Goal: Task Accomplishment & Management: Manage account settings

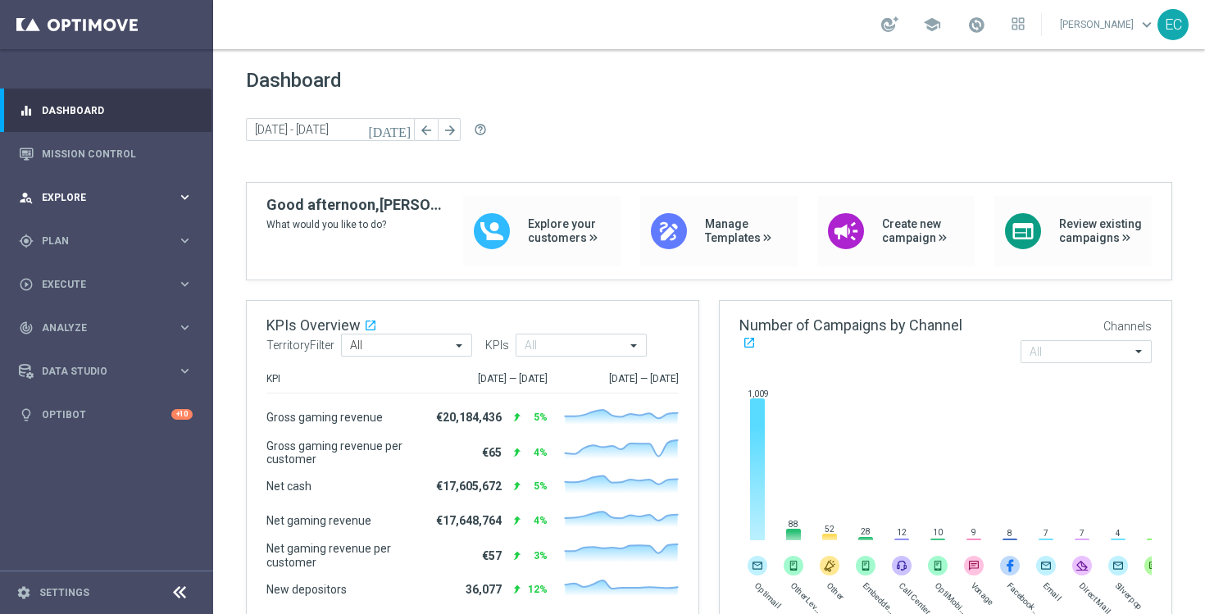
click at [138, 203] on div "person_search Explore" at bounding box center [98, 197] width 158 height 15
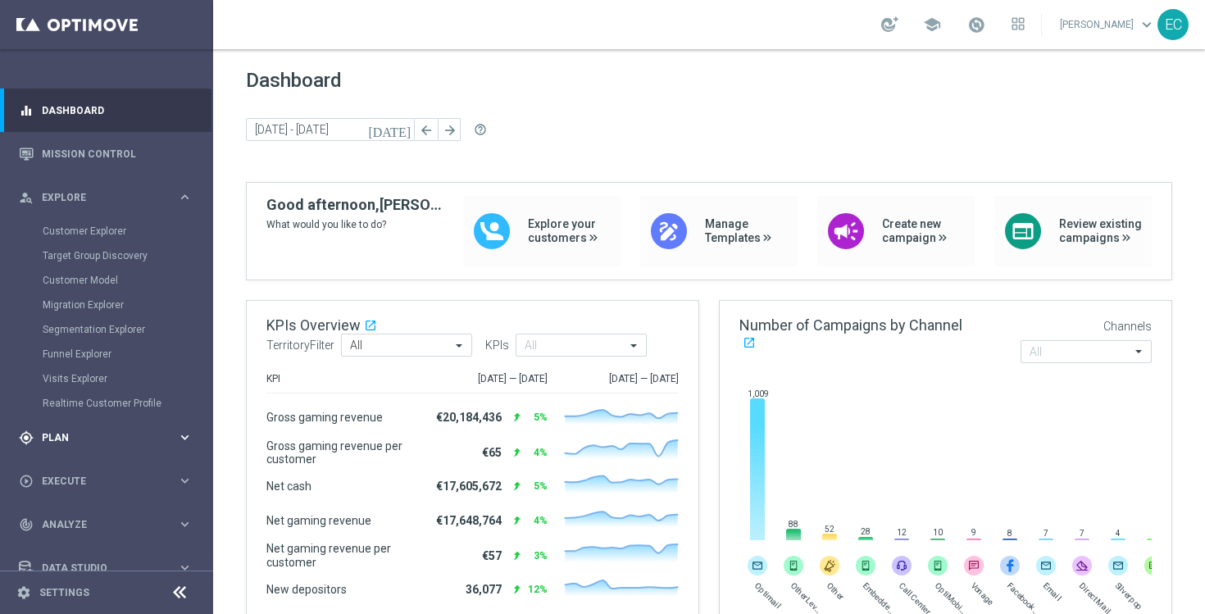
click at [80, 439] on span "Plan" at bounding box center [109, 438] width 135 height 10
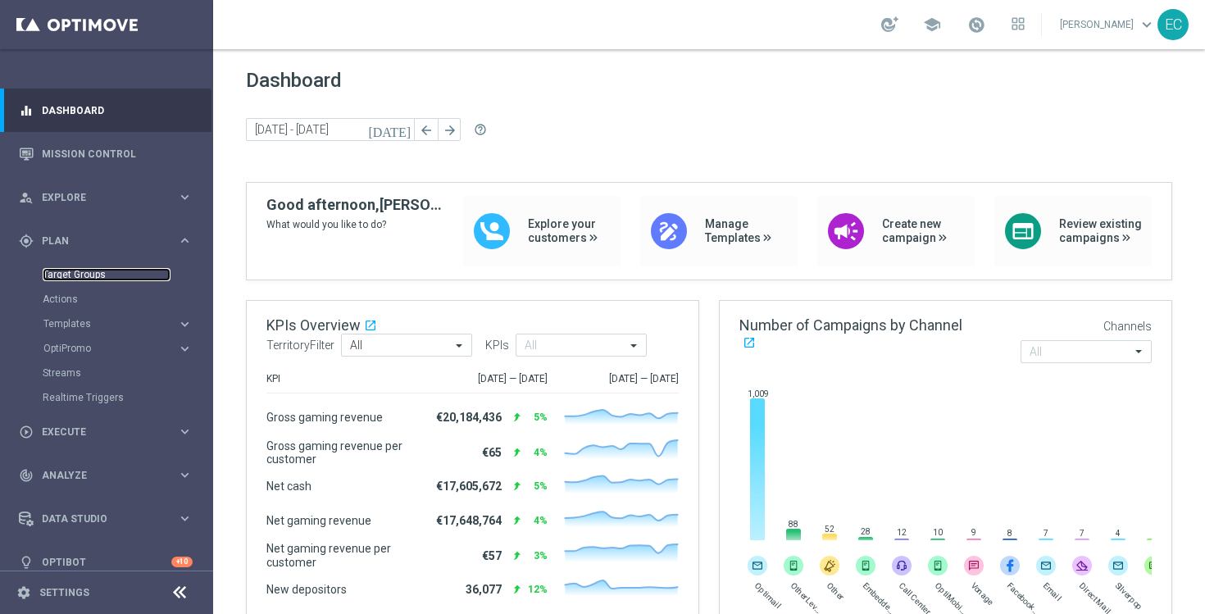
click at [107, 274] on link "Target Groups" at bounding box center [107, 274] width 128 height 13
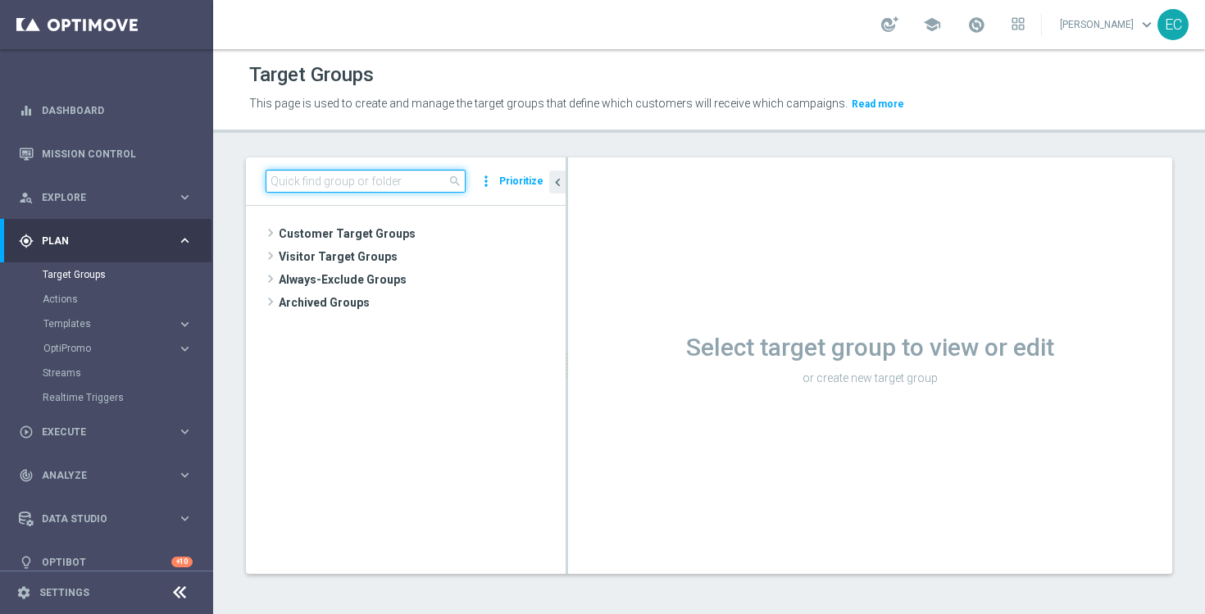
click at [354, 186] on input at bounding box center [366, 181] width 200 height 23
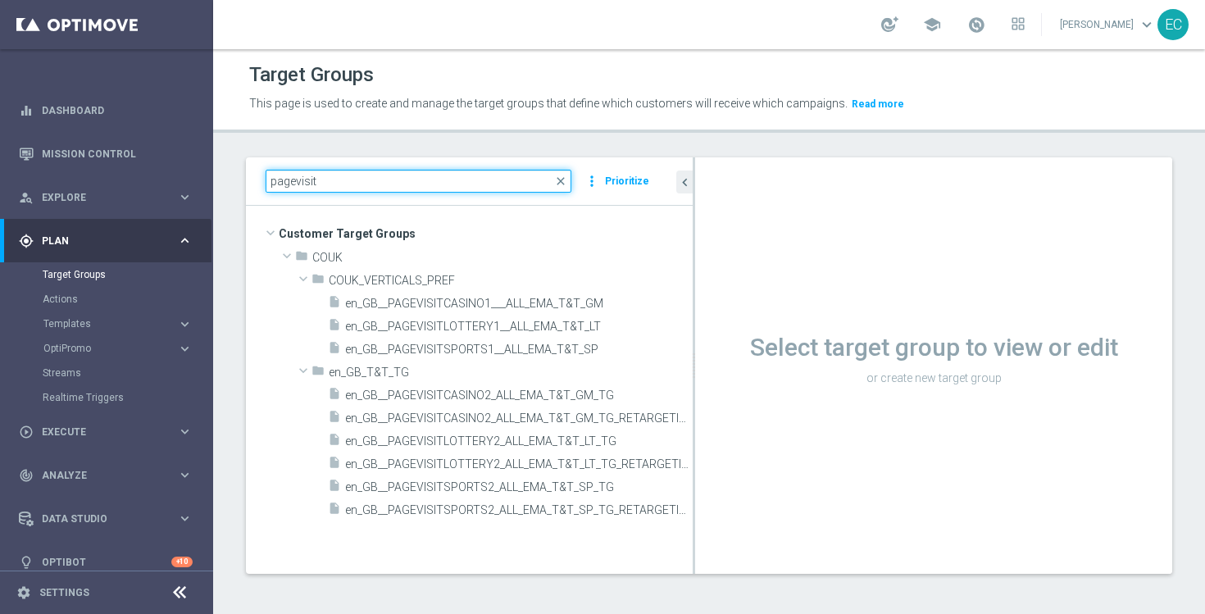
drag, startPoint x: 567, startPoint y: 270, endPoint x: 732, endPoint y: 269, distance: 165.6
click at [732, 269] on as-split "pagevisit close more_vert Prioritize Customer Target Groups library_add create_…" at bounding box center [709, 365] width 927 height 417
type input "pagevisit"
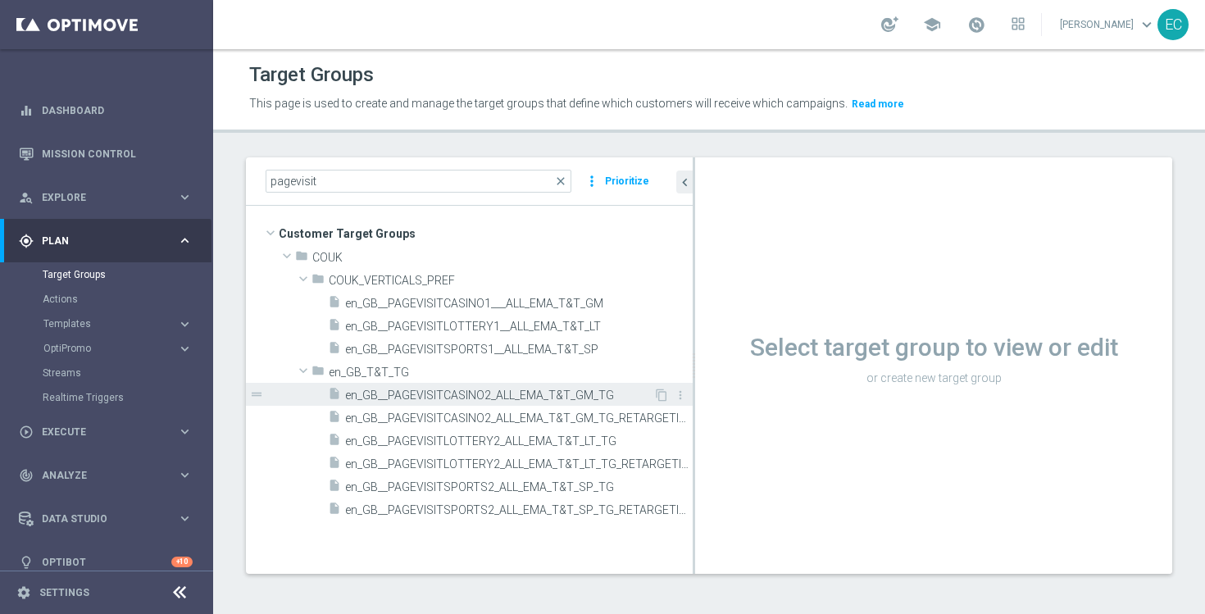
click at [581, 392] on span "en_GB__PAGEVISITCASINO2_ALL_EMA_T&T_GM_TG" at bounding box center [499, 396] width 308 height 14
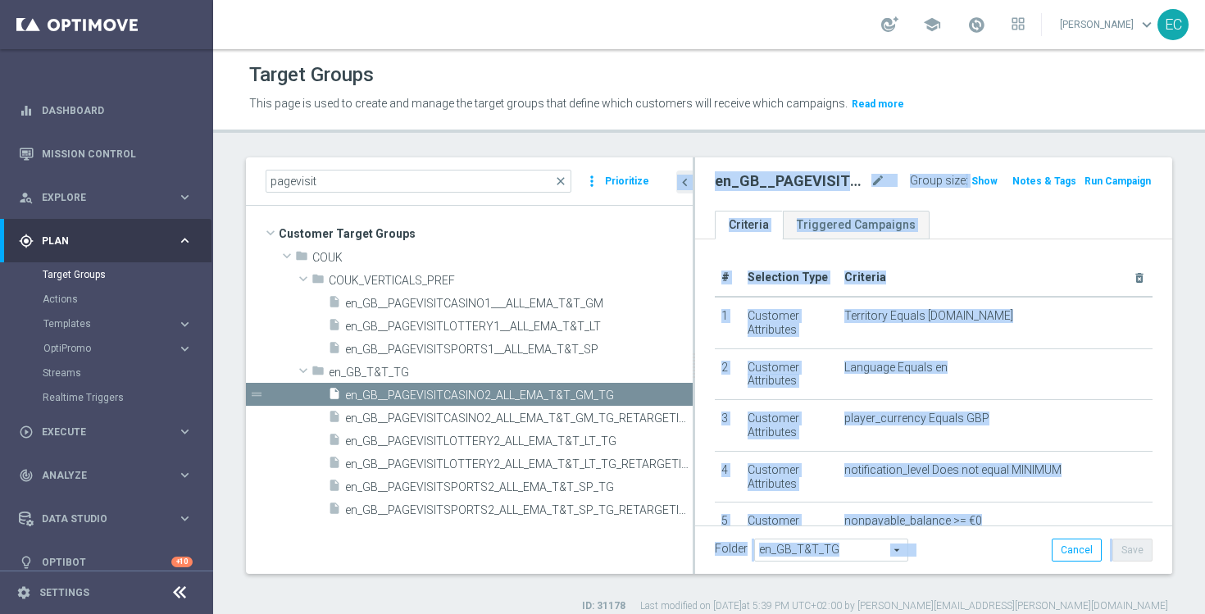
drag, startPoint x: 695, startPoint y: 244, endPoint x: 586, endPoint y: 220, distance: 110.8
click at [586, 220] on as-split "pagevisit close more_vert Prioritize Customer Target Groups library_add create_…" at bounding box center [709, 365] width 927 height 417
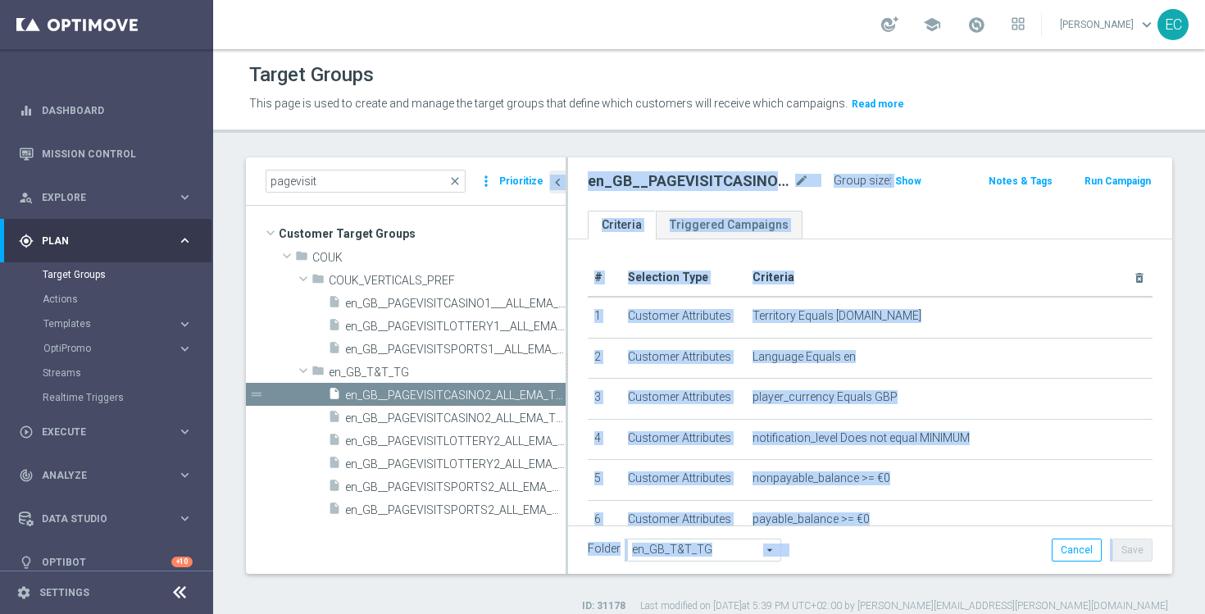
drag, startPoint x: 694, startPoint y: 203, endPoint x: 501, endPoint y: 198, distance: 192.8
click at [501, 198] on as-split "pagevisit close more_vert Prioritize Customer Target Groups library_add create_…" at bounding box center [709, 365] width 927 height 417
click at [990, 262] on th "Criteria delete_forever" at bounding box center [949, 278] width 407 height 38
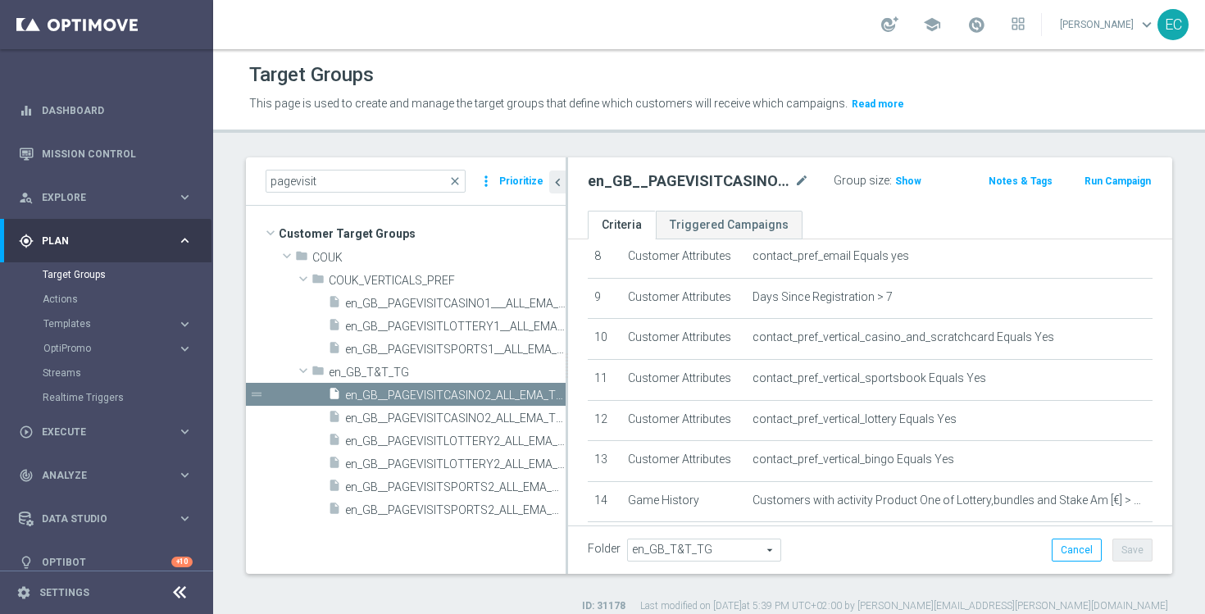
scroll to position [419, 0]
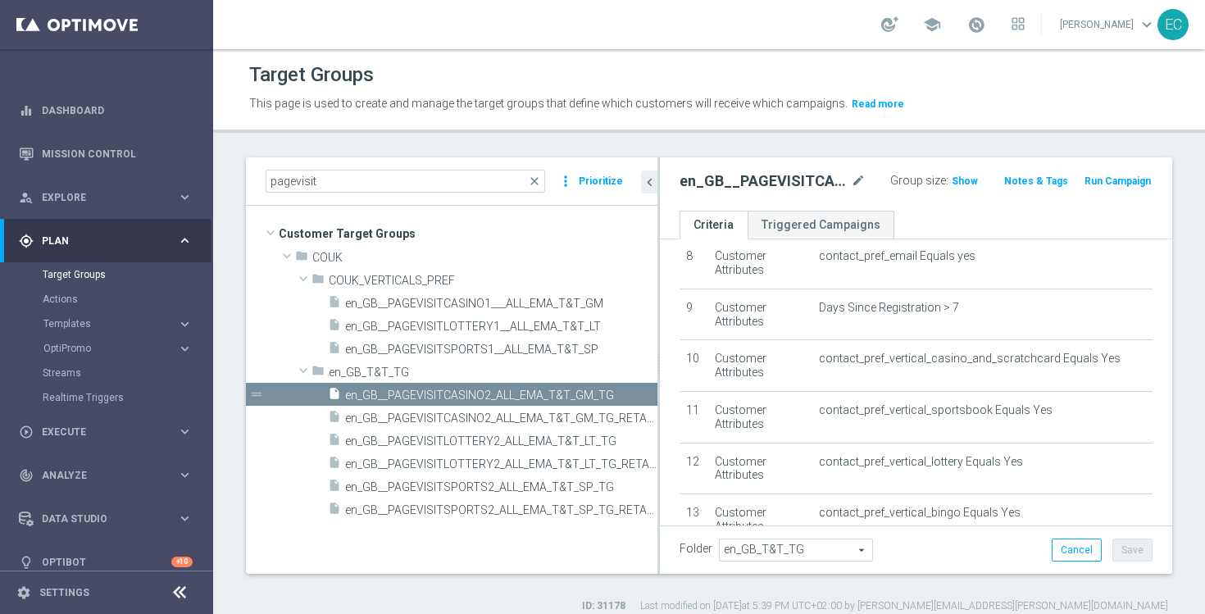
drag, startPoint x: 567, startPoint y: 282, endPoint x: 658, endPoint y: 276, distance: 90.4
click at [658, 276] on as-split "pagevisit close more_vert Prioritize Customer Target Groups library_add create_…" at bounding box center [709, 365] width 927 height 417
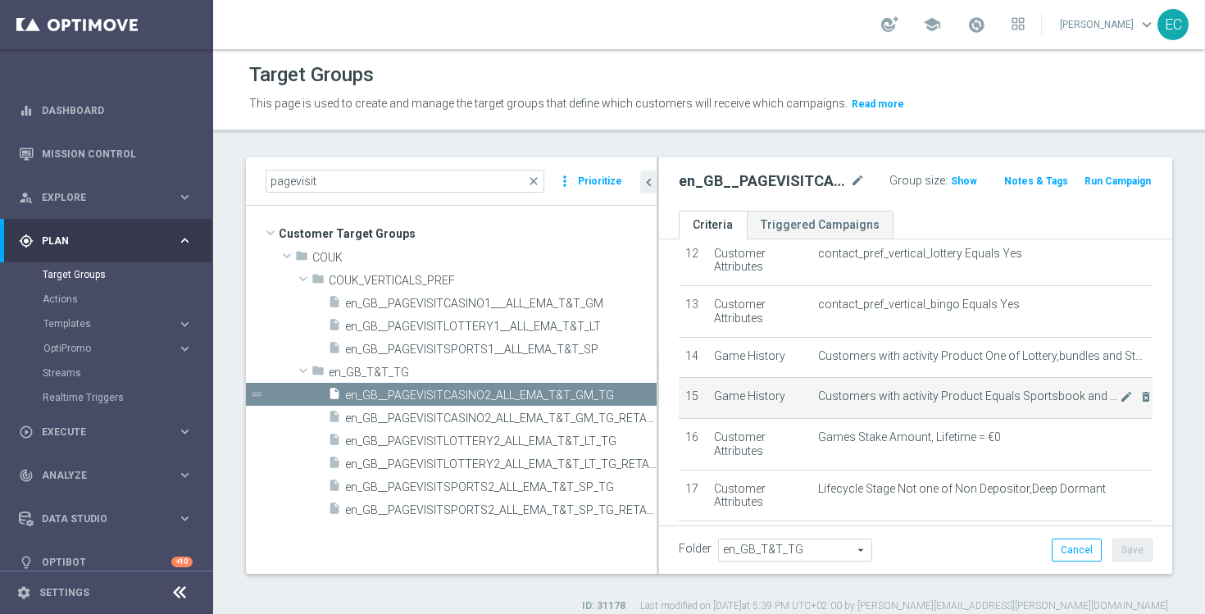
scroll to position [628, 0]
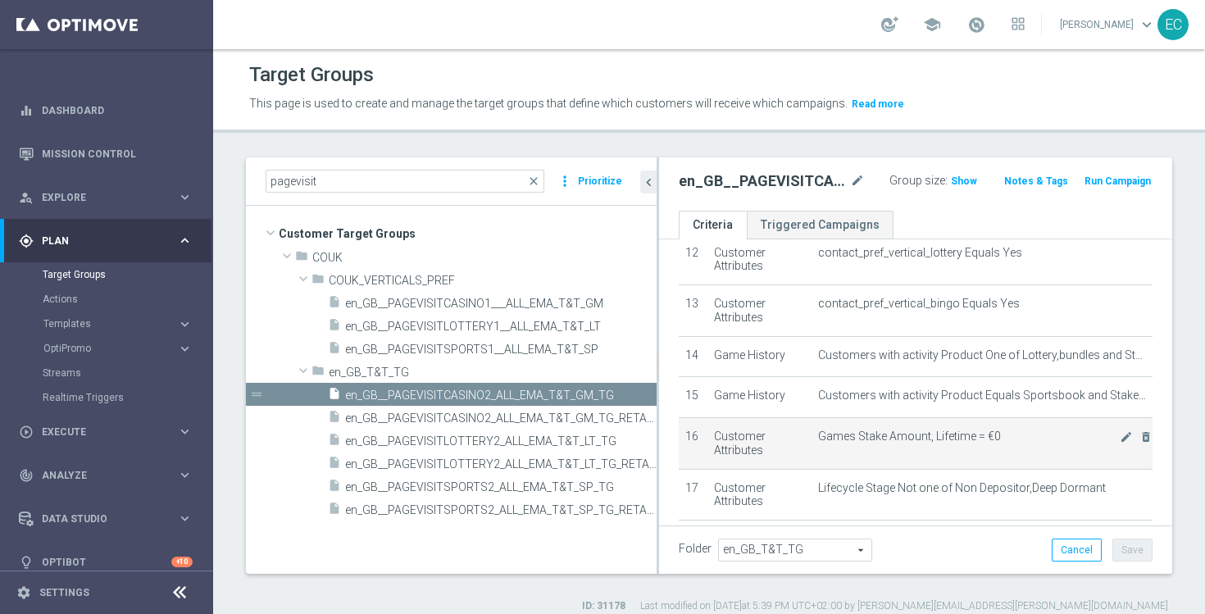
click at [915, 435] on span "Games Stake Amount, Lifetime = €0" at bounding box center [969, 437] width 302 height 14
click at [1050, 425] on td "Games Stake Amount, Lifetime = €0 mode_edit delete_forever" at bounding box center [982, 443] width 341 height 52
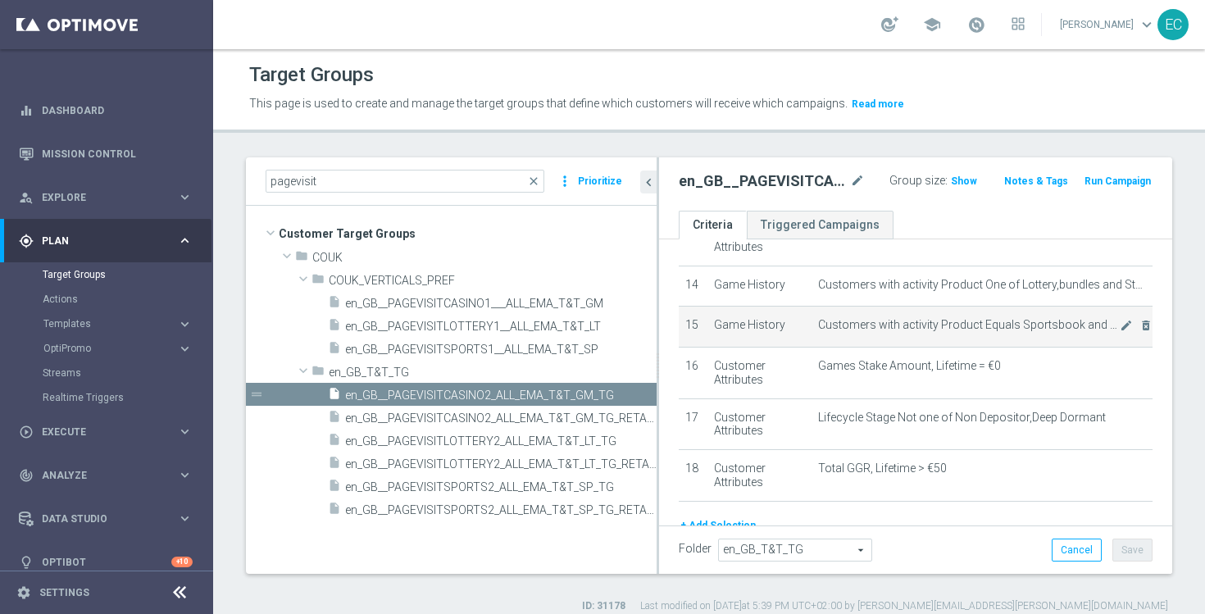
scroll to position [704, 0]
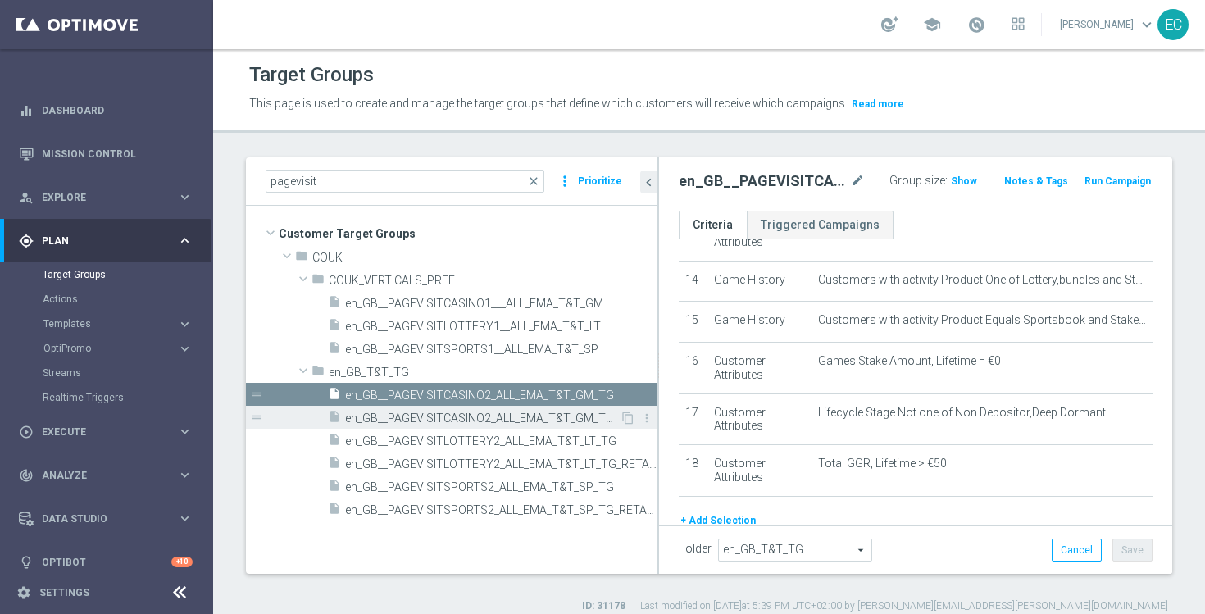
click at [546, 422] on span "en_GB__PAGEVISITCASINO2_ALL_EMA_T&T_GM_TG_RETARGETING" at bounding box center [482, 419] width 275 height 14
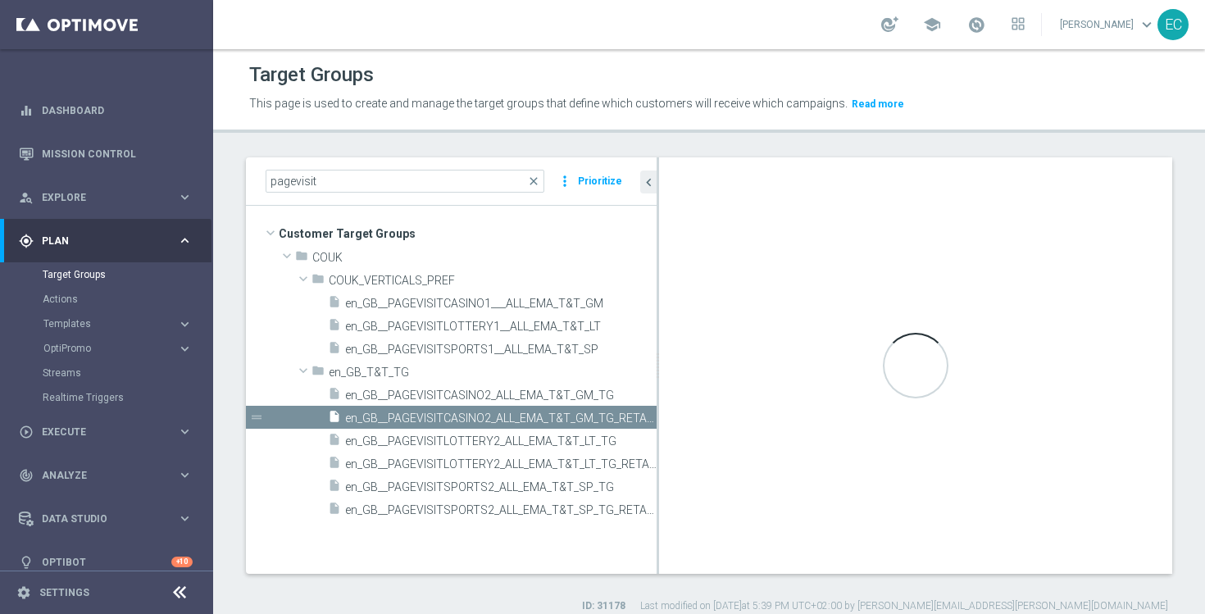
checkbox input "false"
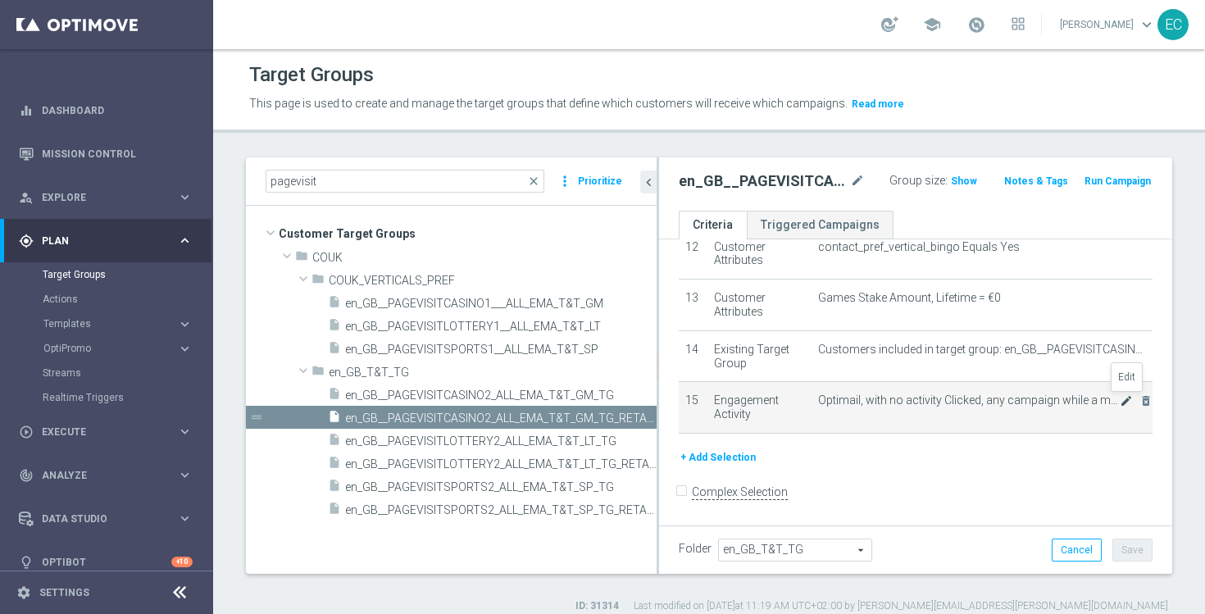
click at [1124, 400] on icon "mode_edit" at bounding box center [1126, 400] width 13 height 13
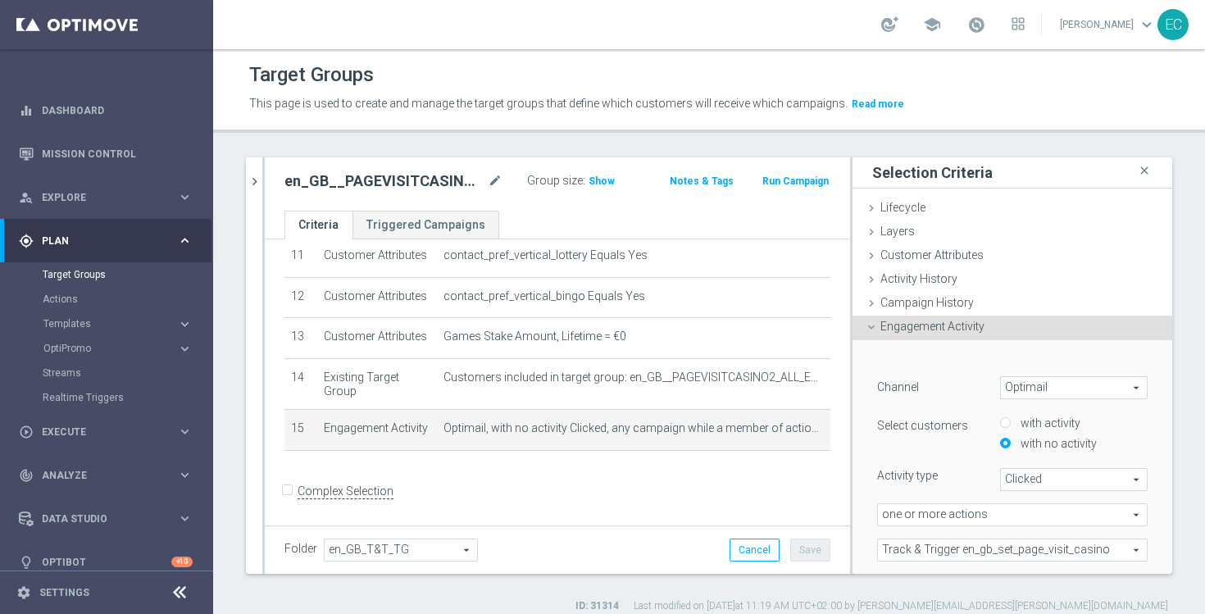
scroll to position [80, 0]
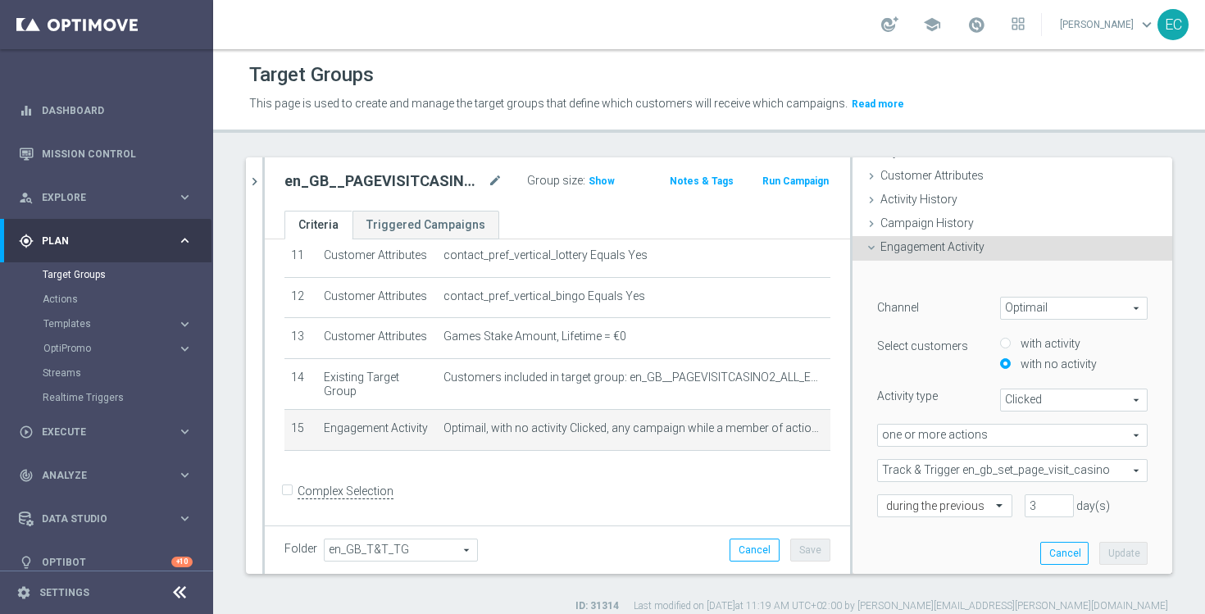
click at [1036, 399] on span "Clicked" at bounding box center [1074, 399] width 146 height 21
click at [961, 391] on div "Activity type" at bounding box center [926, 396] width 123 height 15
click at [938, 253] on span "Engagement Activity" at bounding box center [933, 246] width 104 height 13
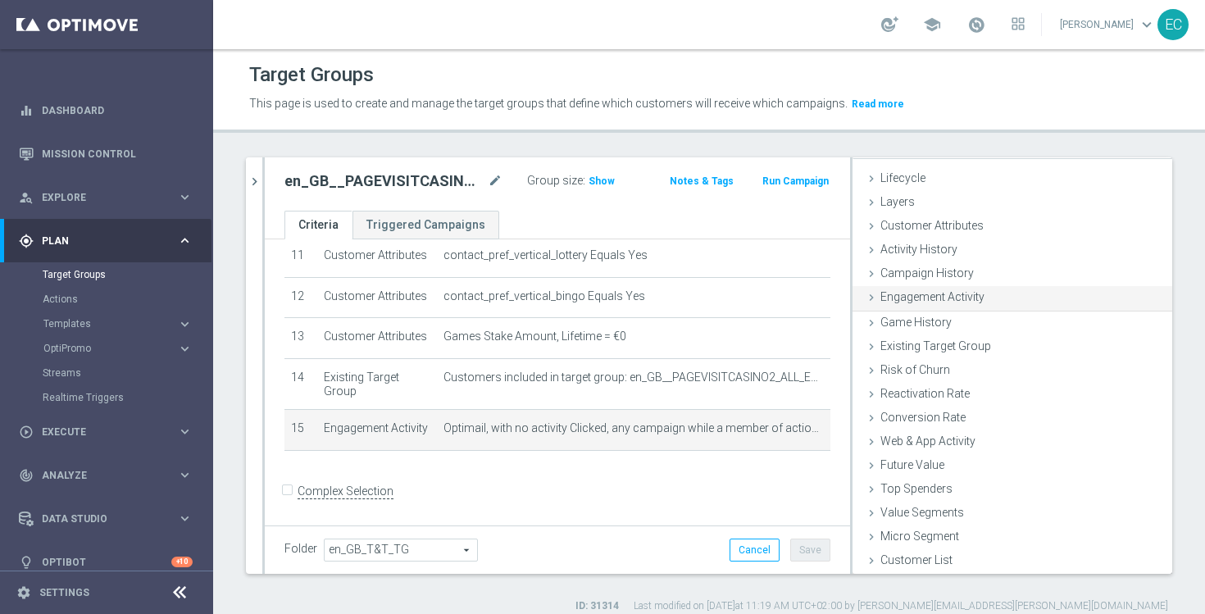
scroll to position [28, 0]
click at [942, 276] on span "Campaign History" at bounding box center [927, 274] width 93 height 13
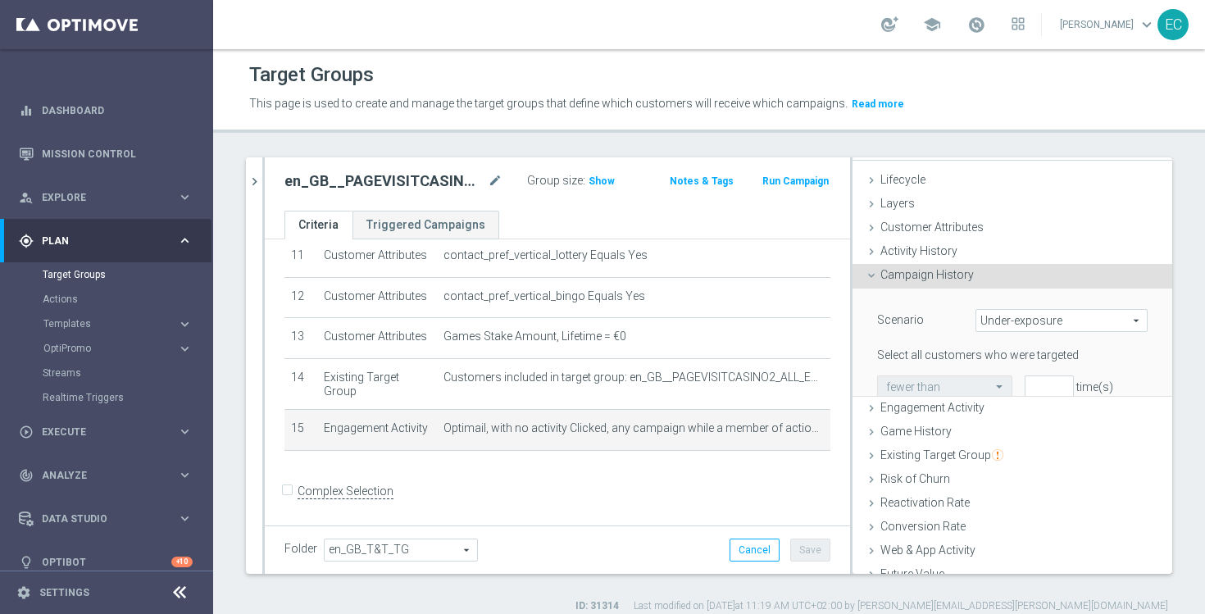
scroll to position [80, 0]
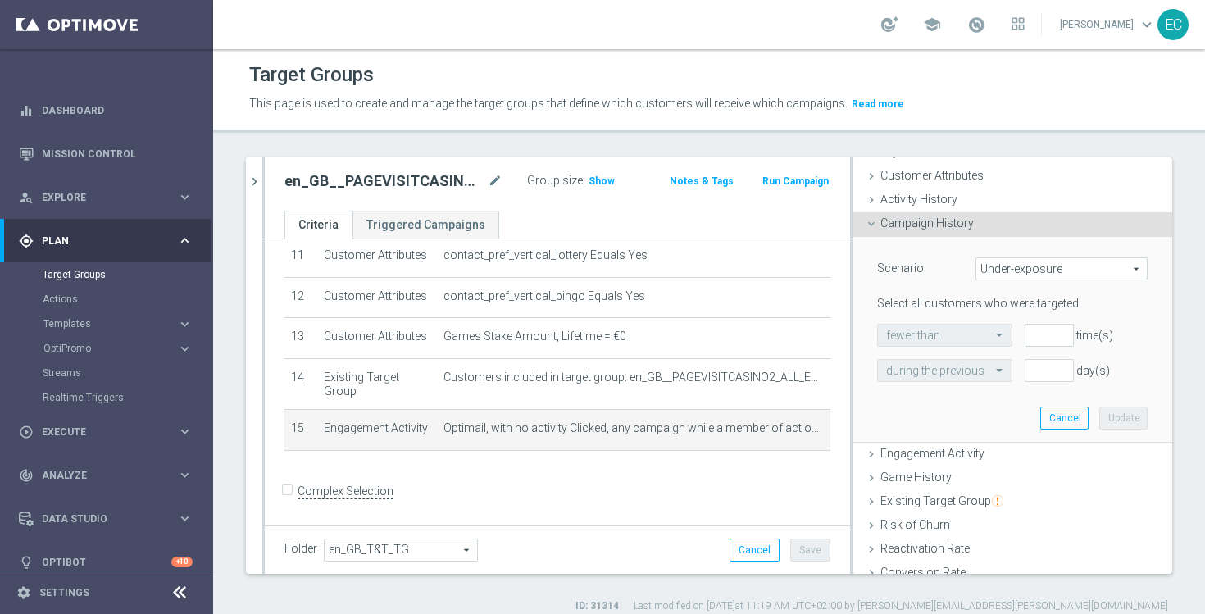
click at [1034, 265] on span "Under-exposure" at bounding box center [1062, 268] width 171 height 21
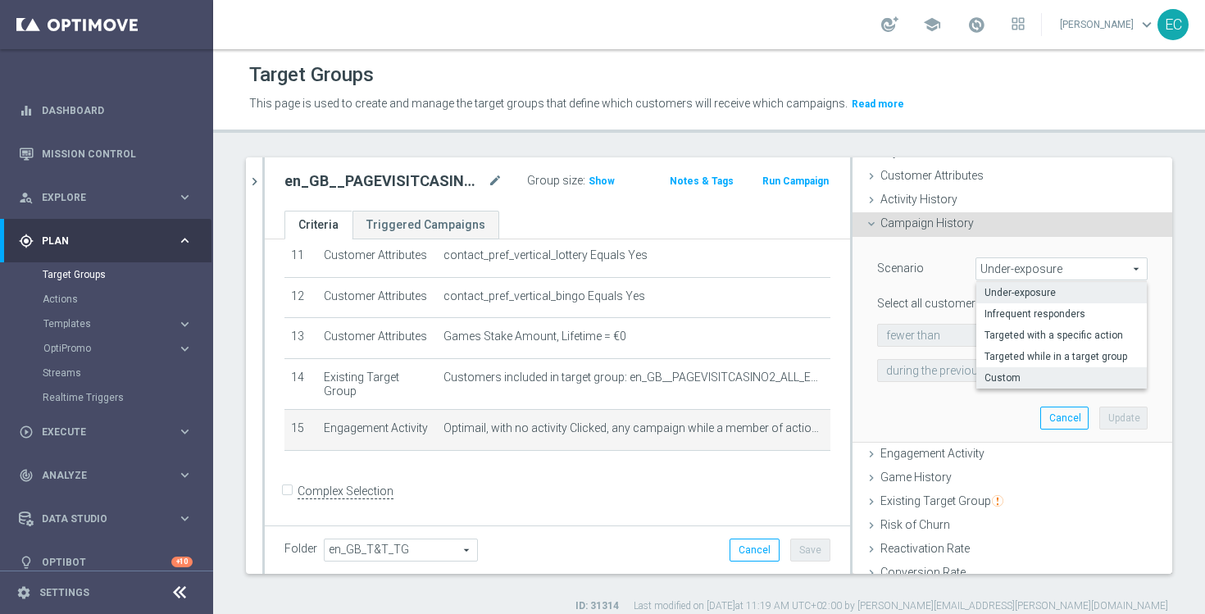
click at [1050, 379] on span "Custom" at bounding box center [1062, 377] width 154 height 13
type input "Custom"
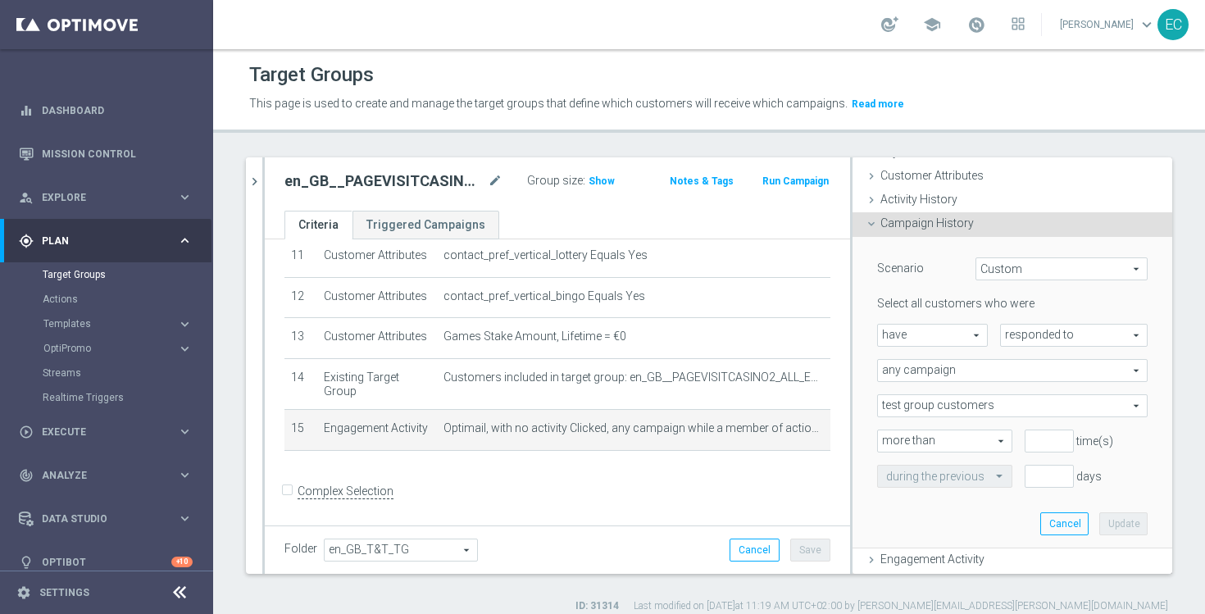
click at [931, 336] on span "have" at bounding box center [932, 335] width 109 height 21
click at [925, 379] on span "have not" at bounding box center [932, 380] width 93 height 13
type input "have not"
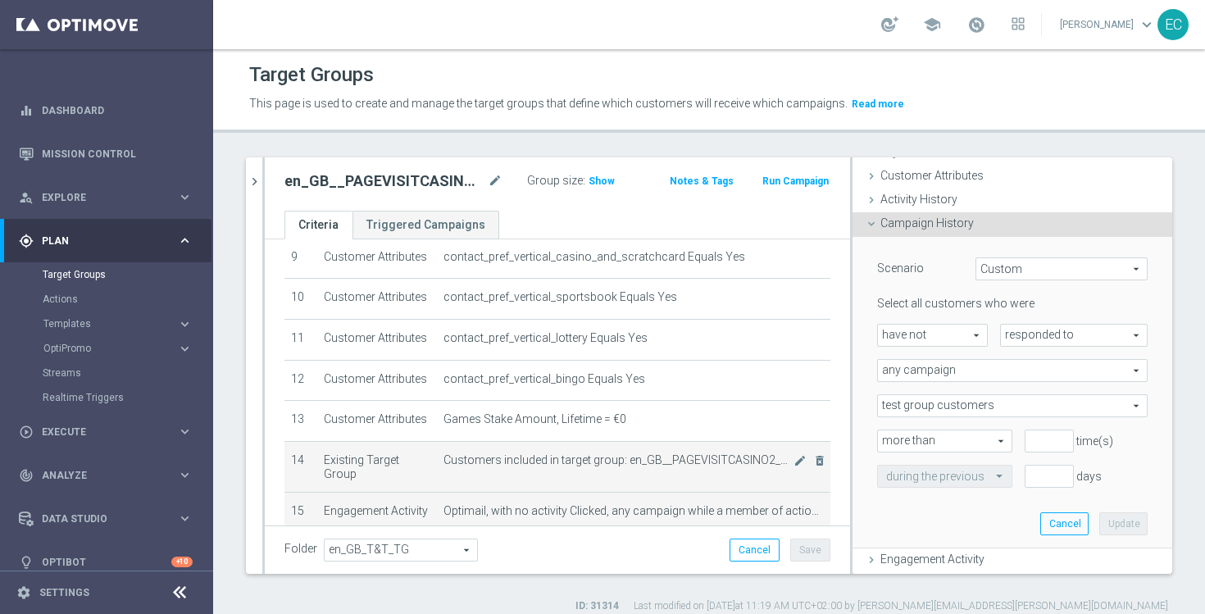
scroll to position [467, 0]
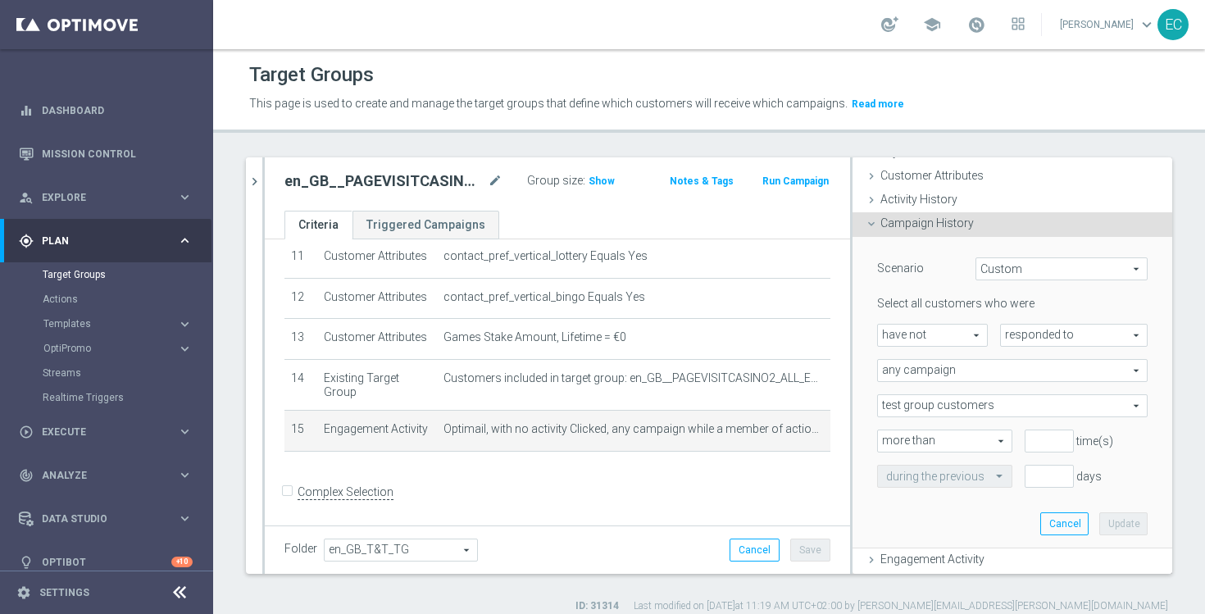
click at [262, 185] on div at bounding box center [263, 365] width 2 height 417
click at [250, 187] on icon "chevron_right" at bounding box center [255, 182] width 16 height 16
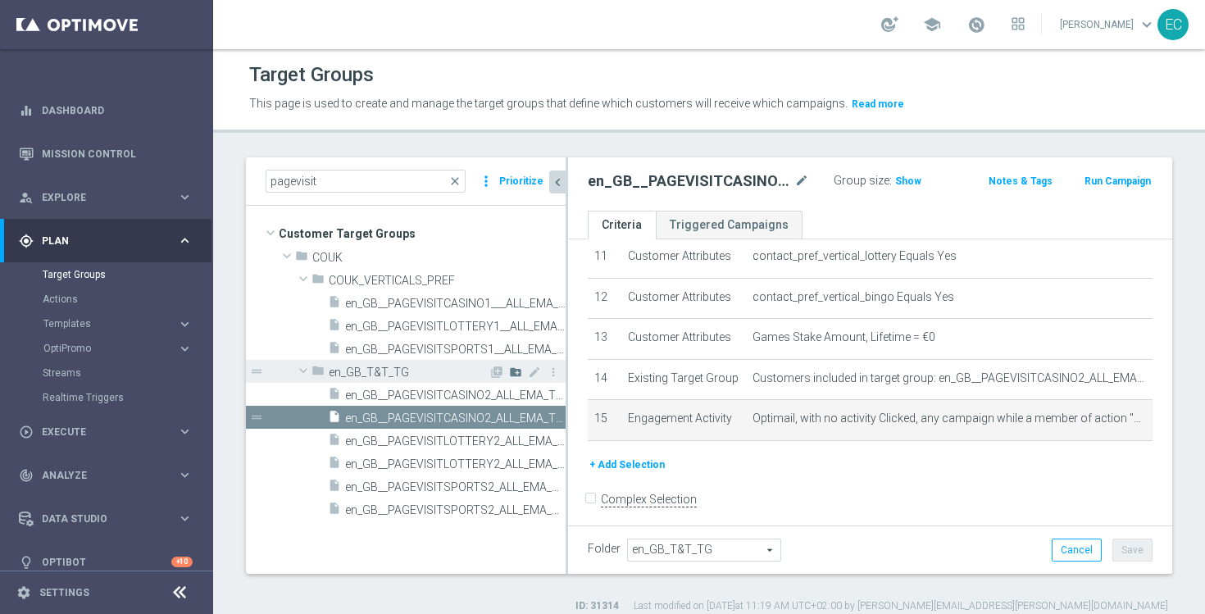
scroll to position [43, 0]
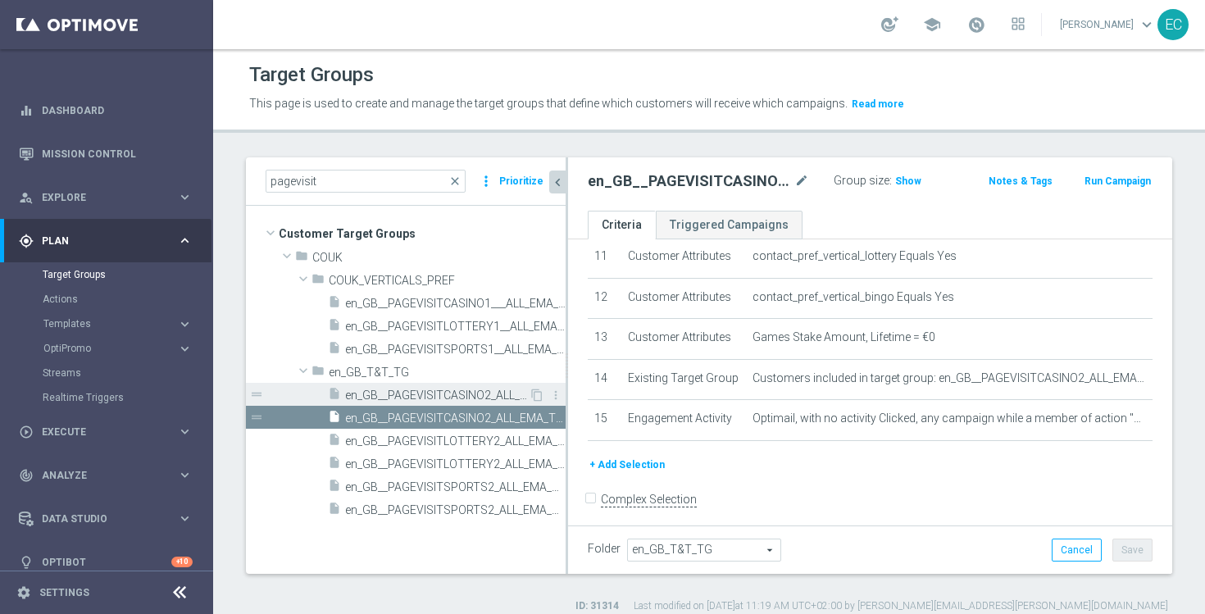
click at [467, 397] on span "en_GB__PAGEVISITCASINO2_ALL_EMA_T&T_GM_TG" at bounding box center [437, 396] width 184 height 14
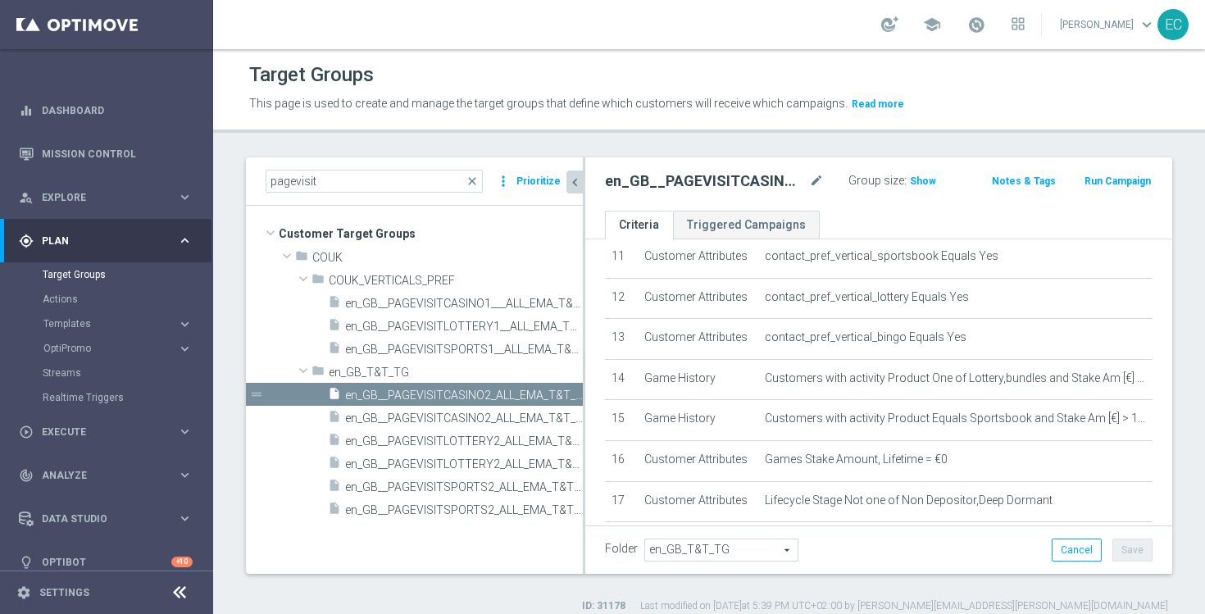
drag, startPoint x: 566, startPoint y: 327, endPoint x: 583, endPoint y: 326, distance: 17.2
click at [583, 326] on div at bounding box center [584, 365] width 2 height 417
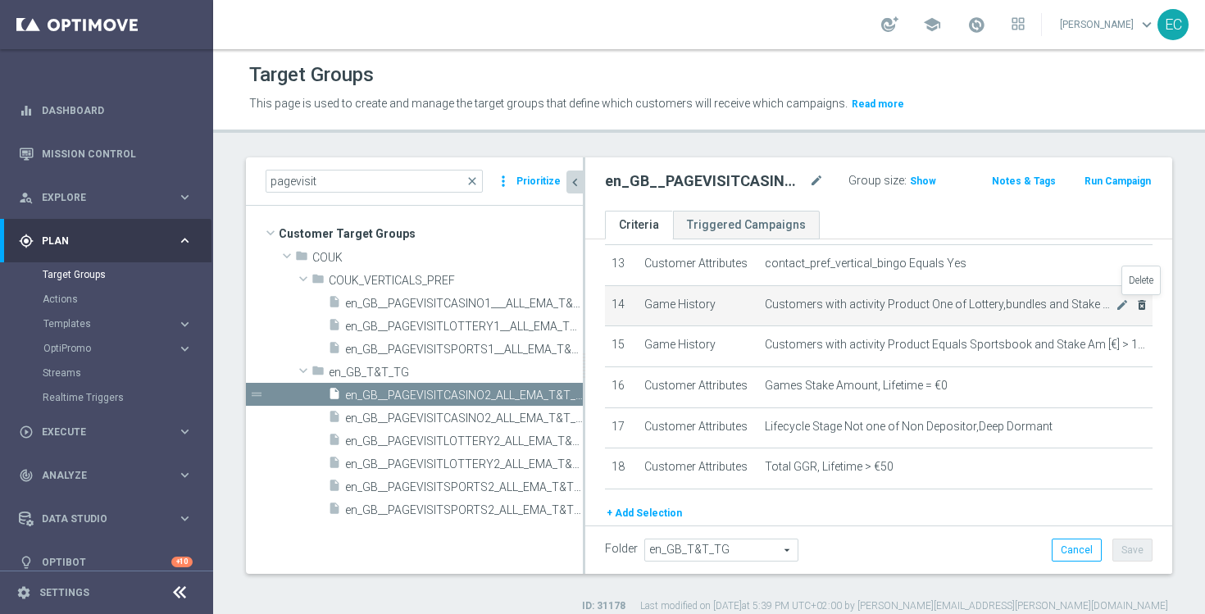
scroll to position [519, 0]
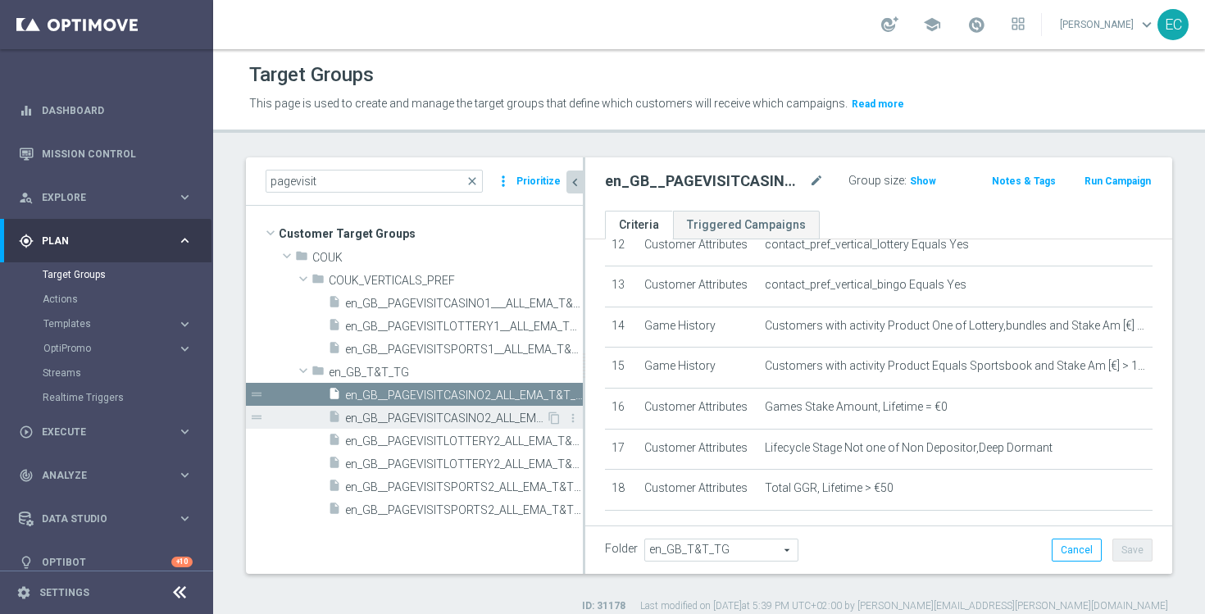
click at [464, 426] on div "insert_drive_file en_GB__PAGEVISITCASINO2_ALL_EMA_T&T_GM_TG_RETARGETING" at bounding box center [437, 417] width 218 height 23
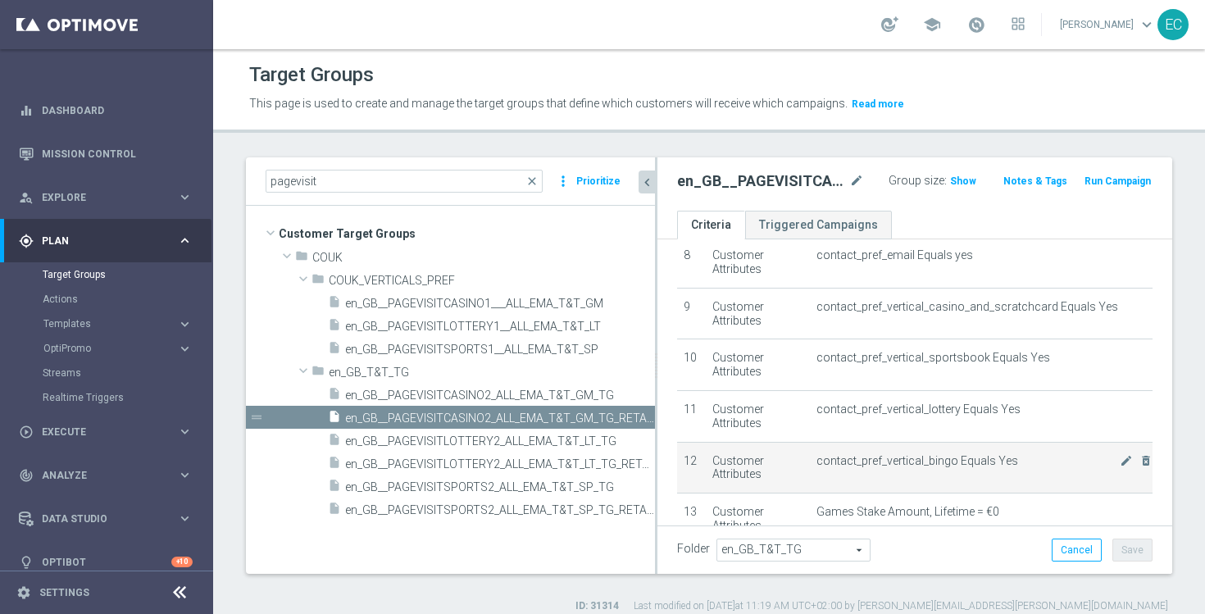
scroll to position [505, 0]
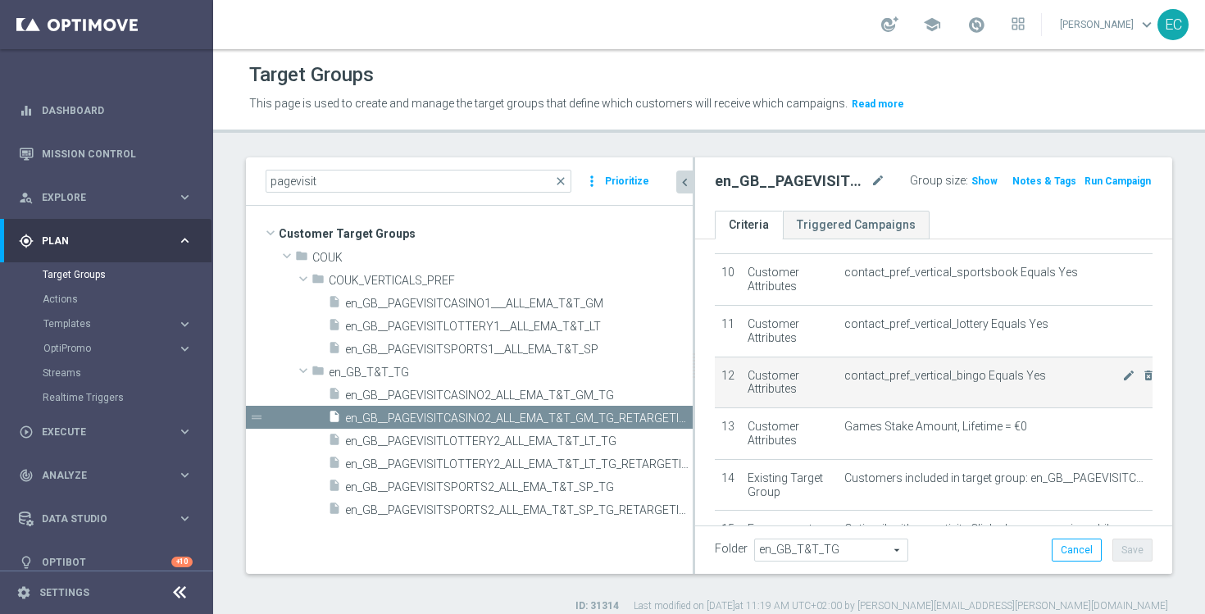
drag, startPoint x: 583, startPoint y: 374, endPoint x: 743, endPoint y: 359, distance: 160.6
click at [743, 359] on as-split "pagevisit close more_vert Prioritize Customer Target Groups library_add create_…" at bounding box center [709, 365] width 927 height 417
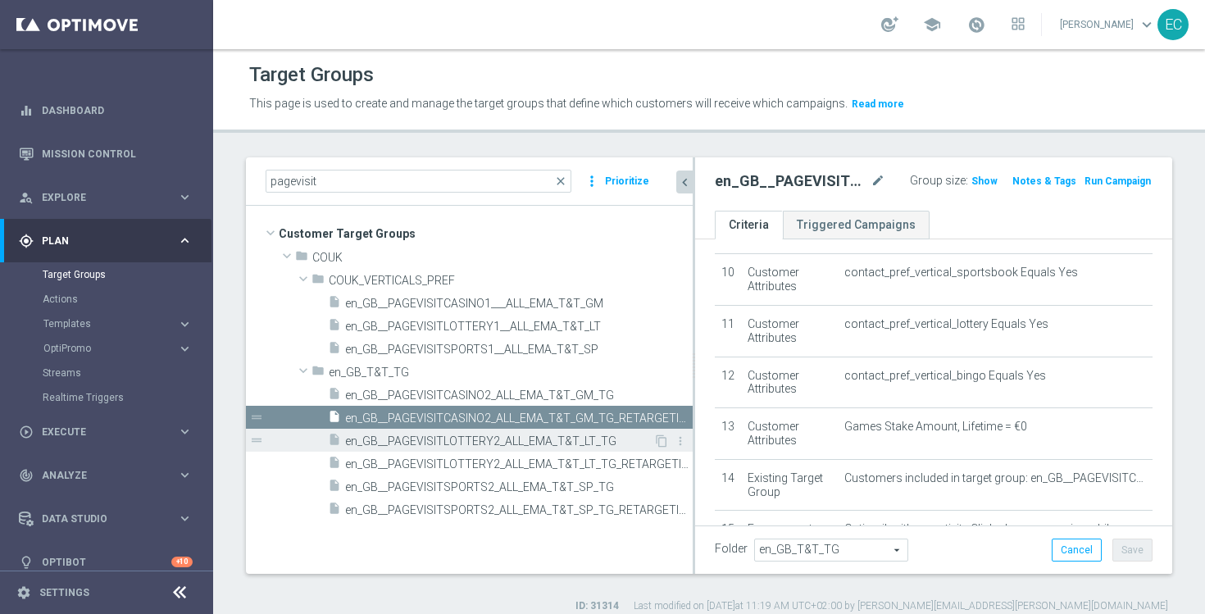
click at [541, 444] on span "en_GB__PAGEVISITLOTTERY2_ALL_EMA_T&T_LT_TG" at bounding box center [499, 442] width 308 height 14
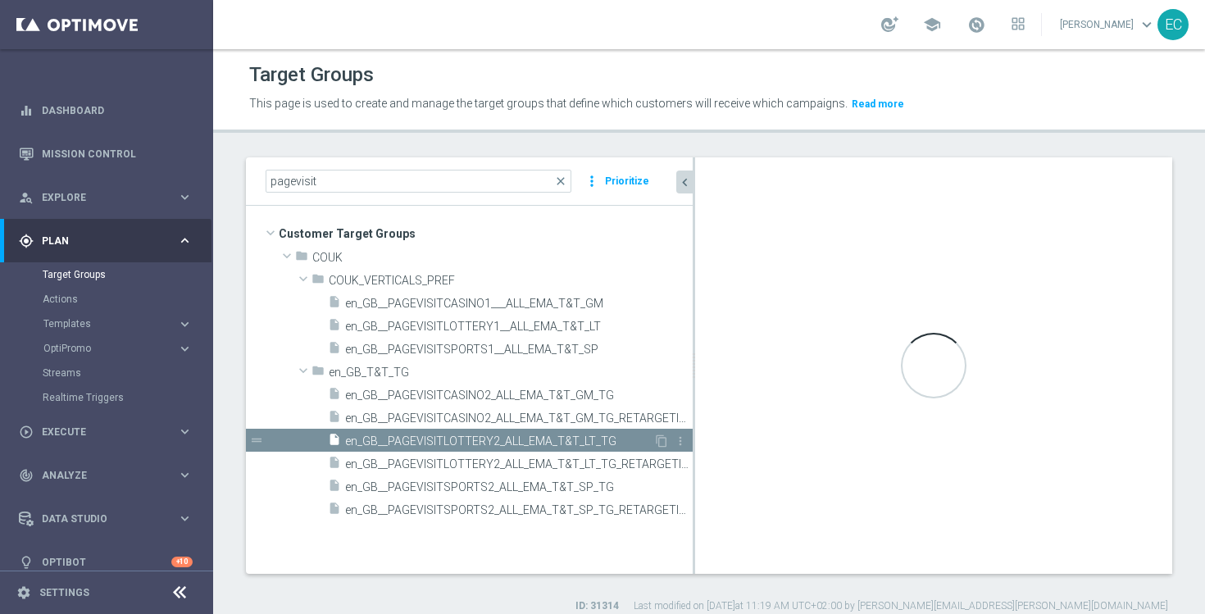
checkbox input "true"
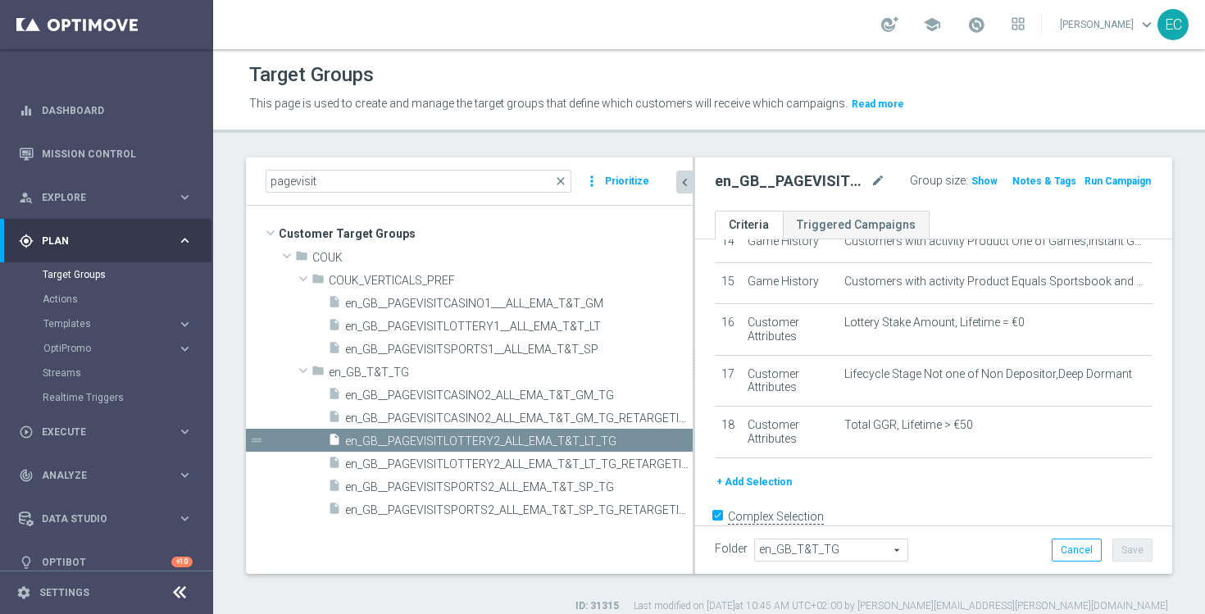
scroll to position [741, 0]
click at [984, 180] on span "Show" at bounding box center [985, 180] width 26 height 11
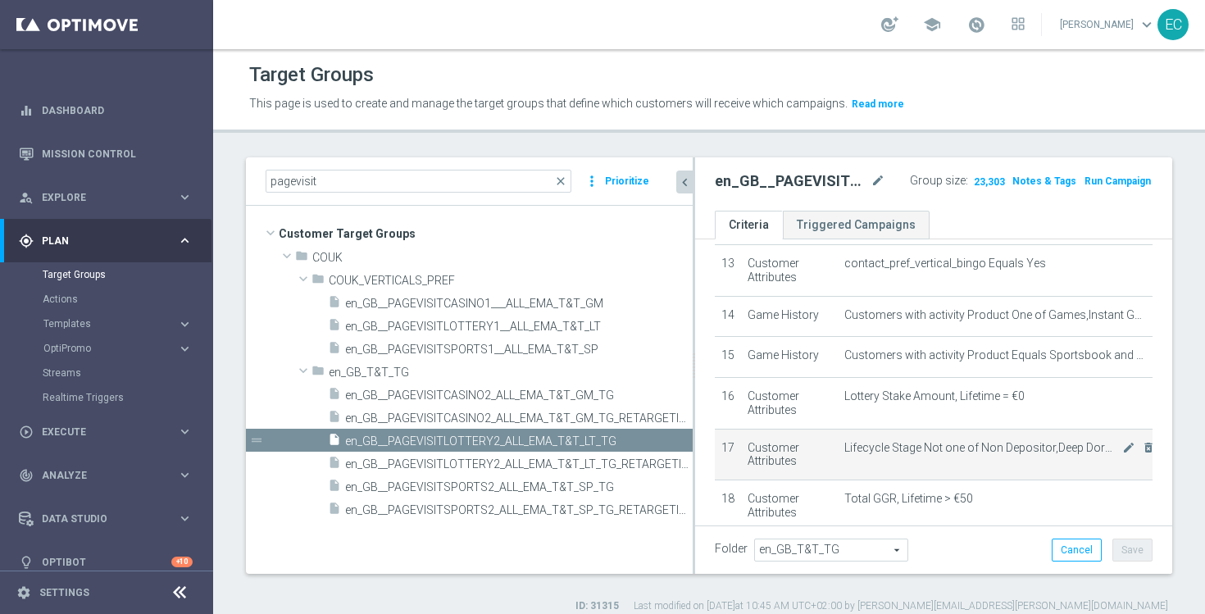
scroll to position [667, 0]
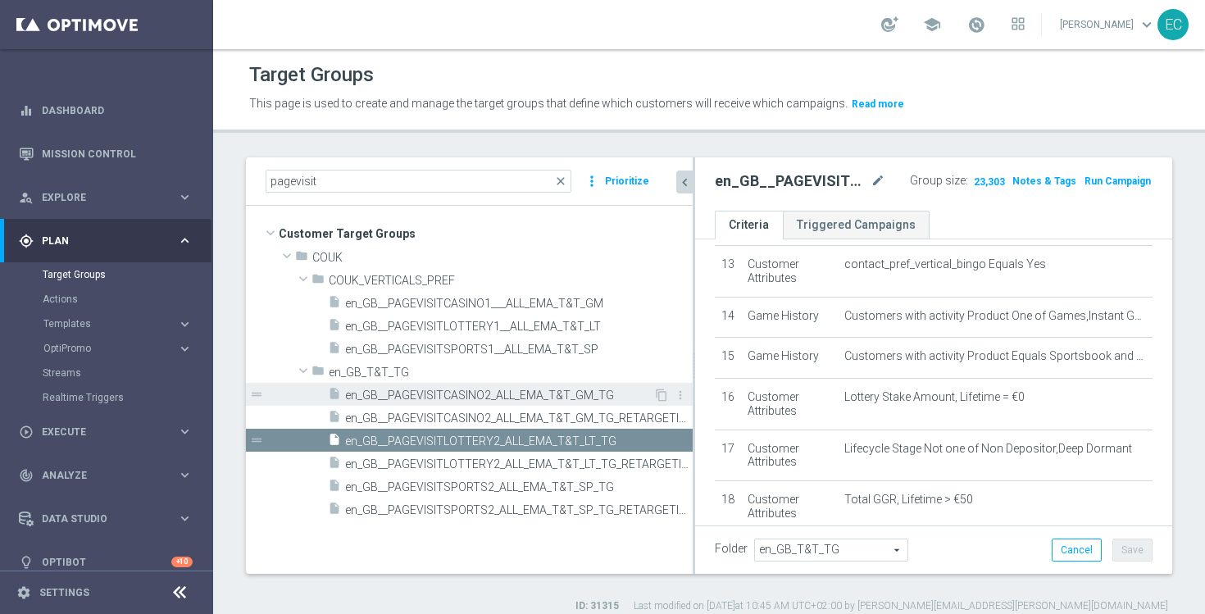
click at [617, 395] on span "en_GB__PAGEVISITCASINO2_ALL_EMA_T&T_GM_TG" at bounding box center [499, 396] width 308 height 14
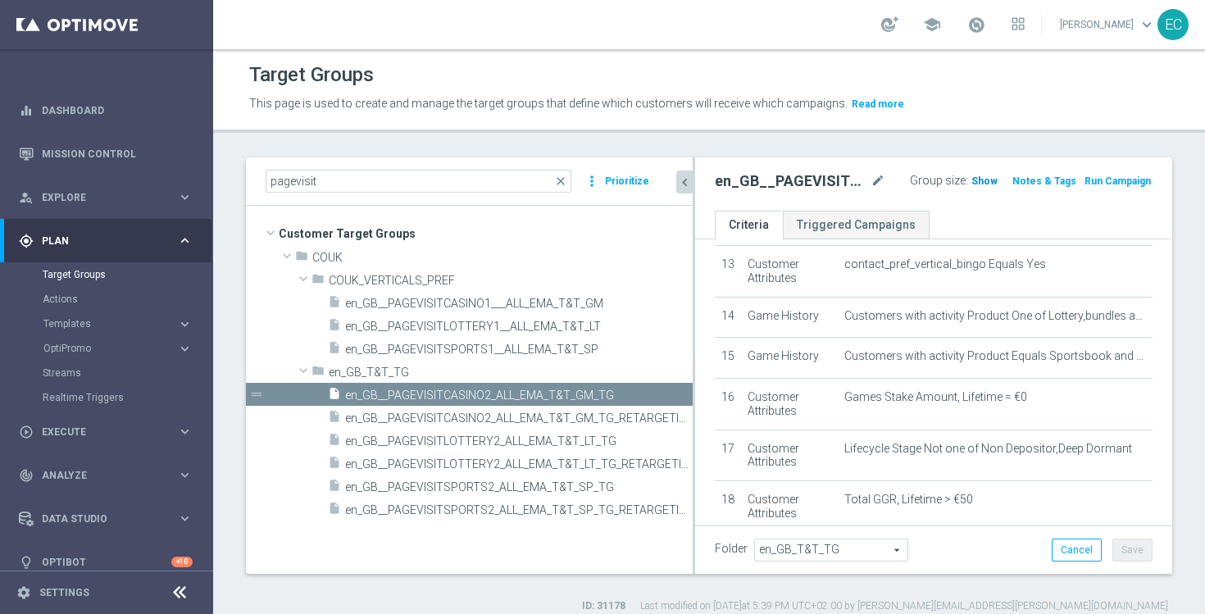
click at [982, 184] on span "Show" at bounding box center [985, 180] width 26 height 11
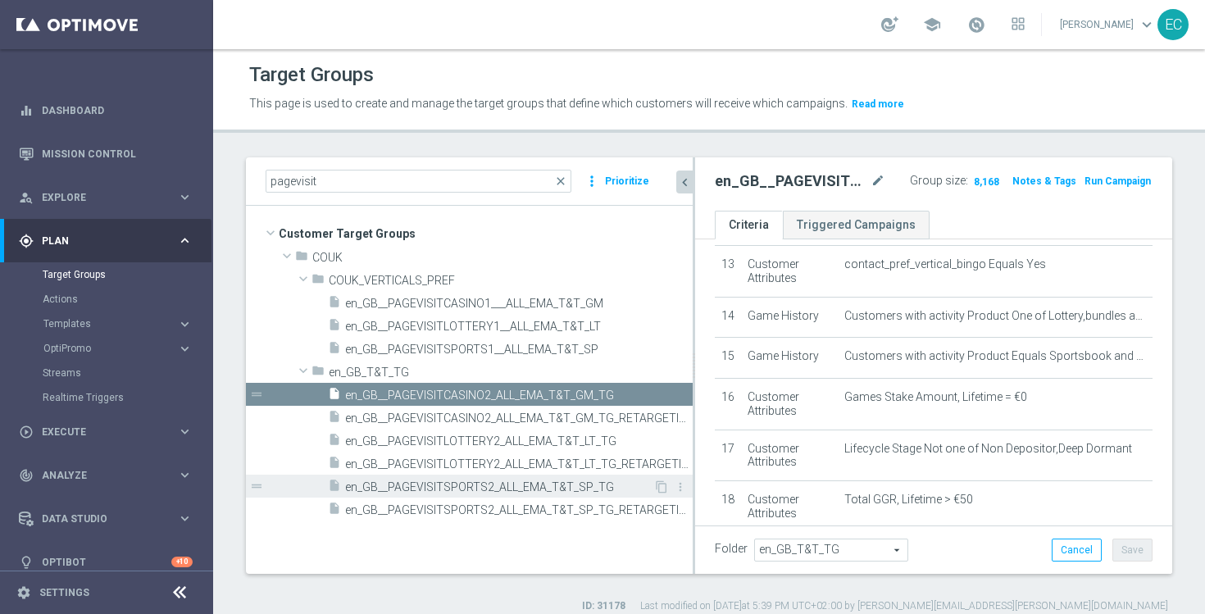
click at [573, 491] on span "en_GB__PAGEVISITSPORTS2_ALL_EMA_T&T_SP_TG" at bounding box center [499, 488] width 308 height 14
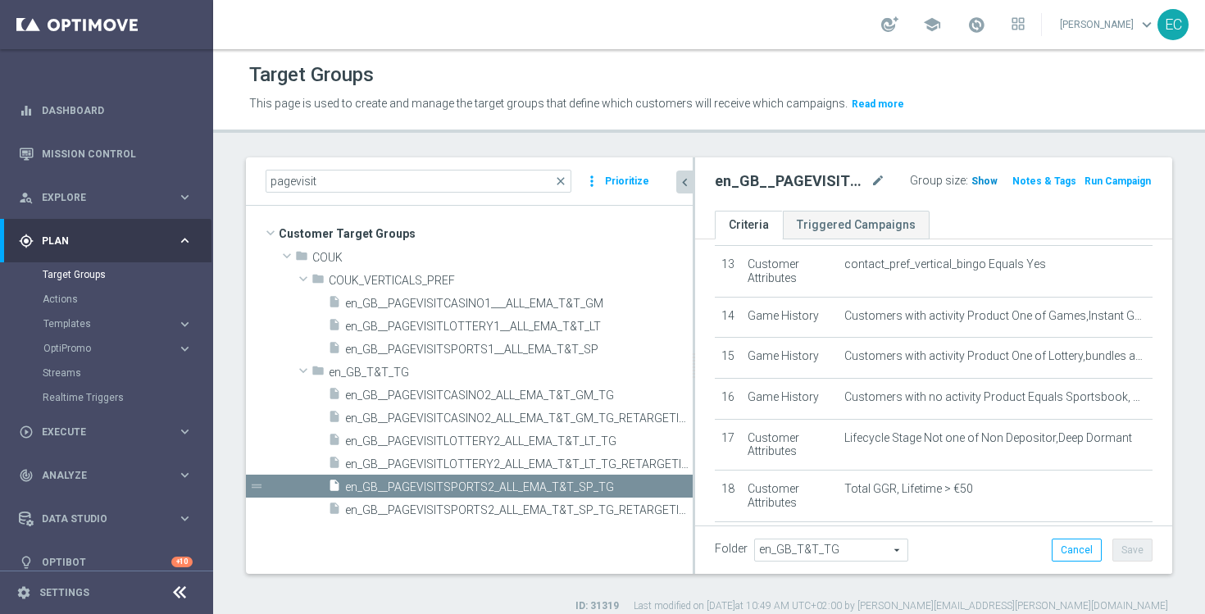
click at [975, 183] on span "Show" at bounding box center [985, 180] width 26 height 11
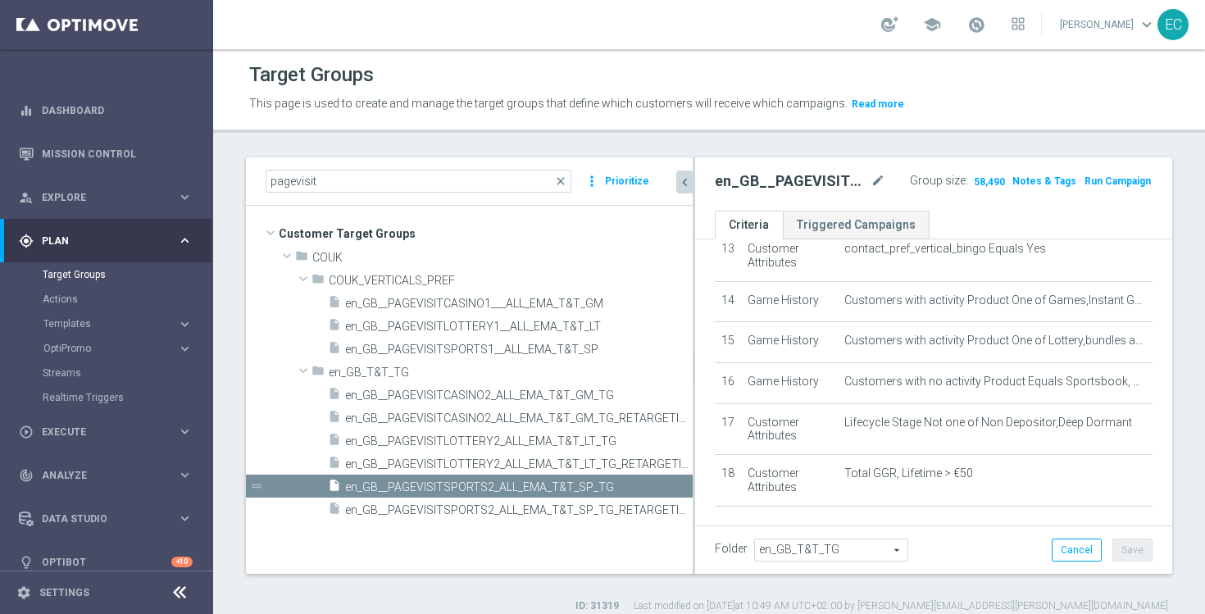
scroll to position [684, 0]
drag, startPoint x: 694, startPoint y: 341, endPoint x: 722, endPoint y: 343, distance: 28.7
click at [722, 343] on as-split "pagevisit close more_vert Prioritize Customer Target Groups library_add create_…" at bounding box center [709, 365] width 927 height 417
click at [568, 389] on span "en_GB__PAGEVISITCASINO2_ALL_EMA_T&T_GM_TG" at bounding box center [499, 396] width 308 height 14
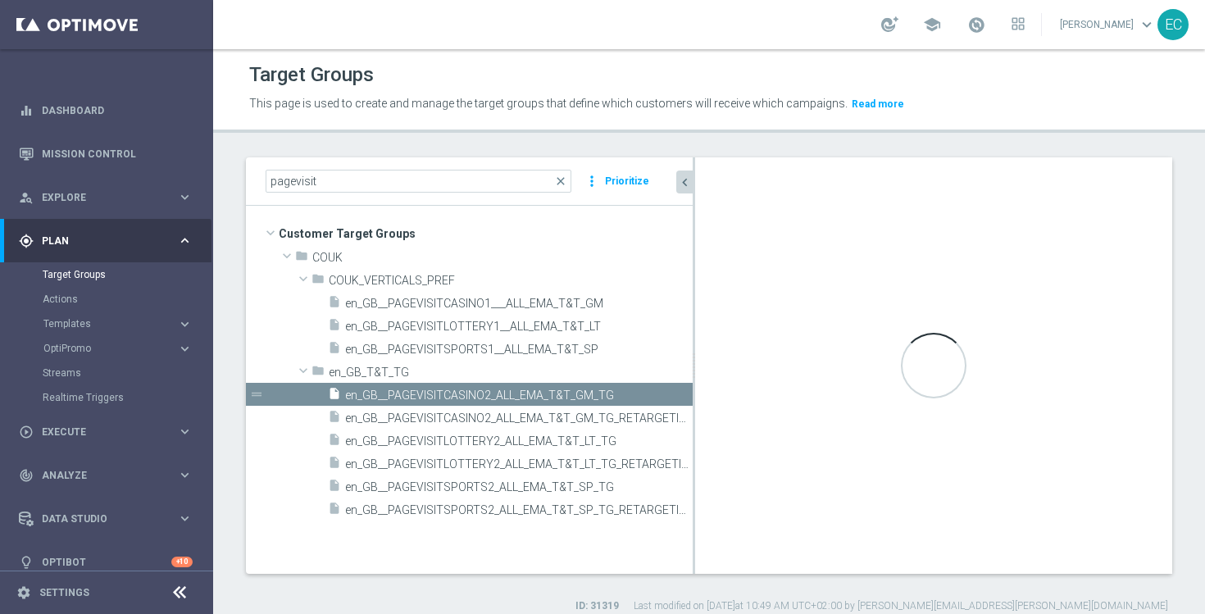
type textarea "(1 AND 2 AND 3 AND 4 AND 5 AND 6 AND 7 AND 8 AND 9 AND 10 AND 11 AND 12 AND 13 …"
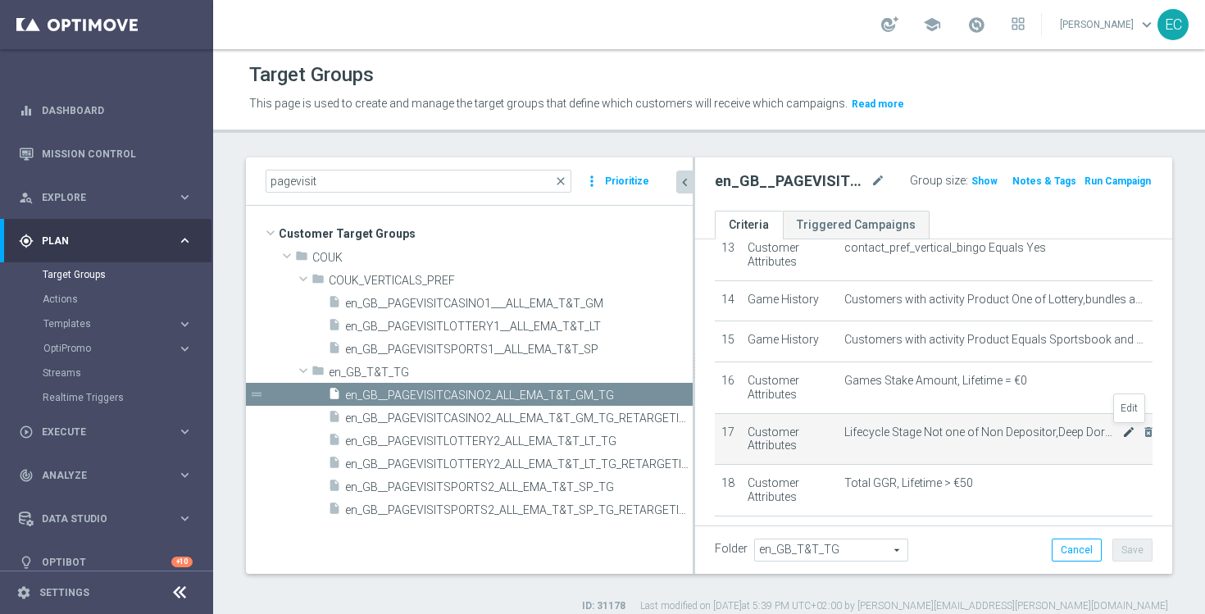
click at [1127, 433] on icon "mode_edit" at bounding box center [1129, 432] width 13 height 13
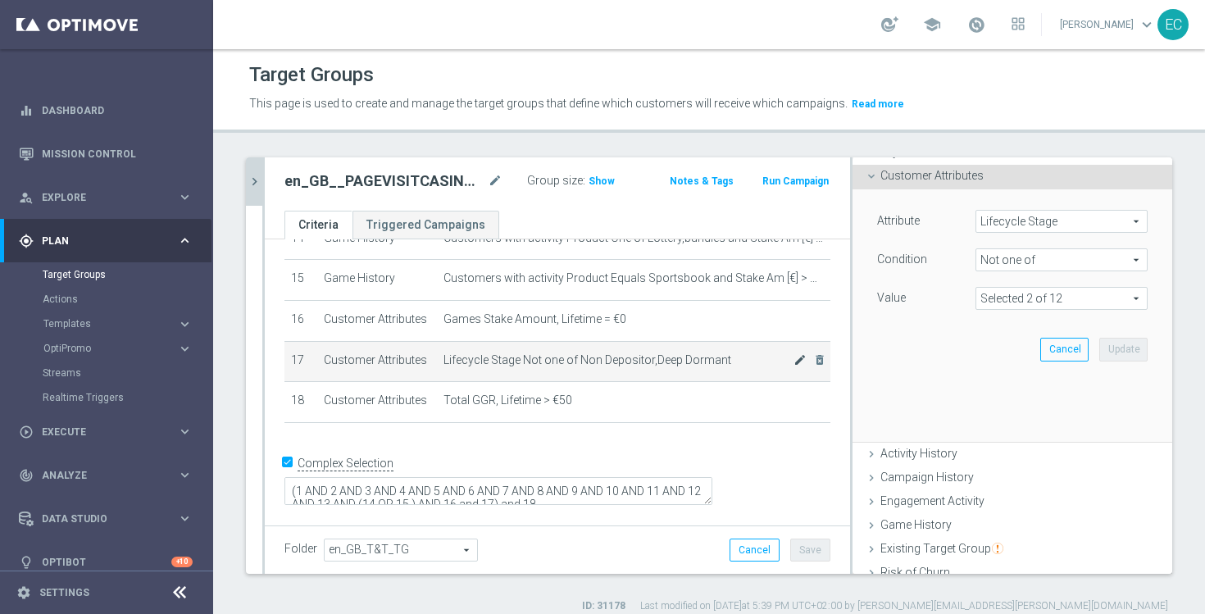
scroll to position [556, 0]
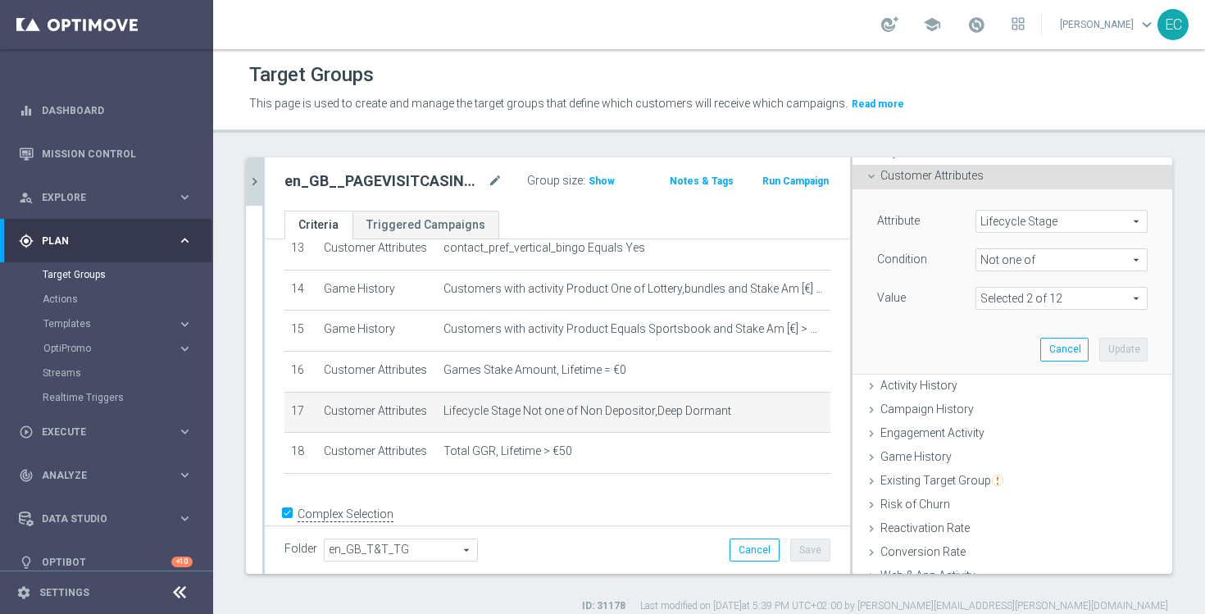
click at [1007, 292] on span at bounding box center [1062, 298] width 171 height 21
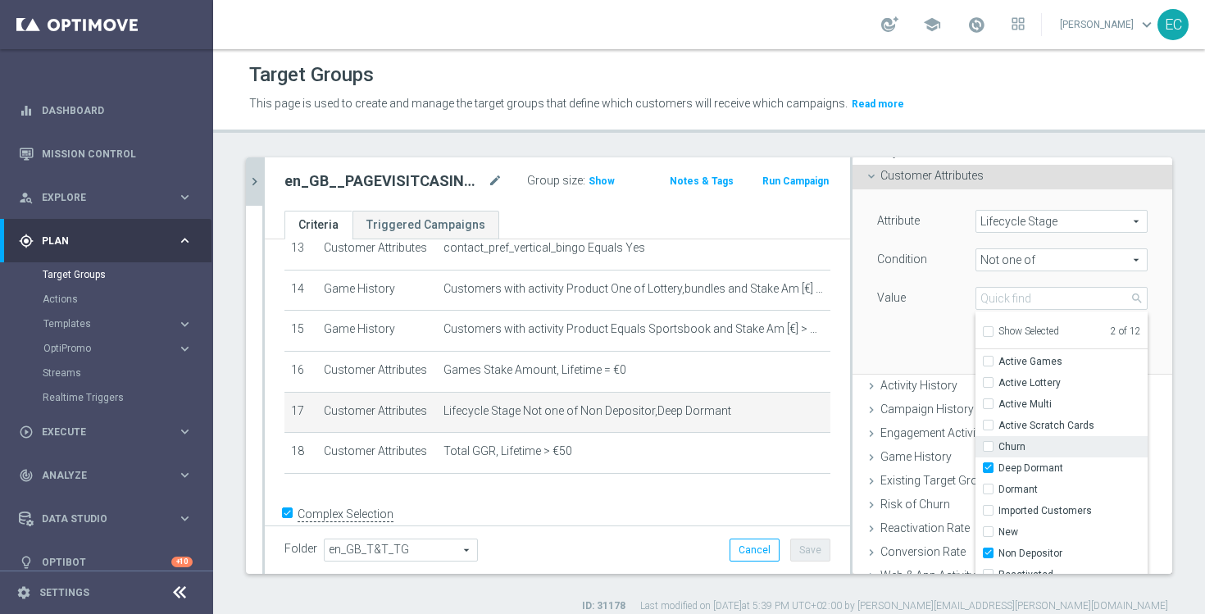
scroll to position [31, 0]
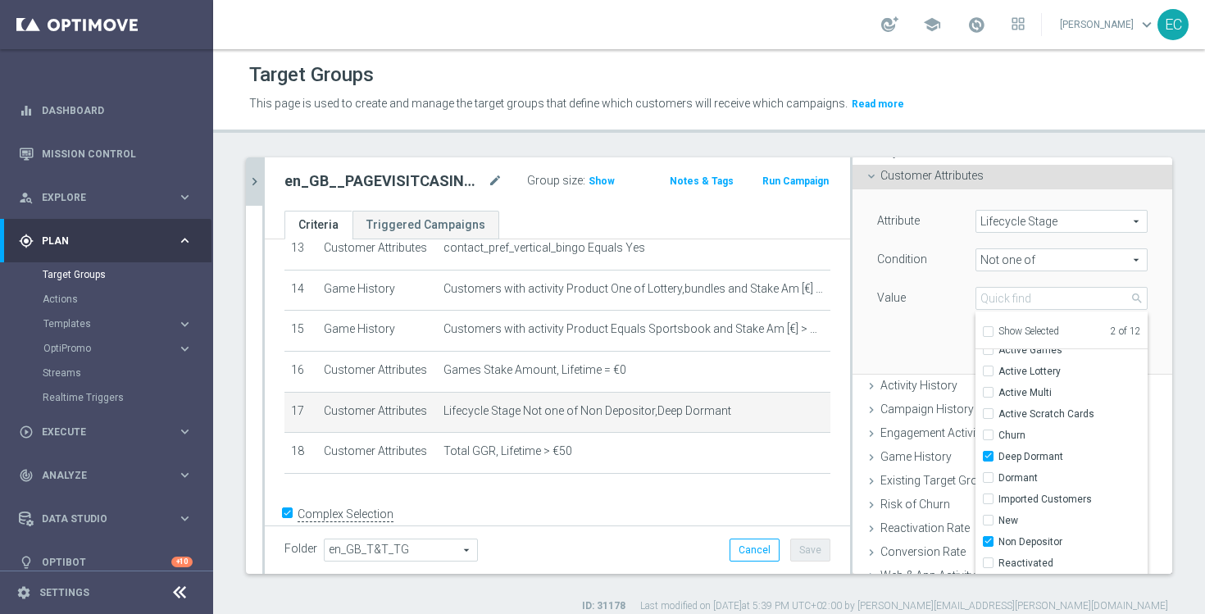
click at [924, 338] on div "Attribute Lifecycle Stage Lifecycle Stage arrow_drop_down search Condition Not …" at bounding box center [1012, 281] width 295 height 184
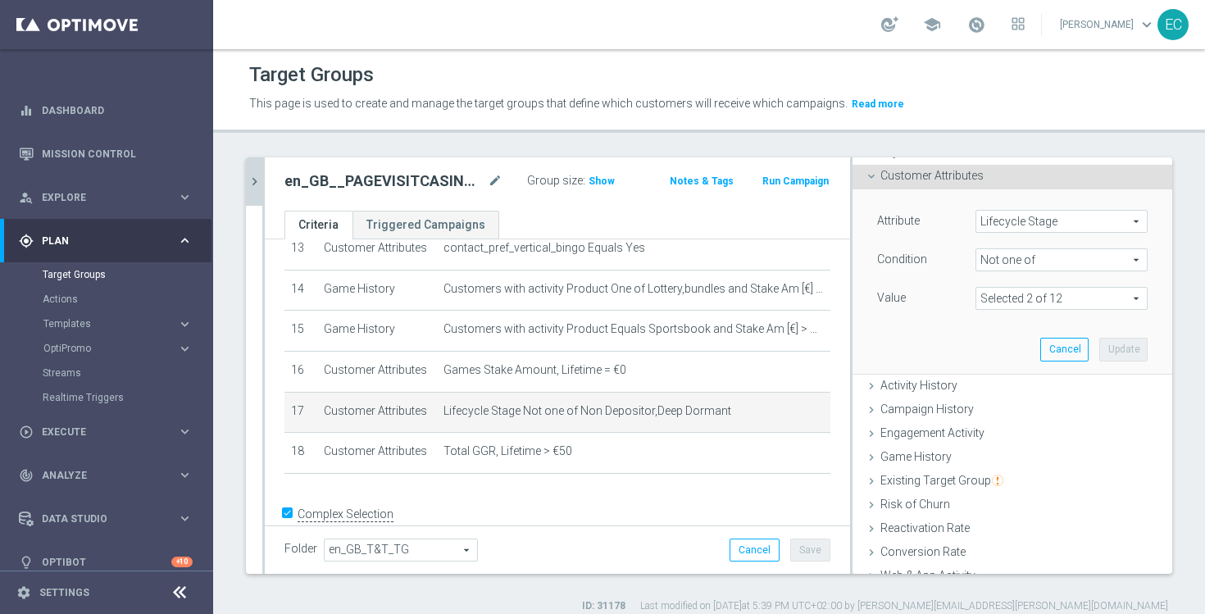
click at [257, 169] on button "chevron_right" at bounding box center [254, 181] width 16 height 48
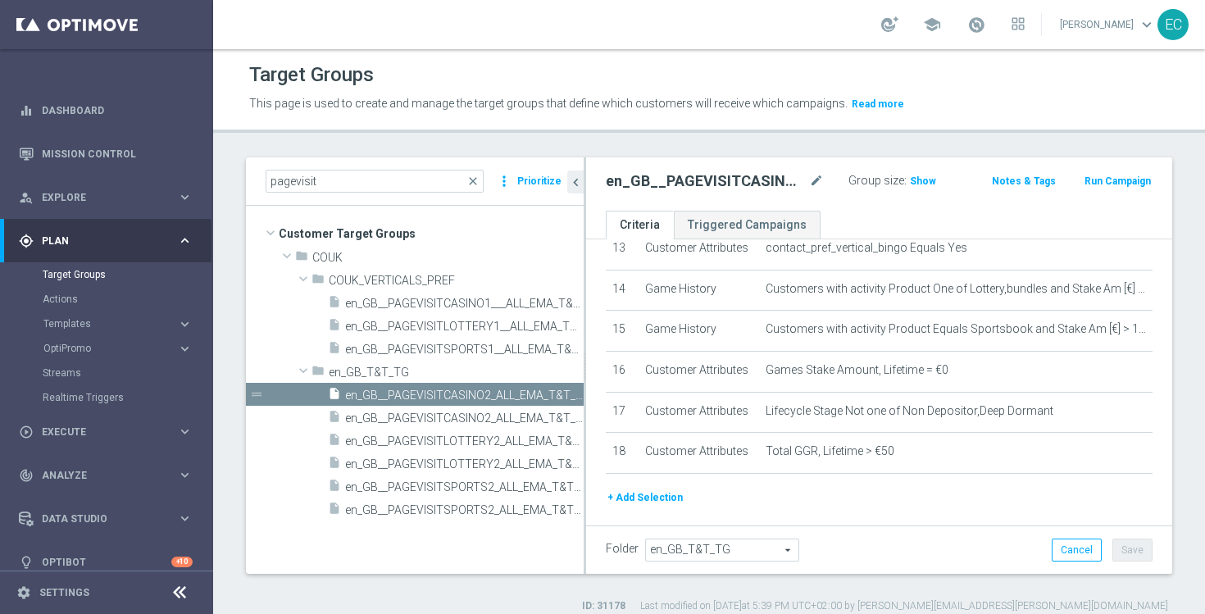
scroll to position [684, 0]
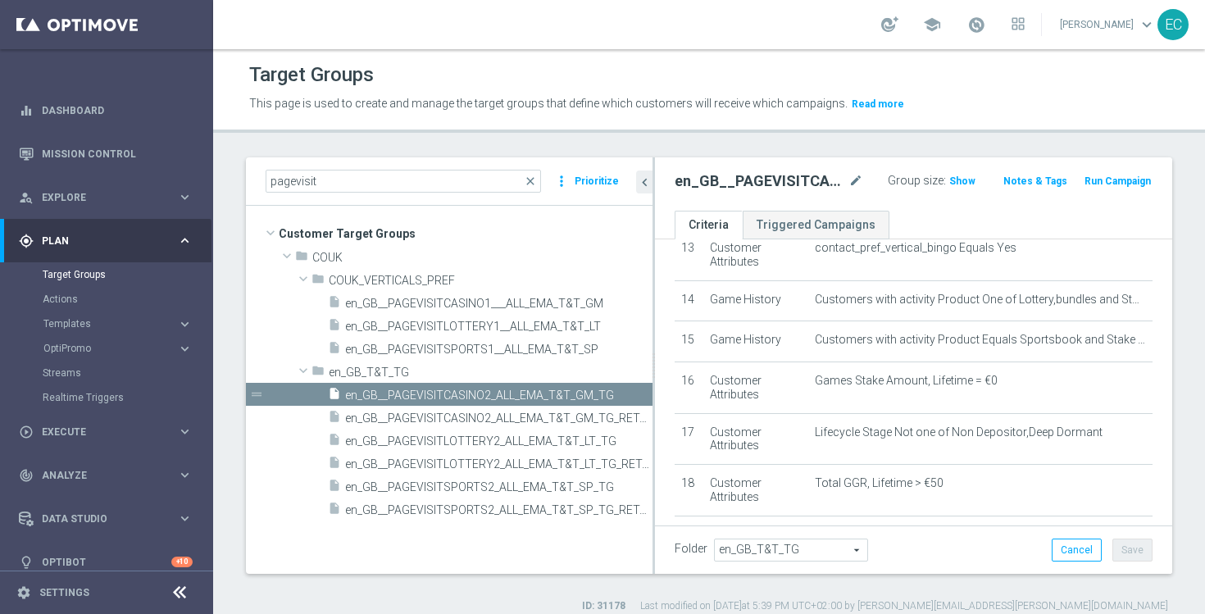
drag, startPoint x: 567, startPoint y: 332, endPoint x: 654, endPoint y: 342, distance: 87.5
click at [654, 342] on div at bounding box center [654, 365] width 2 height 417
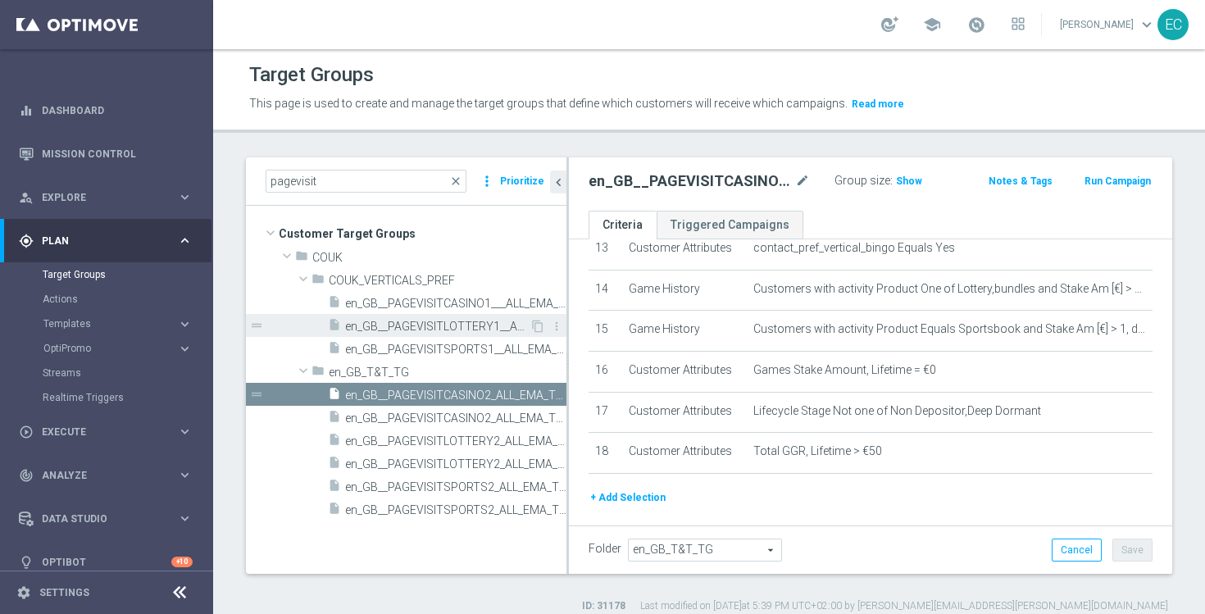
drag, startPoint x: 654, startPoint y: 342, endPoint x: 551, endPoint y: 335, distance: 103.5
click at [550, 335] on as-split "pagevisit close more_vert Prioritize Customer Target Groups library_add create_…" at bounding box center [709, 365] width 927 height 417
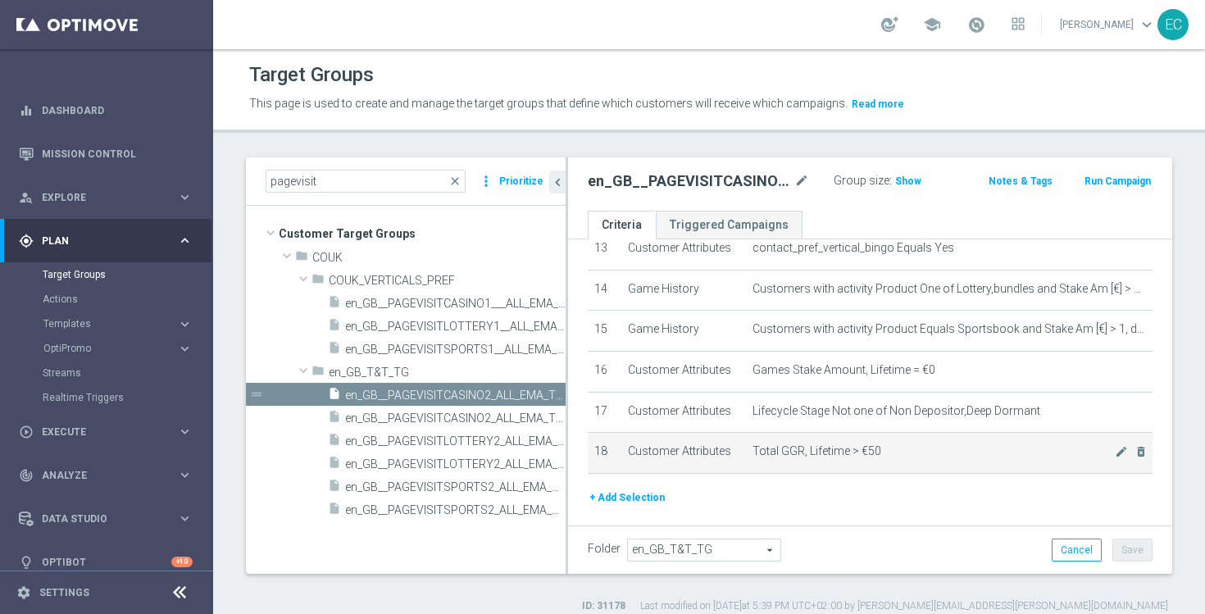
scroll to position [598, 0]
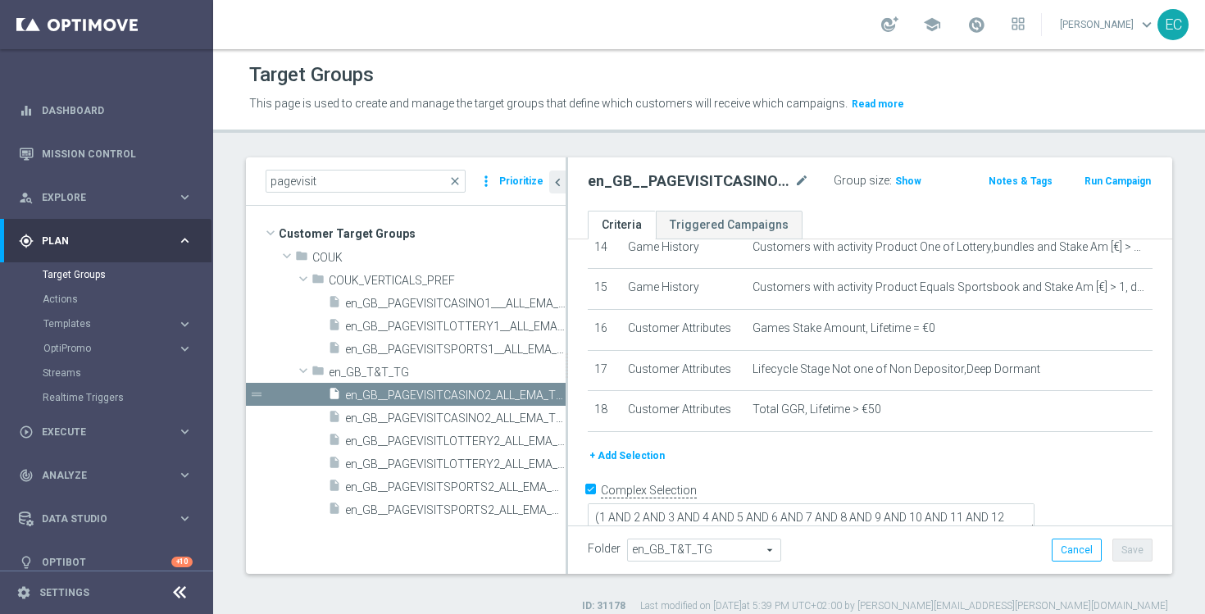
click at [624, 454] on button "+ Add Selection" at bounding box center [627, 456] width 79 height 18
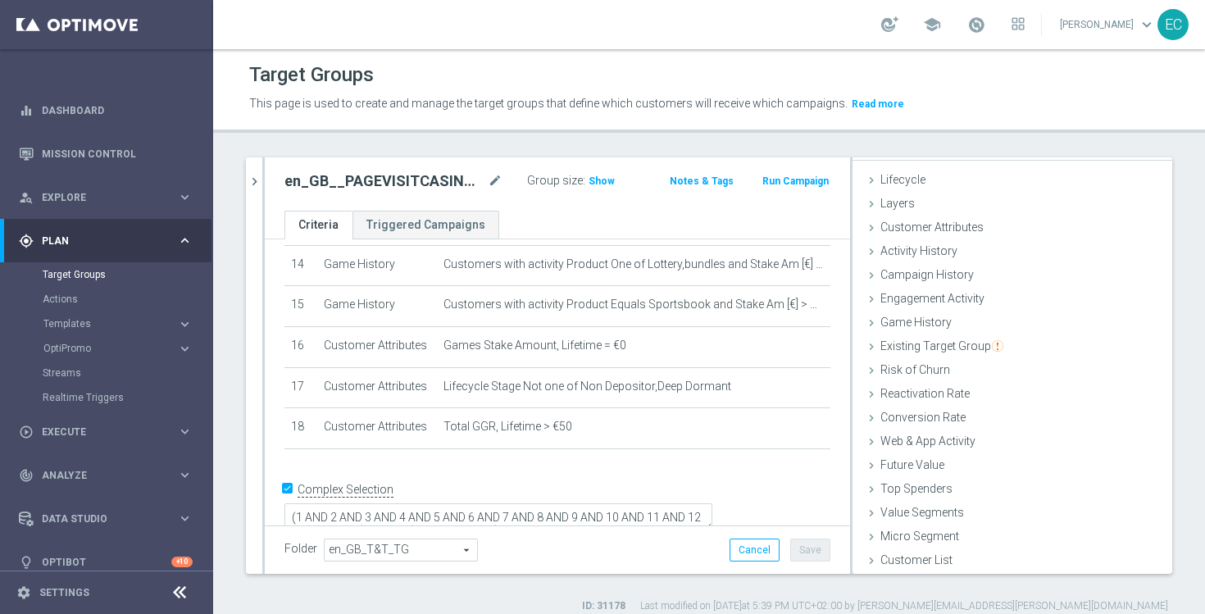
scroll to position [28, 0]
click at [991, 221] on div "Customer Attributes done" at bounding box center [1013, 228] width 320 height 25
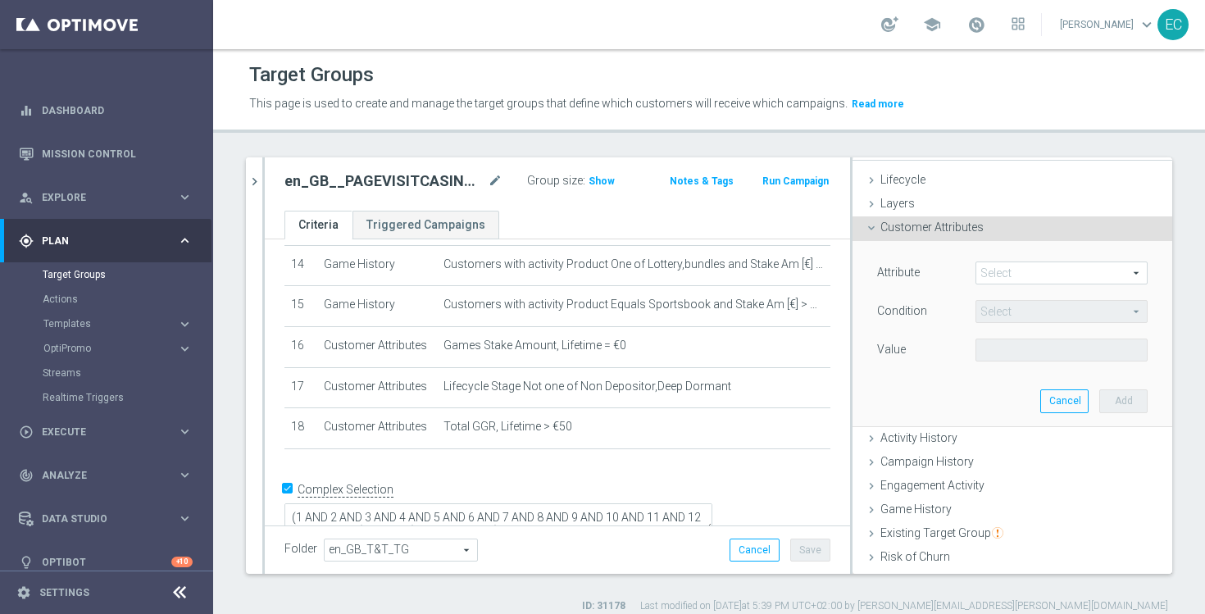
scroll to position [80, 0]
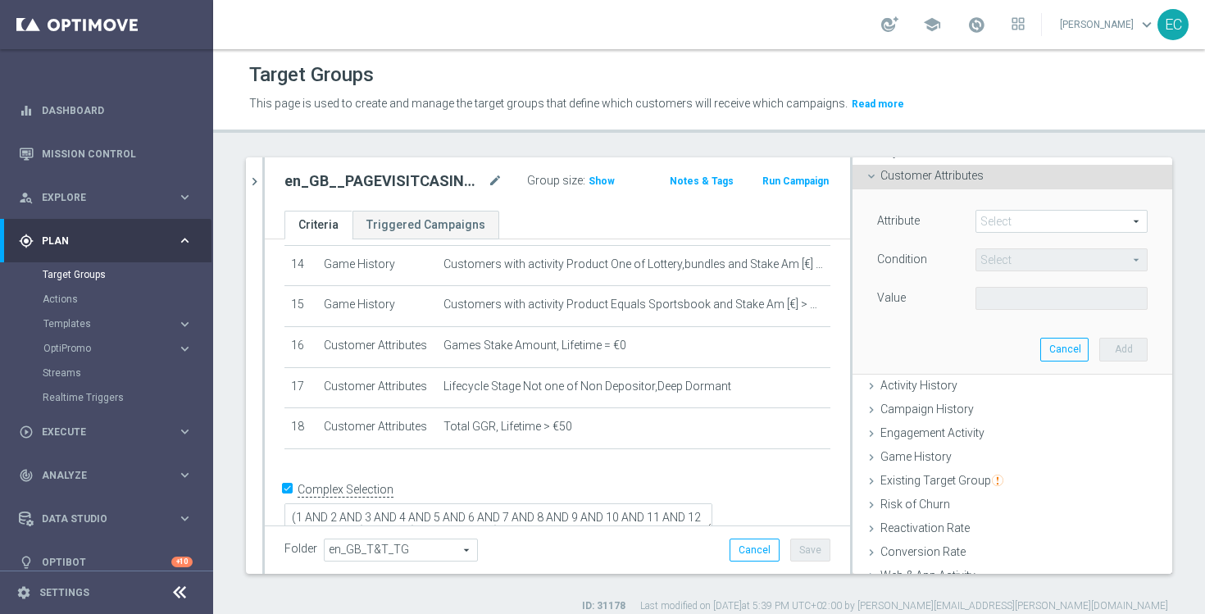
click at [1036, 220] on span at bounding box center [1062, 221] width 171 height 21
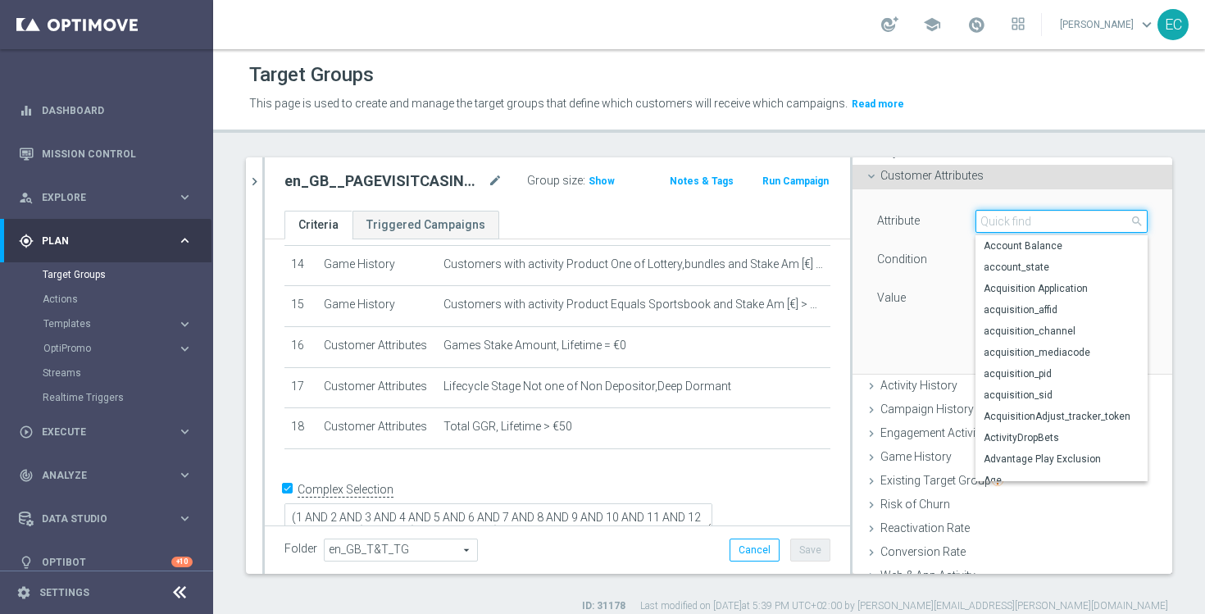
click at [1036, 220] on input "search" at bounding box center [1062, 221] width 172 height 23
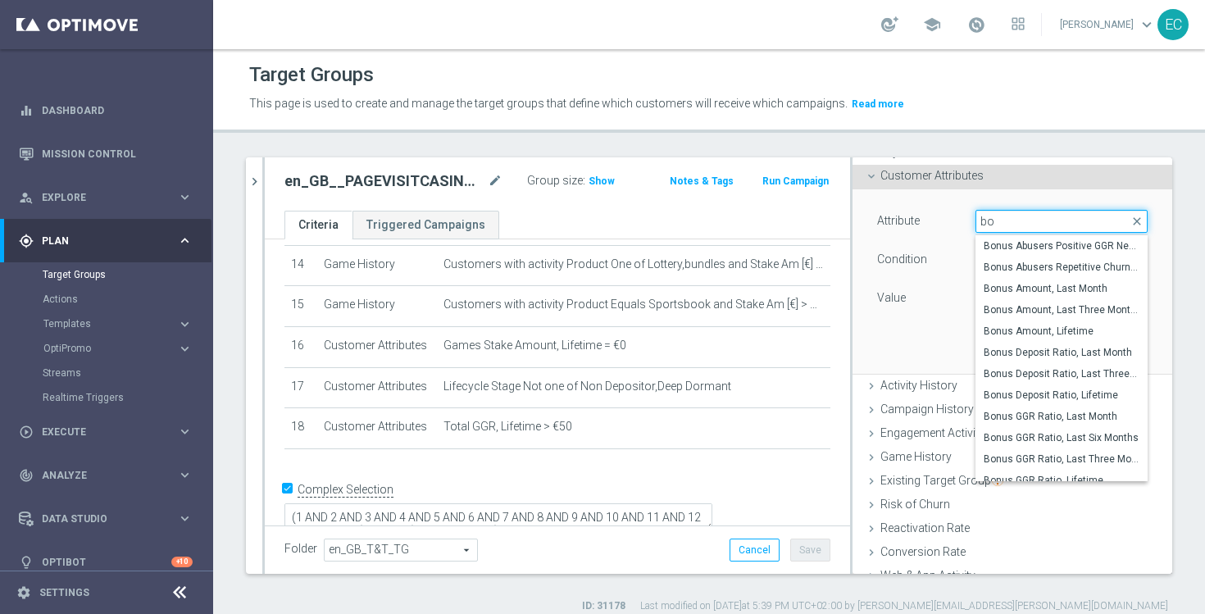
type input "b"
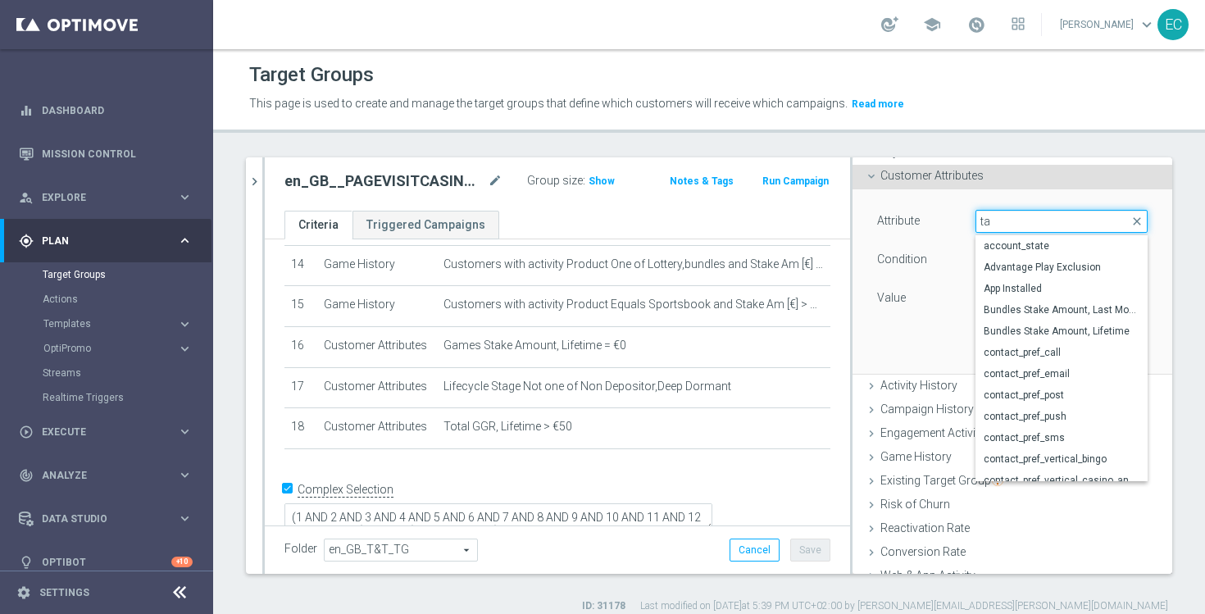
type input "t"
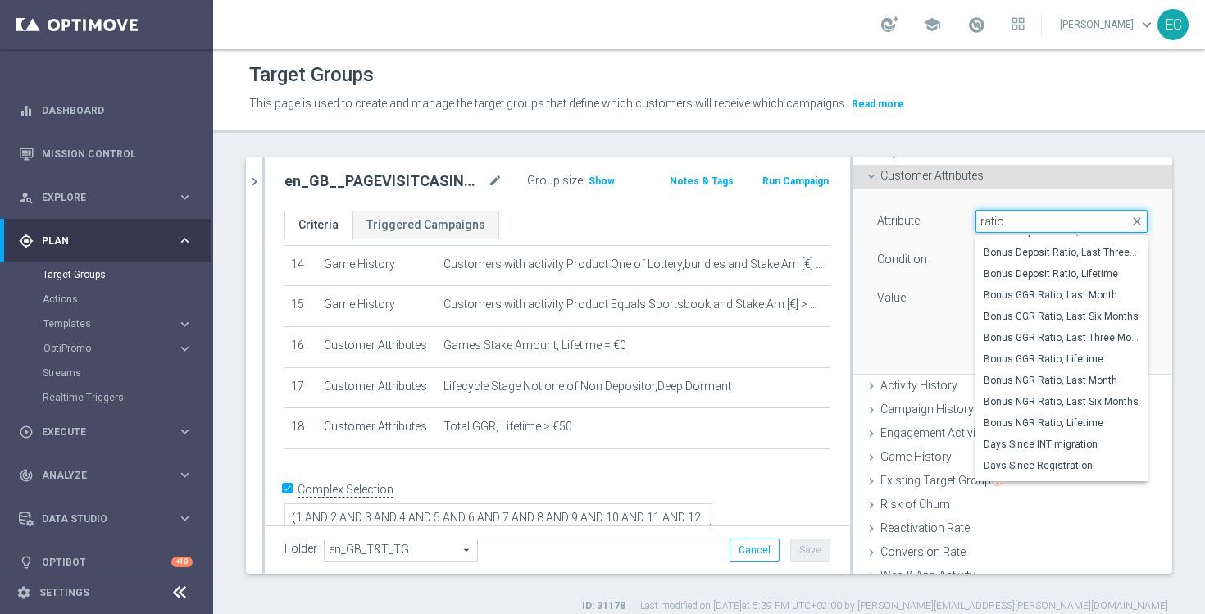
scroll to position [0, 0]
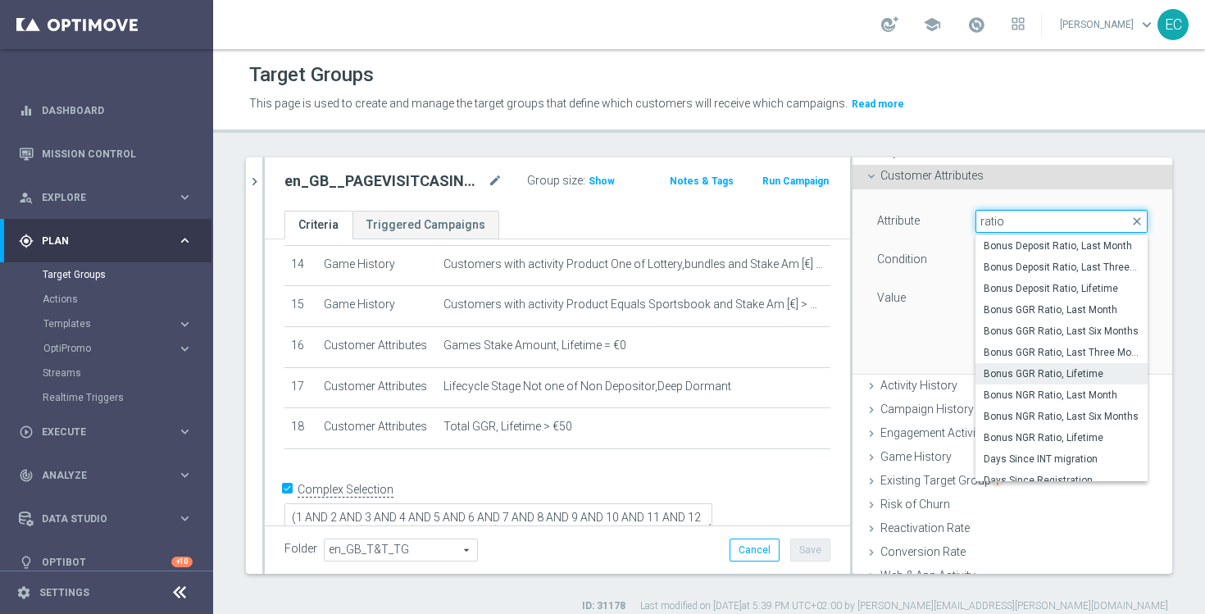
type input "ratio"
click at [1082, 373] on span "Bonus GGR Ratio, Lifetime" at bounding box center [1062, 373] width 156 height 13
type input "Bonus GGR Ratio, Lifetime"
type input "="
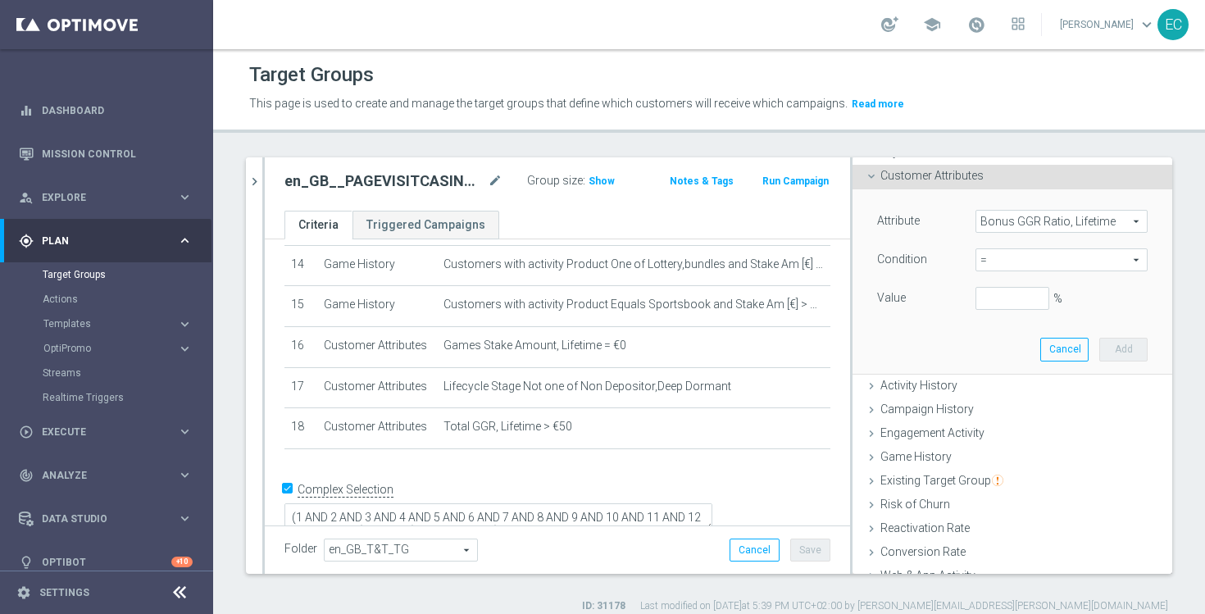
click at [1046, 253] on span "=" at bounding box center [1062, 259] width 171 height 21
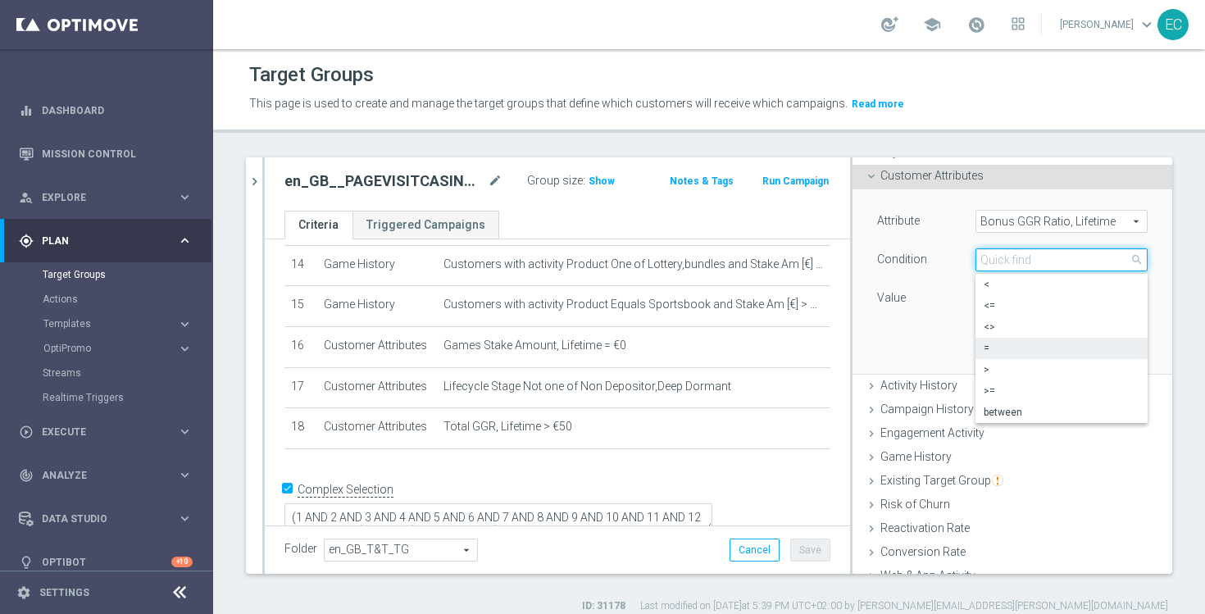
click at [1046, 253] on input "search" at bounding box center [1062, 259] width 172 height 23
click at [904, 307] on div "Value" at bounding box center [914, 300] width 98 height 26
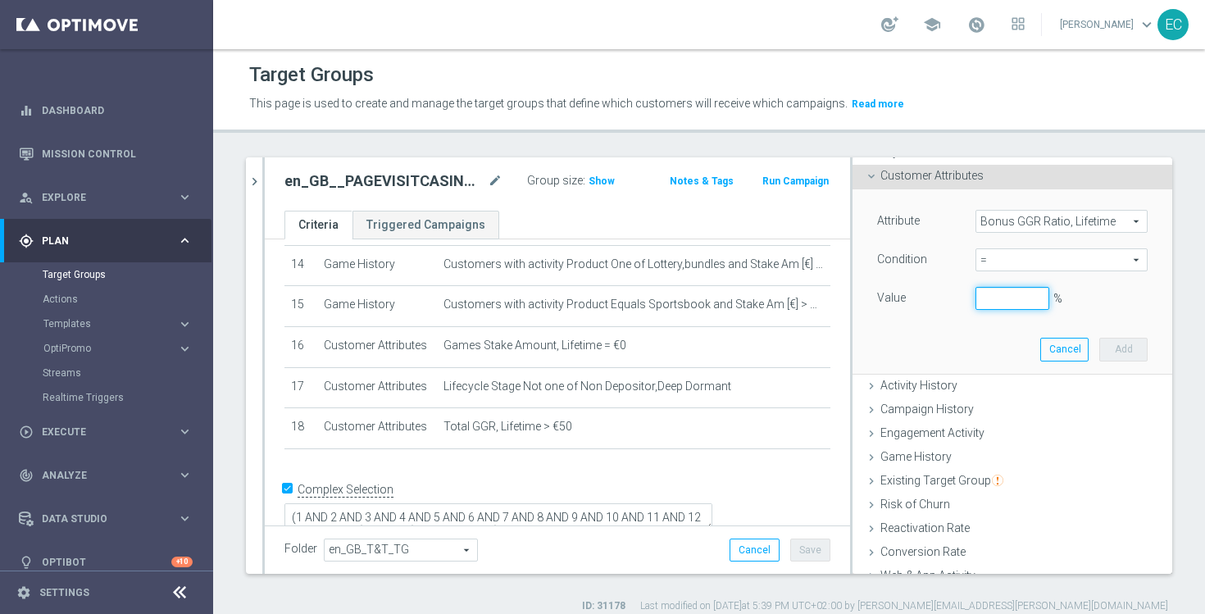
click at [1004, 296] on input "%" at bounding box center [1013, 298] width 74 height 23
type input "10"
click at [1068, 262] on span "=" at bounding box center [1062, 259] width 171 height 21
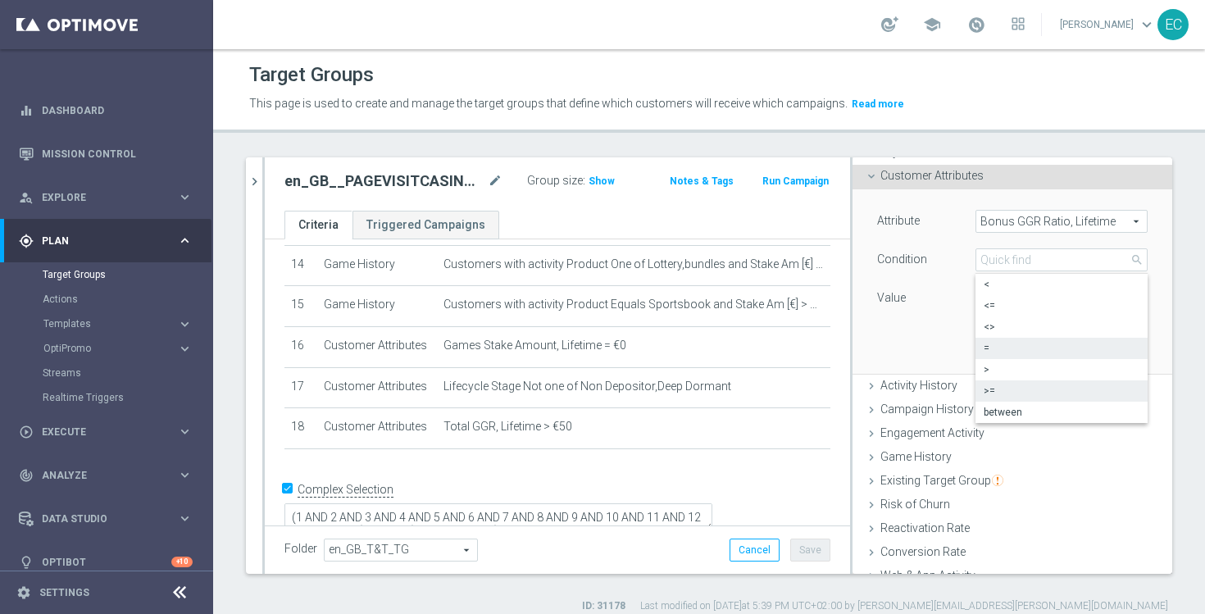
click at [1026, 387] on span ">=" at bounding box center [1062, 391] width 156 height 13
type input ">="
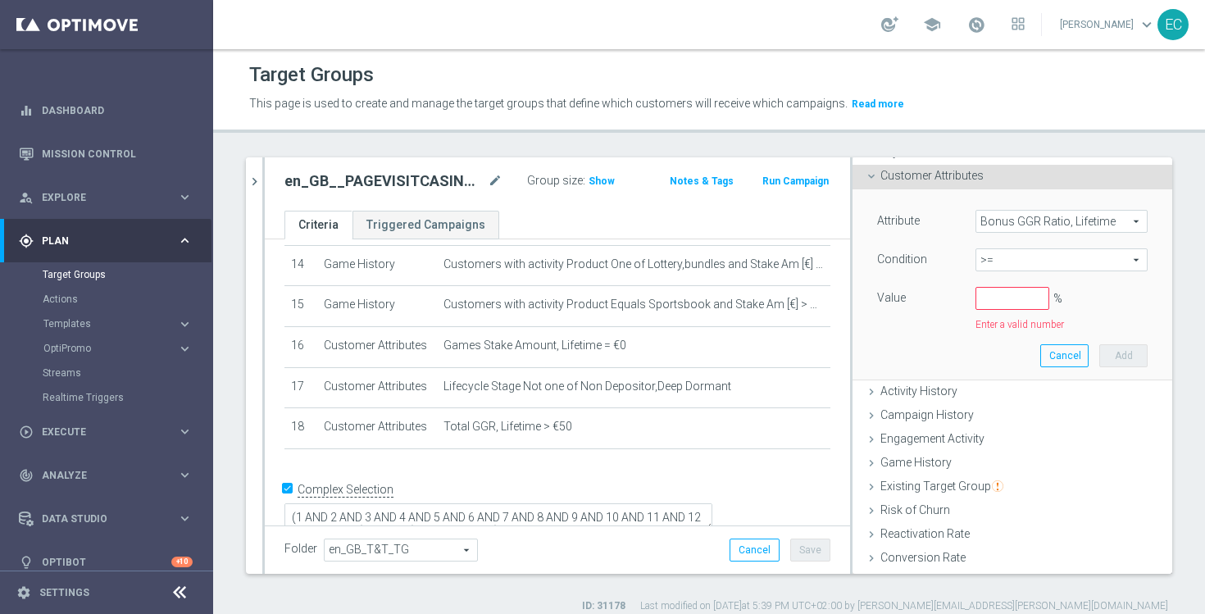
click at [1044, 268] on span ">=" at bounding box center [1062, 259] width 171 height 21
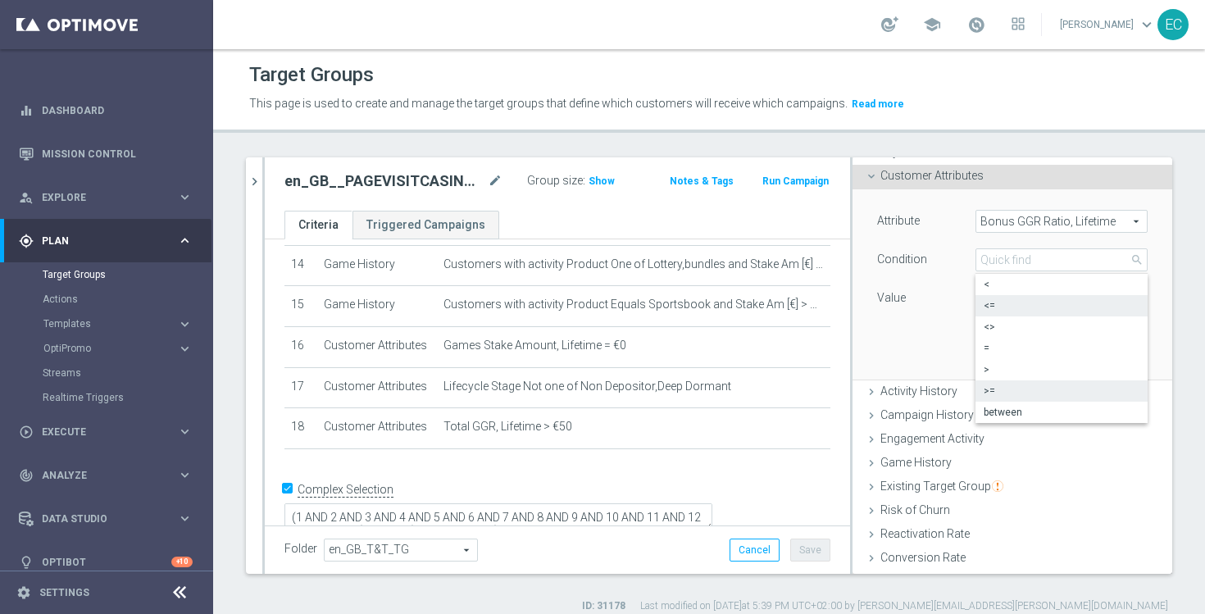
click at [1022, 309] on span "<=" at bounding box center [1062, 305] width 156 height 13
type input "<="
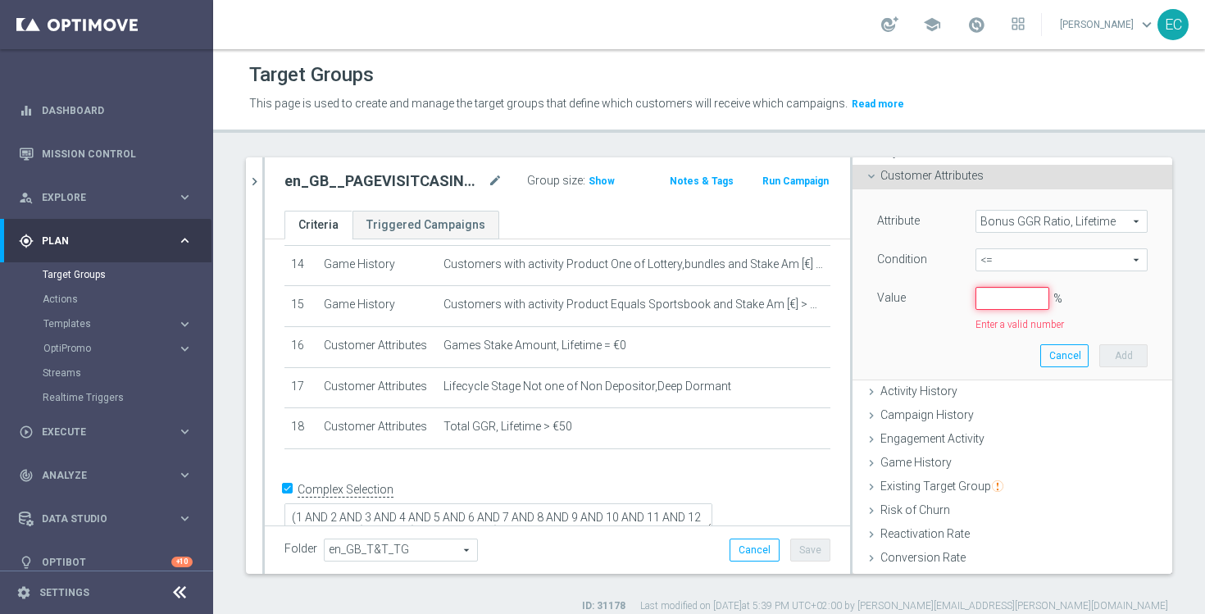
click at [1015, 304] on input "%" at bounding box center [1013, 298] width 74 height 23
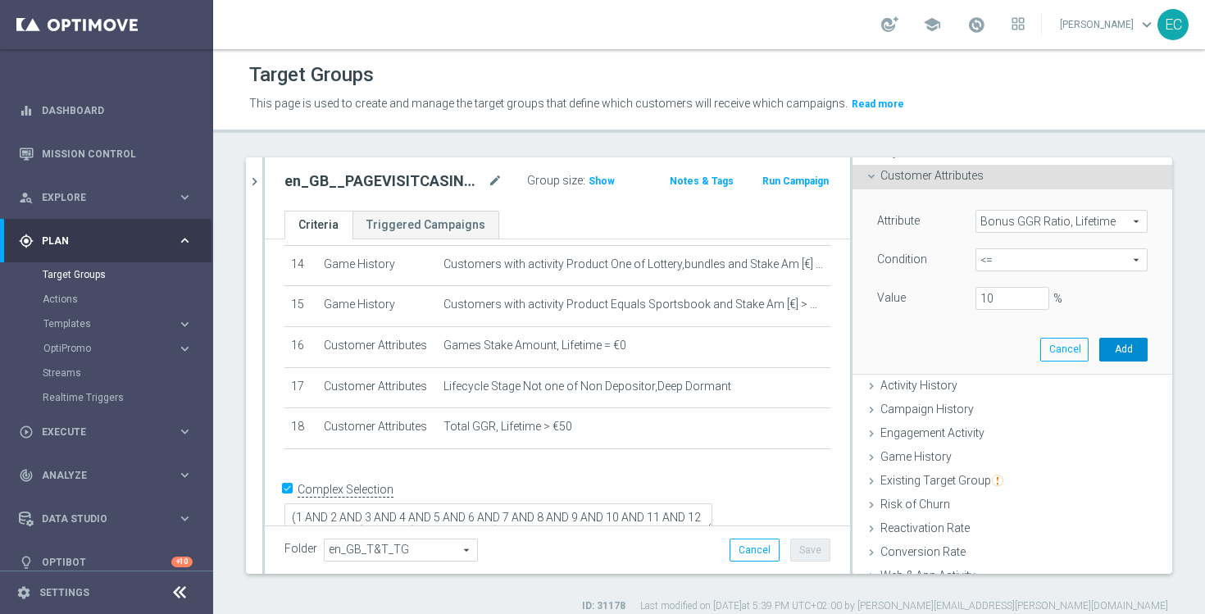
click at [1110, 344] on button "Add" at bounding box center [1124, 349] width 48 height 23
type input "0.1"
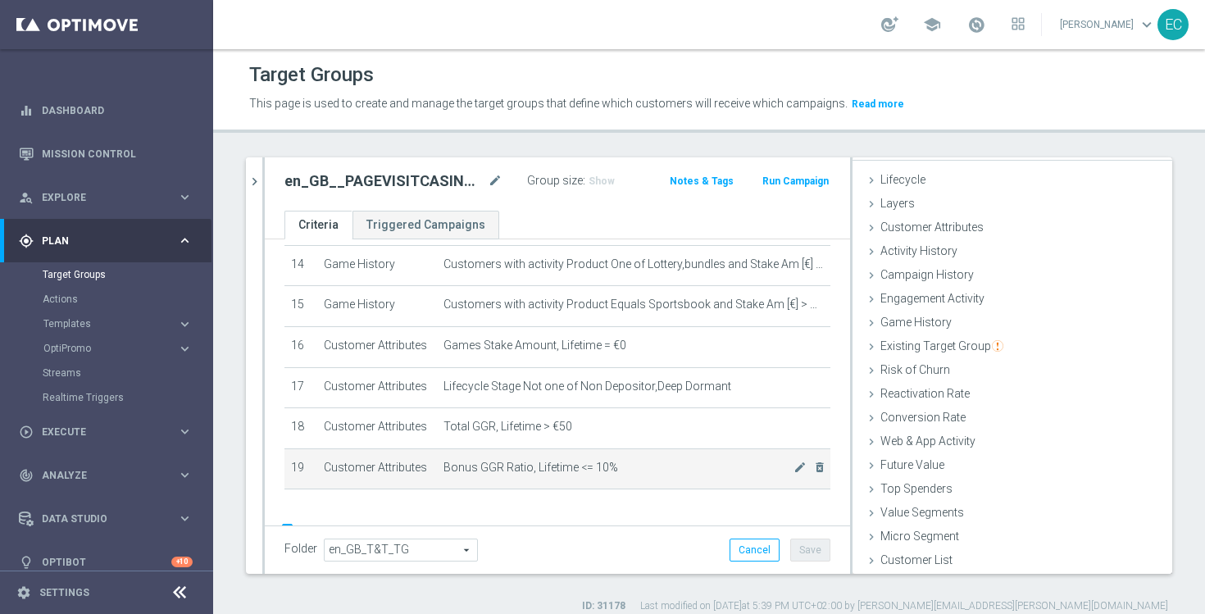
scroll to position [622, 0]
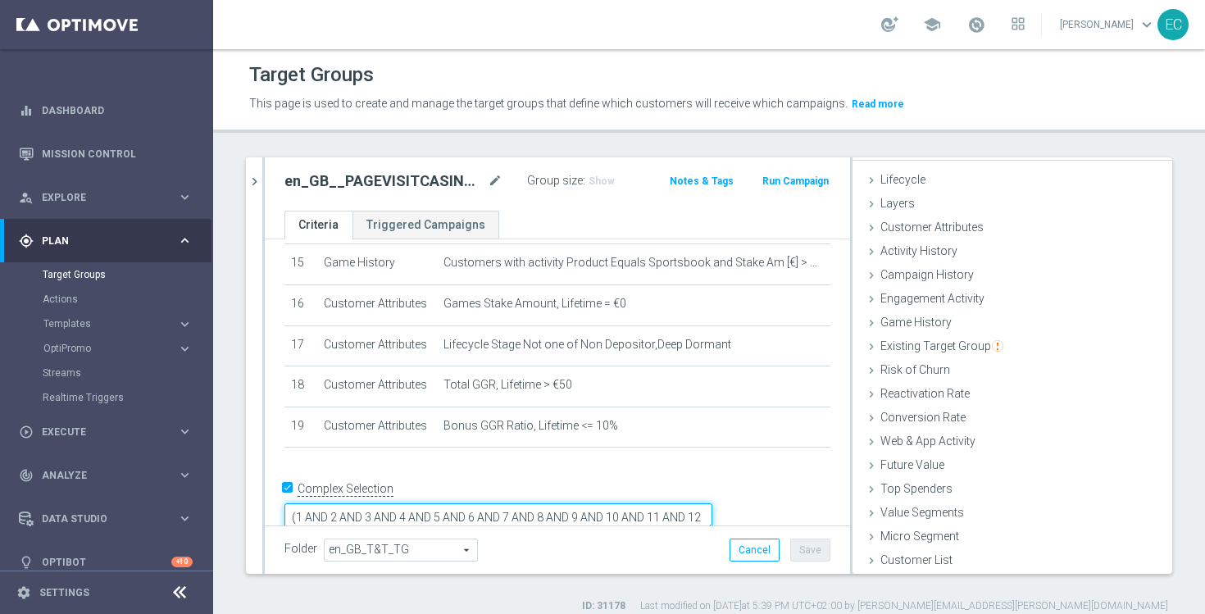
click at [687, 503] on textarea "(1 AND 2 AND 3 AND 4 AND 5 AND 6 AND 7 AND 8 AND 9 AND 10 AND 11 AND 12 AND 13 …" at bounding box center [499, 517] width 428 height 29
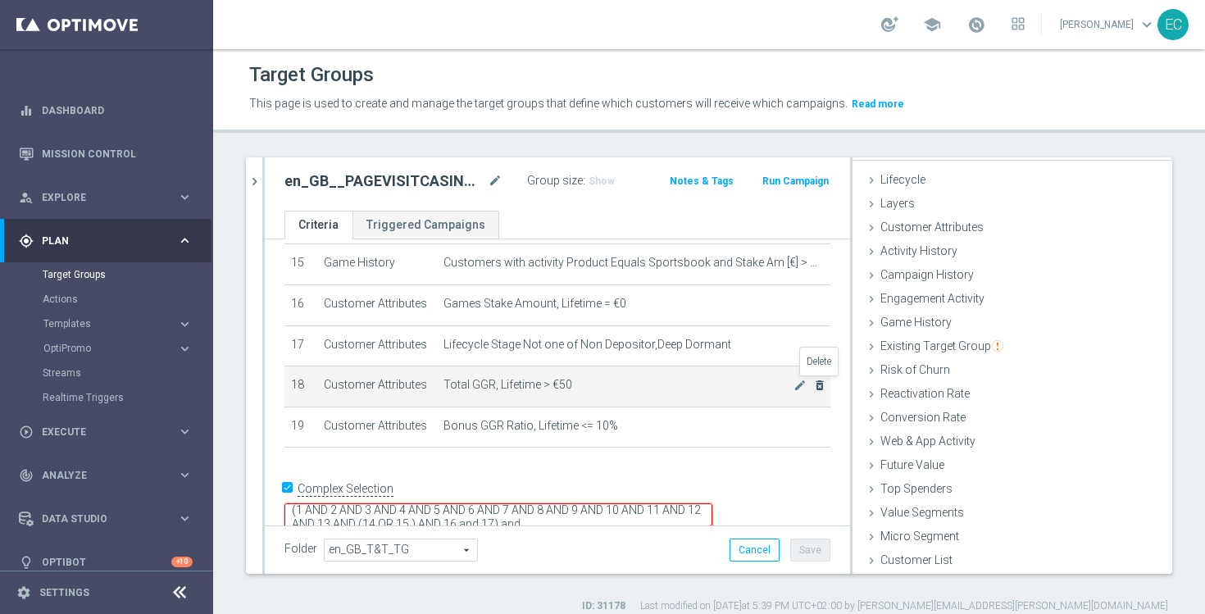
click at [819, 389] on icon "delete_forever" at bounding box center [819, 385] width 13 height 13
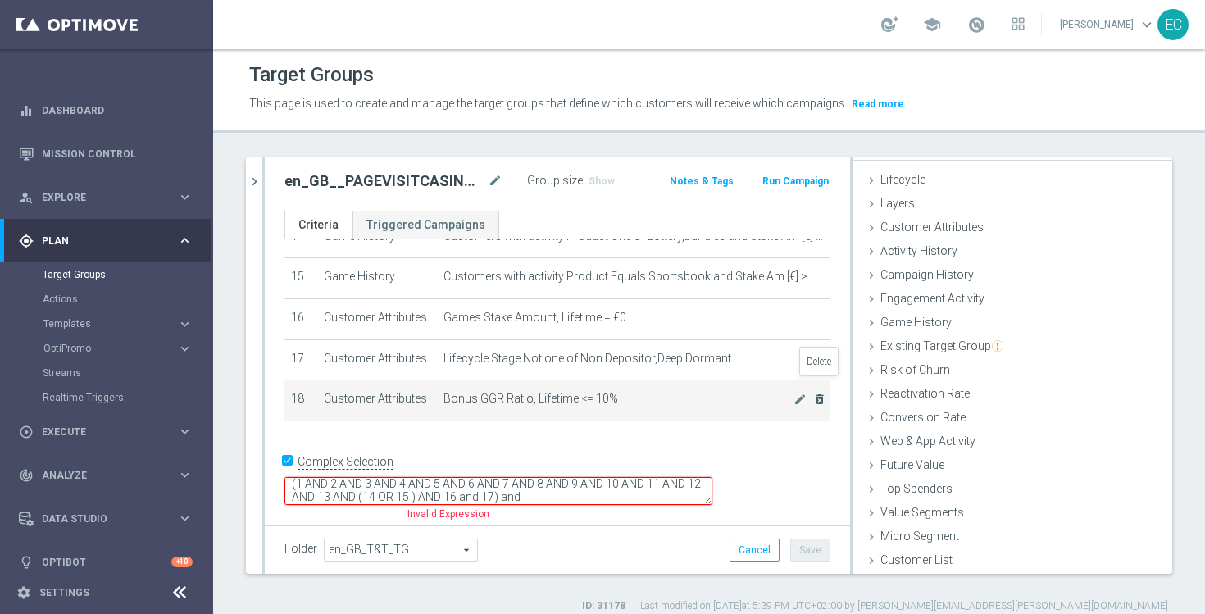
scroll to position [581, 0]
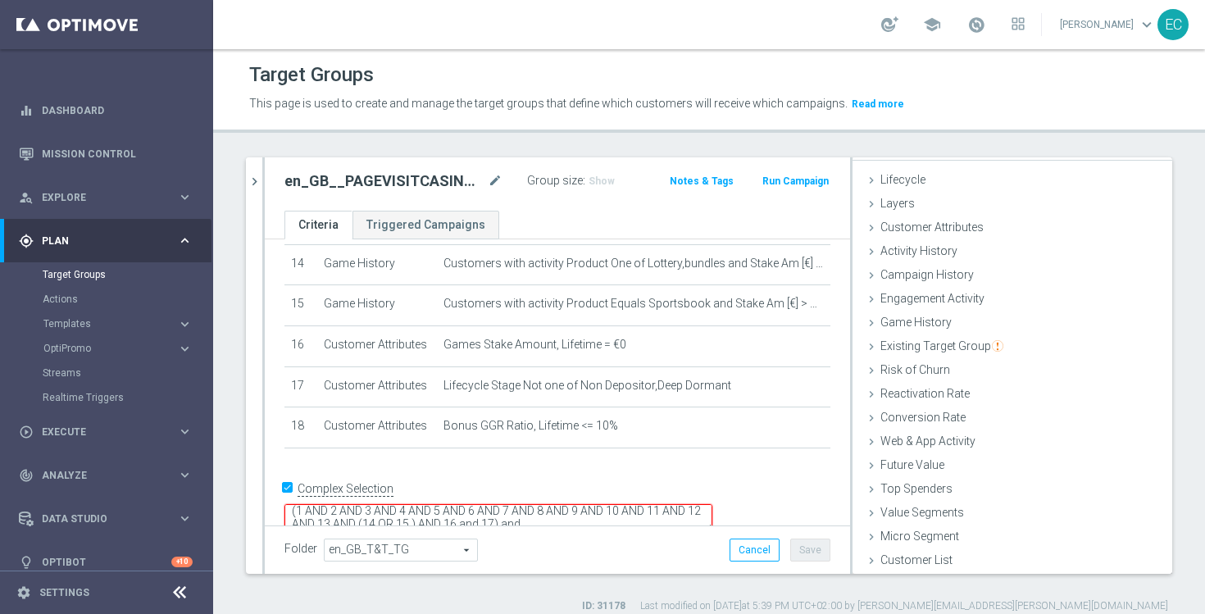
click at [767, 463] on div "+ Add Selection" at bounding box center [557, 463] width 571 height 1
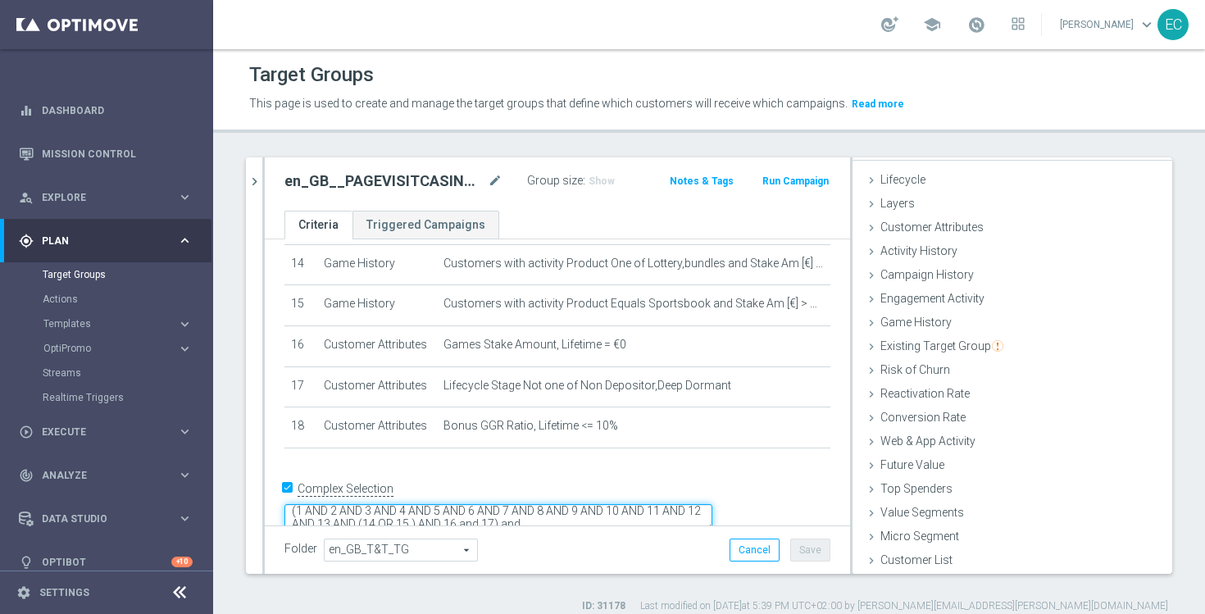
click at [713, 504] on textarea "(1 AND 2 AND 3 AND 4 AND 5 AND 6 AND 7 AND 8 AND 9 AND 10 AND 11 AND 12 AND 13 …" at bounding box center [499, 518] width 428 height 29
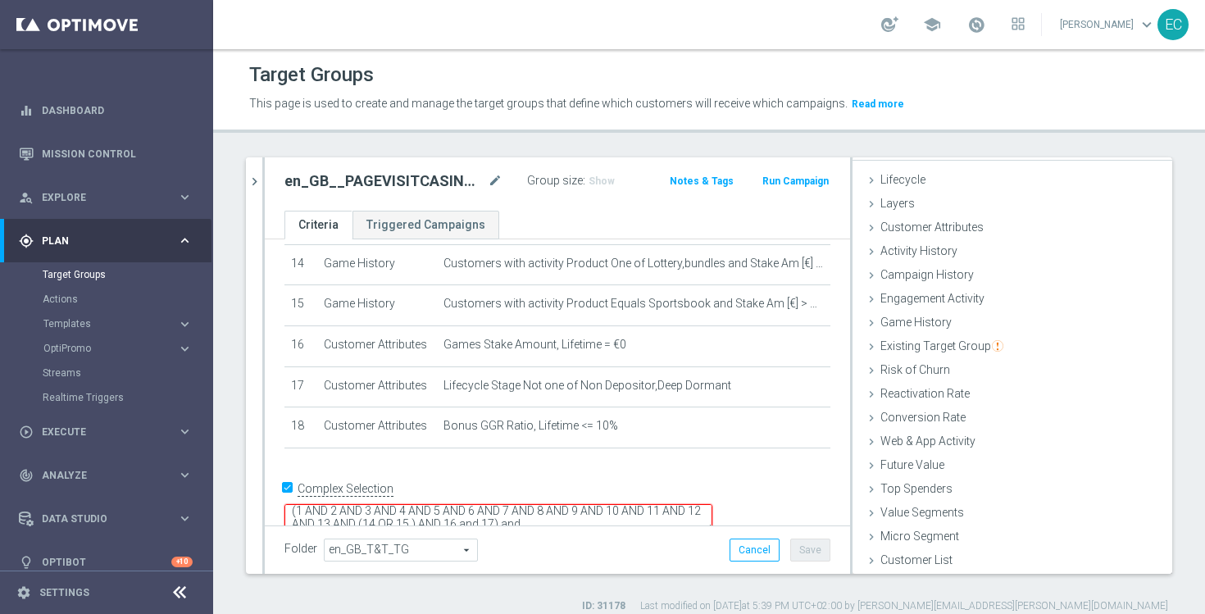
click at [717, 469] on div "+ Add Selection" at bounding box center [557, 469] width 571 height 13
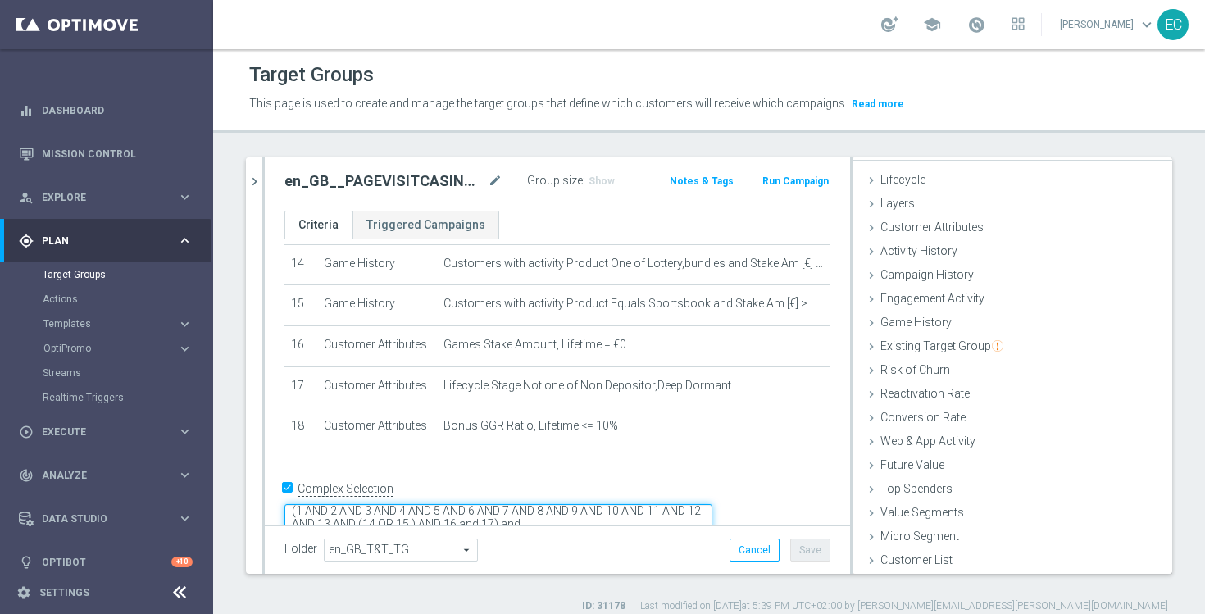
click at [639, 504] on textarea "(1 AND 2 AND 3 AND 4 AND 5 AND 6 AND 7 AND 8 AND 9 AND 10 AND 11 AND 12 AND 13 …" at bounding box center [499, 518] width 428 height 29
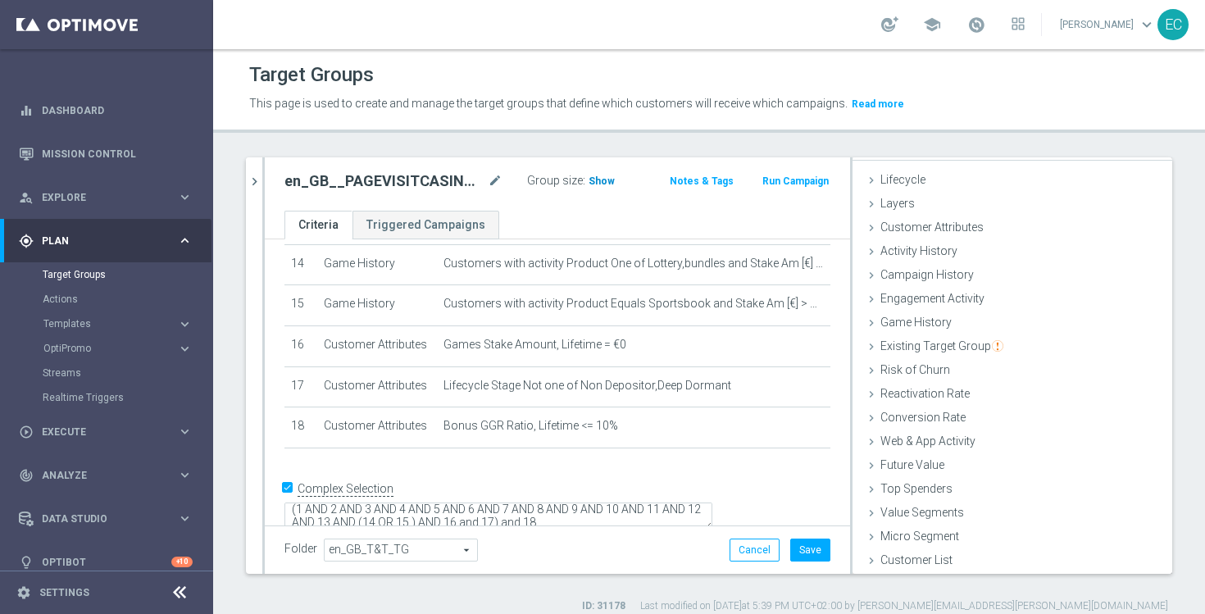
click at [603, 182] on span "Show" at bounding box center [602, 180] width 26 height 11
click at [417, 505] on textarea "(1 AND 2 AND 3 AND 4 AND 5 AND 6 AND 7 AND 8 AND 9 AND 10 AND 11 AND 12 AND 13 …" at bounding box center [499, 519] width 428 height 29
click at [616, 505] on textarea "1 AND 2 AND 3 AND 4 AND 5 AND 6 AND 7 AND 8 AND 9 AND 10 AND 11 AND 12 AND 13 A…" at bounding box center [499, 519] width 428 height 29
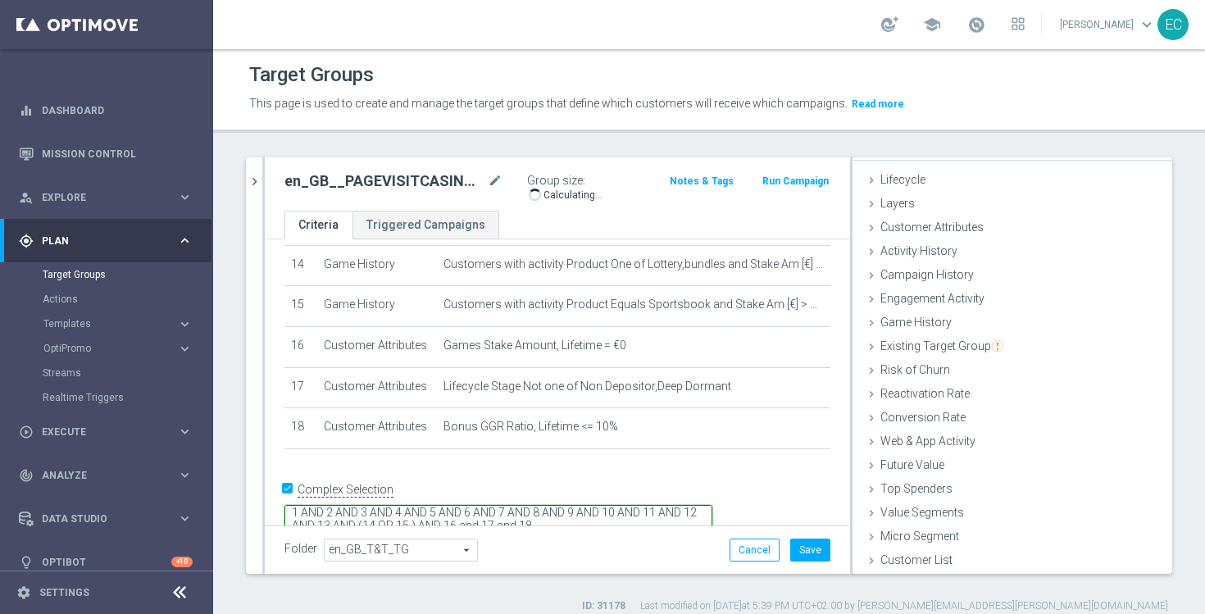
type textarea "1 AND 2 AND 3 AND 4 AND 5 AND 6 AND 7 AND 8 AND 9 AND 10 AND 11 AND 12 AND 13 A…"
click at [680, 220] on ul "Criteria Triggered Campaigns" at bounding box center [557, 225] width 585 height 29
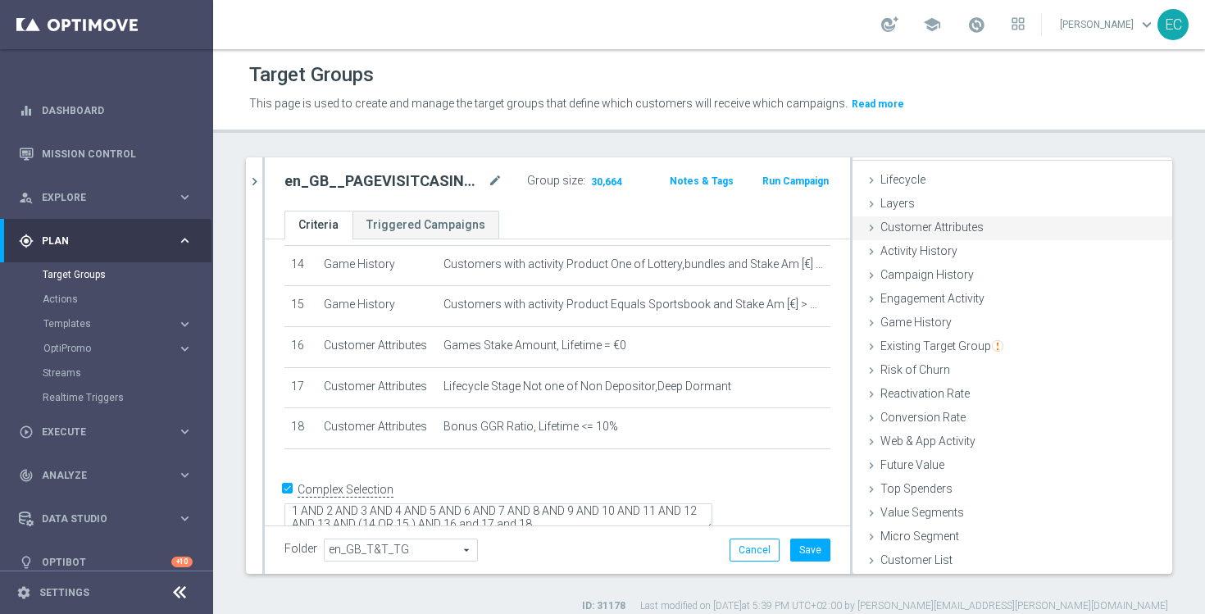
click at [954, 231] on span "Customer Attributes" at bounding box center [932, 227] width 103 height 13
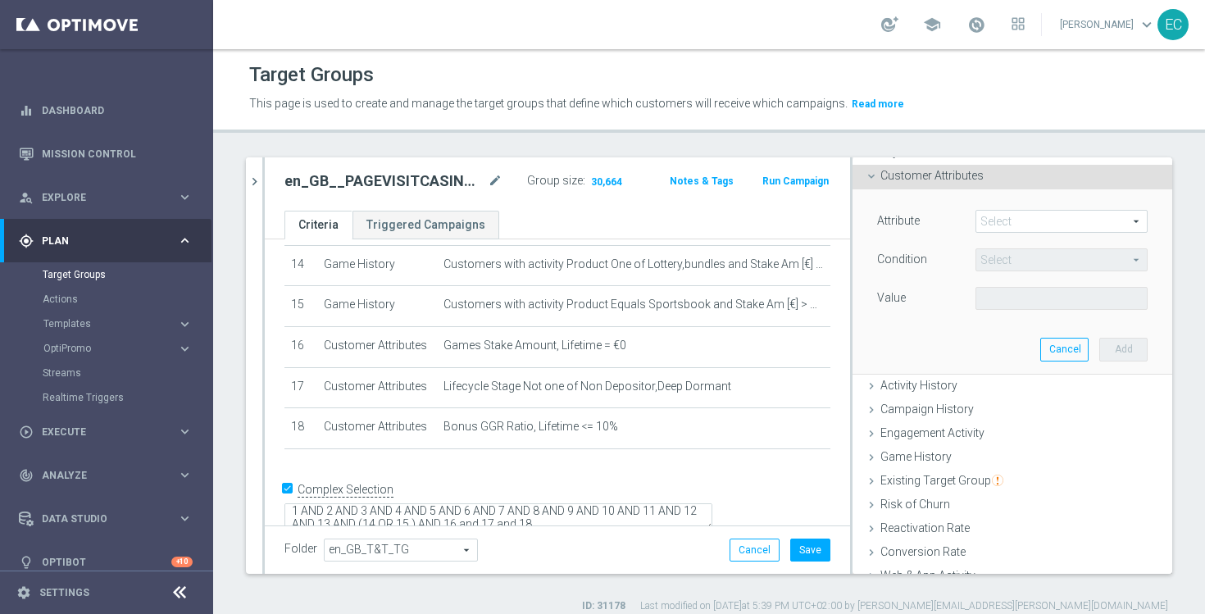
click at [1030, 227] on span at bounding box center [1062, 221] width 171 height 21
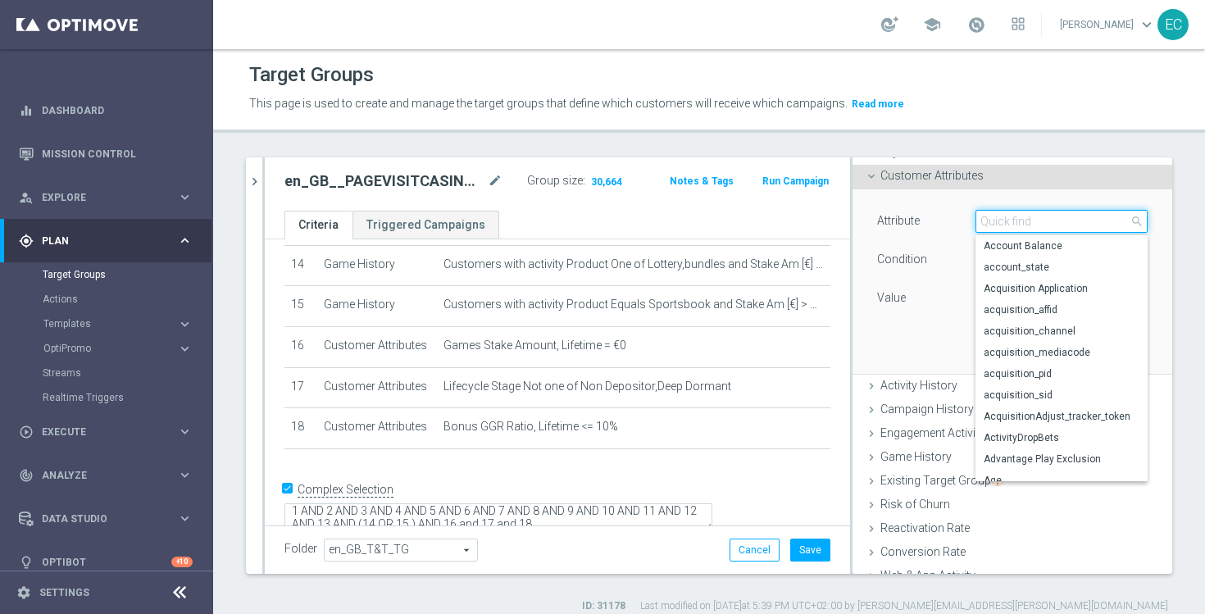
click at [1042, 227] on input "search" at bounding box center [1062, 221] width 172 height 23
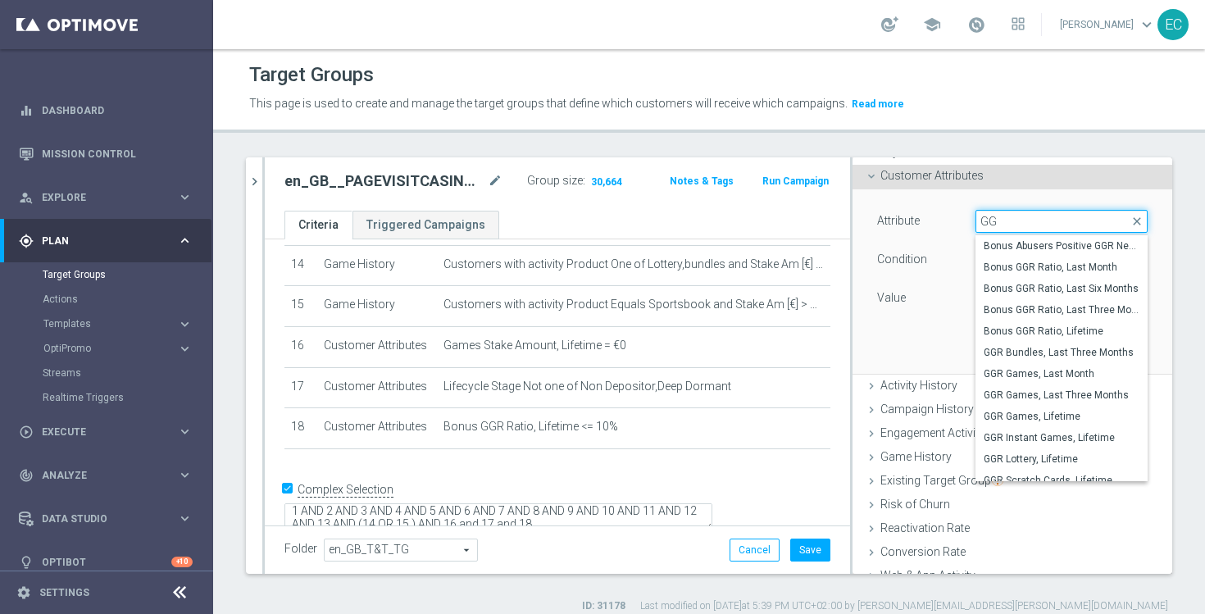
type input "G"
click at [1044, 220] on input "Total" at bounding box center [1062, 221] width 172 height 23
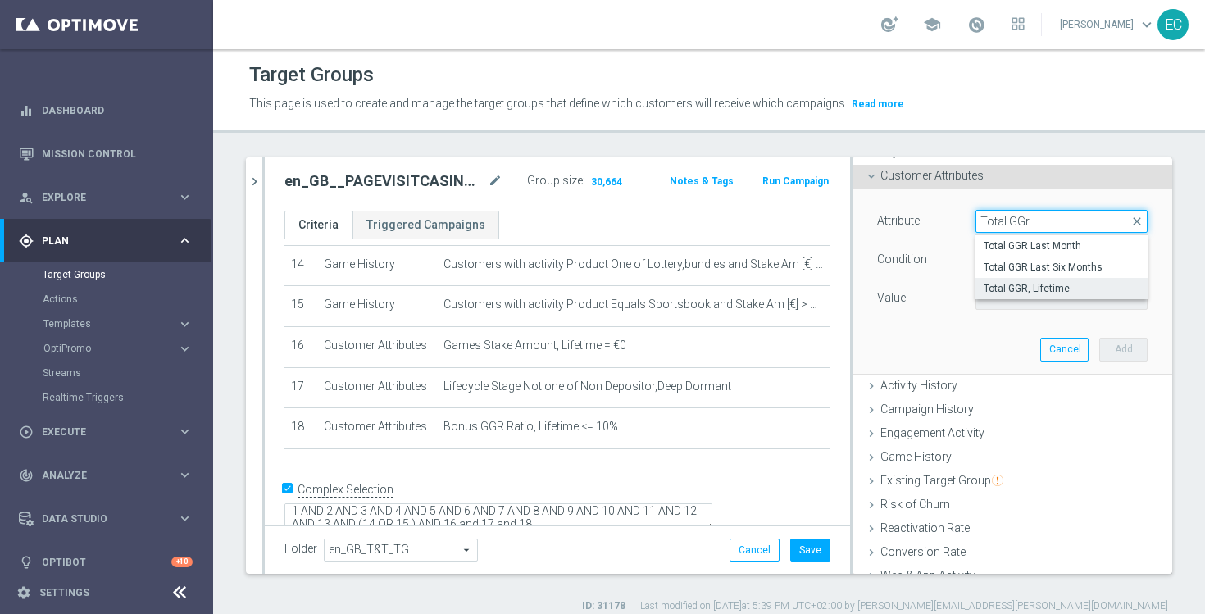
type input "Total GGr"
click at [1050, 286] on span "Total GGR, Lifetime" at bounding box center [1062, 288] width 156 height 13
type input "Total GGR, Lifetime"
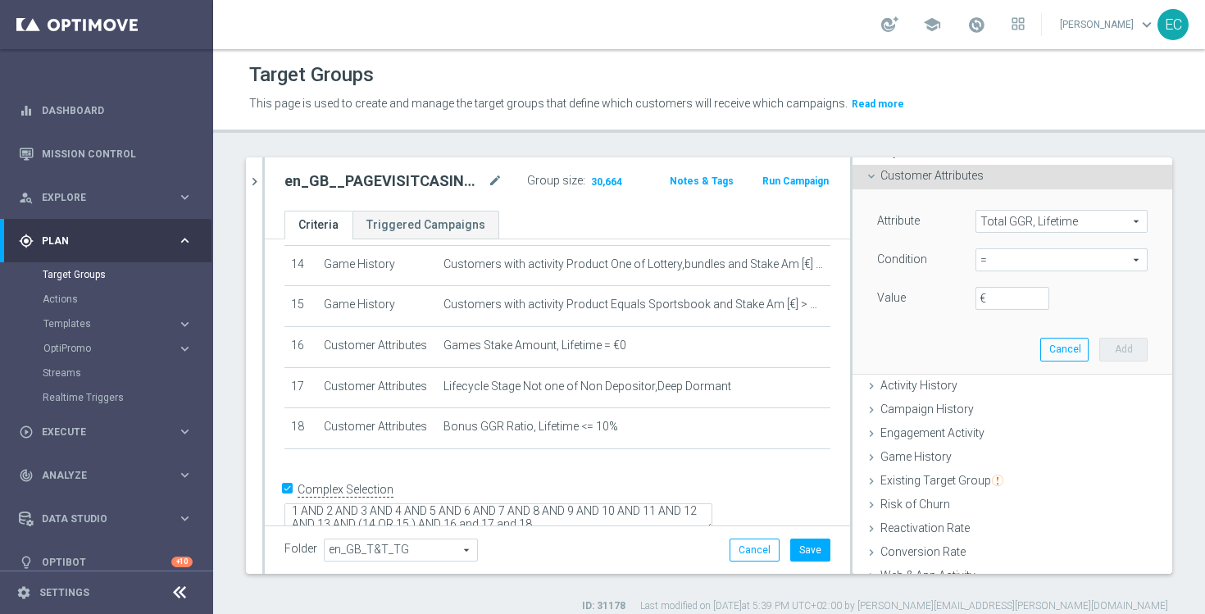
click at [1069, 264] on span "=" at bounding box center [1062, 259] width 171 height 21
click at [1032, 367] on span ">" at bounding box center [1062, 369] width 156 height 13
type input ">"
click at [1009, 307] on input "€" at bounding box center [1013, 298] width 74 height 23
type input "50"
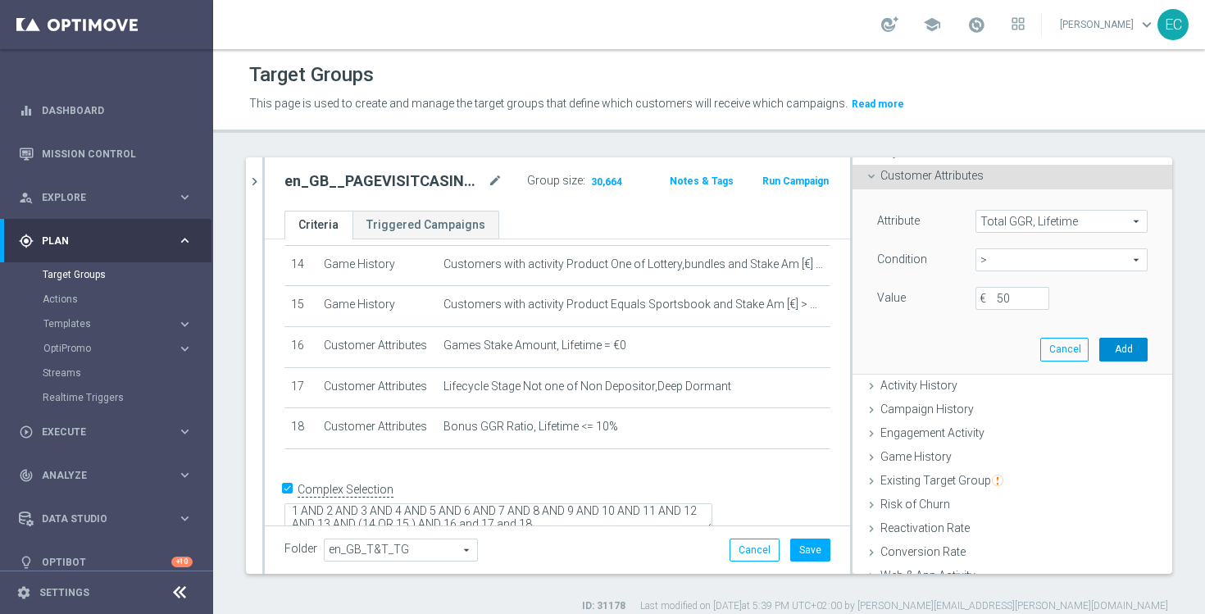
click at [1121, 350] on button "Add" at bounding box center [1124, 349] width 48 height 23
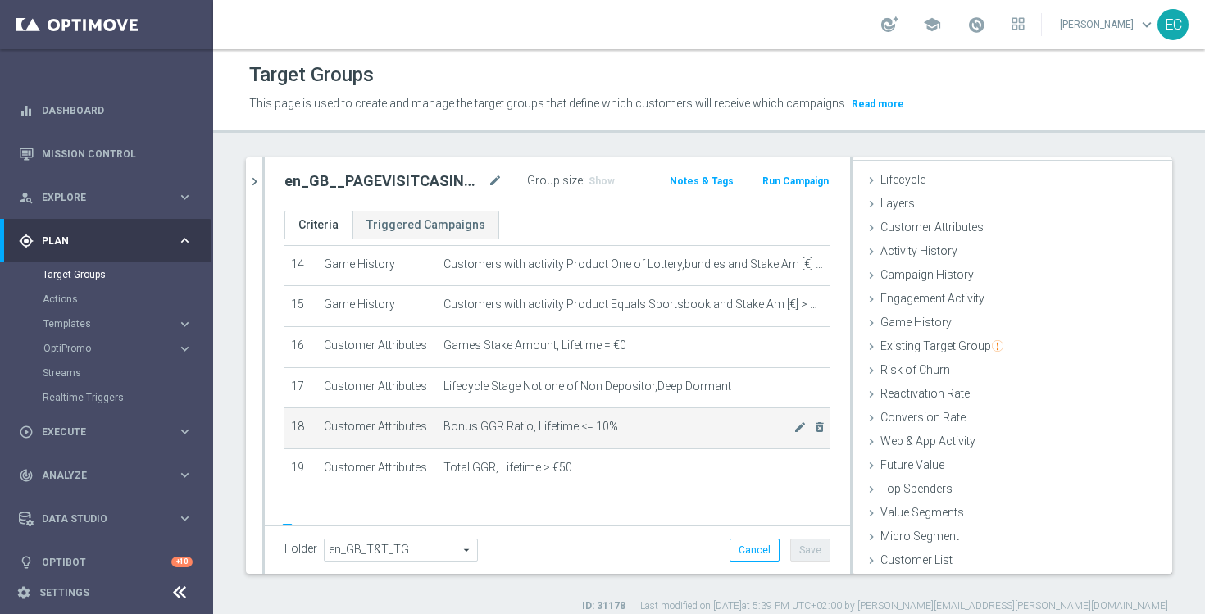
scroll to position [622, 0]
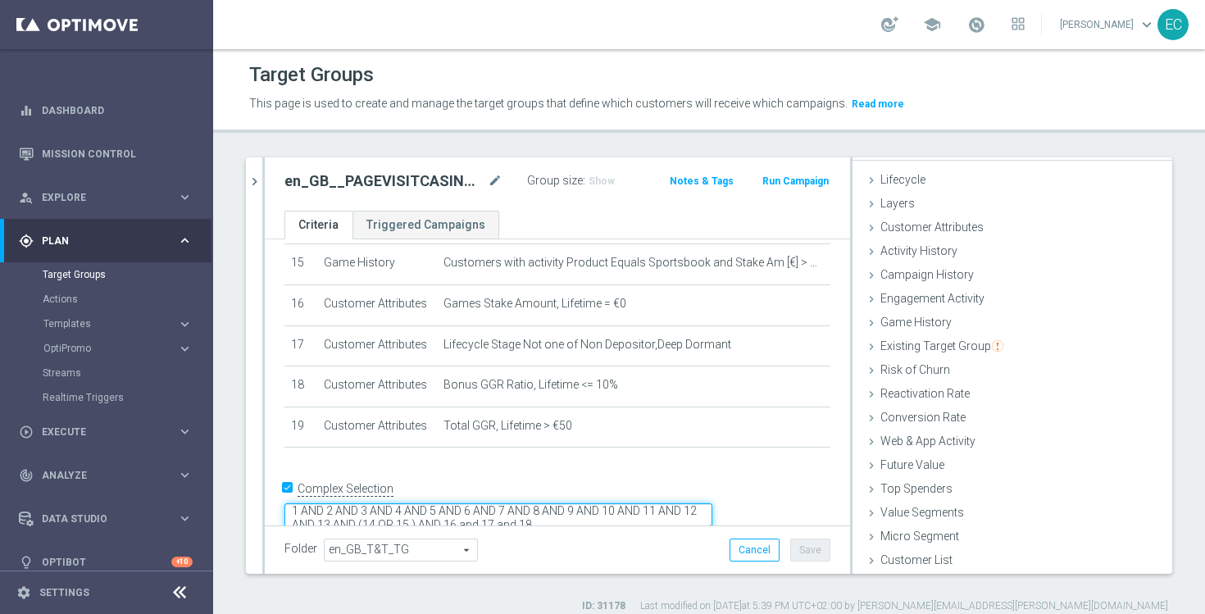
click at [694, 504] on textarea "1 AND 2 AND 3 AND 4 AND 5 AND 6 AND 7 AND 8 AND 9 AND 10 AND 11 AND 12 AND 13 A…" at bounding box center [499, 517] width 428 height 29
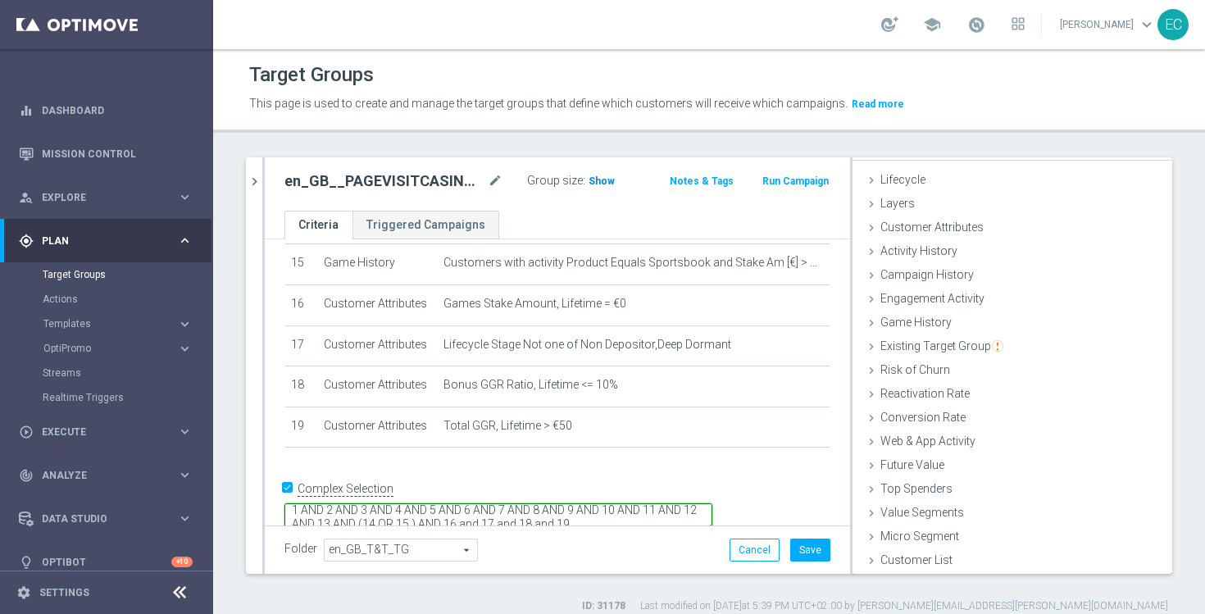
type textarea "1 AND 2 AND 3 AND 4 AND 5 AND 6 AND 7 AND 8 AND 9 AND 10 AND 11 AND 12 AND 13 A…"
click at [599, 184] on span "Show" at bounding box center [602, 180] width 26 height 11
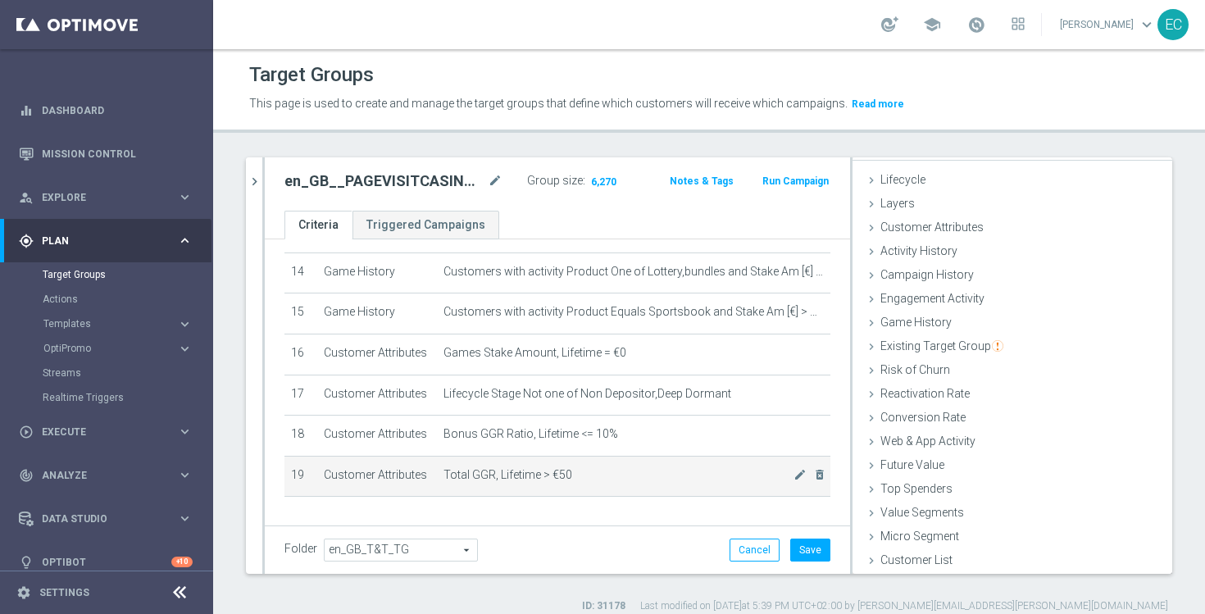
scroll to position [572, 0]
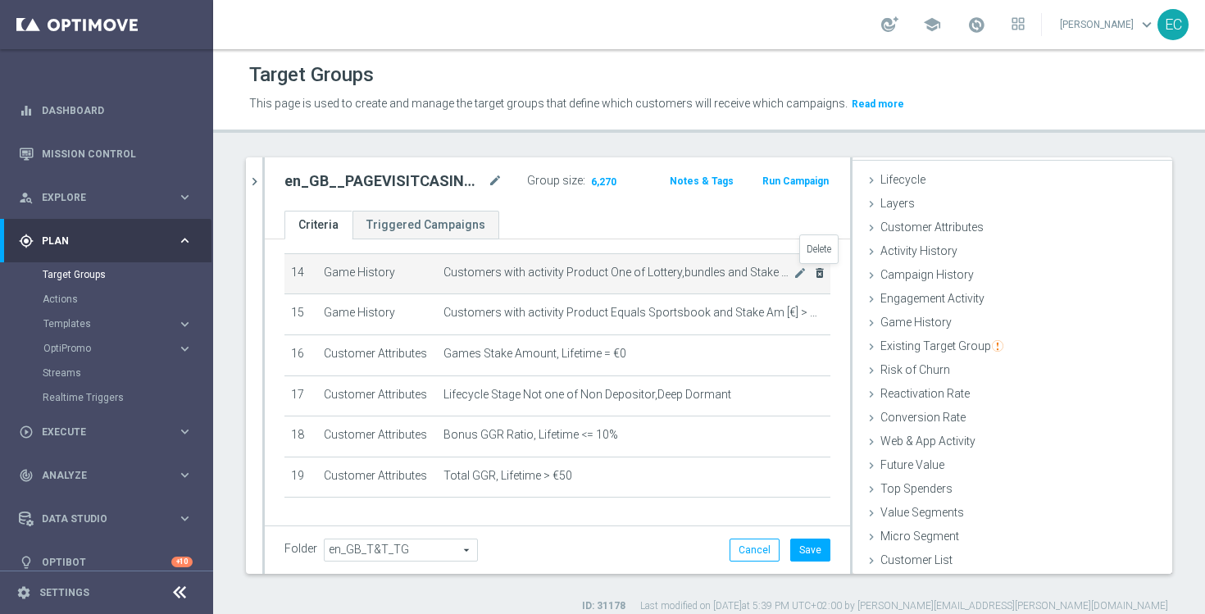
click at [822, 273] on icon "delete_forever" at bounding box center [819, 272] width 13 height 13
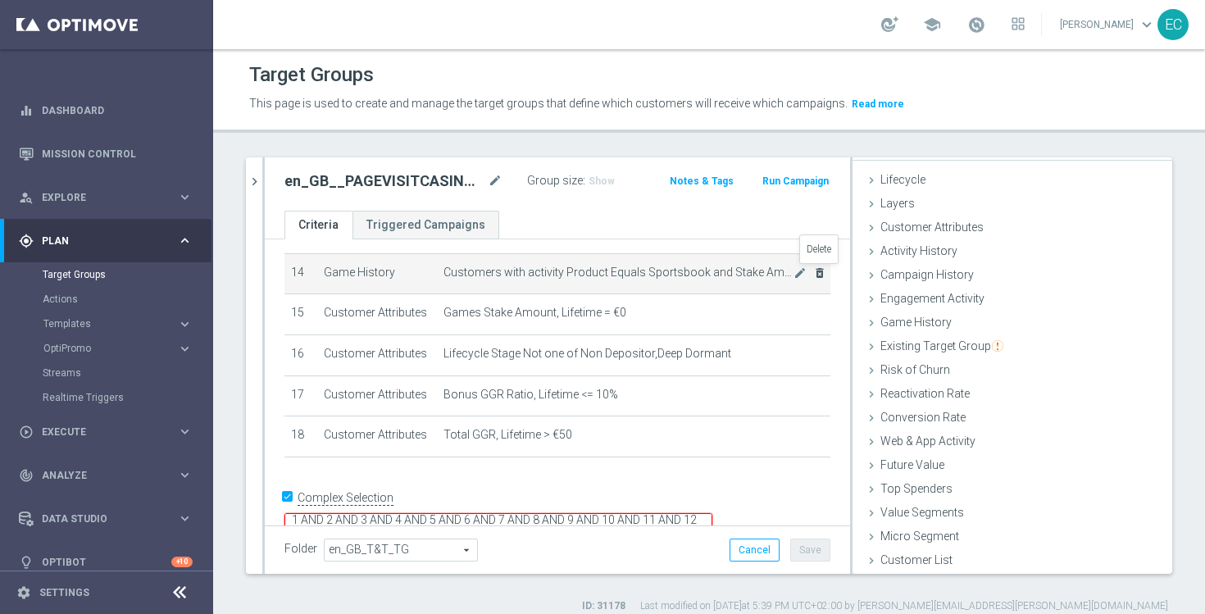
click at [821, 276] on icon "delete_forever" at bounding box center [819, 272] width 13 height 13
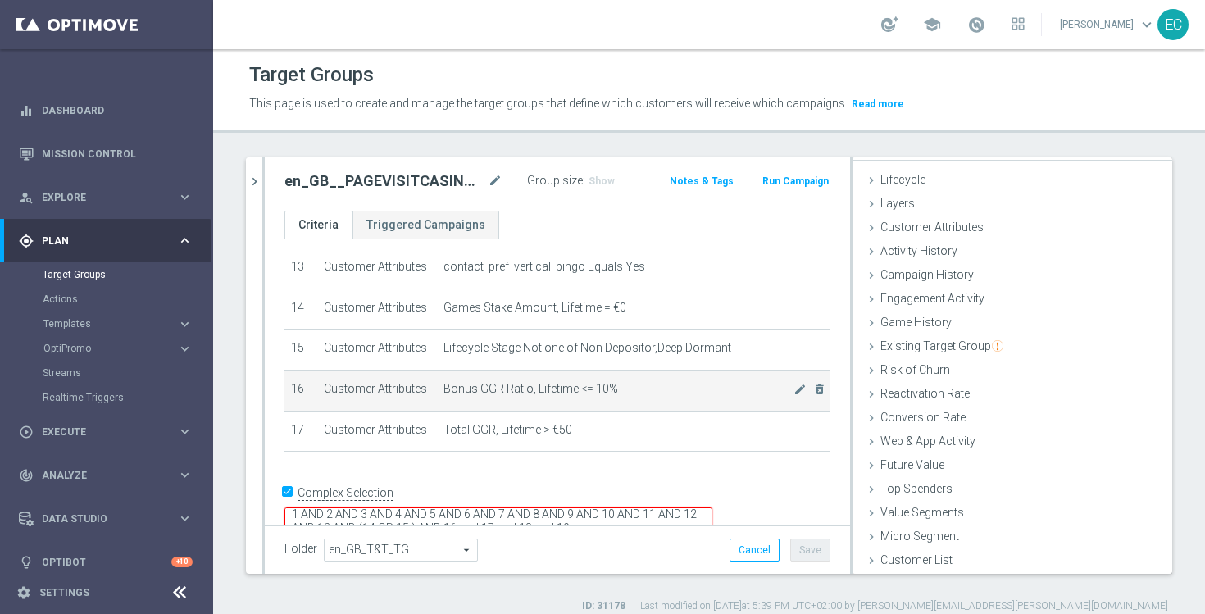
scroll to position [540, 0]
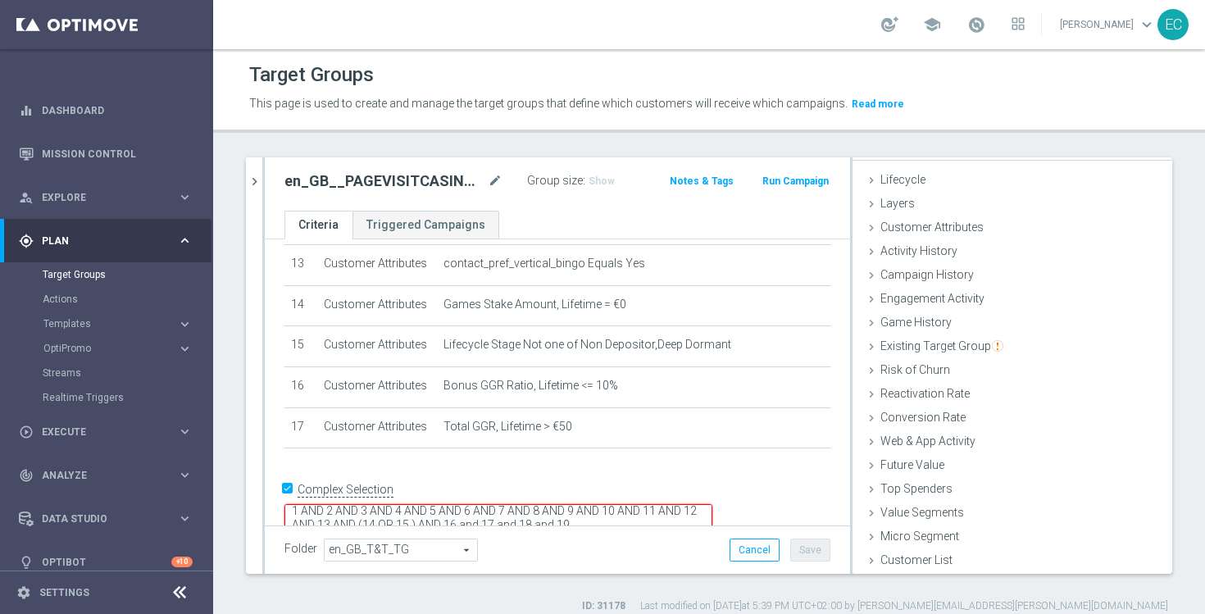
click at [285, 490] on input "Complex Selection" at bounding box center [290, 491] width 11 height 23
checkbox input "false"
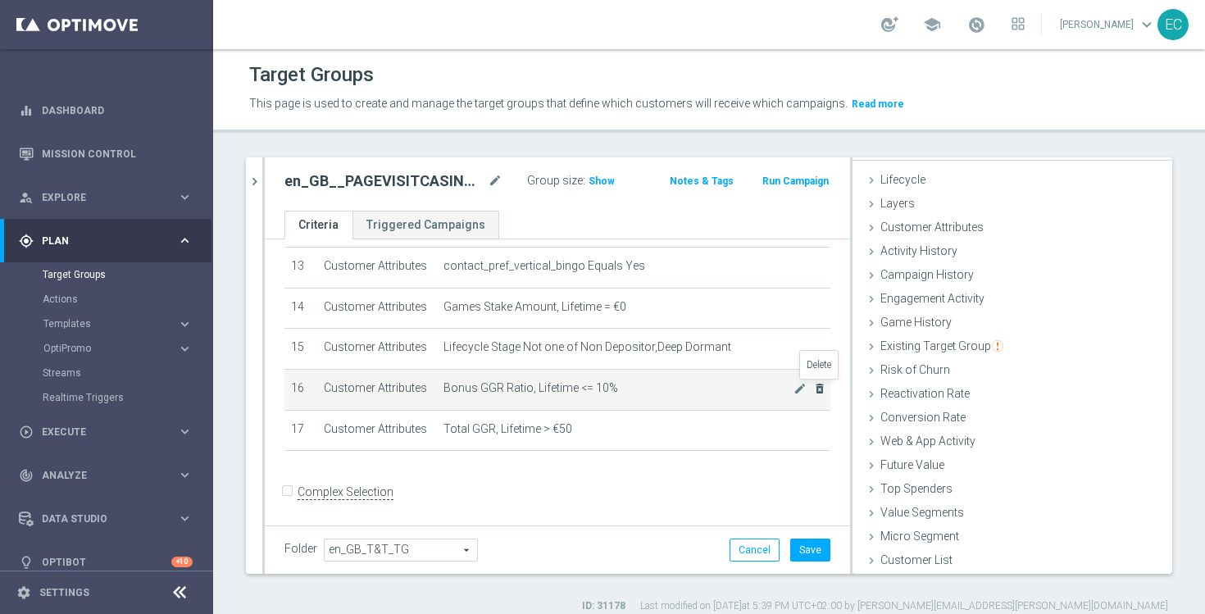
click at [822, 386] on icon "delete_forever" at bounding box center [819, 388] width 13 height 13
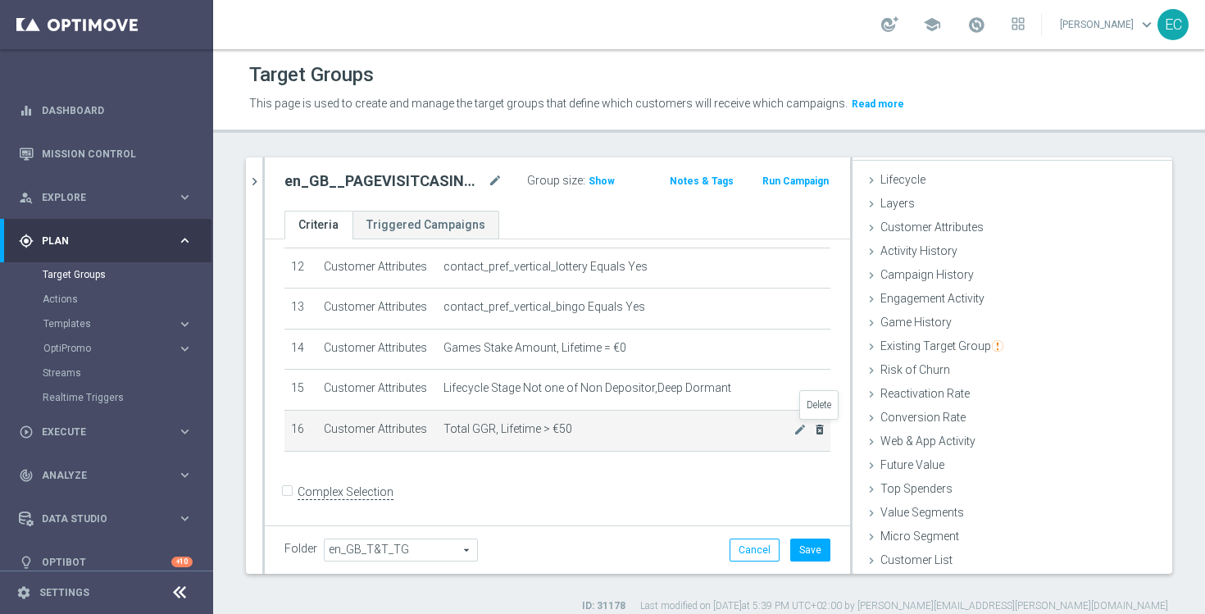
click at [822, 428] on icon "delete_forever" at bounding box center [819, 429] width 13 height 13
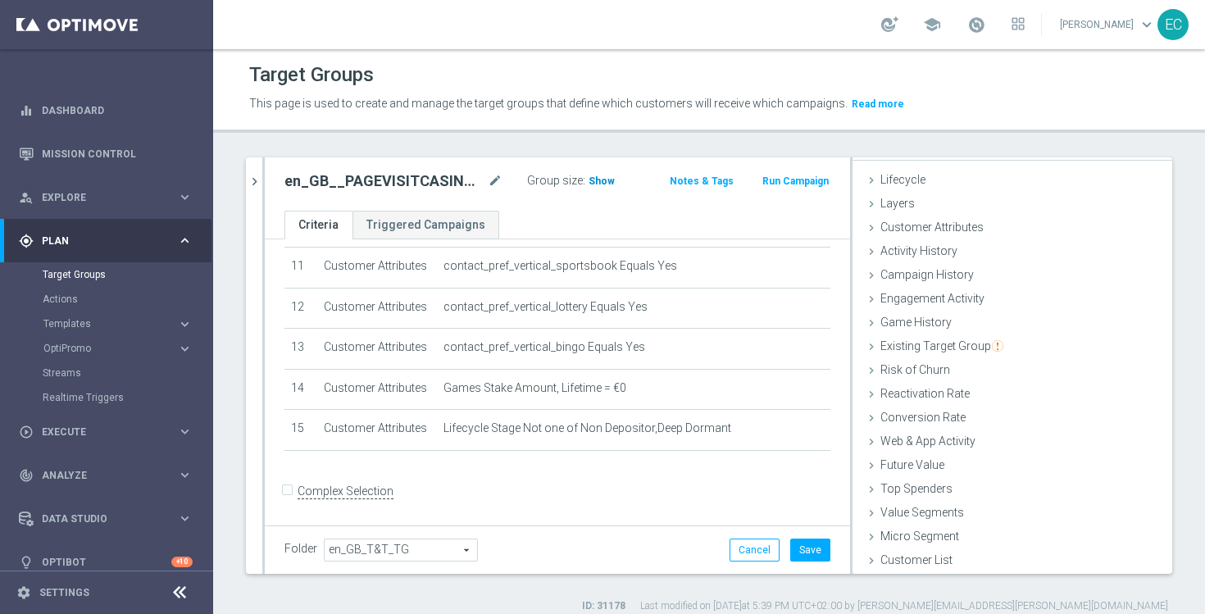
click at [602, 182] on span "Show" at bounding box center [602, 180] width 26 height 11
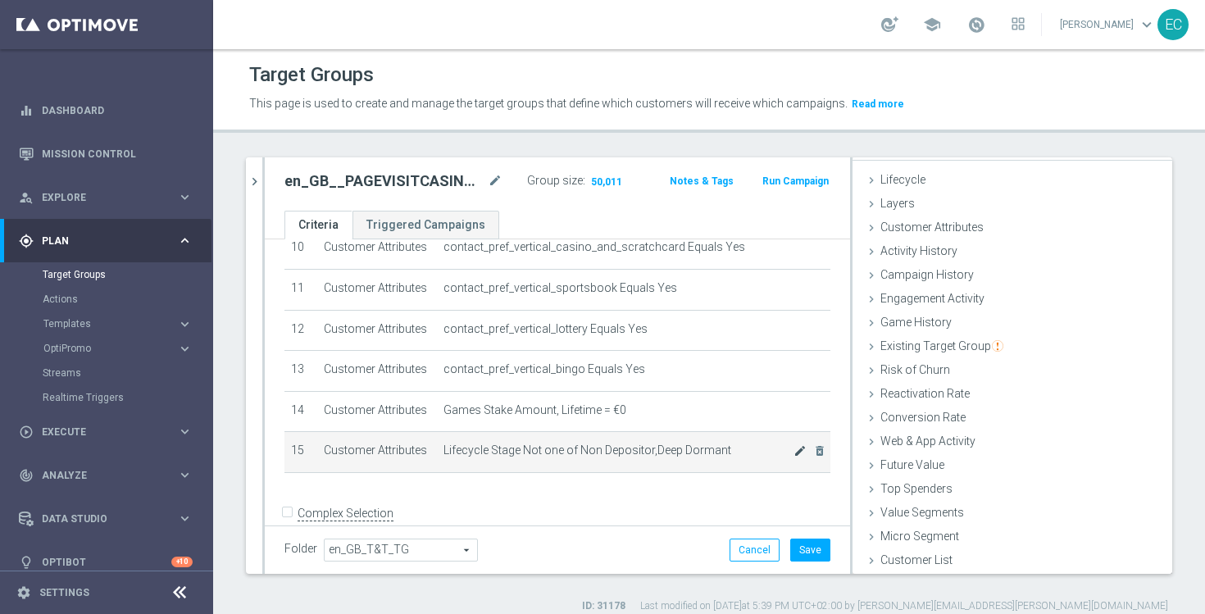
scroll to position [441, 0]
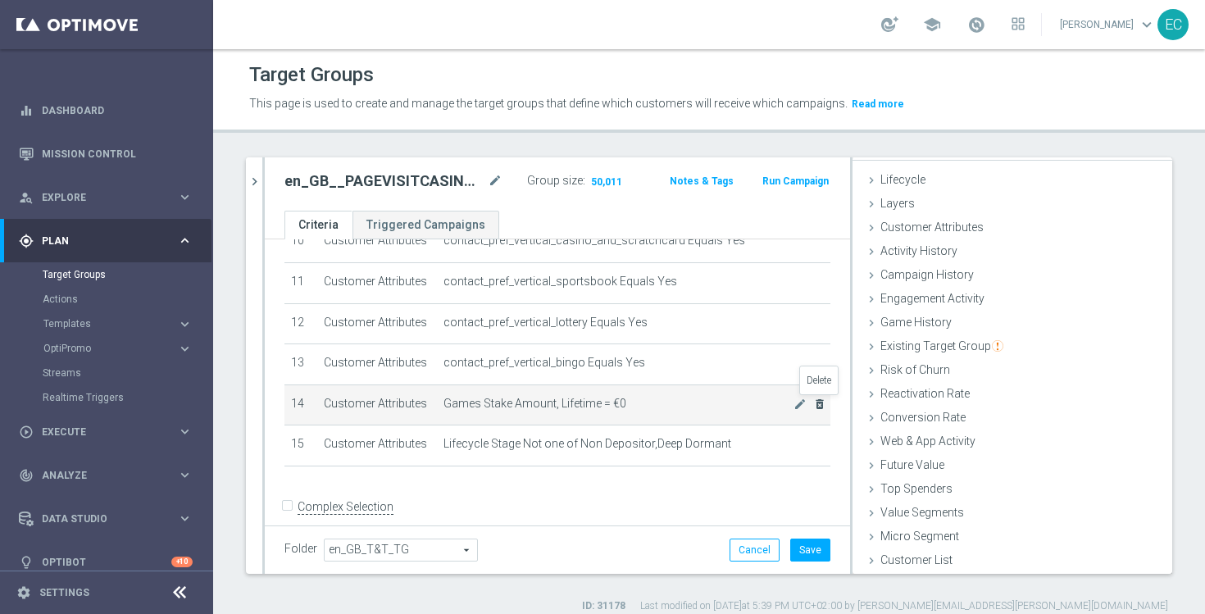
click at [823, 402] on icon "delete_forever" at bounding box center [819, 404] width 13 height 13
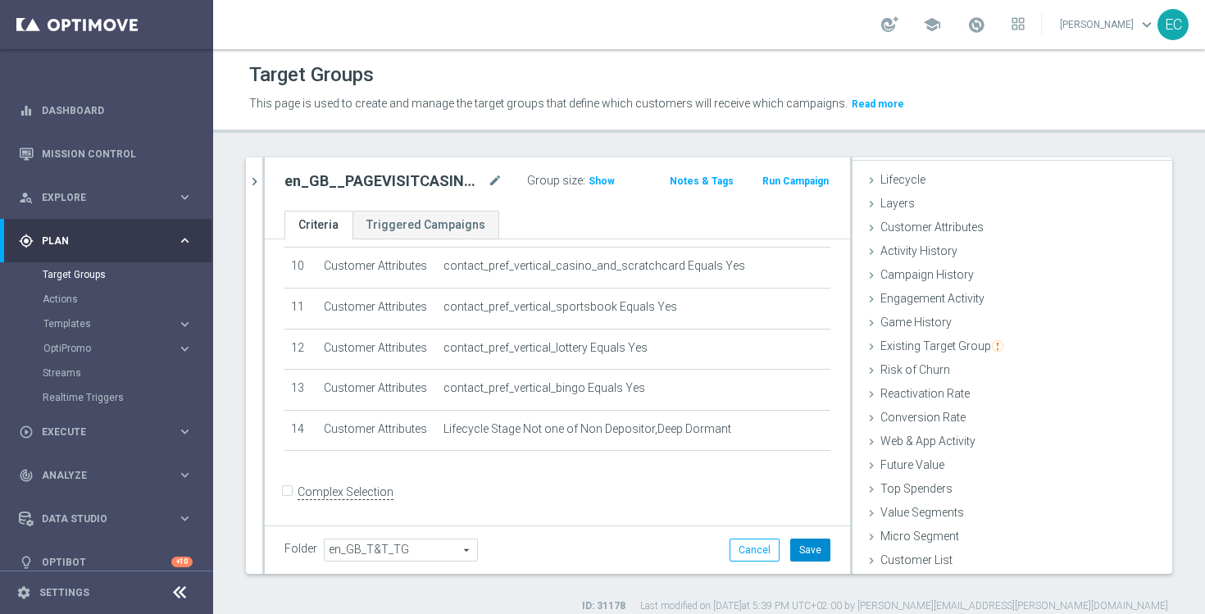
click at [820, 549] on button "Save" at bounding box center [810, 550] width 40 height 23
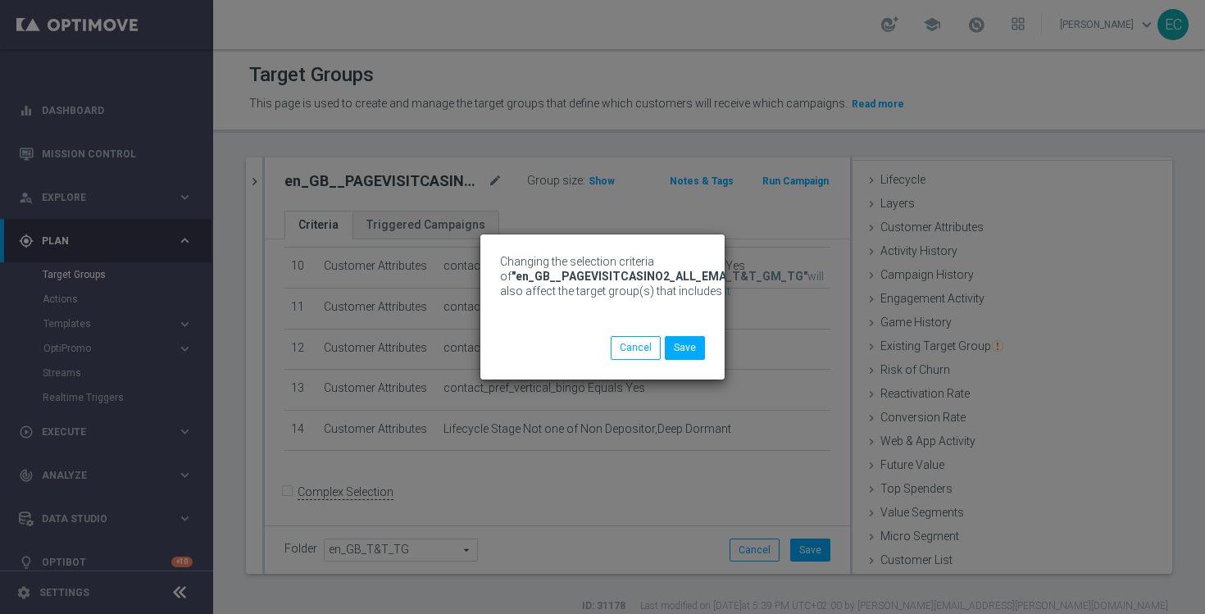
click at [596, 173] on div "Changing the selection criteria of "en_GB__PAGEVISITCASINO2_ALL_EMA_T&T_GM_TG" …" at bounding box center [602, 307] width 1205 height 614
click at [687, 342] on button "Save" at bounding box center [685, 347] width 40 height 23
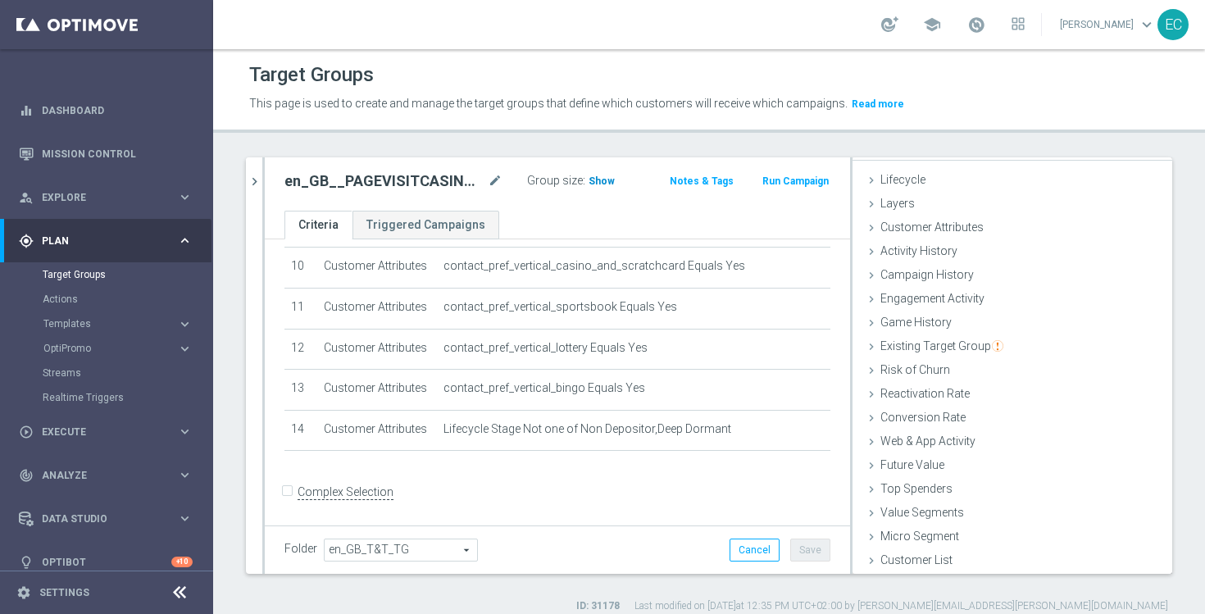
click at [598, 182] on span "Show" at bounding box center [602, 180] width 26 height 11
click at [250, 184] on icon "chevron_right" at bounding box center [255, 182] width 16 height 16
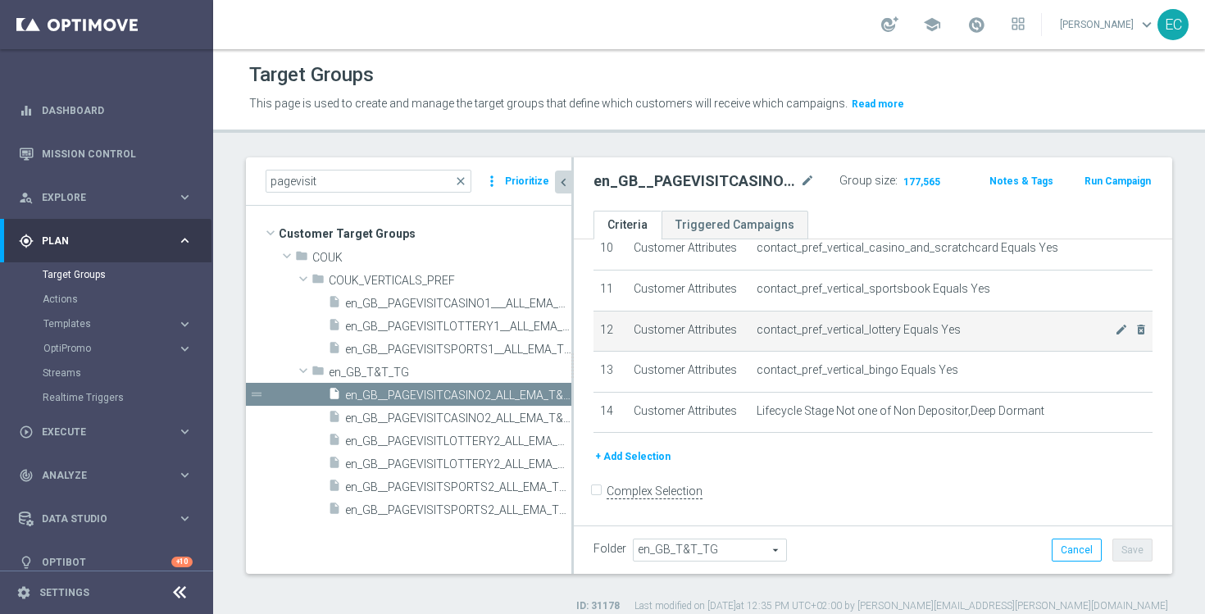
scroll to position [537, 0]
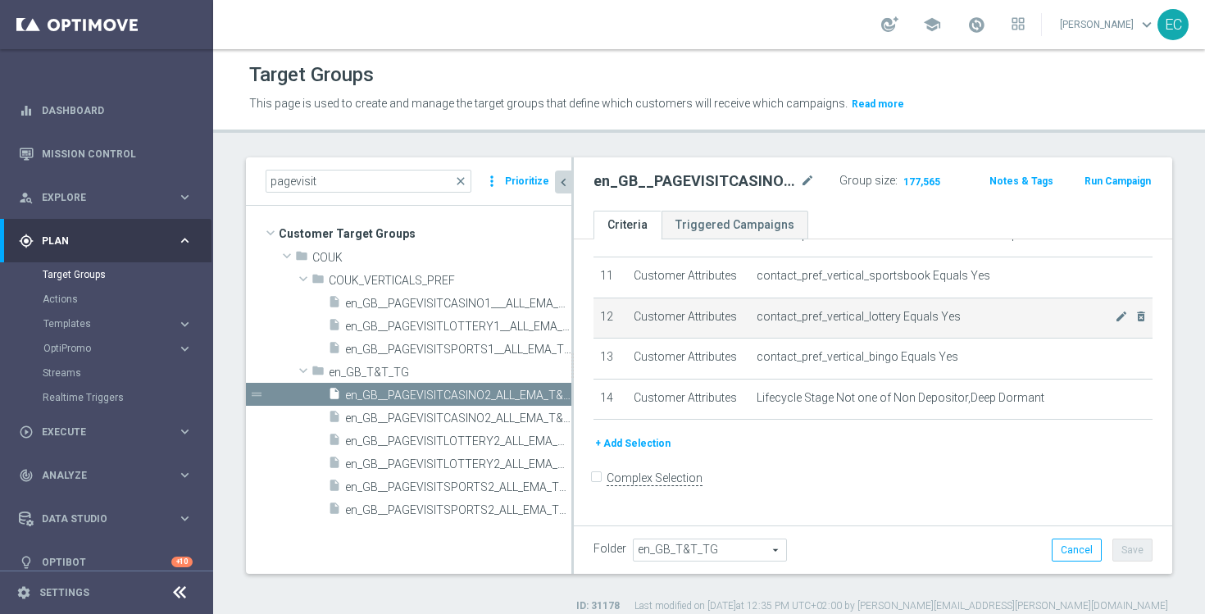
drag, startPoint x: 567, startPoint y: 333, endPoint x: 719, endPoint y: 335, distance: 152.5
click at [719, 335] on as-split "pagevisit close more_vert Prioritize Customer Target Groups library_add create_…" at bounding box center [709, 365] width 927 height 417
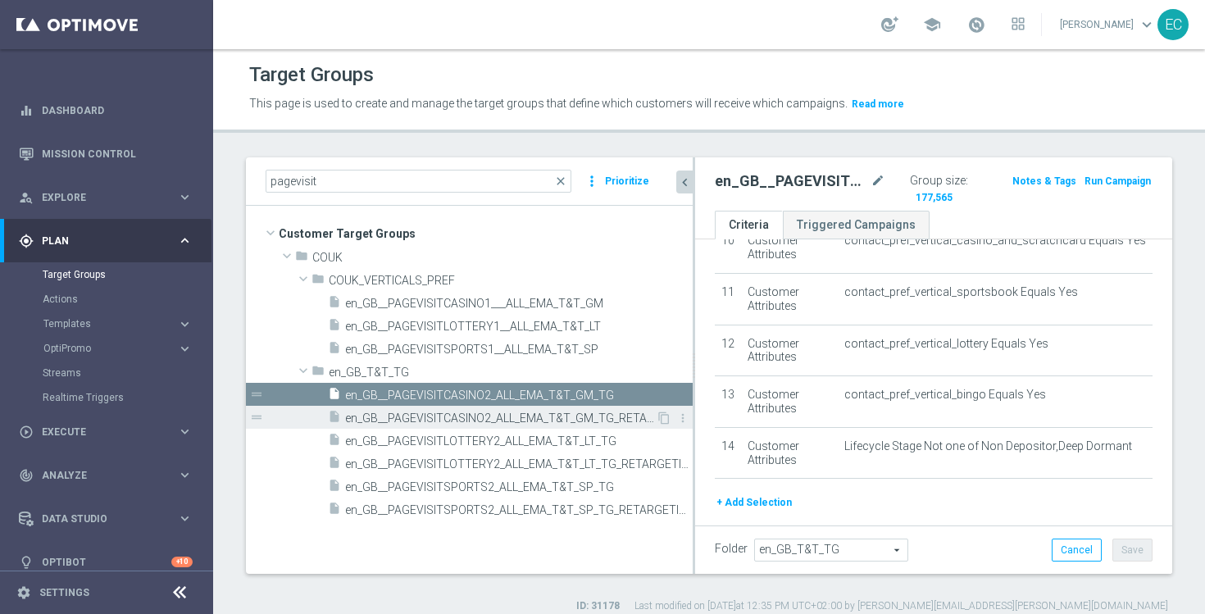
click at [570, 420] on span "en_GB__PAGEVISITCASINO2_ALL_EMA_T&T_GM_TG_RETARGETING" at bounding box center [500, 419] width 311 height 14
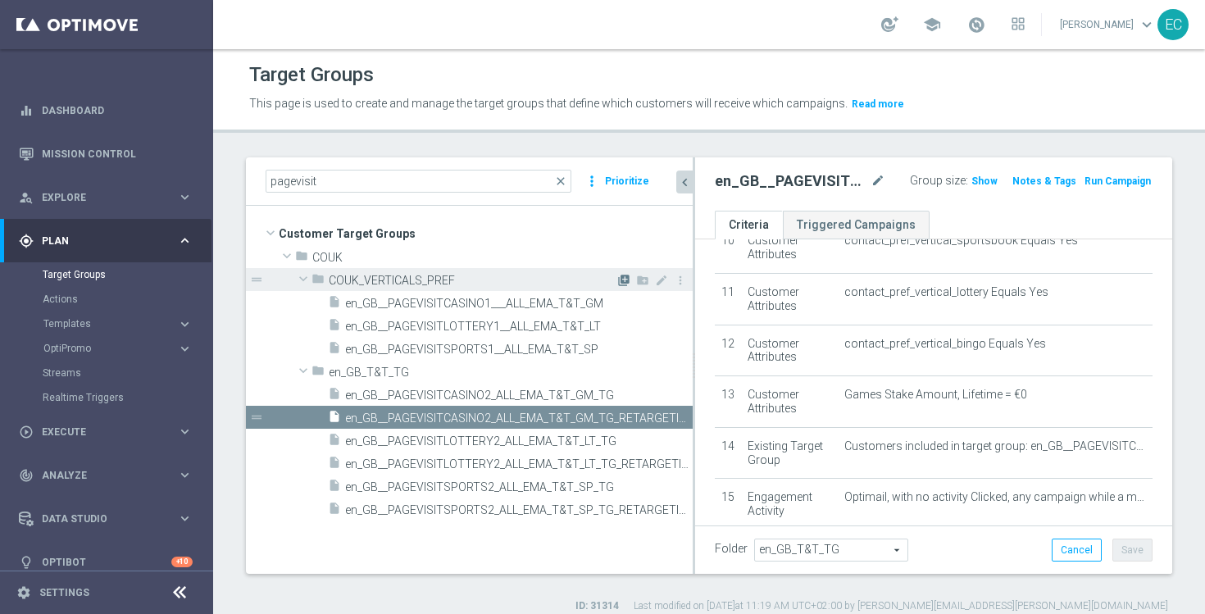
scroll to position [441, 0]
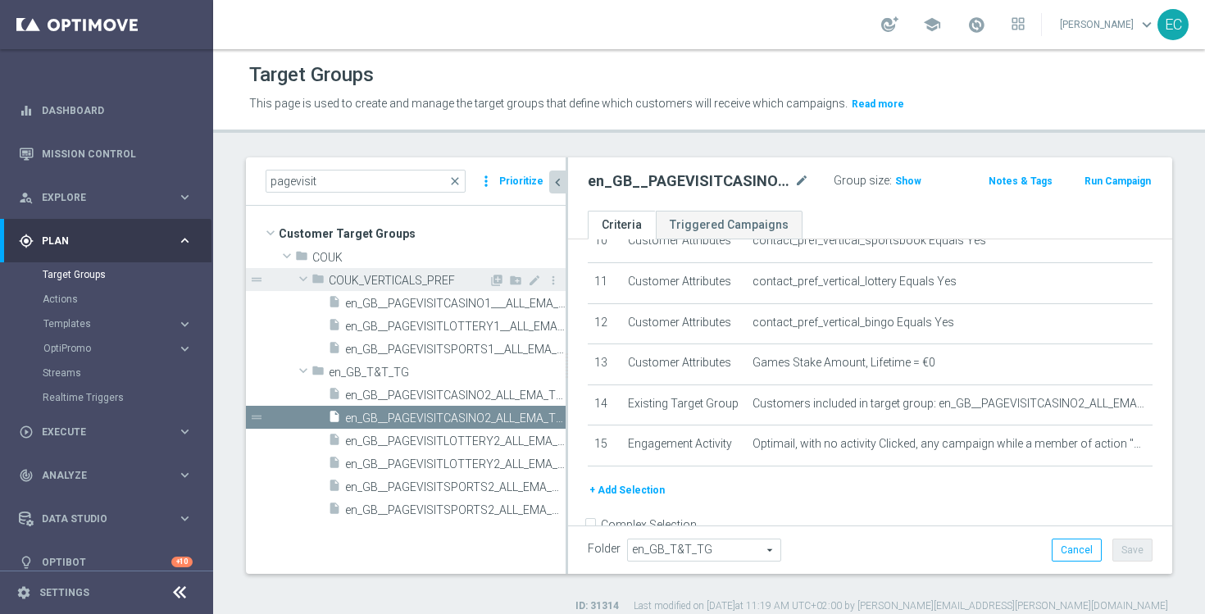
drag, startPoint x: 694, startPoint y: 280, endPoint x: 470, endPoint y: 271, distance: 224.0
click at [469, 271] on as-split "pagevisit close more_vert Prioritize Customer Target Groups library_add create_…" at bounding box center [709, 365] width 927 height 417
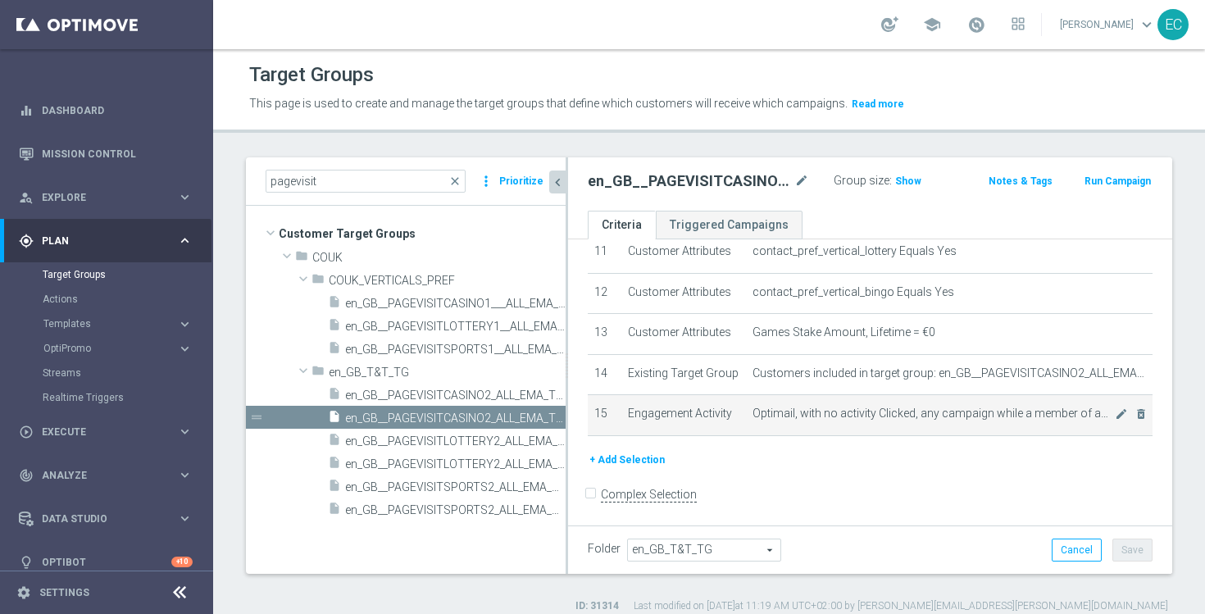
scroll to position [473, 0]
click at [1123, 415] on icon "mode_edit" at bounding box center [1121, 412] width 13 height 13
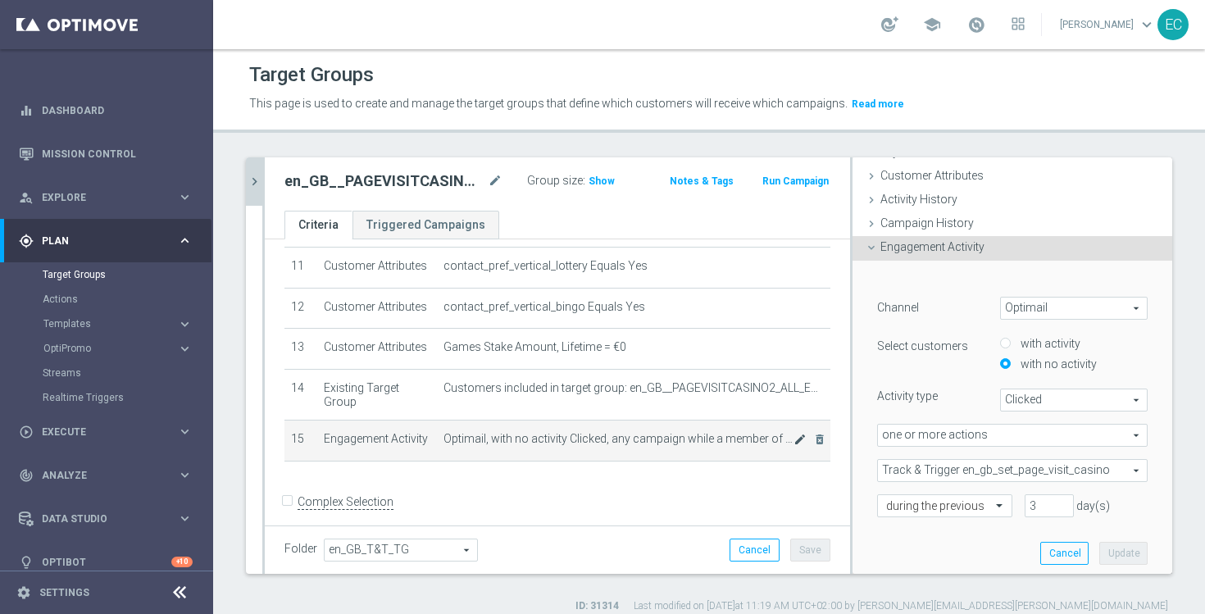
scroll to position [467, 0]
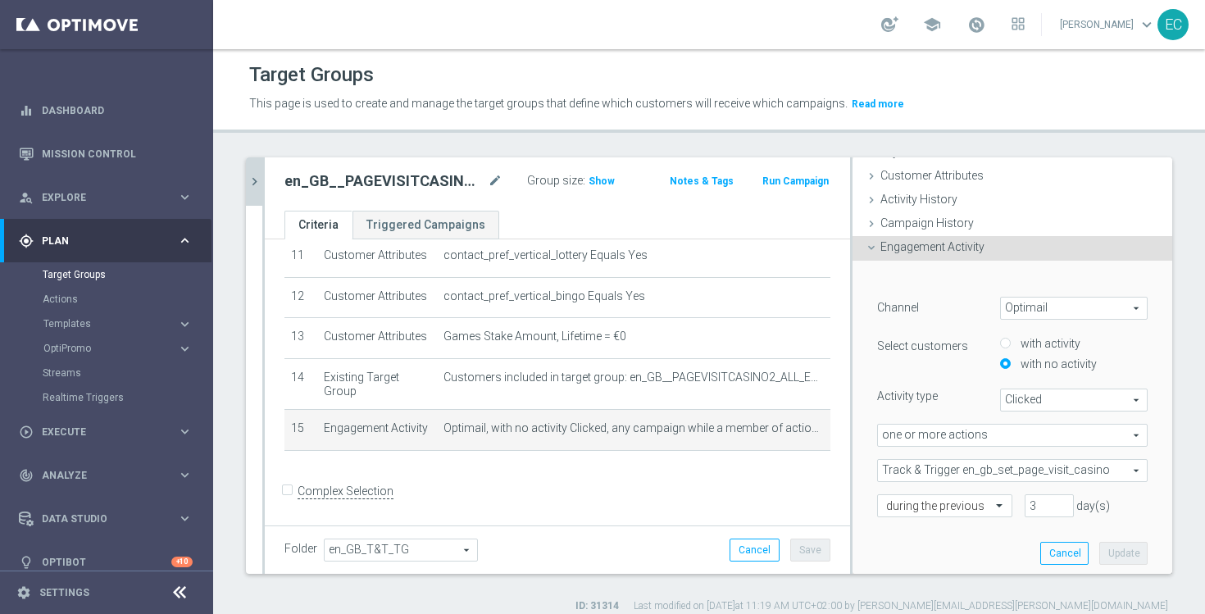
click at [1028, 309] on span "Optimail" at bounding box center [1074, 308] width 146 height 21
click at [999, 225] on div "Campaign History done" at bounding box center [1013, 224] width 320 height 25
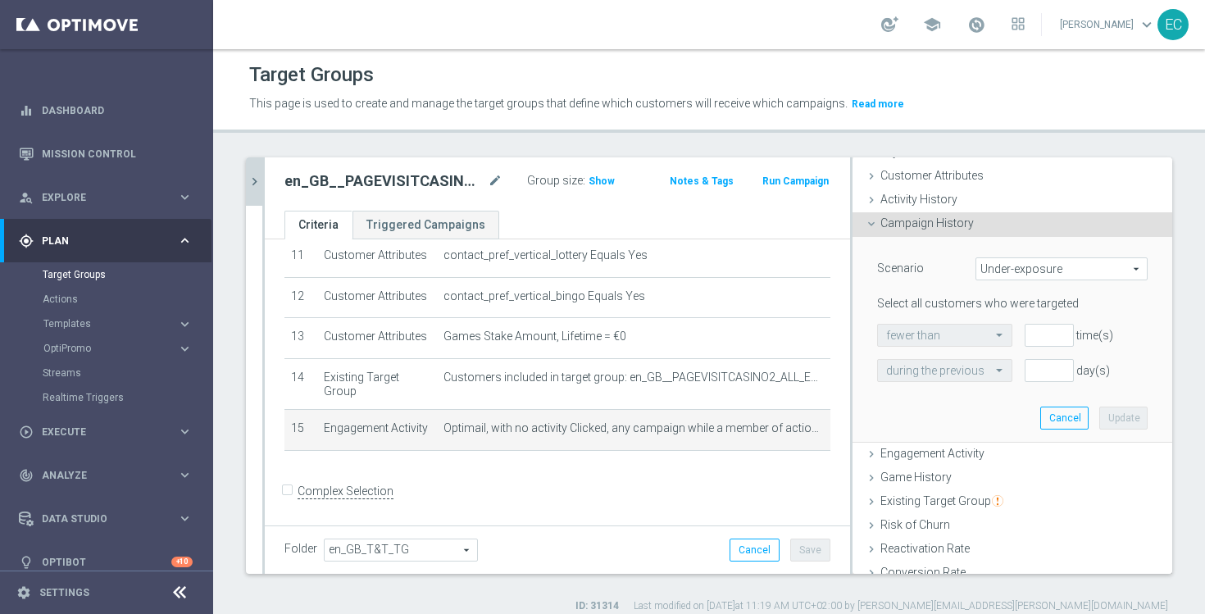
click at [1031, 270] on span "Under-exposure" at bounding box center [1062, 268] width 171 height 21
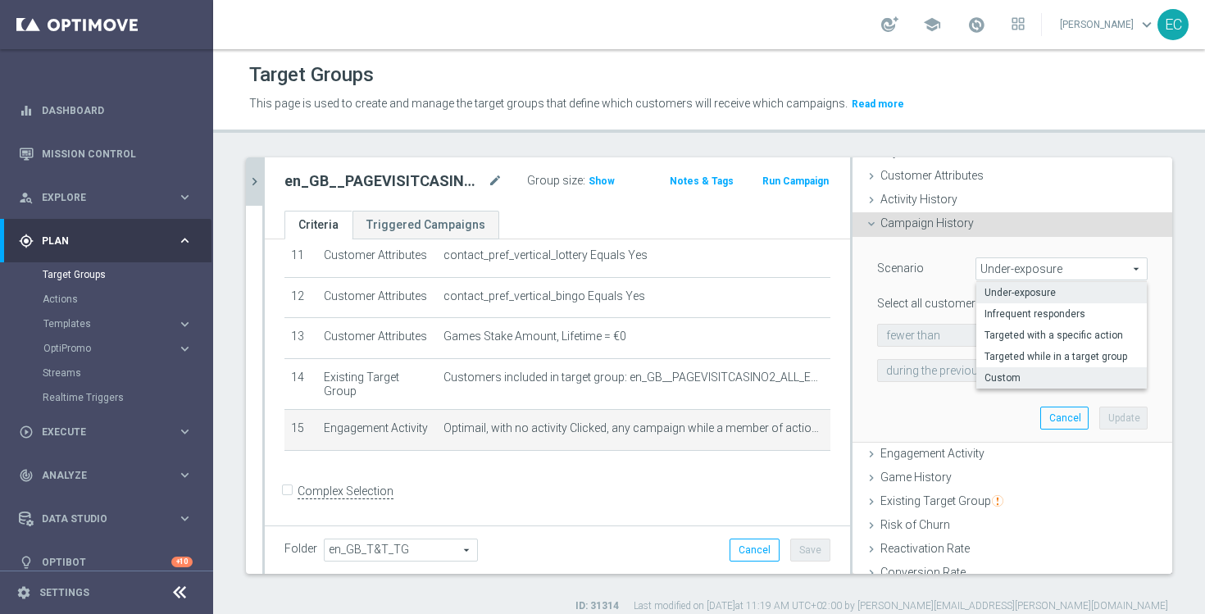
click at [1038, 375] on span "Custom" at bounding box center [1062, 377] width 154 height 13
type input "Custom"
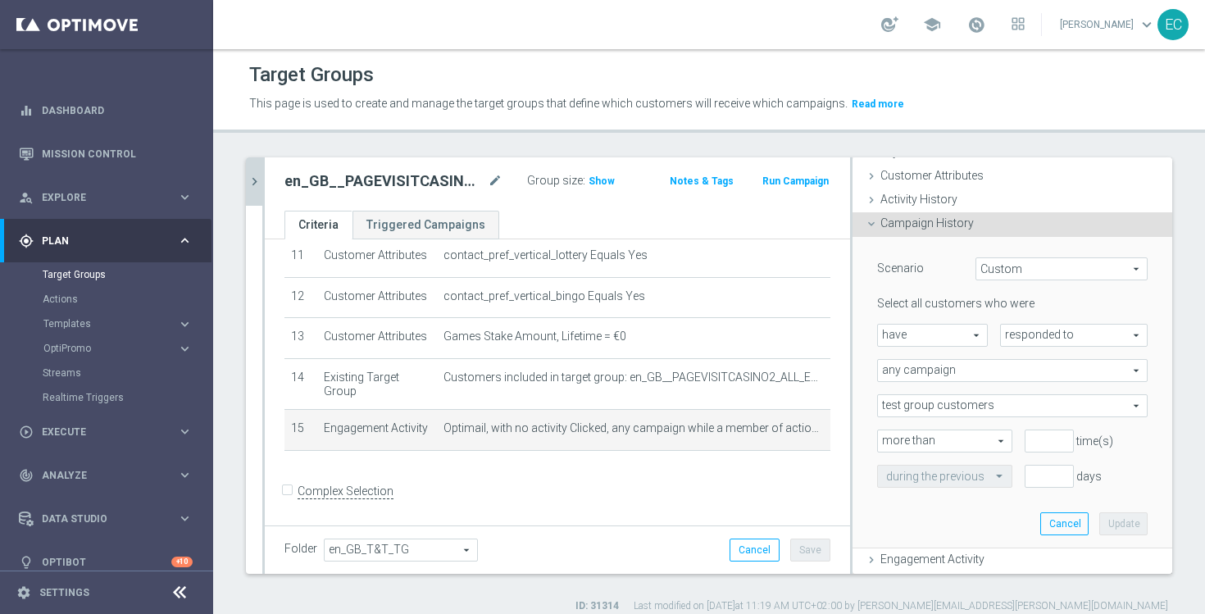
click at [1049, 337] on span "responded to" at bounding box center [1074, 335] width 146 height 21
click at [963, 334] on span "have" at bounding box center [932, 335] width 109 height 21
click at [932, 381] on span "have not" at bounding box center [932, 380] width 93 height 13
type input "have not"
click at [1081, 333] on span "responded to" at bounding box center [1074, 335] width 146 height 21
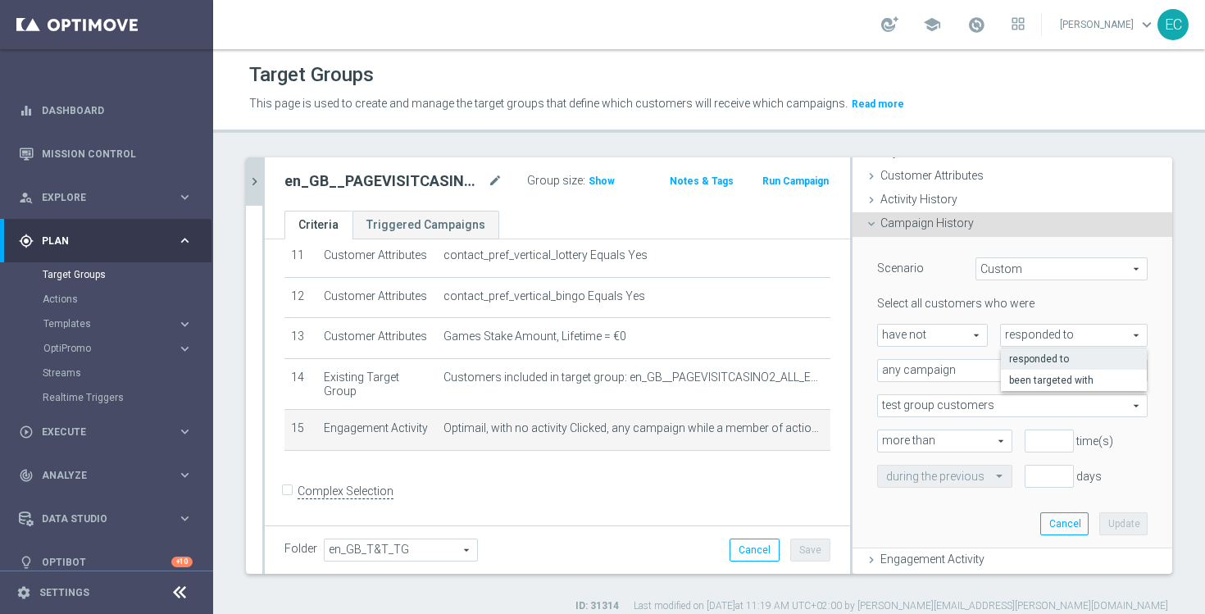
click at [1081, 333] on span "responded to" at bounding box center [1074, 335] width 146 height 21
click at [1018, 375] on span "any campaign" at bounding box center [1012, 370] width 269 height 21
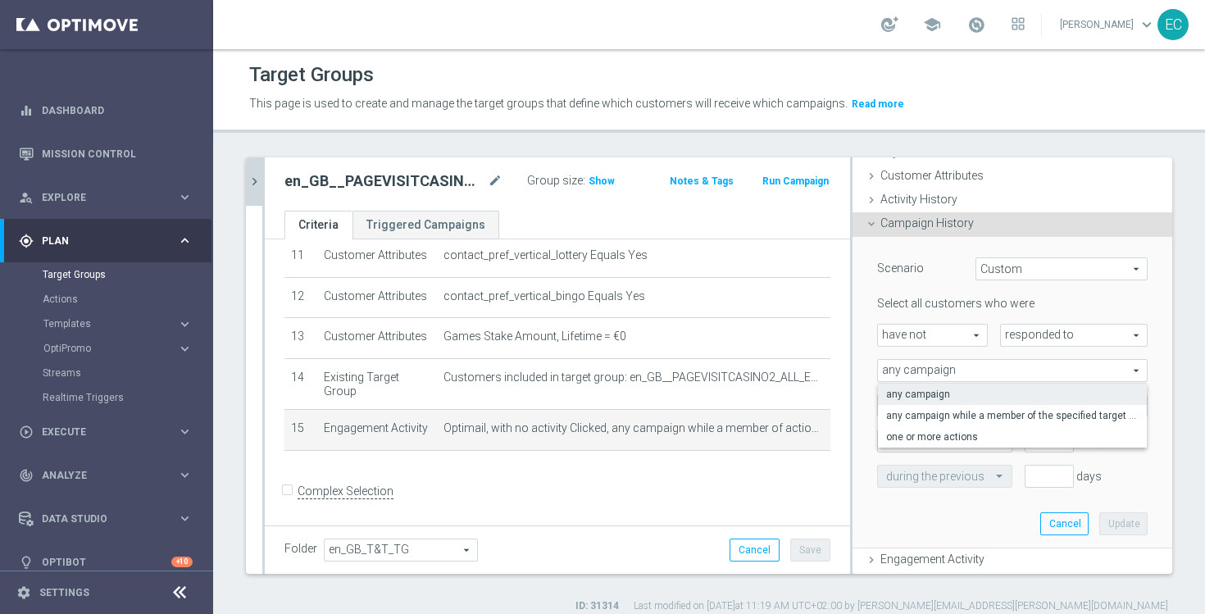
click at [1018, 375] on span "any campaign" at bounding box center [1012, 370] width 269 height 21
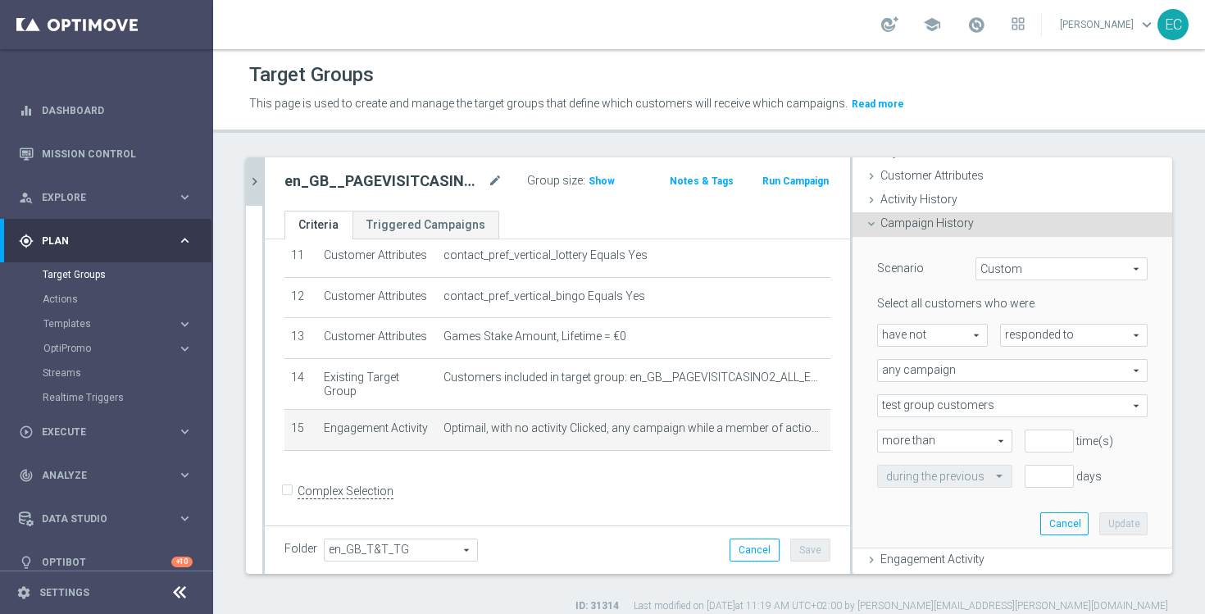
click at [1003, 378] on span "any campaign" at bounding box center [1012, 370] width 269 height 21
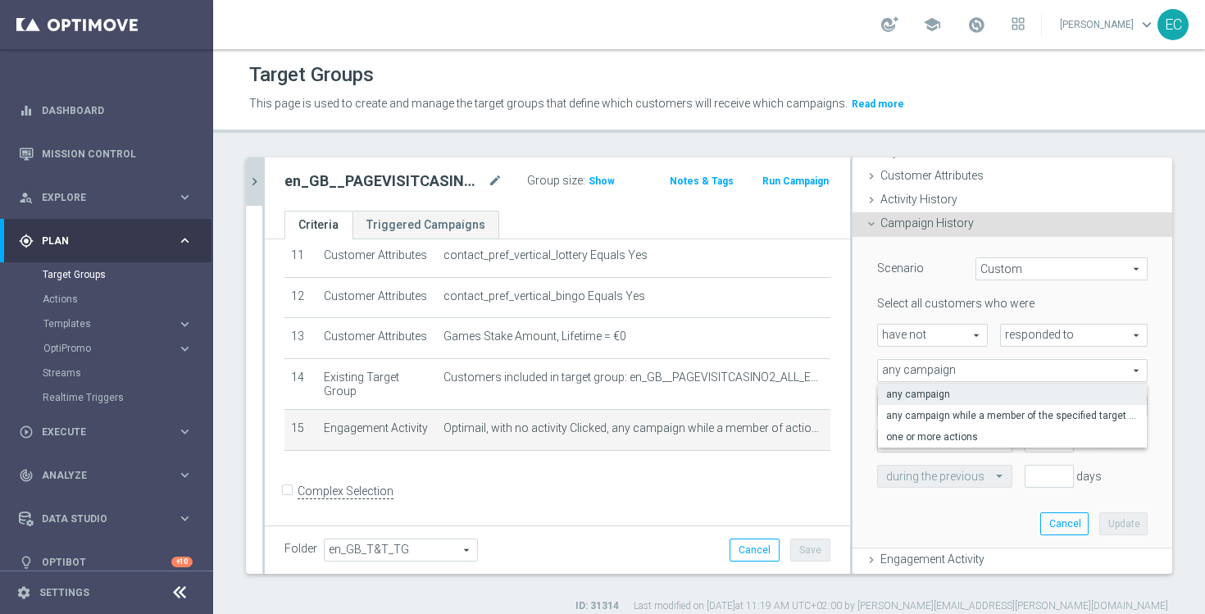
click at [995, 367] on span "any campaign" at bounding box center [1012, 370] width 269 height 21
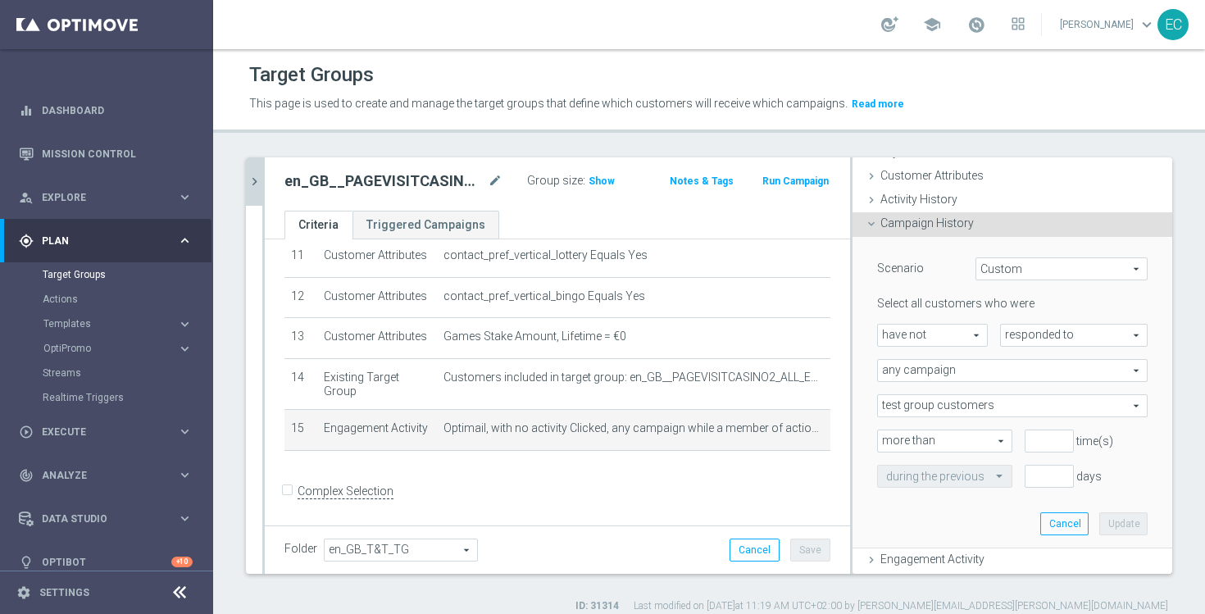
click at [995, 367] on span "any campaign" at bounding box center [1012, 370] width 269 height 21
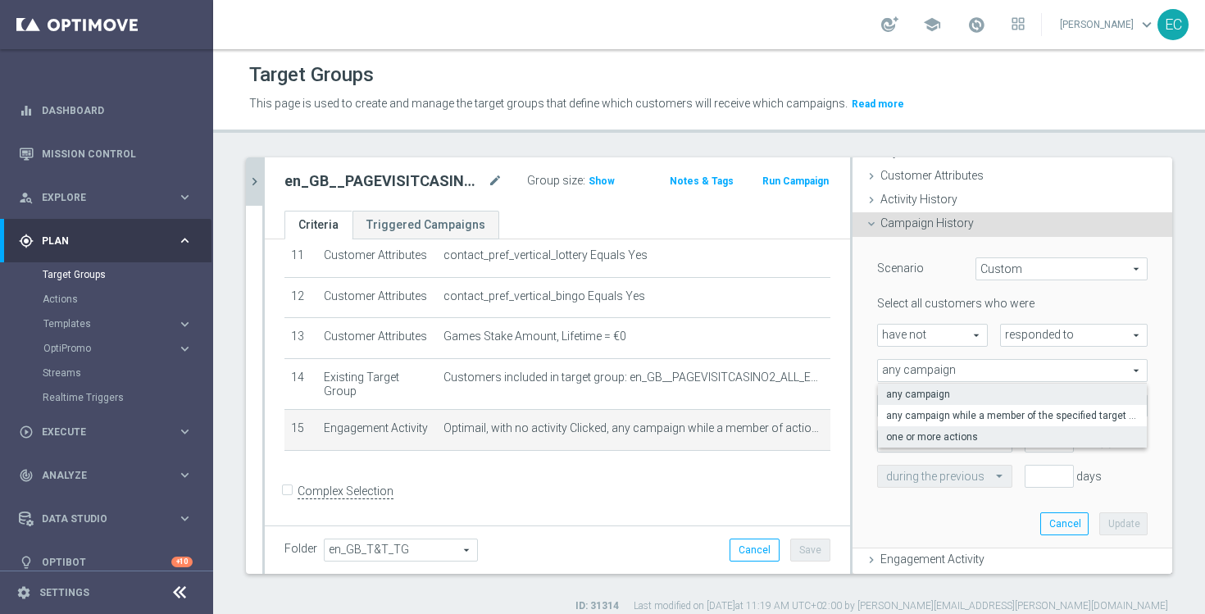
click at [976, 436] on span "one or more actions" at bounding box center [1012, 436] width 253 height 13
type input "one or more actions"
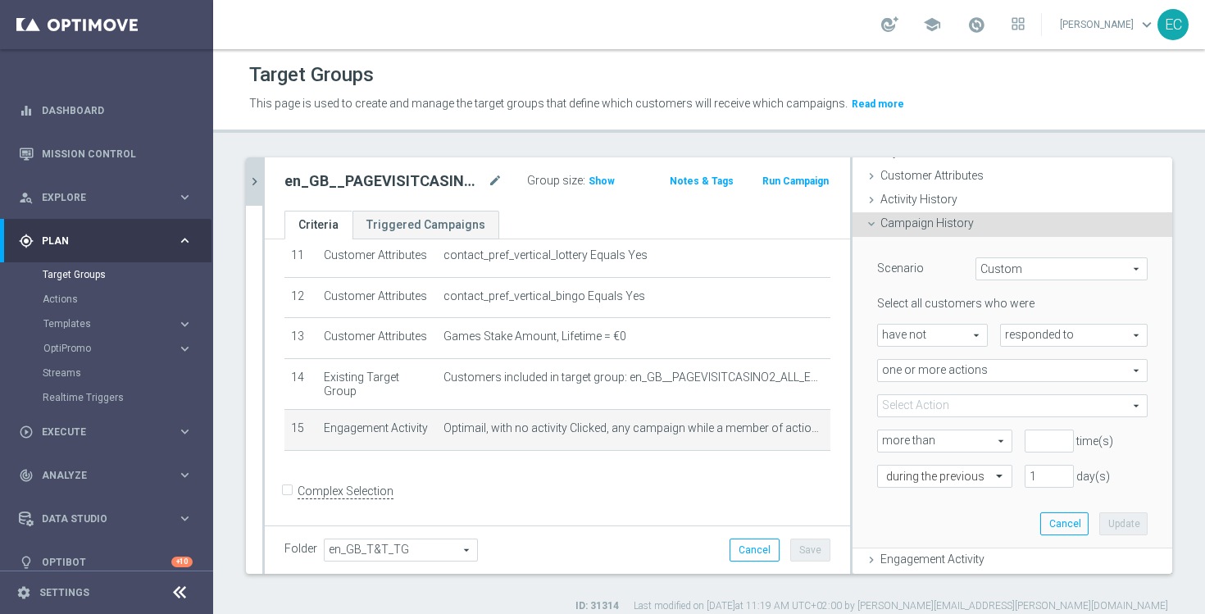
click at [998, 404] on span at bounding box center [1012, 405] width 269 height 21
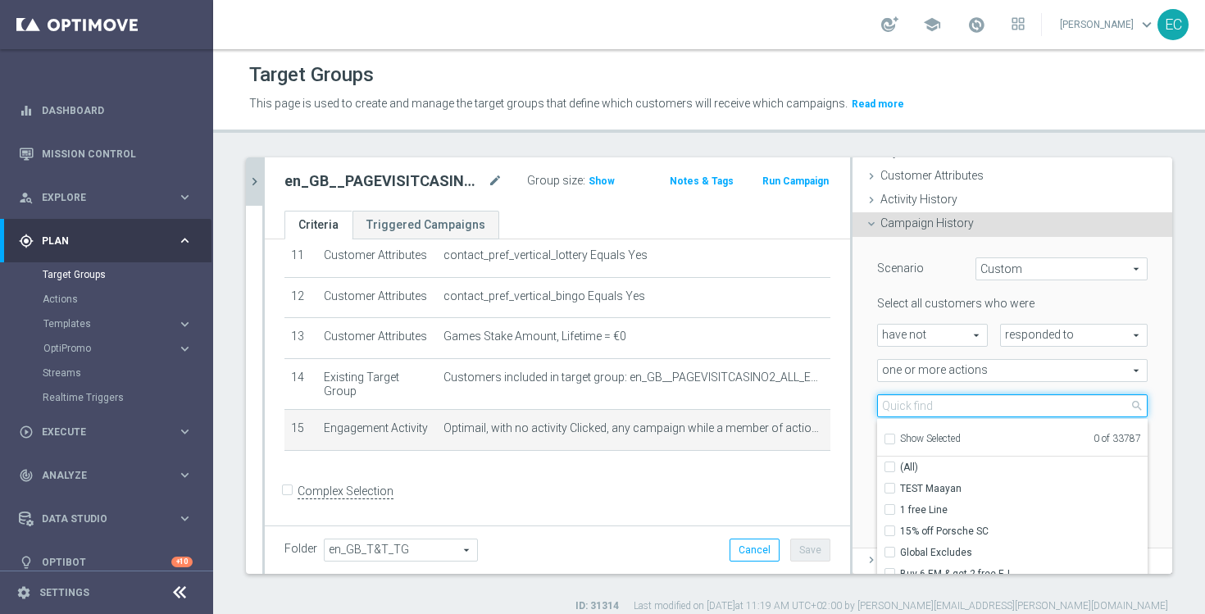
click at [1002, 408] on input "search" at bounding box center [1012, 405] width 271 height 23
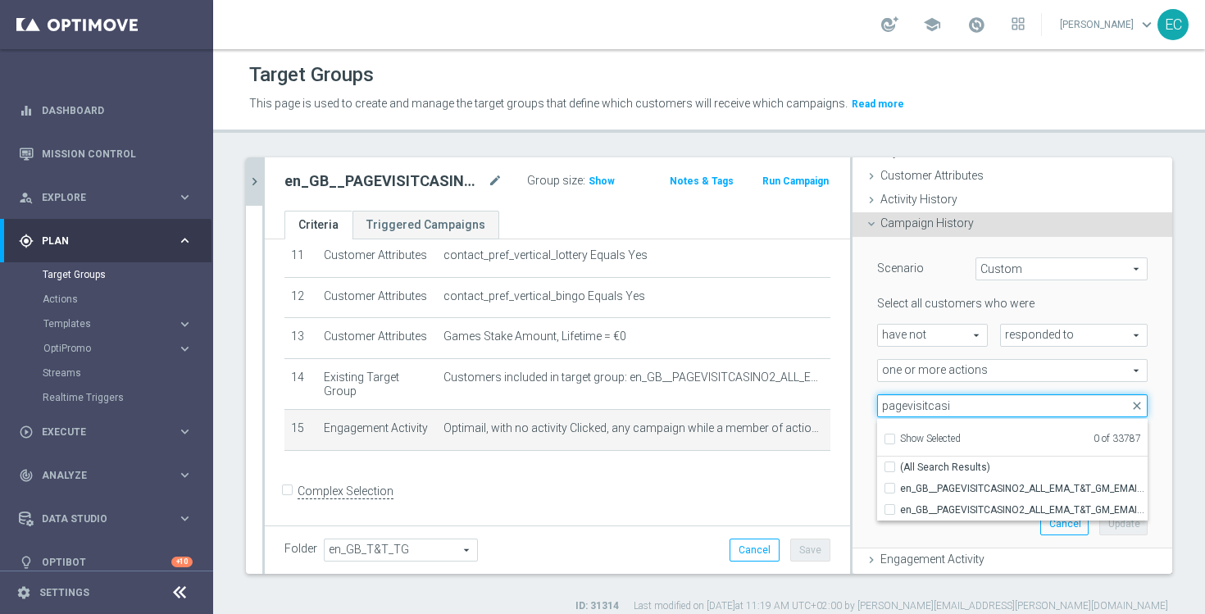
type input "pagevisitcasin"
click at [984, 411] on input "pagevisitcasin" at bounding box center [1012, 405] width 271 height 23
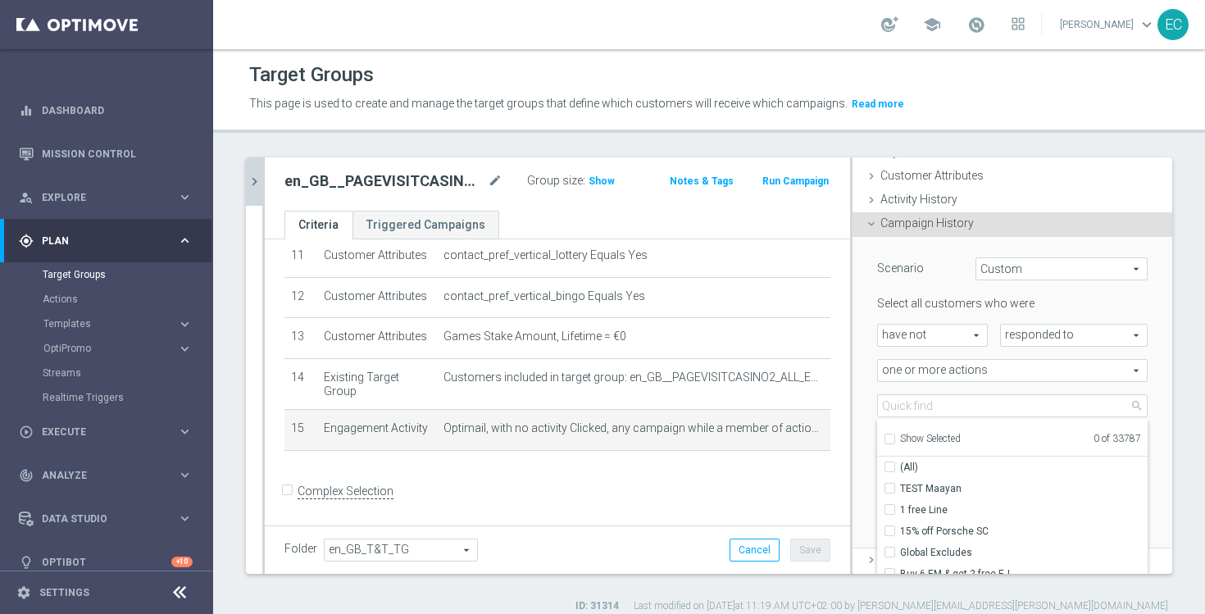
click at [867, 369] on div "one or more actions one or more actions arrow_drop_down search" at bounding box center [1012, 370] width 295 height 23
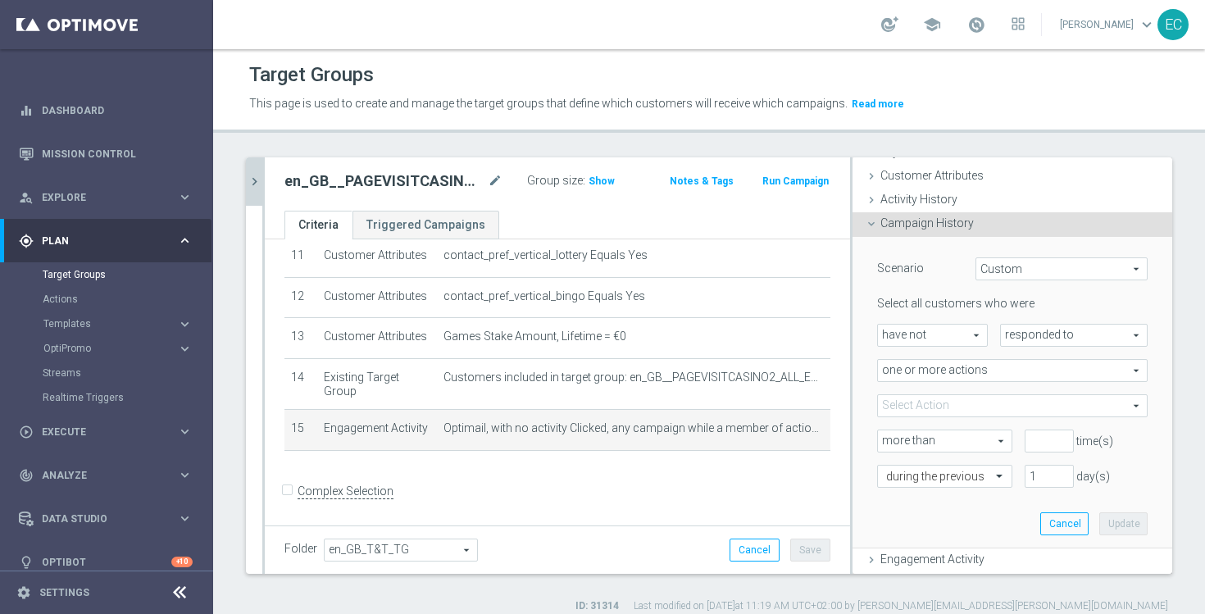
click at [992, 406] on span at bounding box center [1012, 405] width 269 height 21
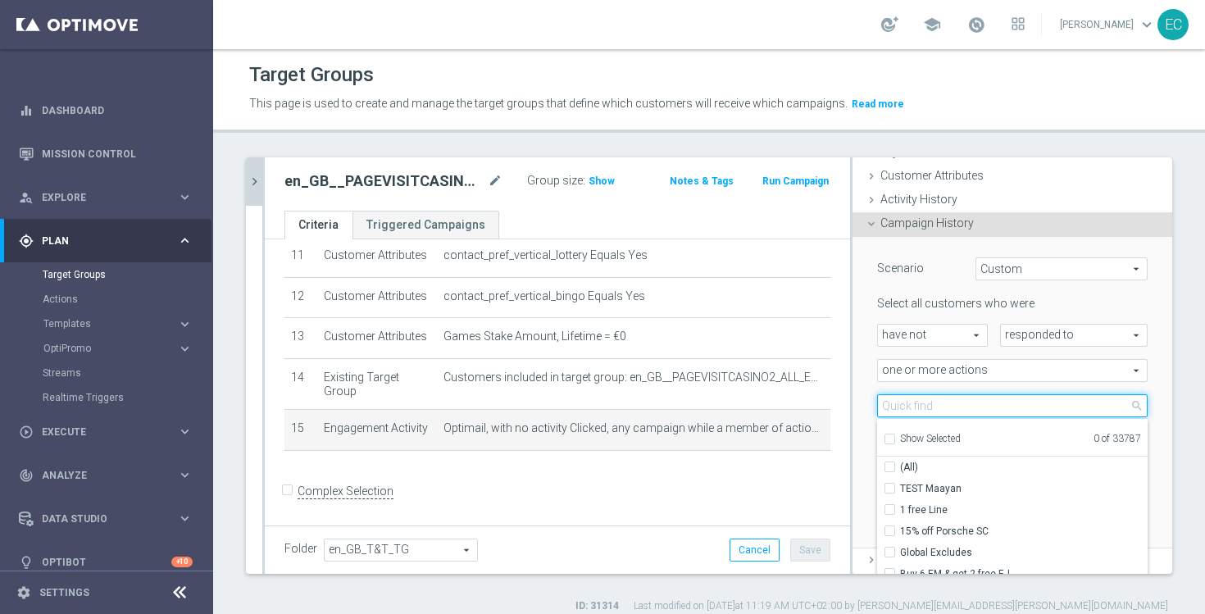
click at [991, 404] on input "search" at bounding box center [1012, 405] width 271 height 23
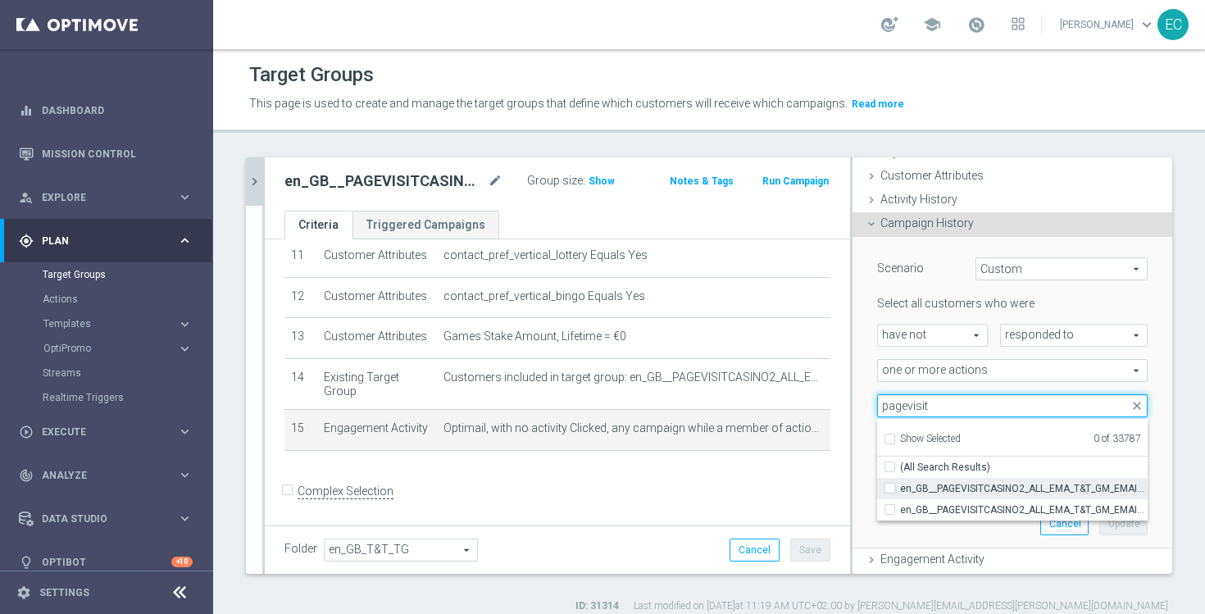
type input "pagevisit"
click at [1014, 492] on span "en_GB__PAGEVISITCASINO2_ALL_EMA_T&T_GM_EMAIL2_B" at bounding box center [1024, 488] width 248 height 13
click at [900, 492] on input "en_GB__PAGEVISITCASINO2_ALL_EMA_T&T_GM_EMAIL2_B" at bounding box center [895, 488] width 11 height 11
checkbox input "true"
type input "en_GB__PAGEVISITCASINO2_ALL_EMA_T&T_GM_EMAIL2_B"
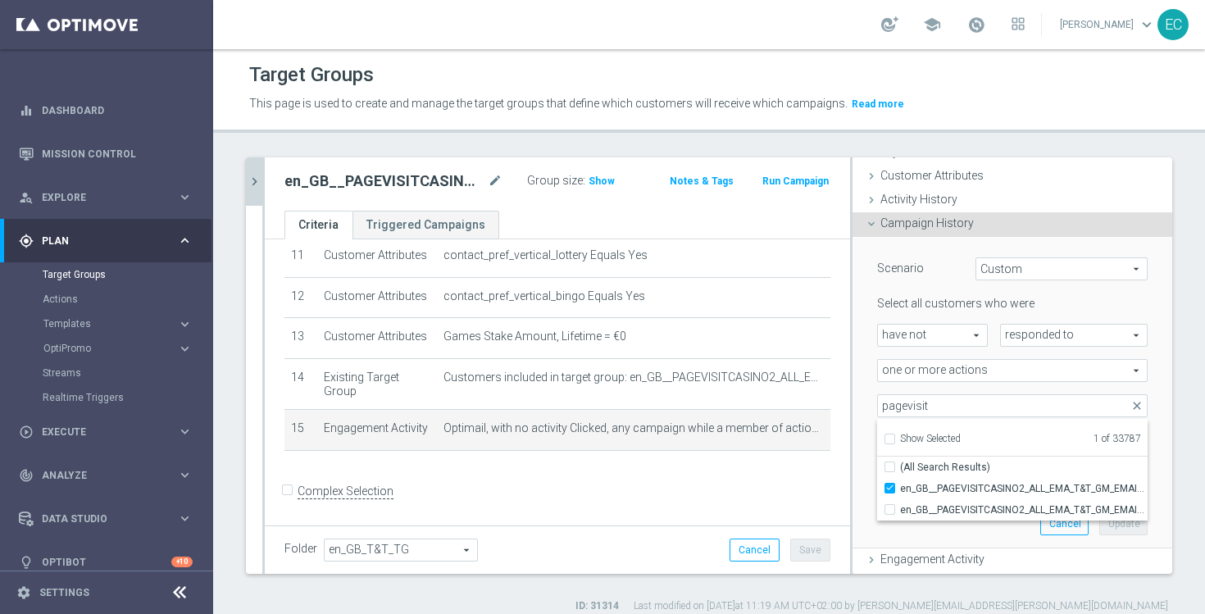
click at [1179, 448] on div "pagevisit close more_vert Prioritize Customer Target Groups library_add create_…" at bounding box center [709, 385] width 992 height 456
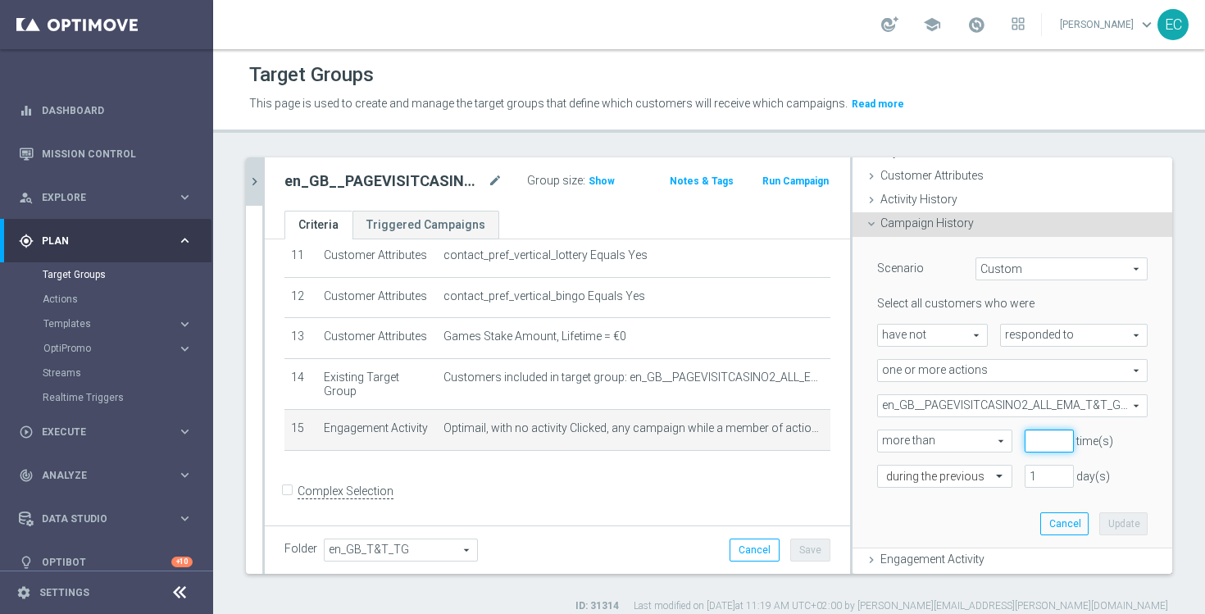
click at [1031, 444] on input "number" at bounding box center [1049, 441] width 49 height 23
type input "0"
click at [1038, 471] on input "1" at bounding box center [1049, 476] width 49 height 23
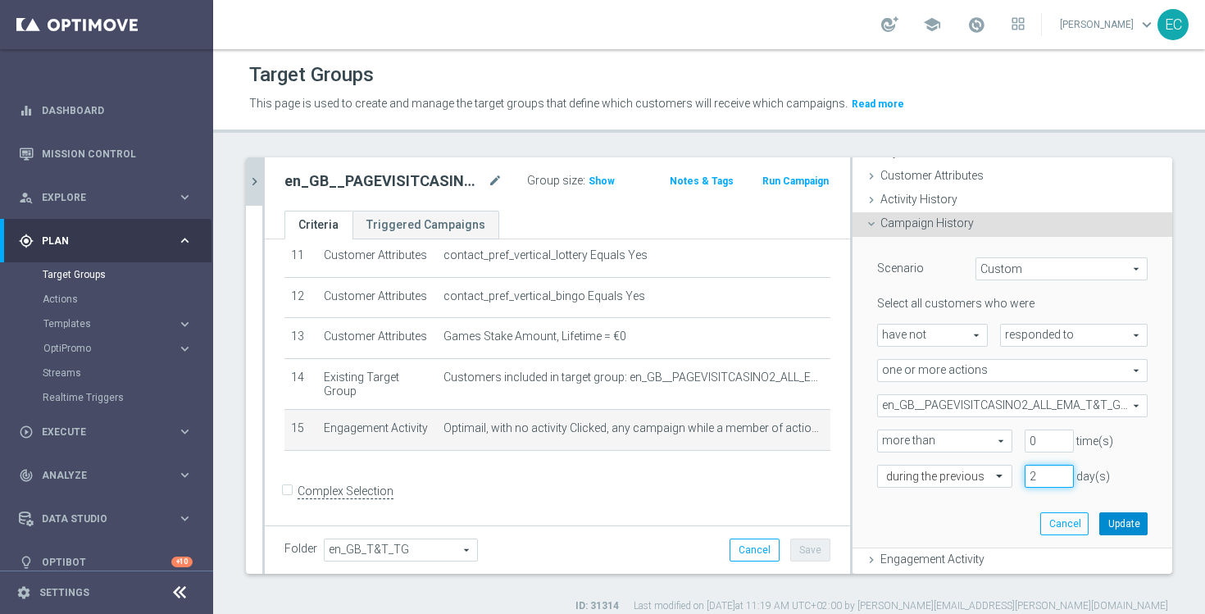
type input "2"
click at [1127, 531] on button "Update" at bounding box center [1124, 523] width 48 height 23
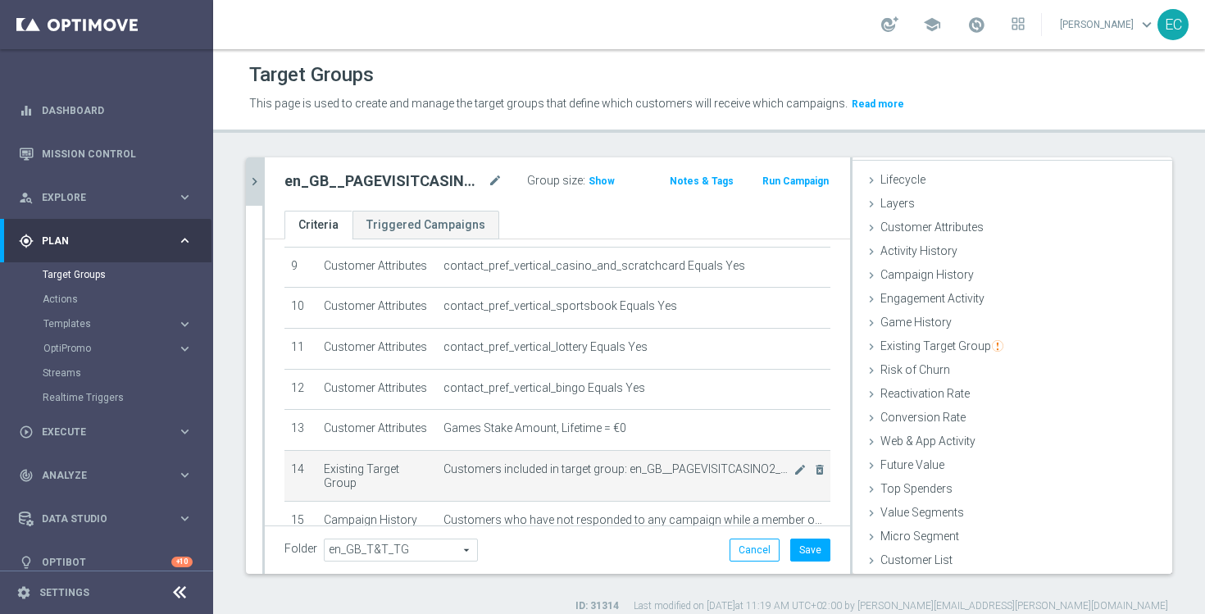
scroll to position [467, 0]
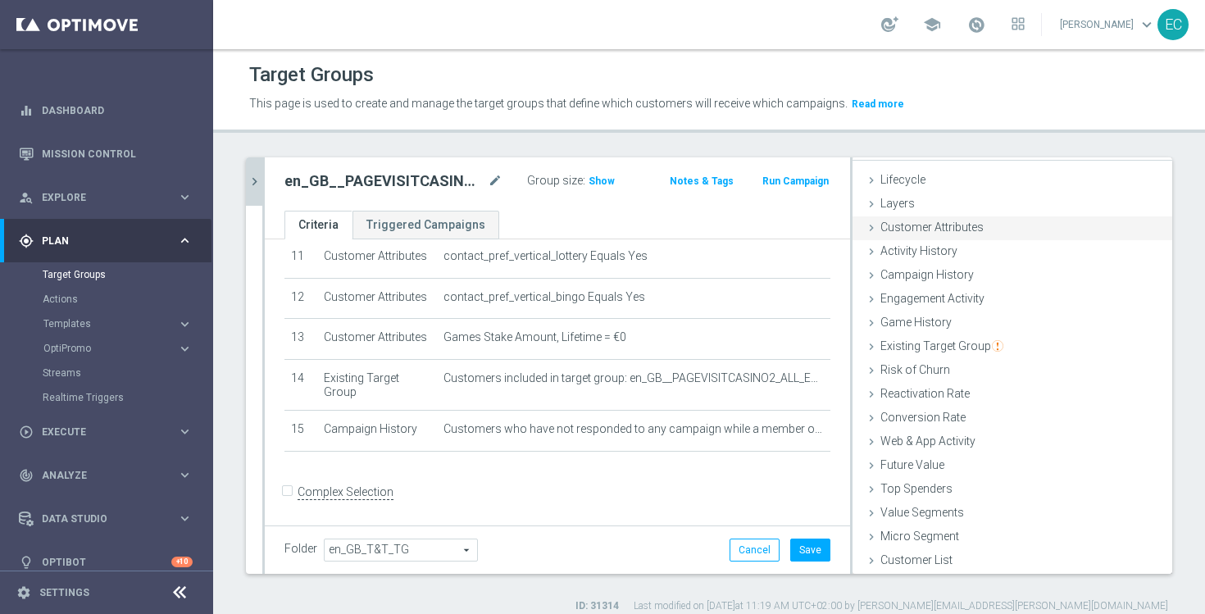
click at [1019, 226] on div "Customer Attributes done selection saved" at bounding box center [1013, 228] width 320 height 25
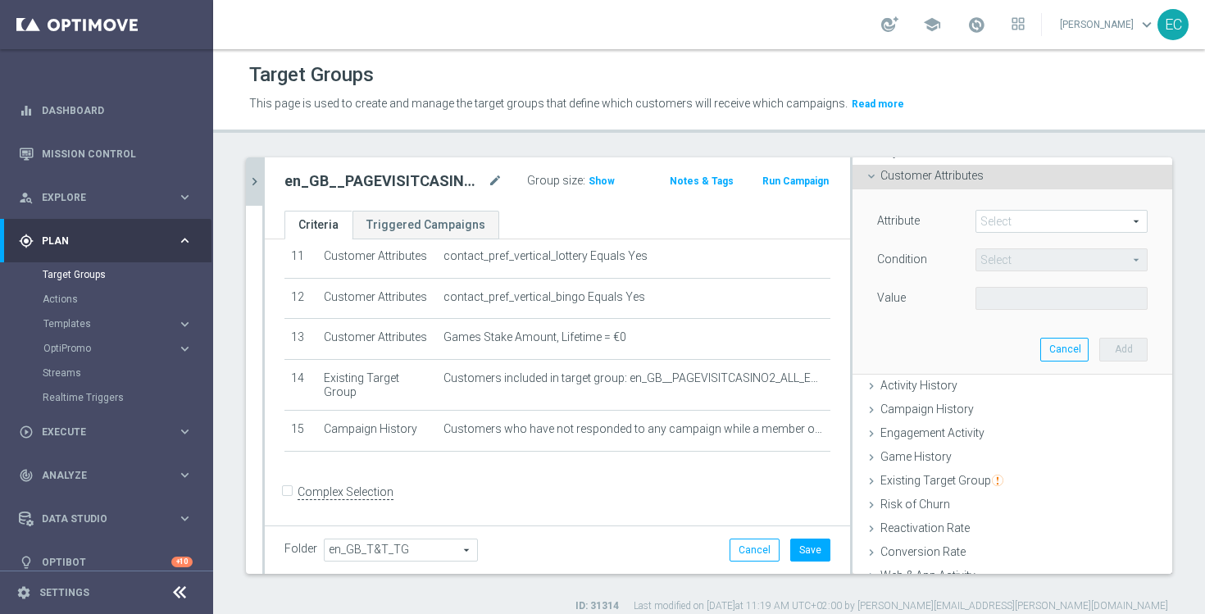
click at [1062, 221] on span at bounding box center [1062, 221] width 171 height 21
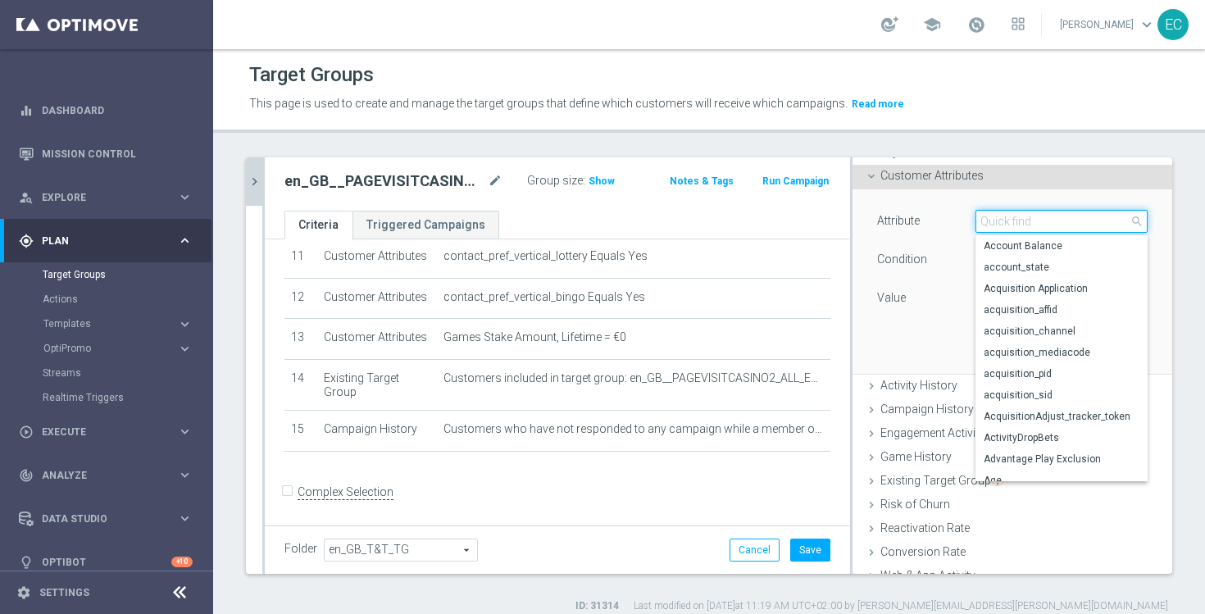
click at [1062, 221] on input "search" at bounding box center [1062, 221] width 172 height 23
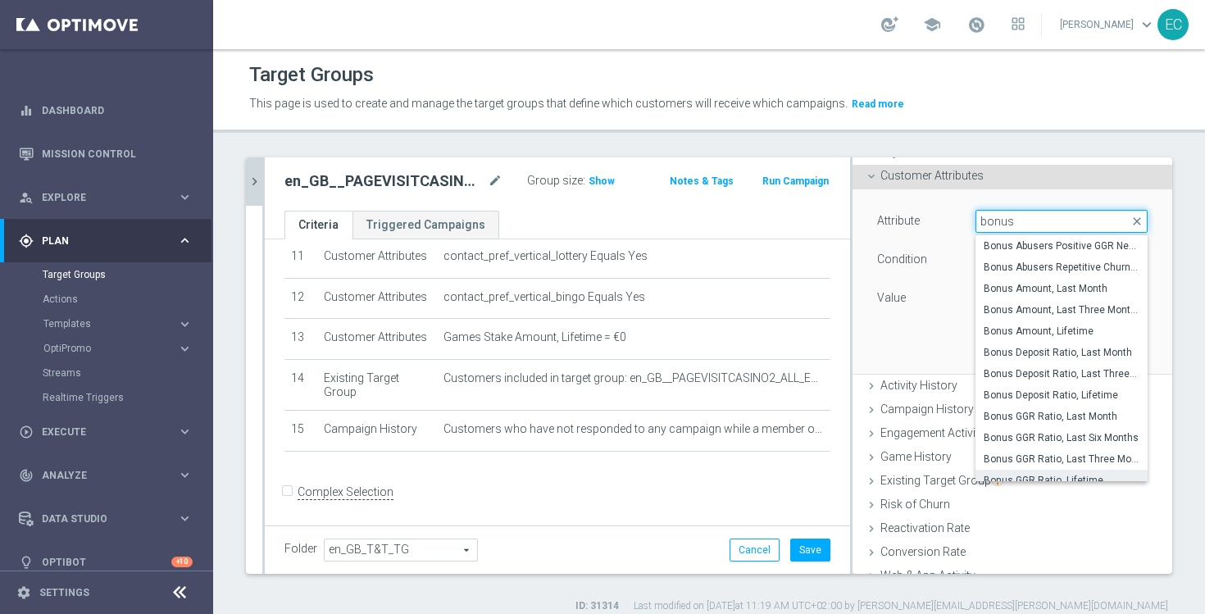
type input "bonus"
click at [1097, 478] on span "Bonus GGR Ratio, Lifetime" at bounding box center [1062, 480] width 156 height 13
type input "Bonus GGR Ratio, Lifetime"
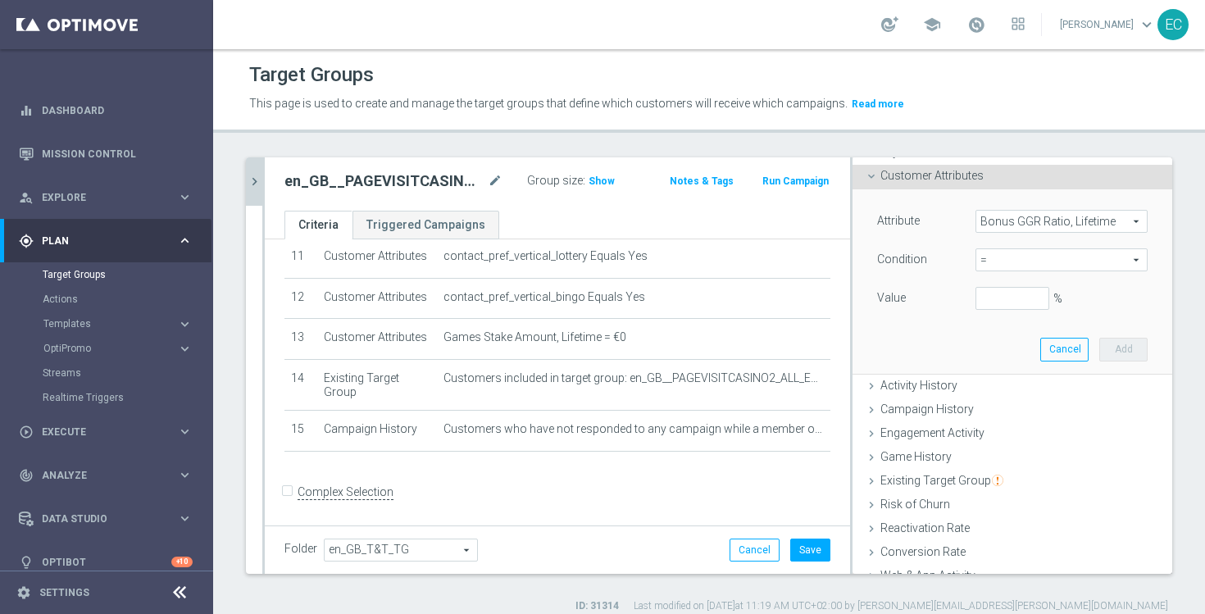
click at [1100, 257] on span "=" at bounding box center [1062, 259] width 171 height 21
click at [1081, 303] on span "<=" at bounding box center [1062, 305] width 156 height 13
type input "<="
click at [1013, 298] on input "%" at bounding box center [1013, 298] width 74 height 23
type input "5"
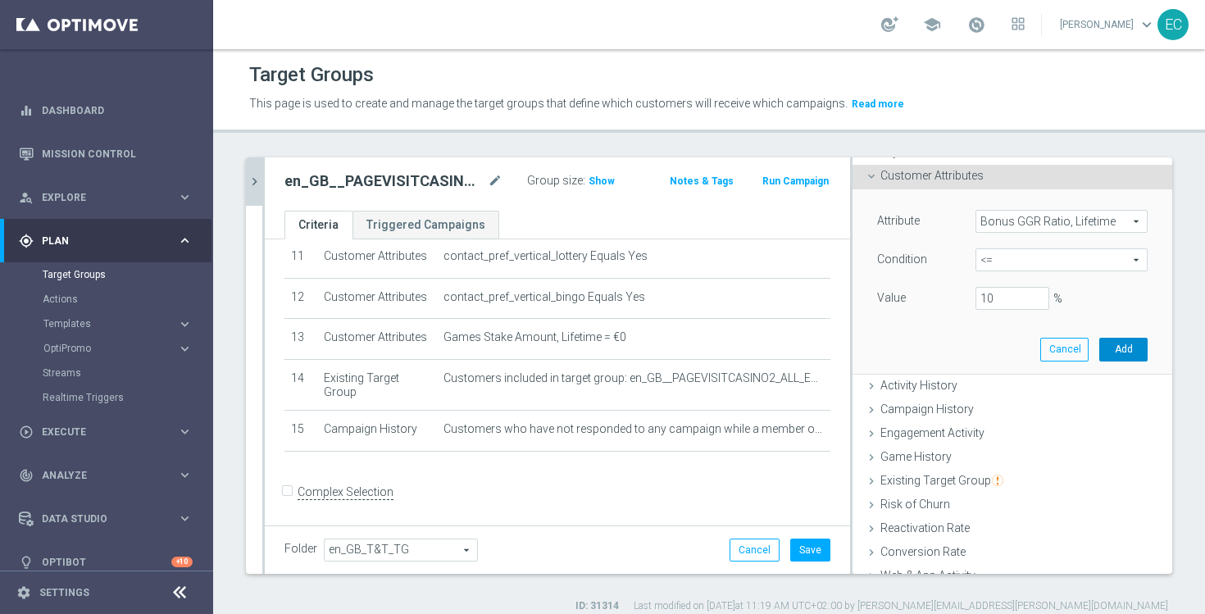
click at [1124, 346] on button "Add" at bounding box center [1124, 349] width 48 height 23
type input "0.1"
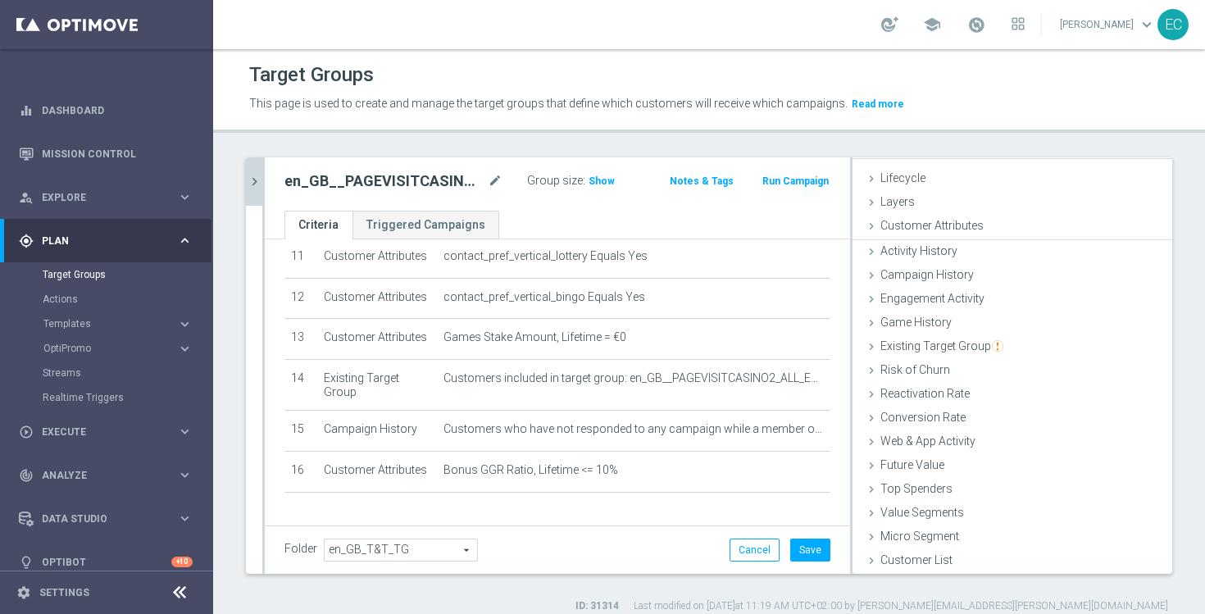
scroll to position [28, 0]
click at [1075, 226] on div "Customer Attributes done selection saved" at bounding box center [1013, 228] width 320 height 25
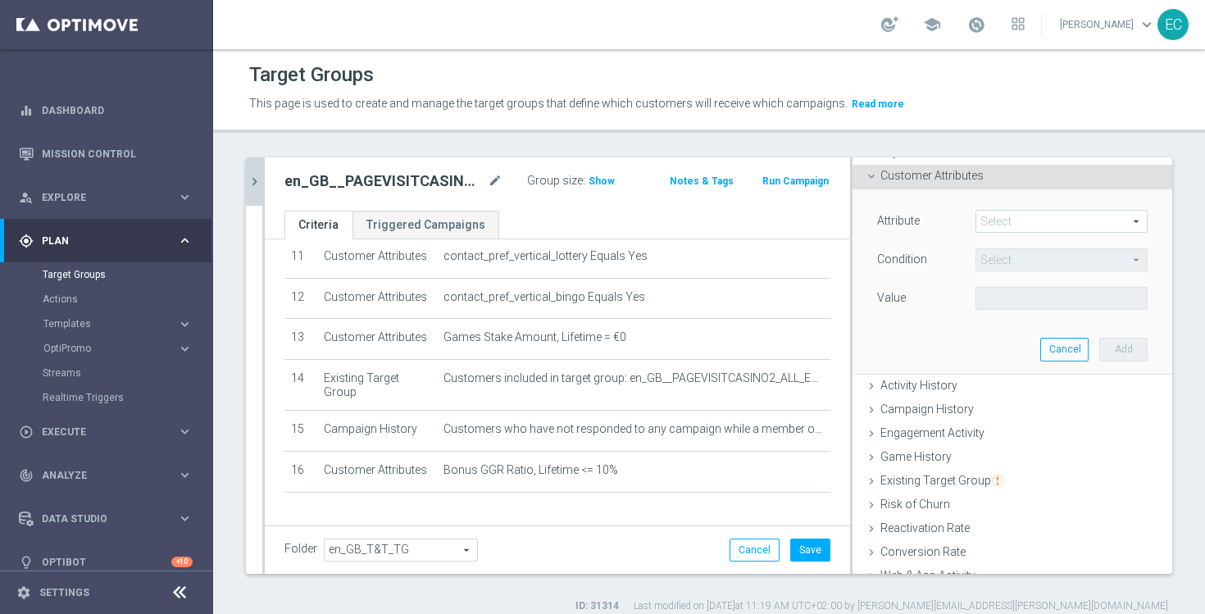
click at [1075, 226] on span at bounding box center [1062, 221] width 171 height 21
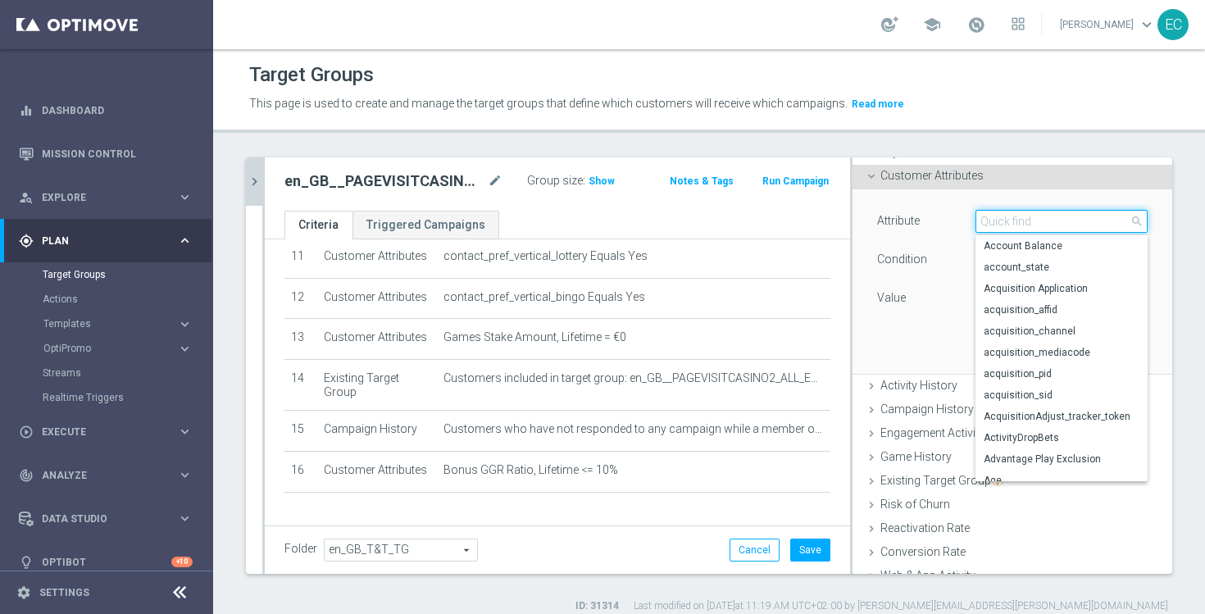
click at [1075, 226] on input "search" at bounding box center [1062, 221] width 172 height 23
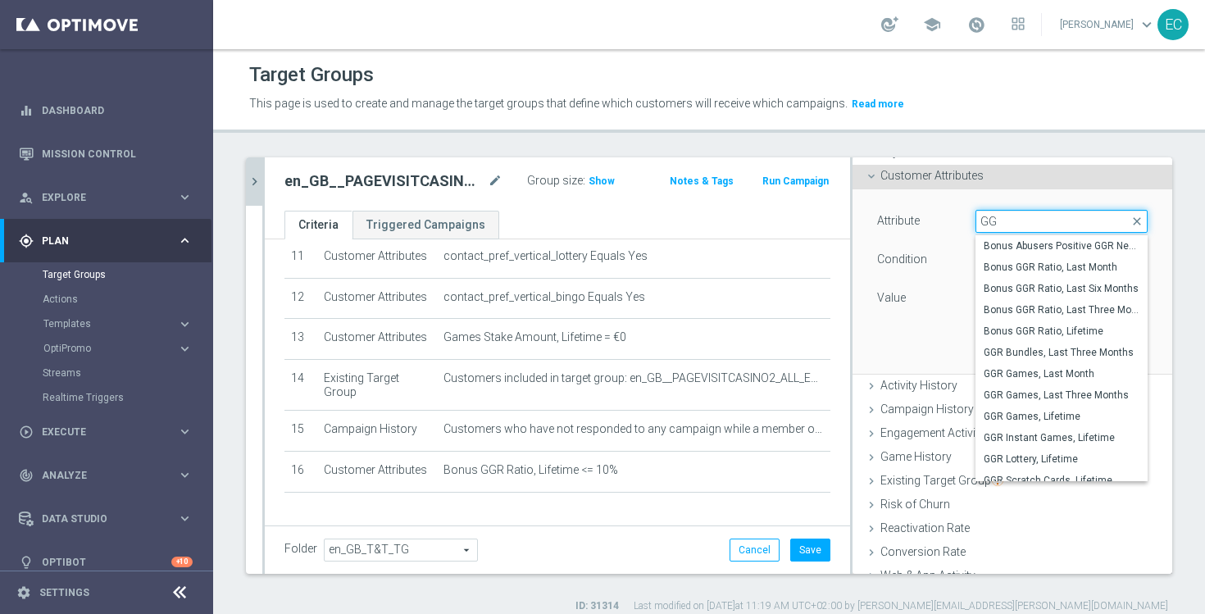
type input "G"
type input "b"
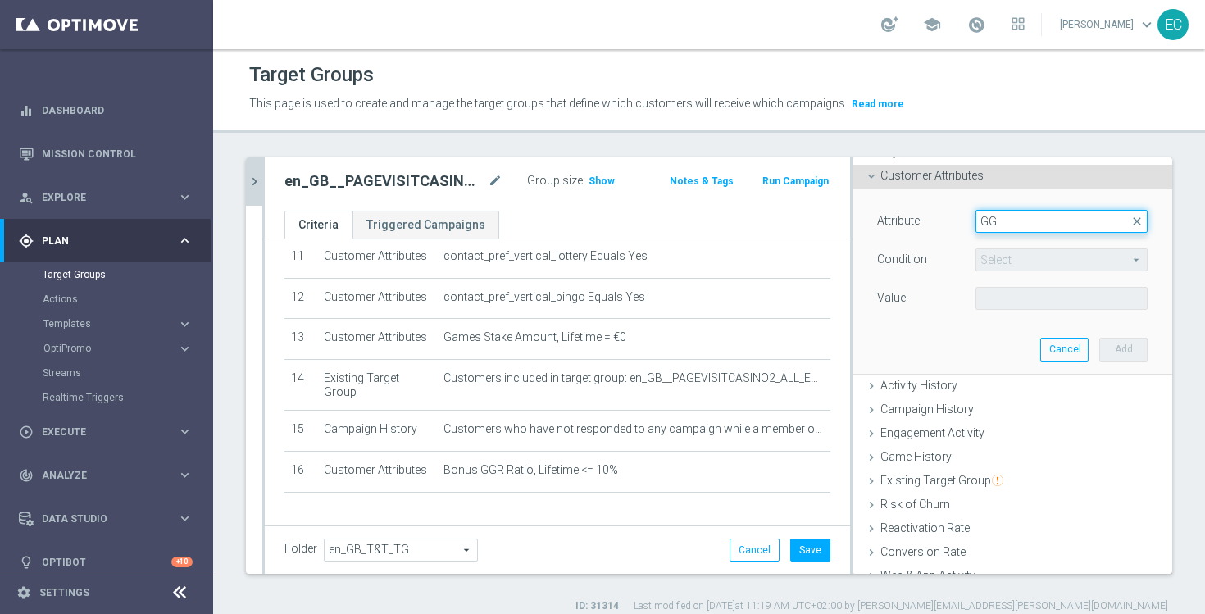
type input "G"
type input "total GG"
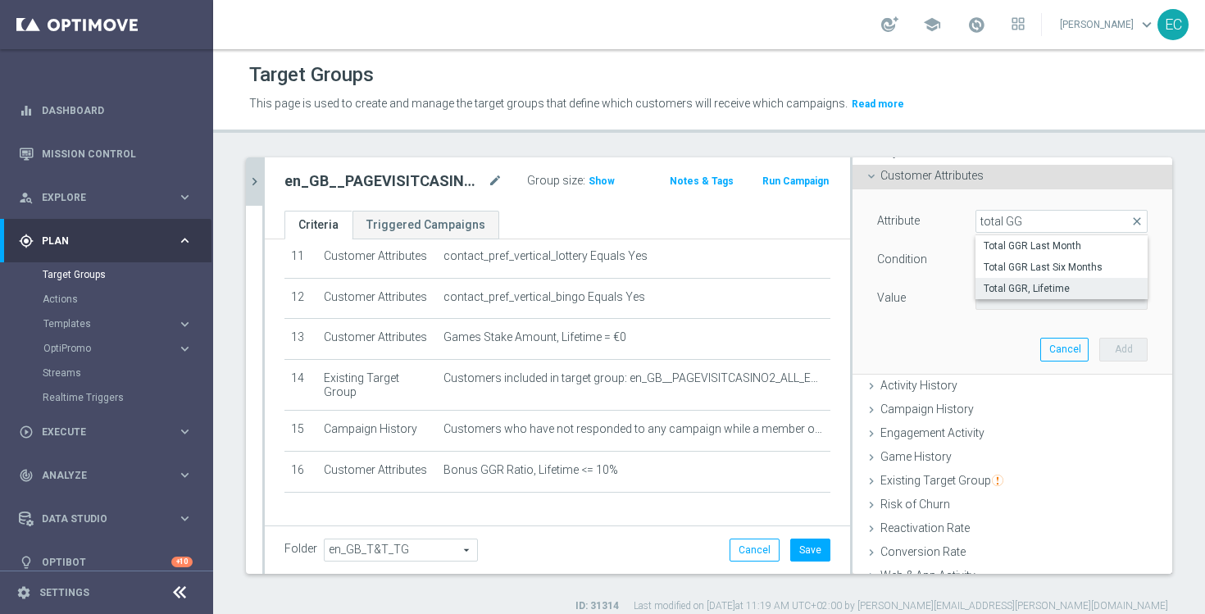
click at [1091, 295] on label "Total GGR, Lifetime" at bounding box center [1062, 288] width 172 height 21
type input "Total GGR, Lifetime"
click at [1052, 269] on span "=" at bounding box center [1062, 259] width 171 height 21
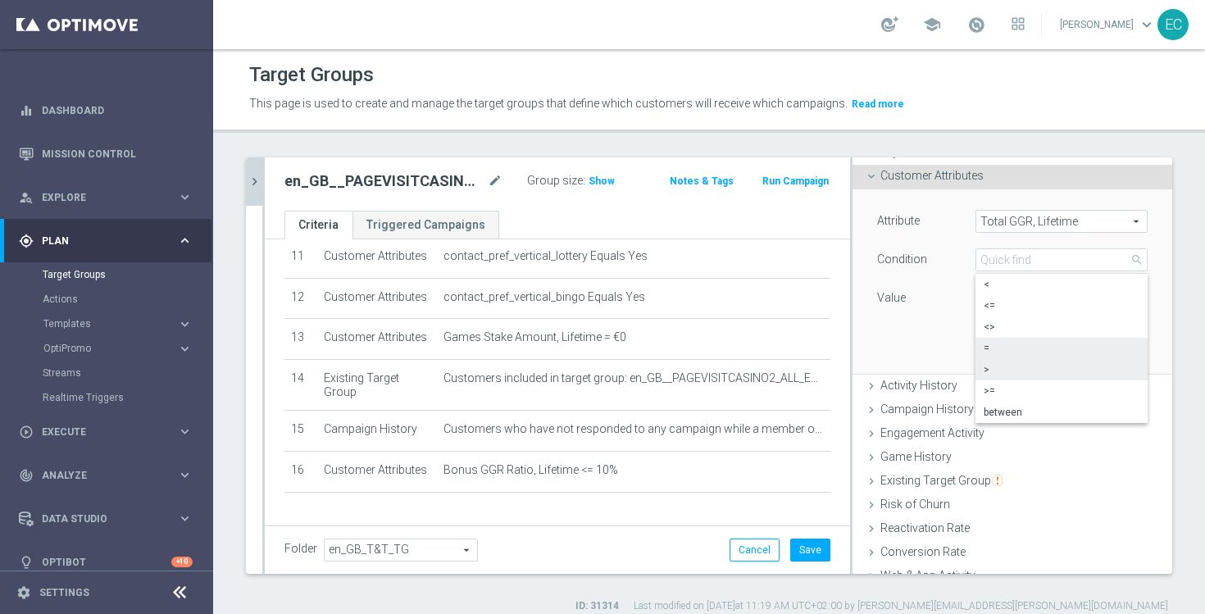
click at [1026, 365] on span ">" at bounding box center [1062, 369] width 156 height 13
type input ">"
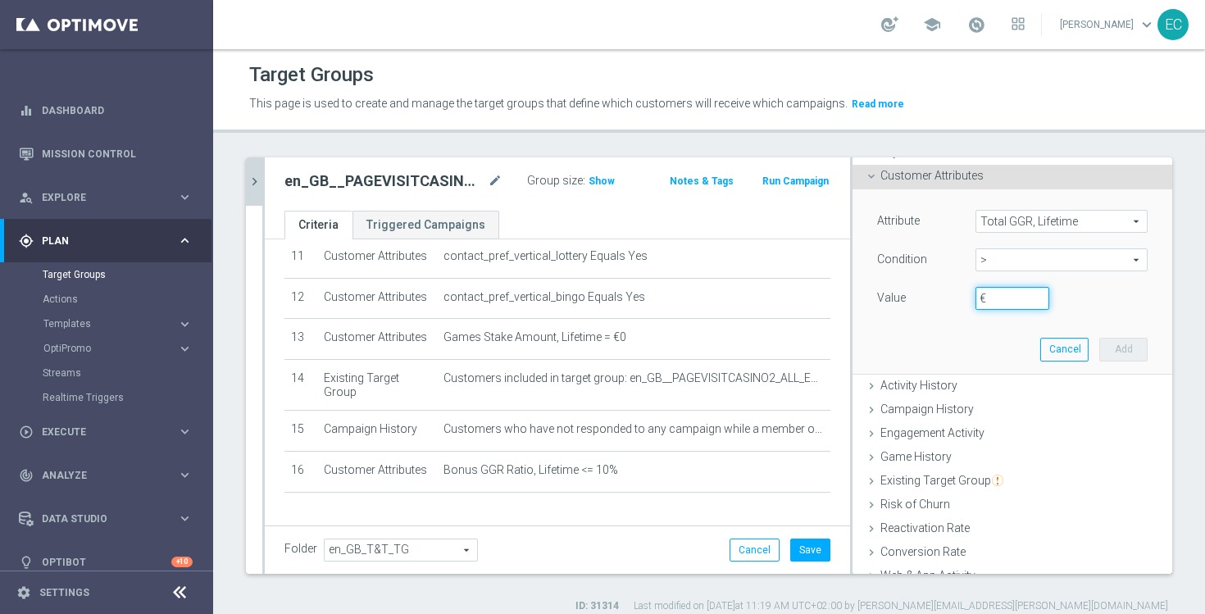
click at [1009, 291] on input "€" at bounding box center [1013, 298] width 74 height 23
type input "50"
click at [1127, 351] on button "Add" at bounding box center [1124, 349] width 48 height 23
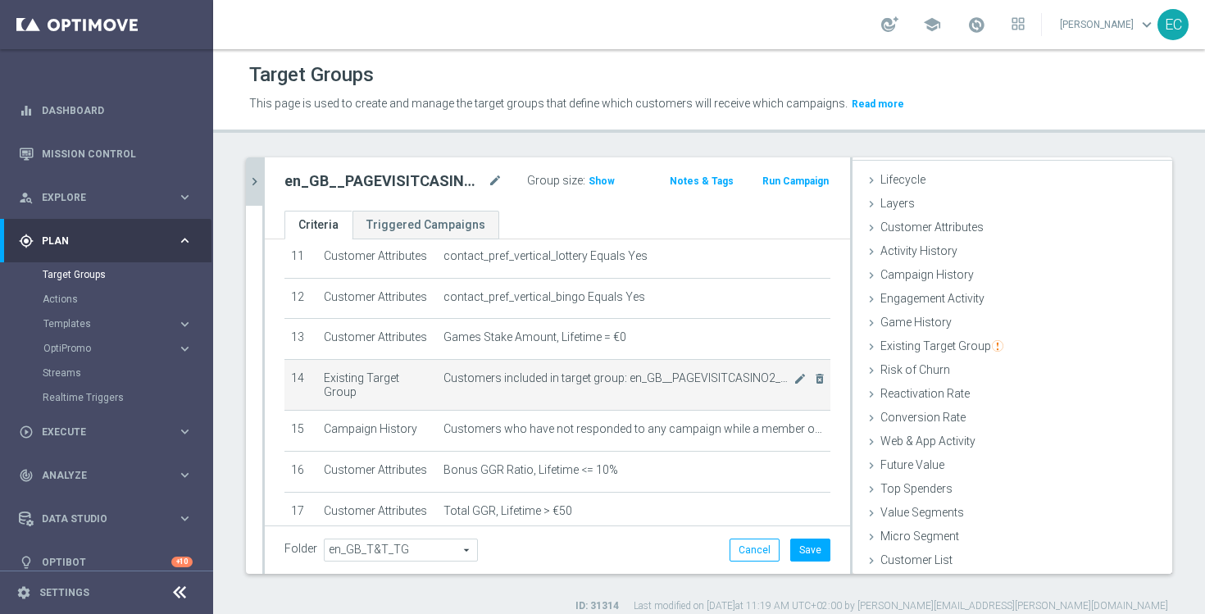
scroll to position [504, 0]
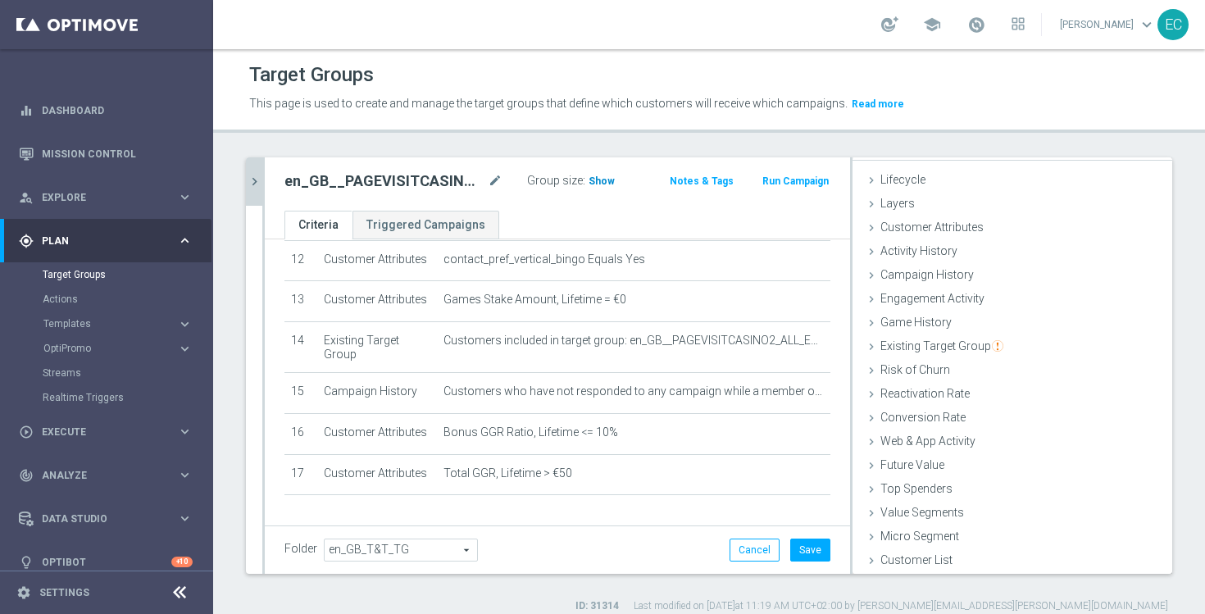
click at [602, 178] on span "Show" at bounding box center [602, 180] width 26 height 11
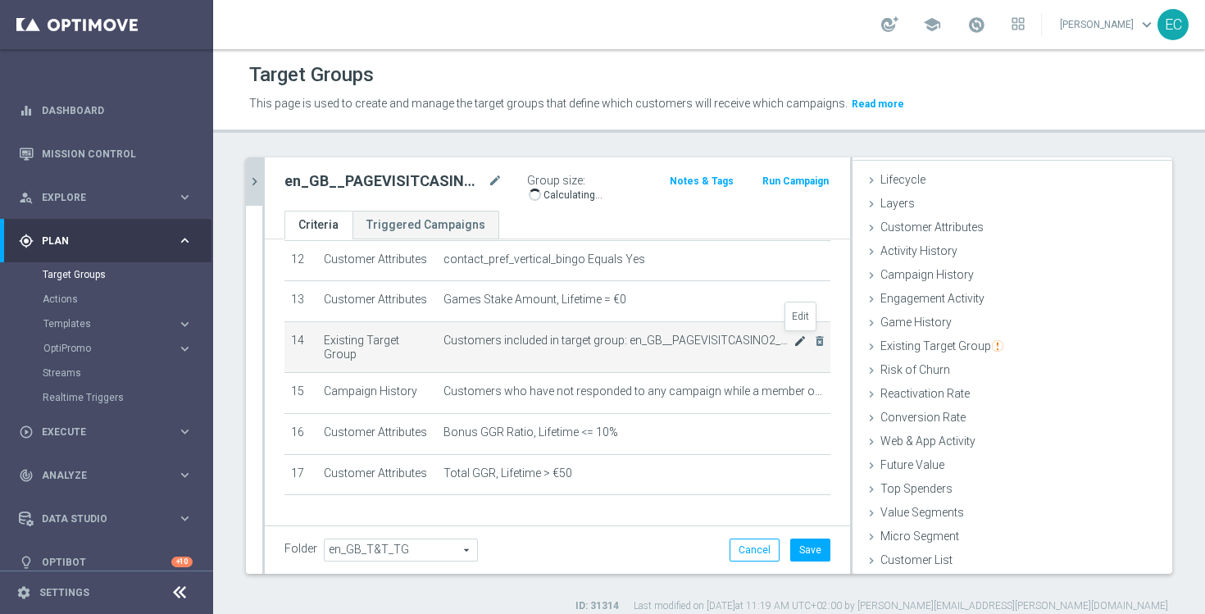
click at [797, 342] on icon "mode_edit" at bounding box center [800, 341] width 13 height 13
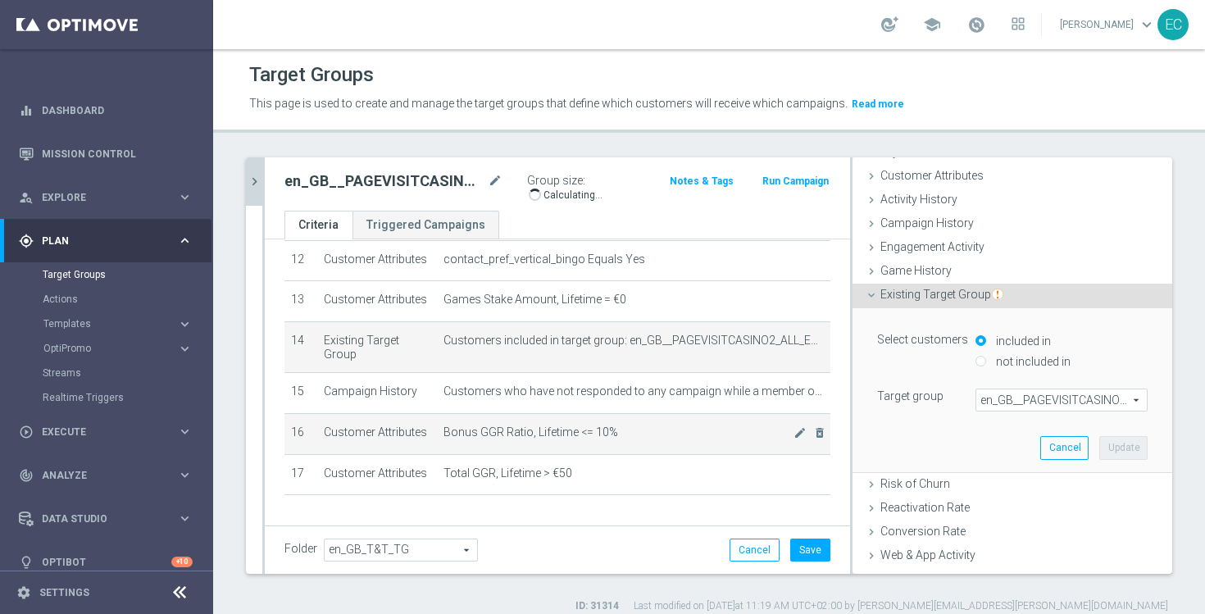
scroll to position [463, 0]
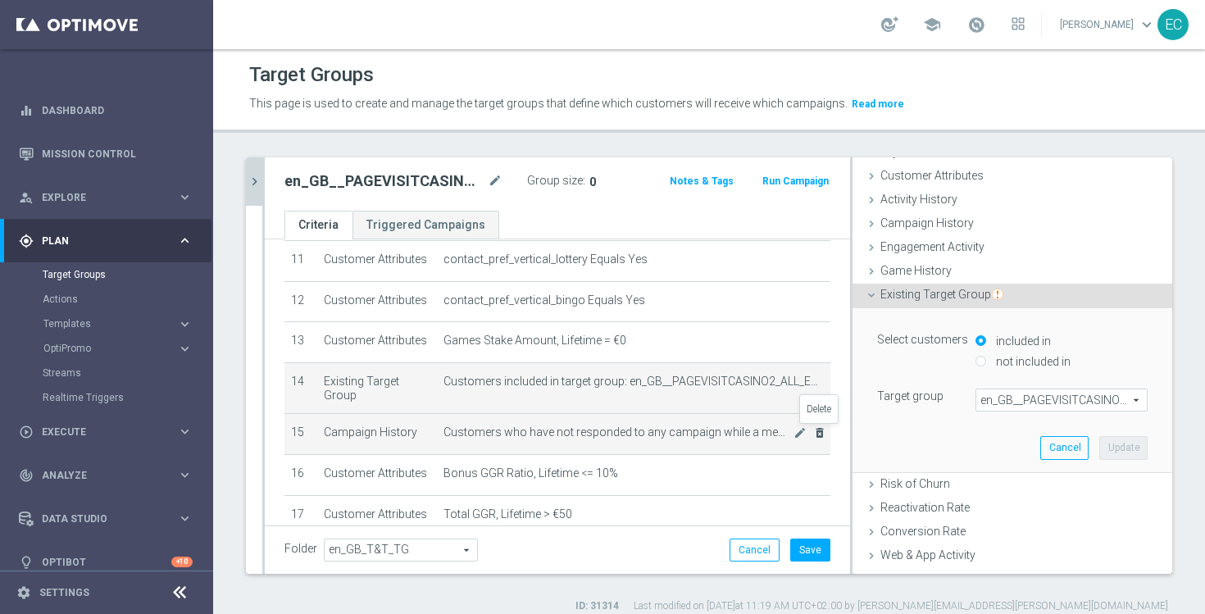
click at [822, 431] on icon "delete_forever" at bounding box center [819, 432] width 13 height 13
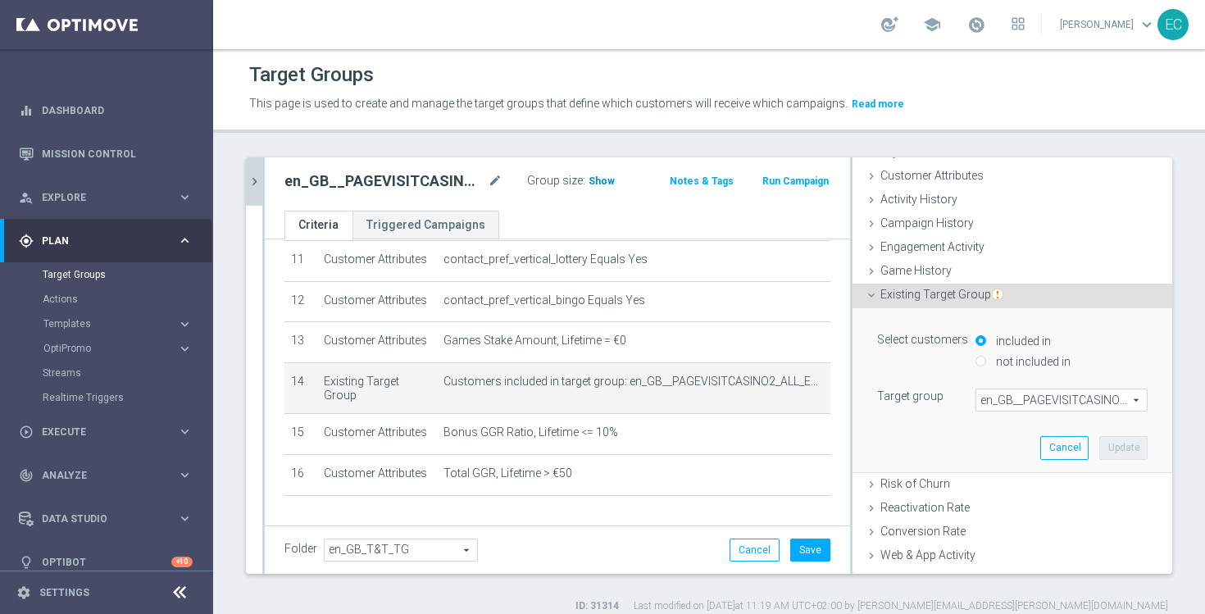
click at [602, 181] on span "Show" at bounding box center [602, 180] width 26 height 11
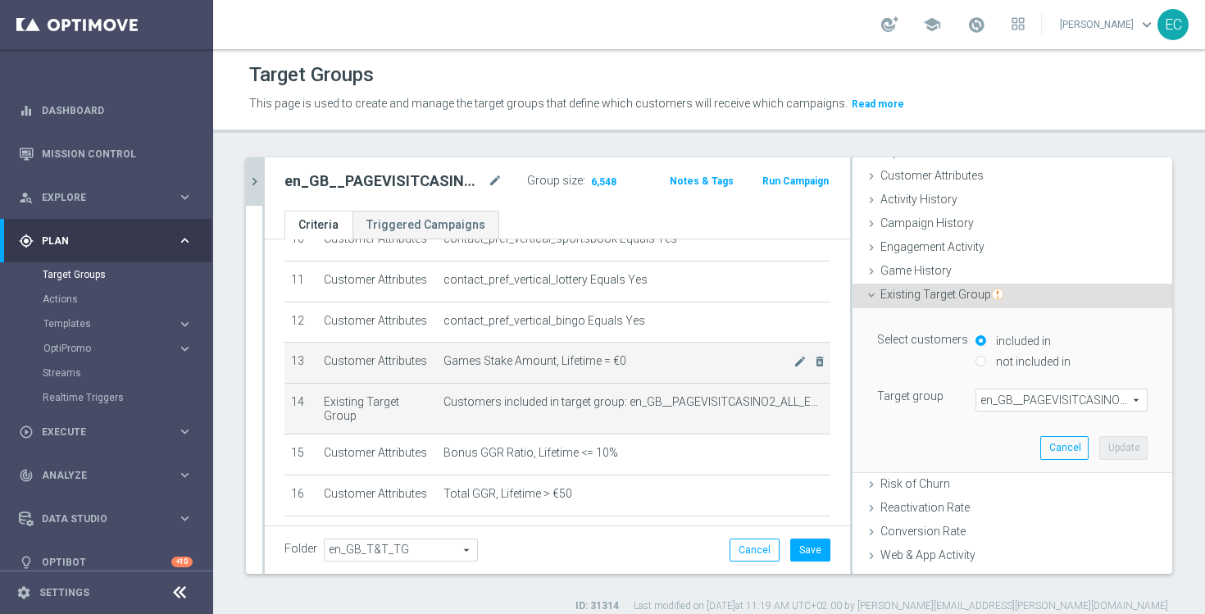
scroll to position [457, 0]
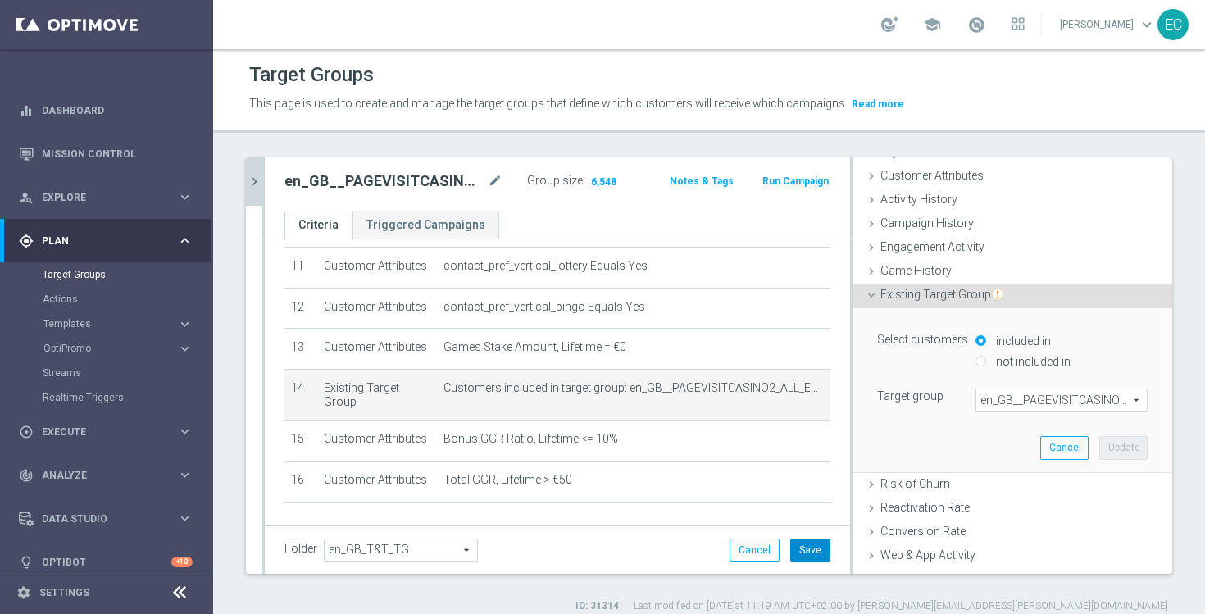
click at [811, 549] on button "Save" at bounding box center [810, 550] width 40 height 23
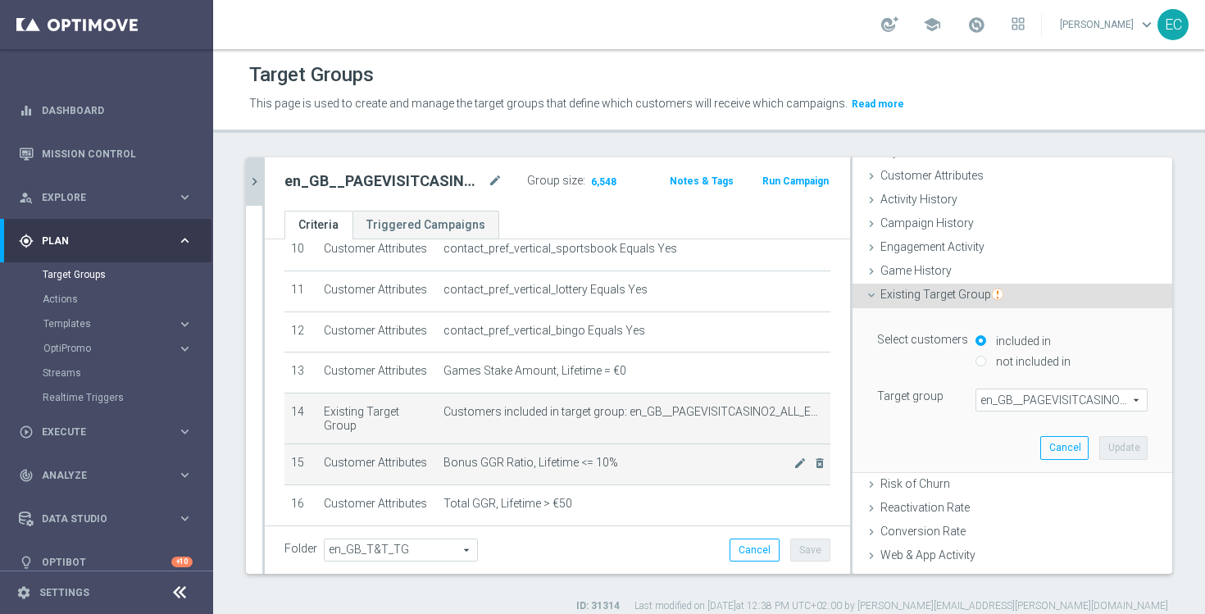
scroll to position [497, 0]
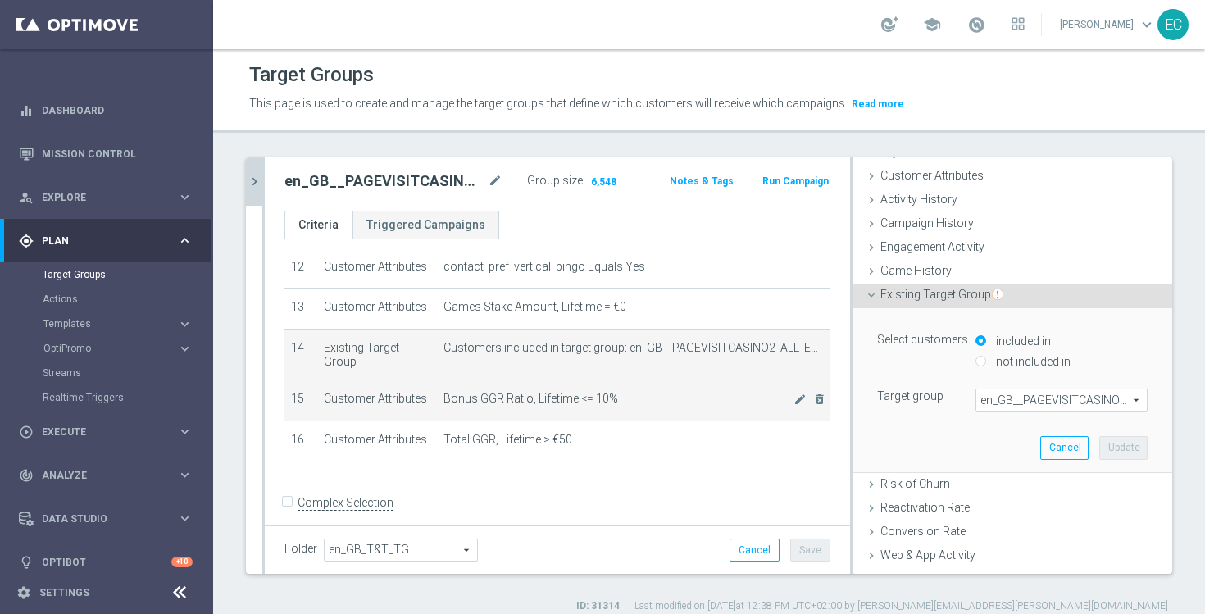
click at [512, 399] on span "Bonus GGR Ratio, Lifetime <= 10%" at bounding box center [618, 399] width 349 height 14
drag, startPoint x: 529, startPoint y: 400, endPoint x: 443, endPoint y: 399, distance: 86.1
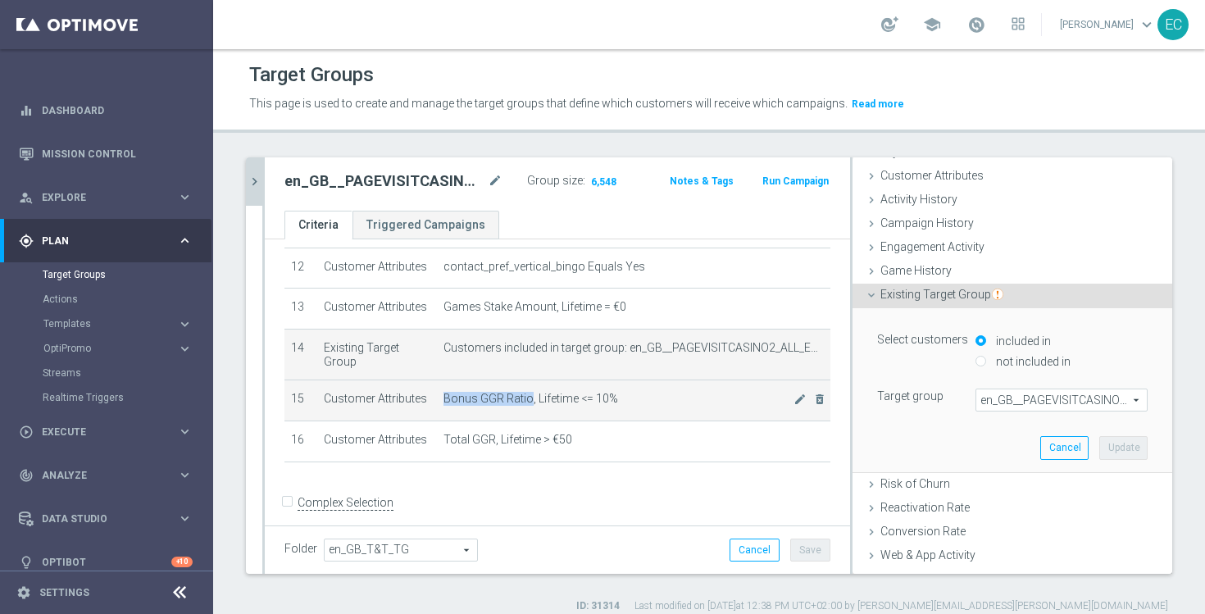
click at [443, 399] on td "Bonus GGR Ratio, Lifetime <= 10% mode_edit delete_forever" at bounding box center [634, 400] width 394 height 41
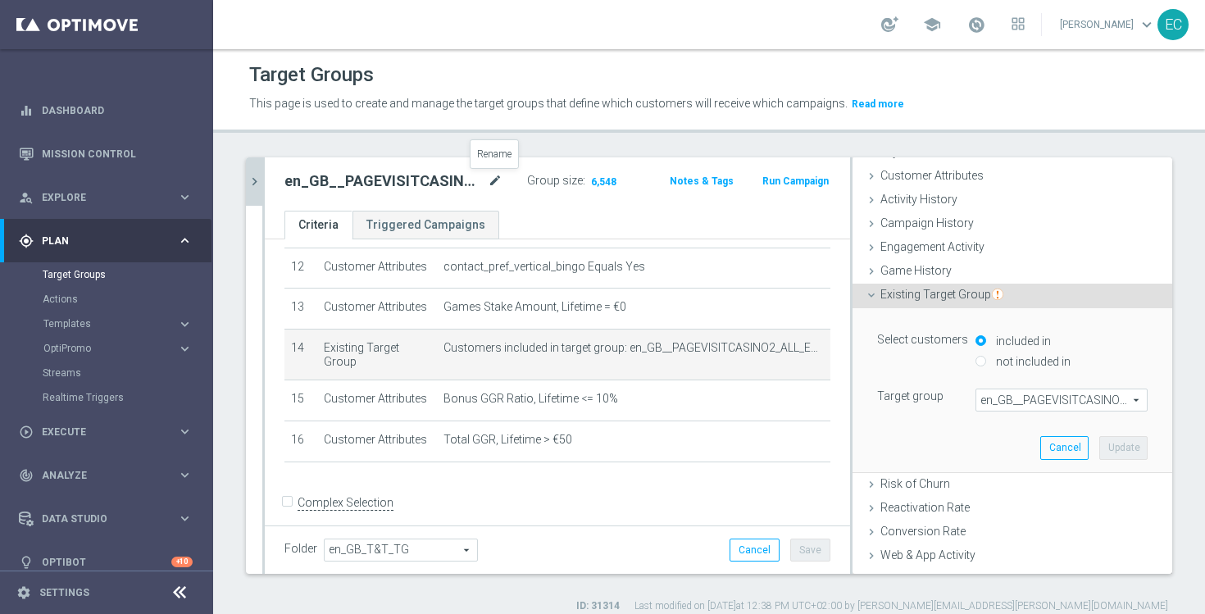
click at [495, 180] on icon "mode_edit" at bounding box center [495, 181] width 15 height 20
click at [446, 184] on input "en_GB__PAGEVISITCASINO2_ALL_EMA_T&T_GM_TG_RETARGETING" at bounding box center [381, 182] width 193 height 23
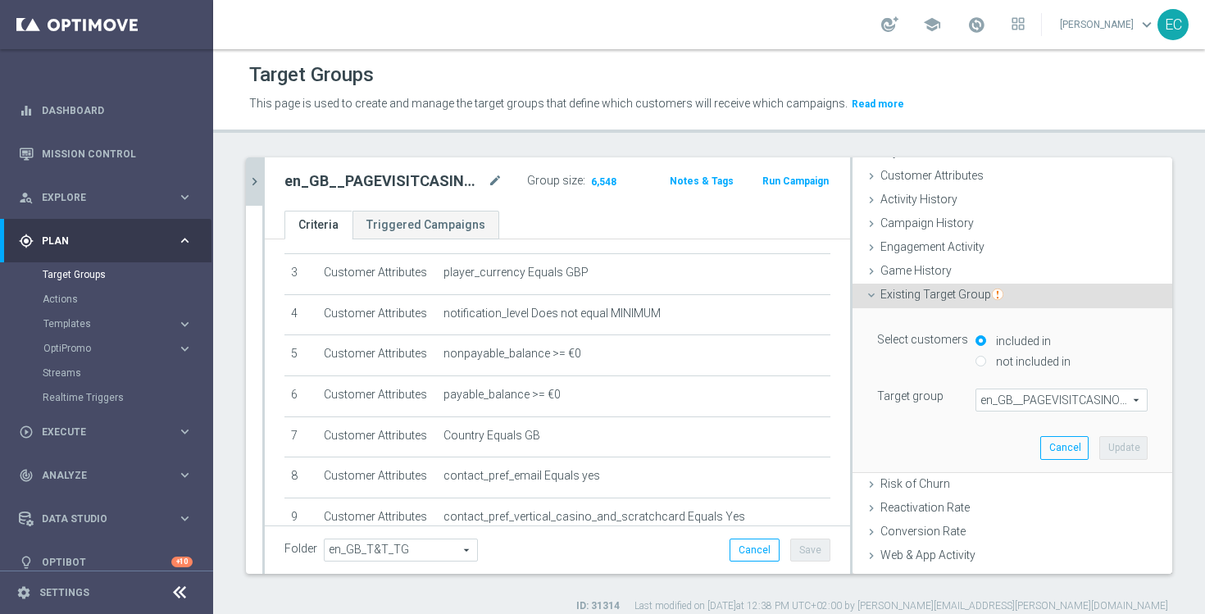
scroll to position [508, 0]
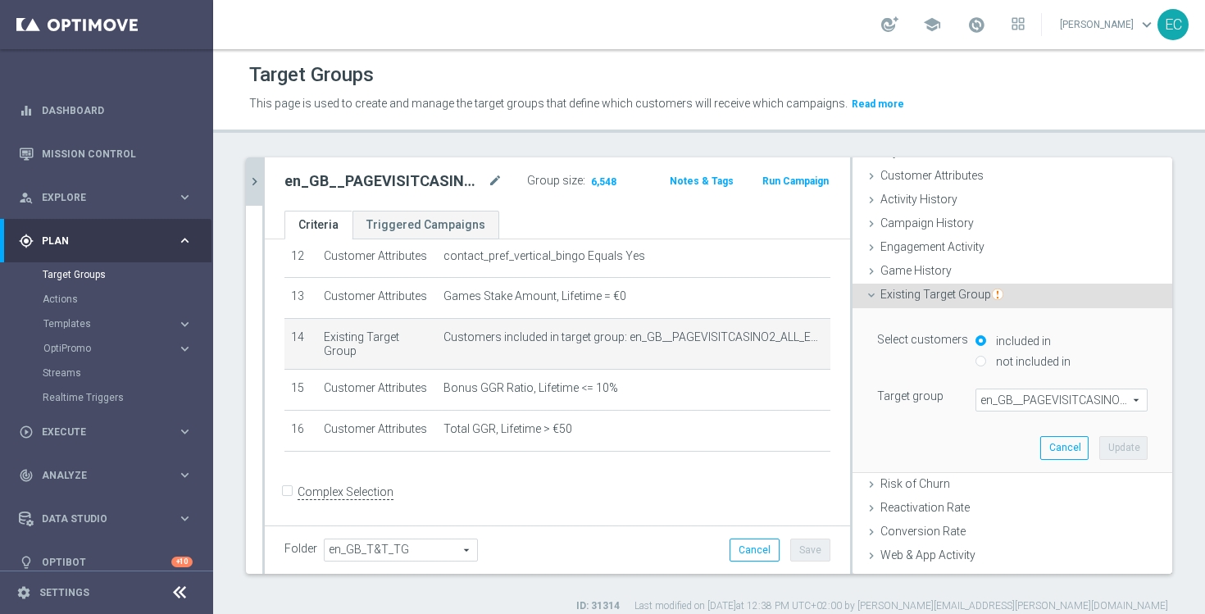
click at [248, 184] on icon "chevron_right" at bounding box center [255, 182] width 16 height 16
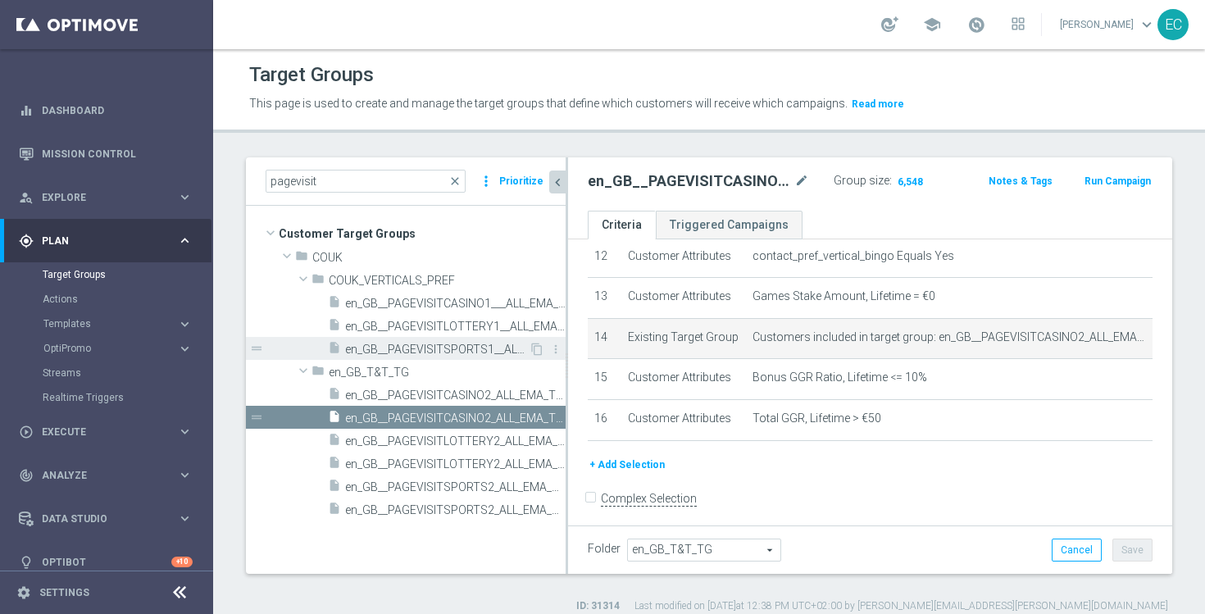
scroll to position [43, 0]
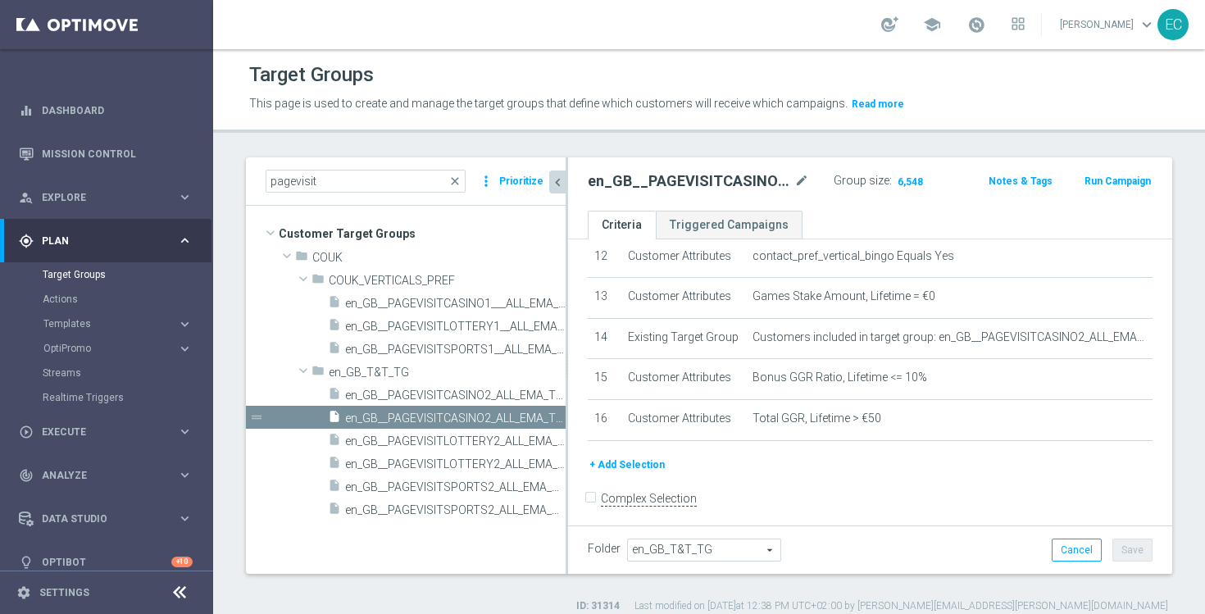
click at [568, 376] on div "# Selection Type Criteria delete_forever 1 Customer Attributes Territory Equals…" at bounding box center [870, 139] width 604 height 814
click at [568, 374] on div "# Selection Type Criteria delete_forever 1 Customer Attributes Territory Equals…" at bounding box center [870, 139] width 604 height 814
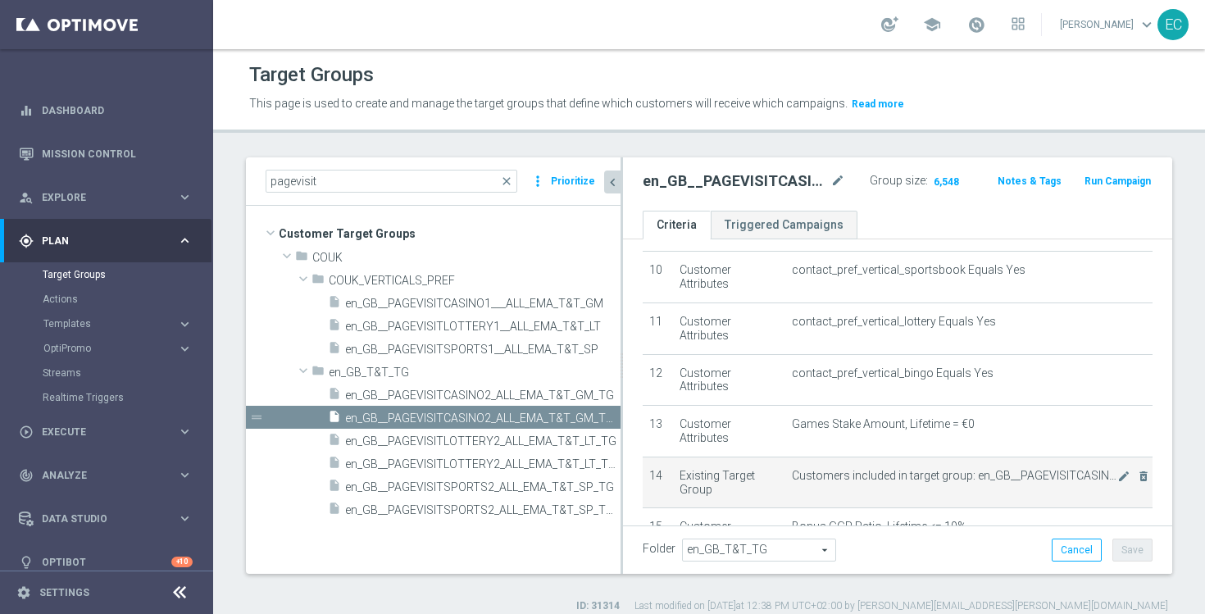
scroll to position [625, 0]
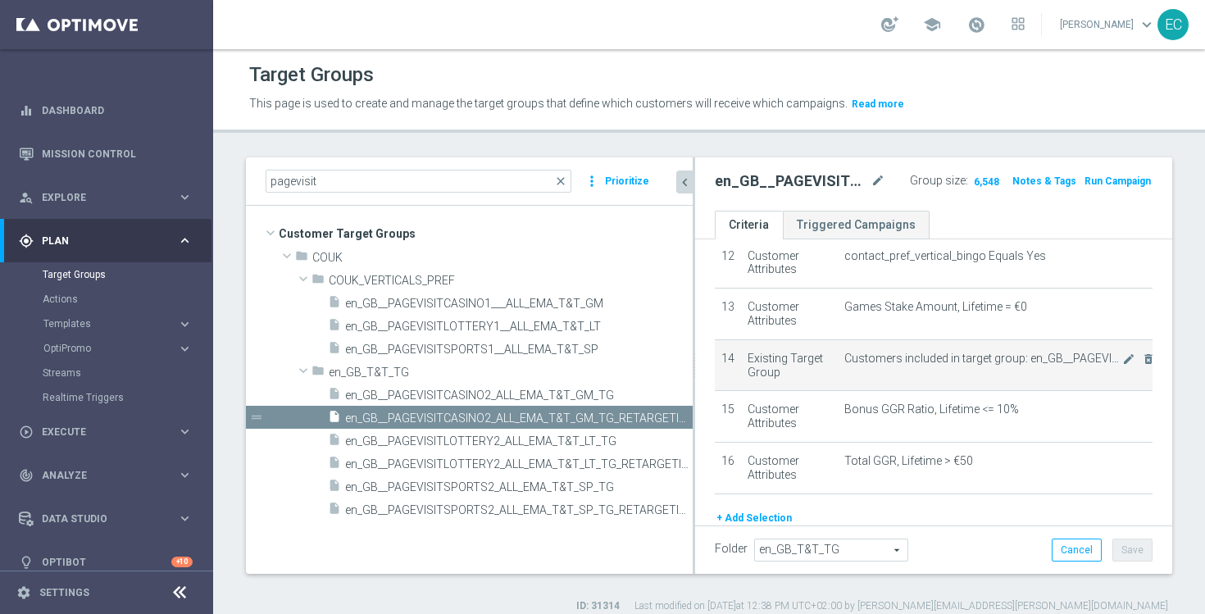
drag, startPoint x: 567, startPoint y: 371, endPoint x: 772, endPoint y: 348, distance: 206.3
click at [772, 348] on as-split "pagevisit close more_vert Prioritize Customer Target Groups library_add create_…" at bounding box center [709, 365] width 927 height 417
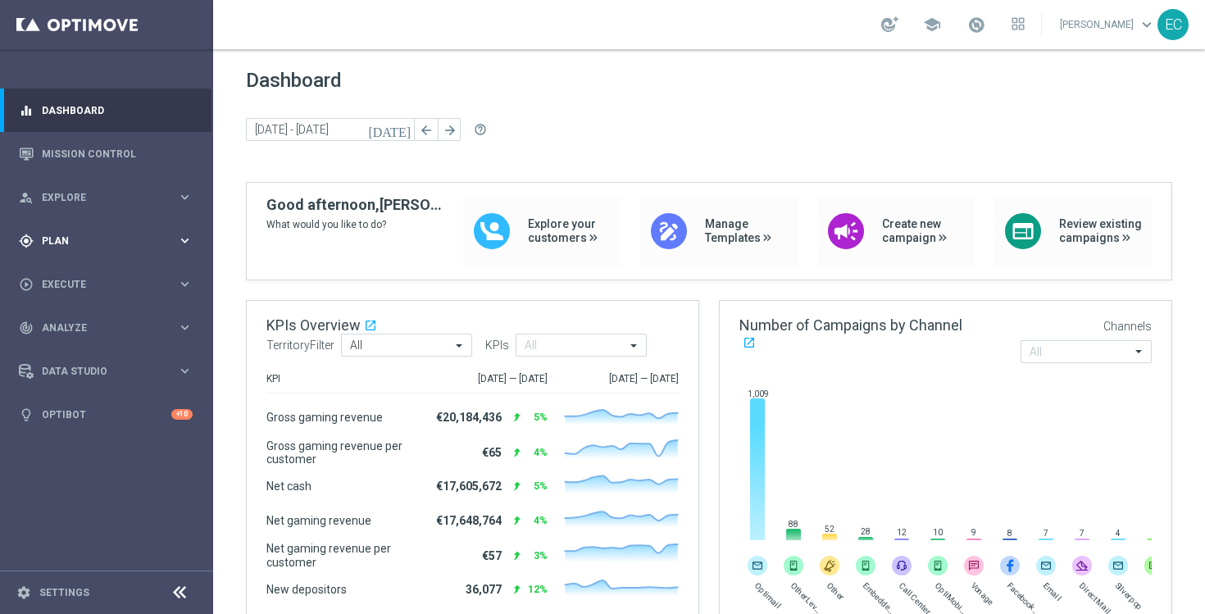
click at [104, 239] on span "Plan" at bounding box center [109, 241] width 135 height 10
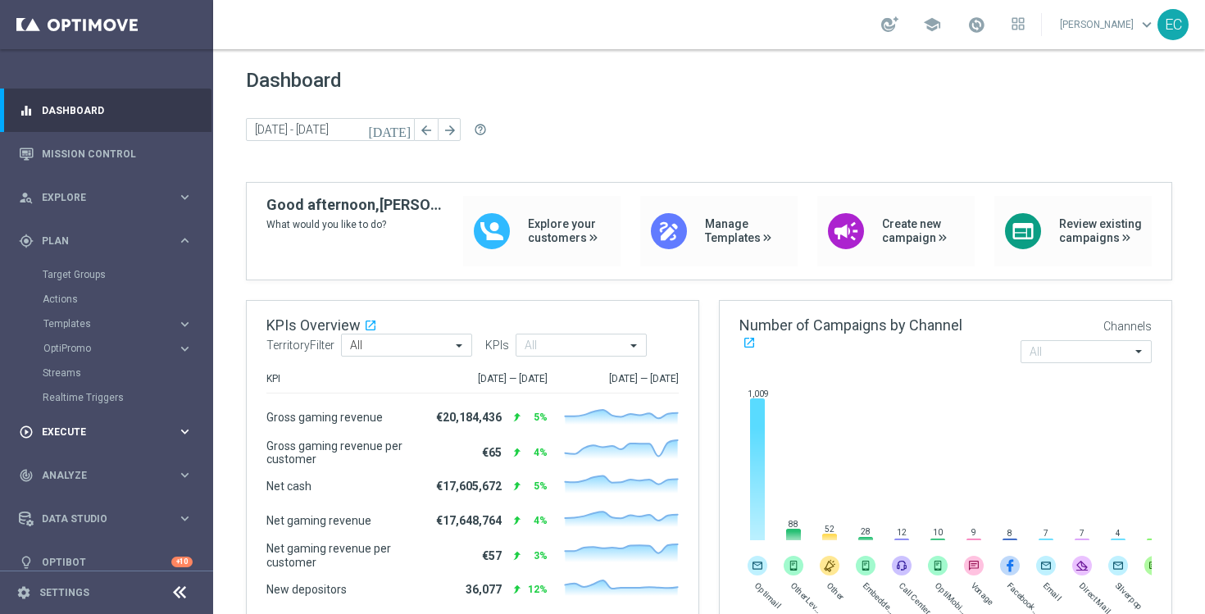
click at [85, 420] on div "play_circle_outline Execute keyboard_arrow_right" at bounding box center [106, 431] width 212 height 43
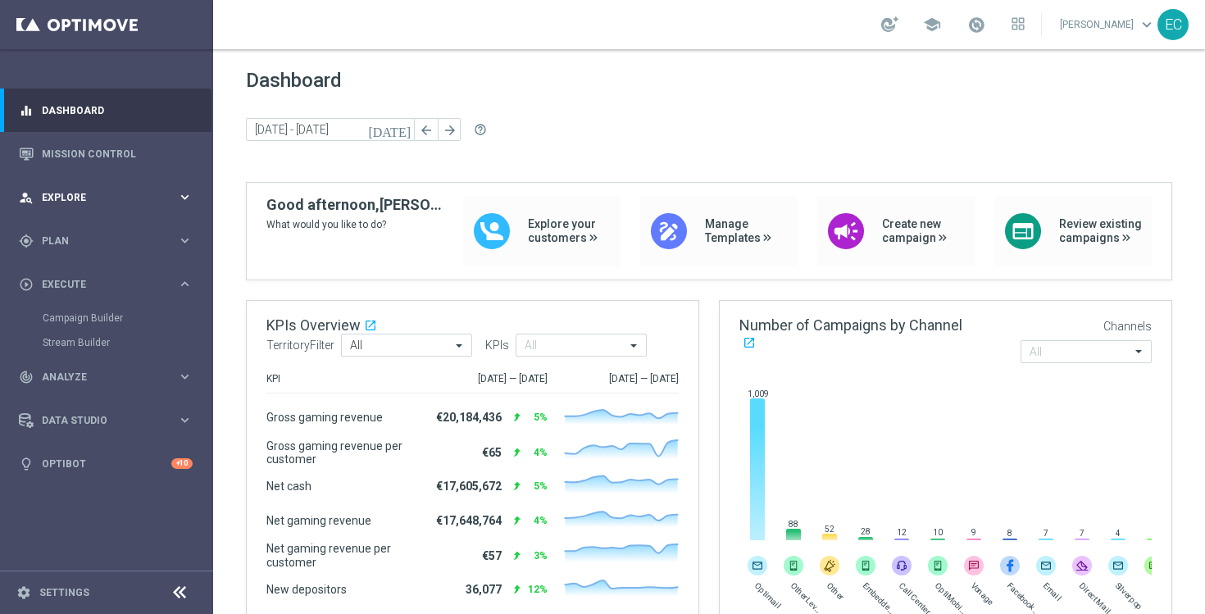
click at [112, 201] on span "Explore" at bounding box center [109, 198] width 135 height 10
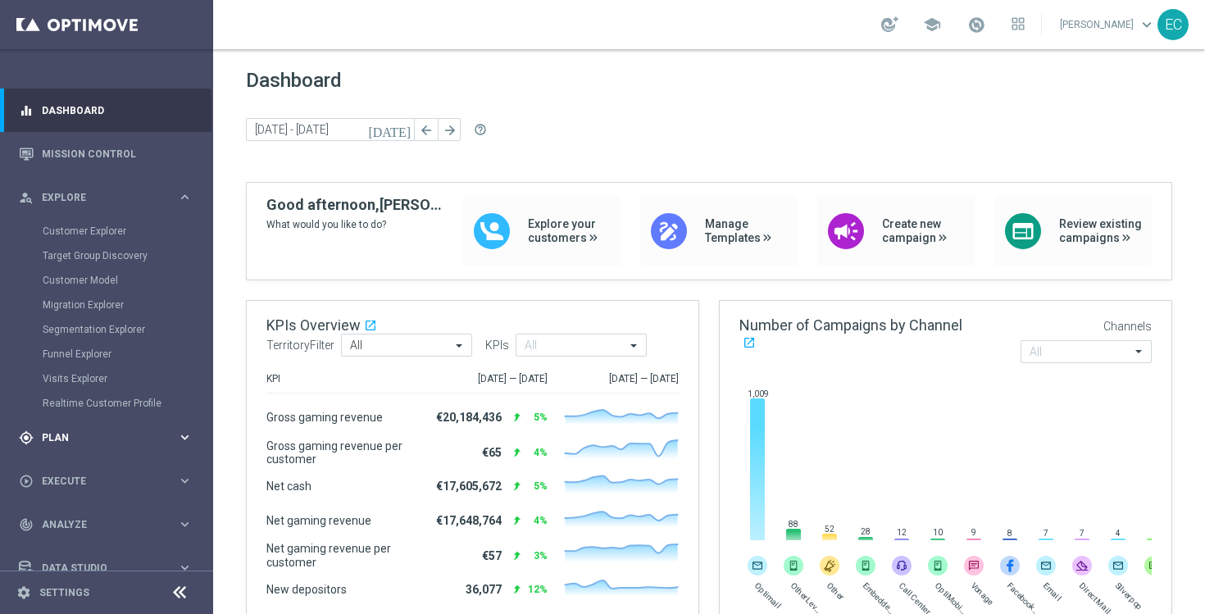
click at [90, 433] on span "Plan" at bounding box center [109, 438] width 135 height 10
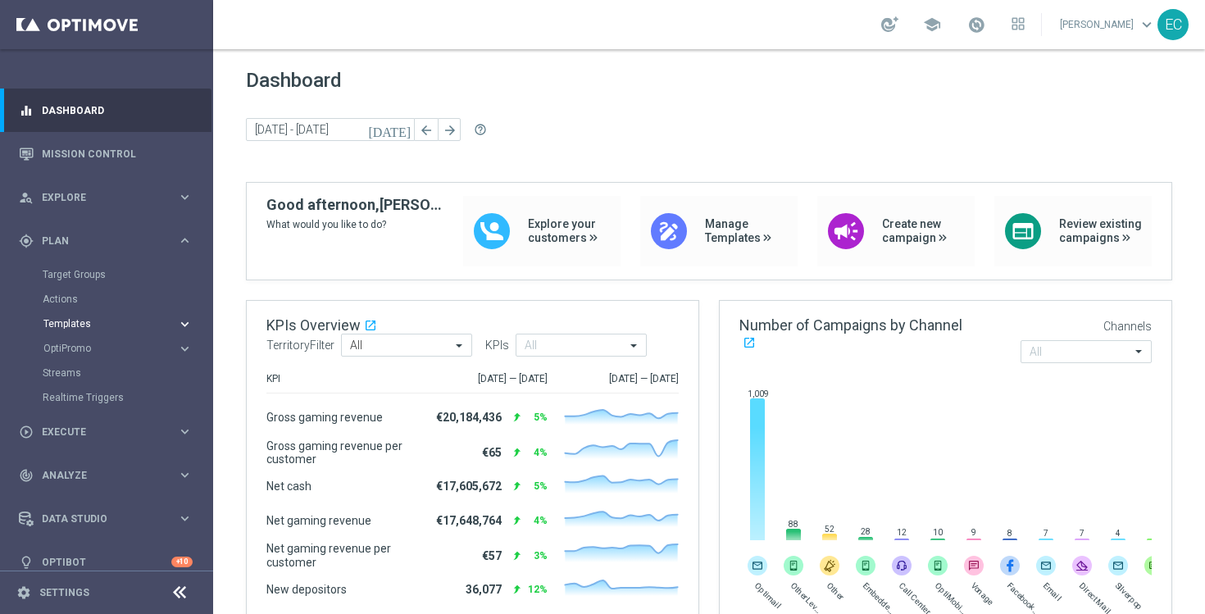
click at [98, 321] on span "Templates" at bounding box center [101, 324] width 117 height 10
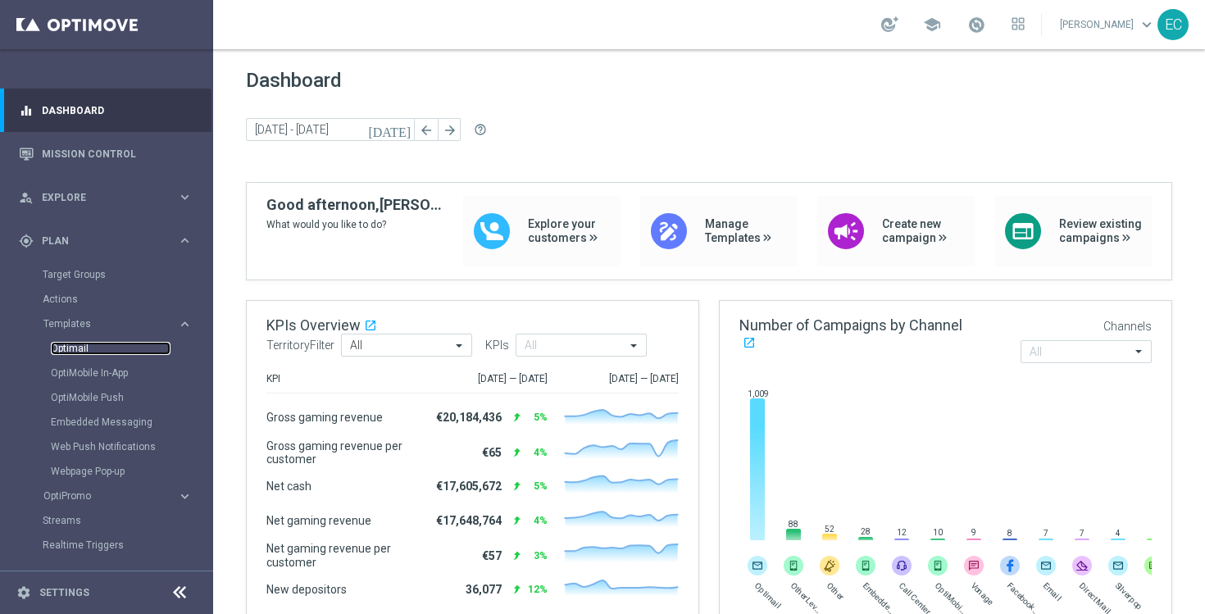
click at [71, 351] on link "Optimail" at bounding box center [111, 348] width 120 height 13
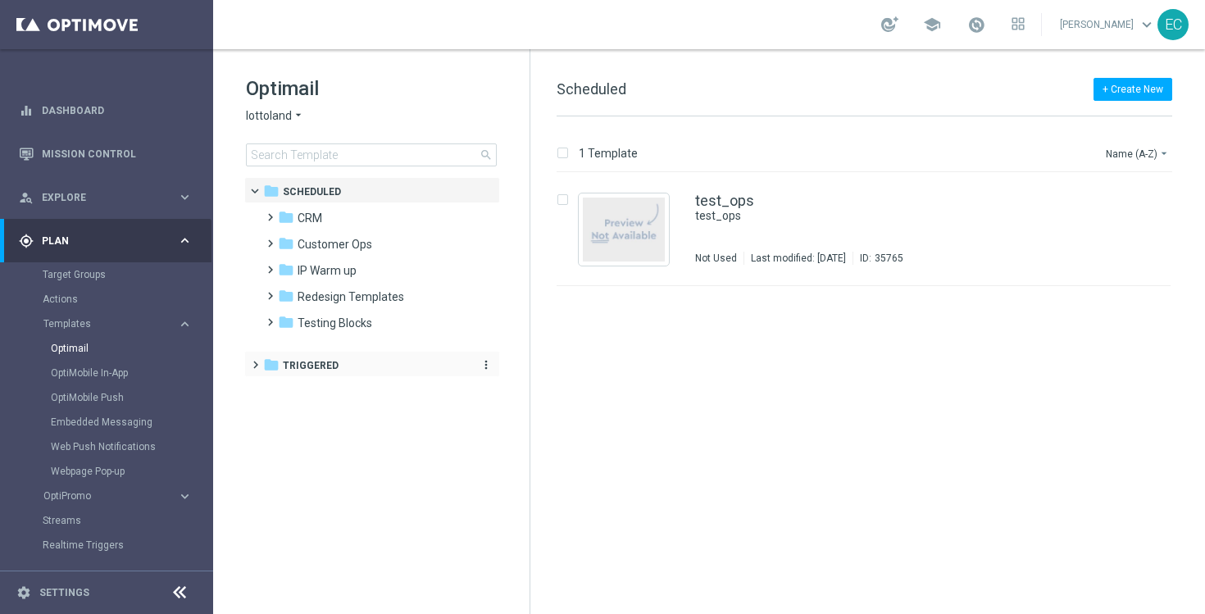
click at [346, 357] on div "folder Triggered" at bounding box center [363, 366] width 201 height 19
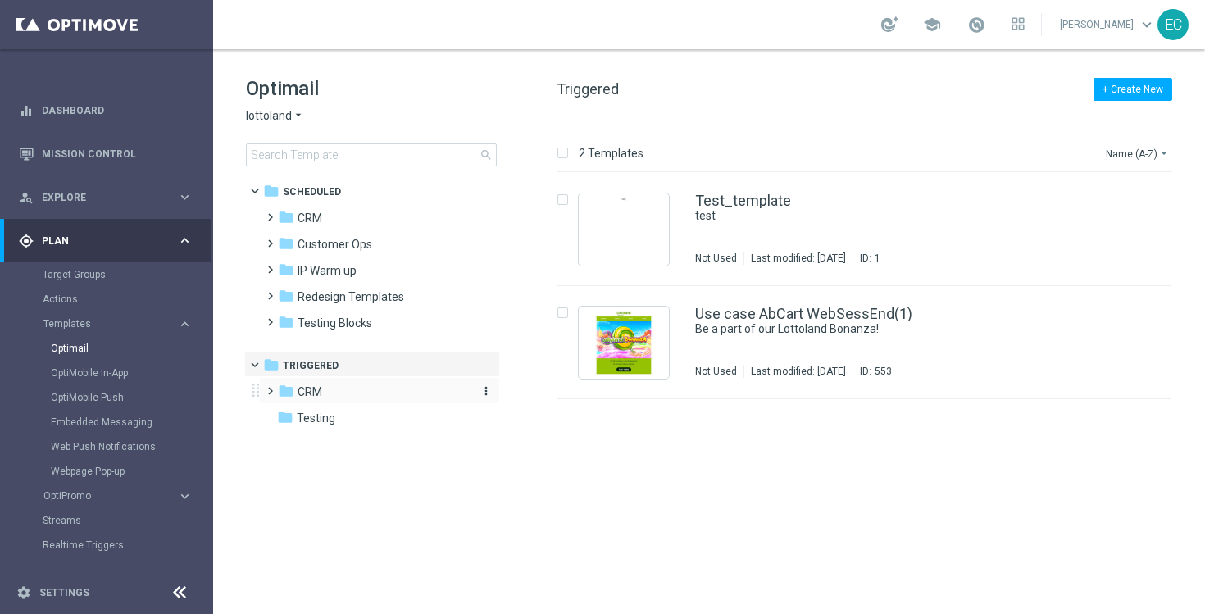
click at [349, 394] on div "folder CRM" at bounding box center [372, 392] width 189 height 19
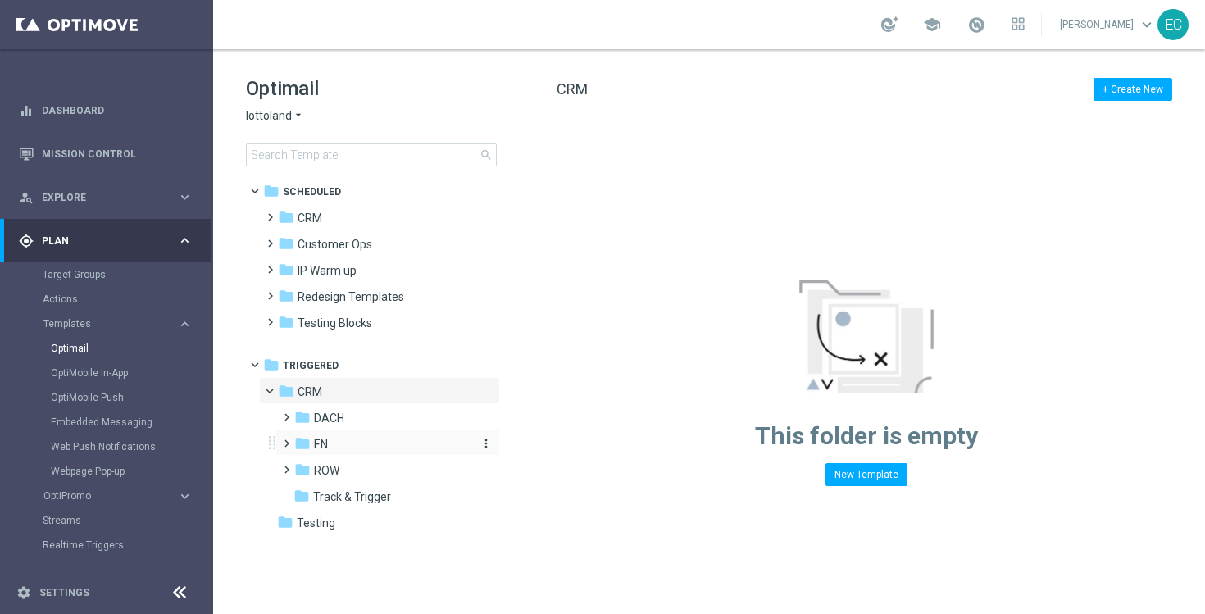
click at [356, 449] on div "folder EN" at bounding box center [381, 444] width 175 height 19
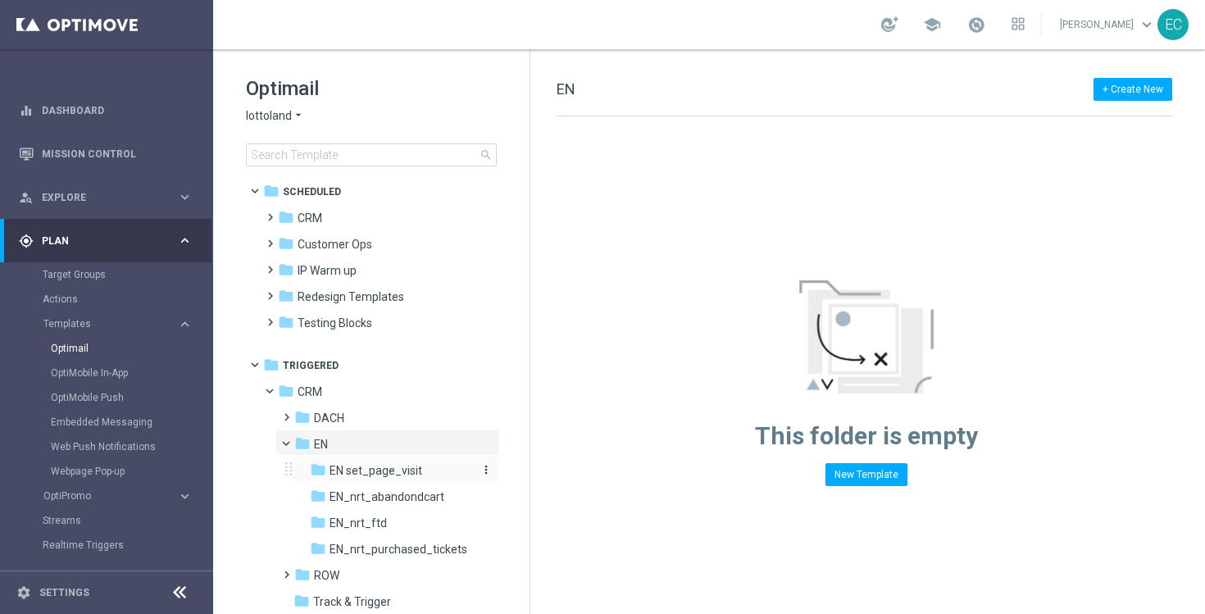
click at [406, 474] on span "EN set_page_visit" at bounding box center [376, 470] width 93 height 15
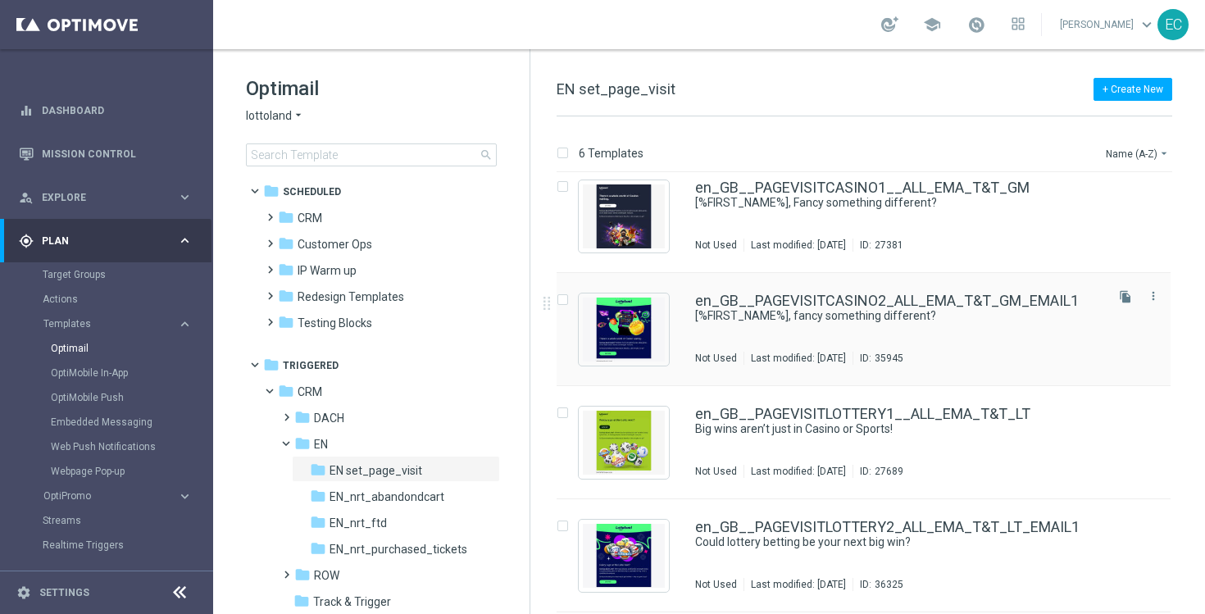
scroll to position [15, 0]
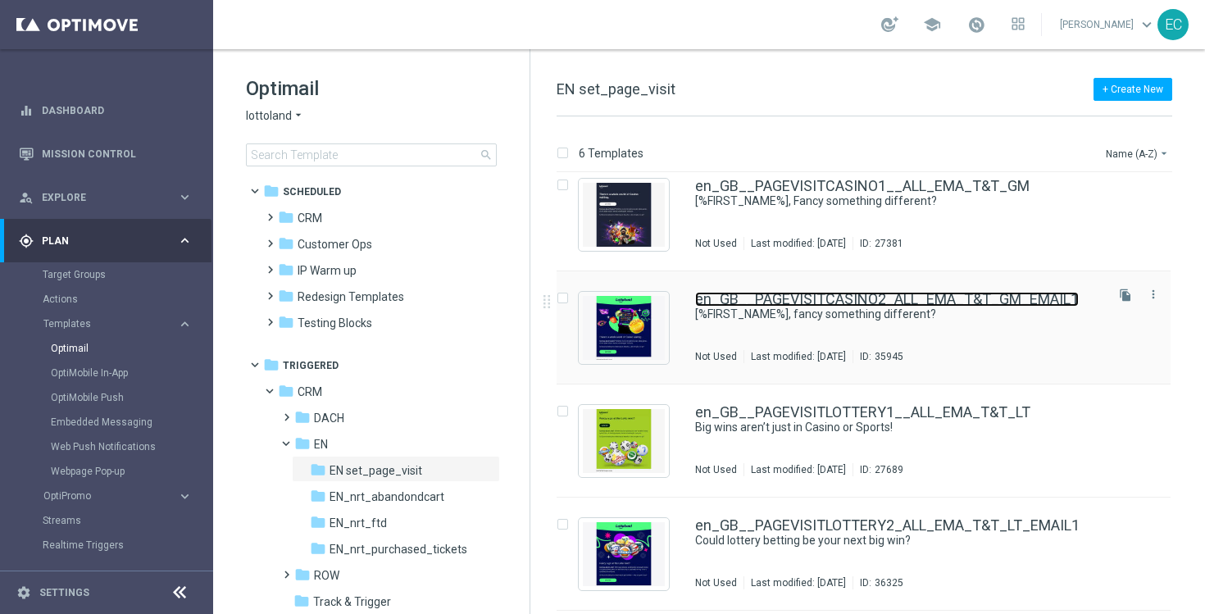
click at [926, 305] on link "en_GB__PAGEVISITCASINO2_ALL_EMA_T&T_GM_EMAIL1" at bounding box center [887, 299] width 384 height 15
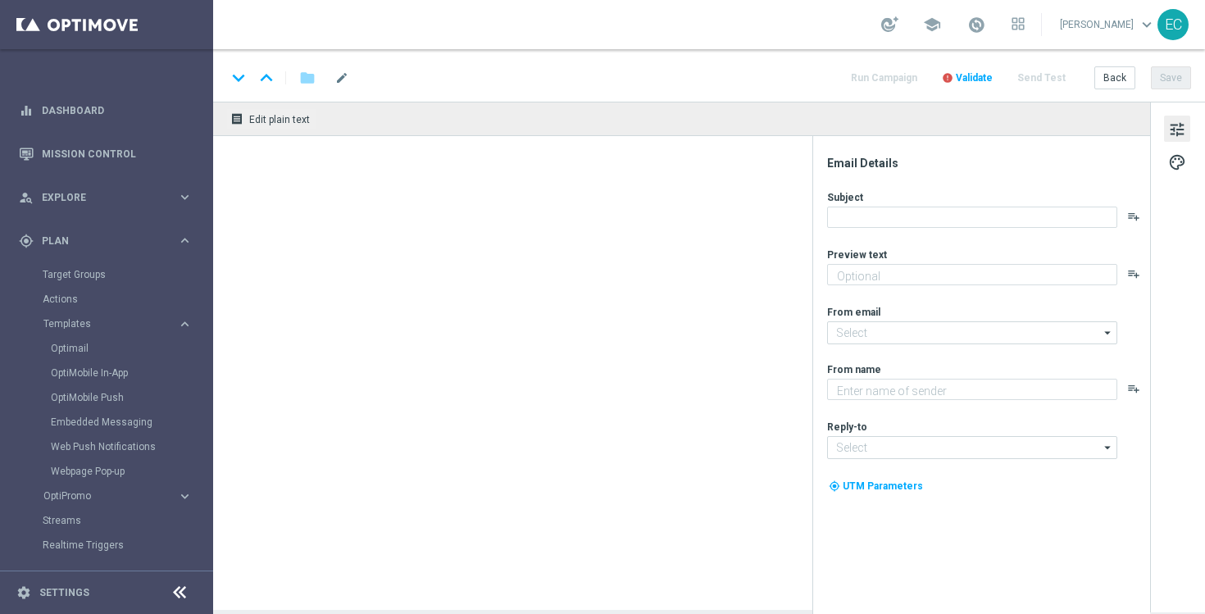
type textarea "You’ve visited [GEOGRAPHIC_DATA] – here’s what’s inside."
type input "[EMAIL_ADDRESS][DOMAIN_NAME]"
type textarea "Lottoland"
type input "[EMAIL_ADDRESS][DOMAIN_NAME]"
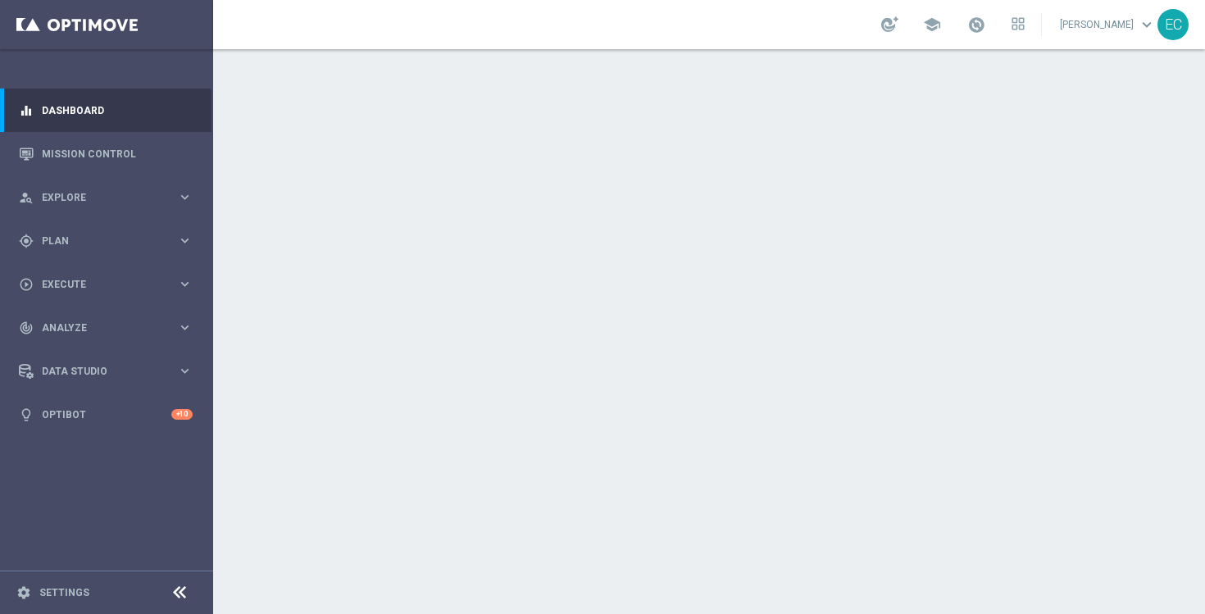
click at [1161, 49] on div at bounding box center [709, 49] width 992 height 0
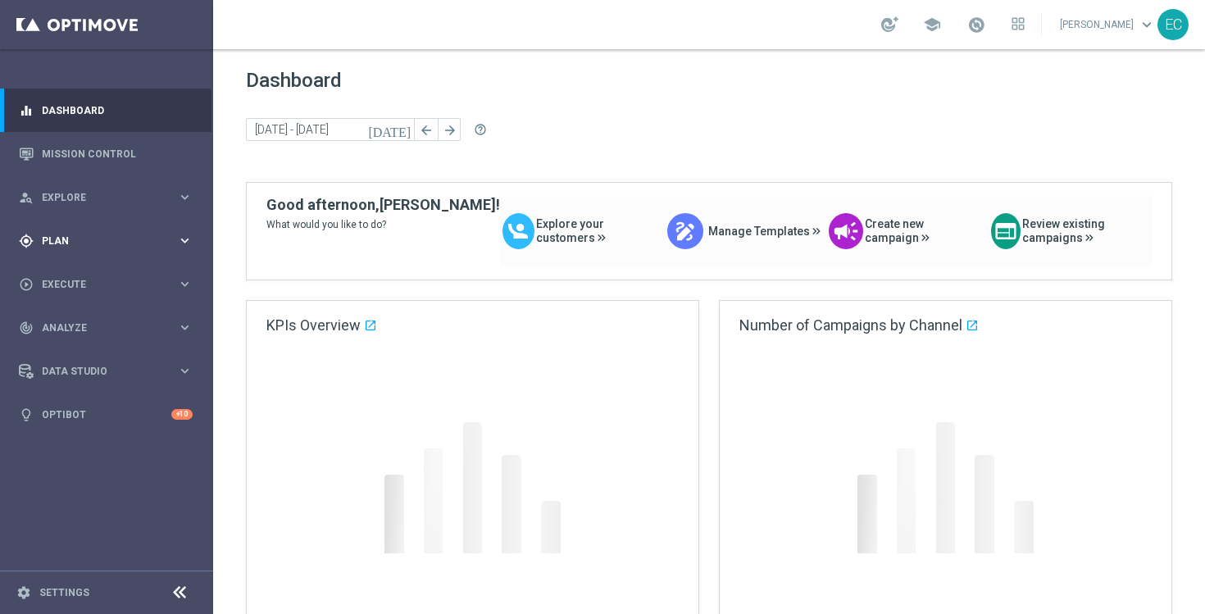
click at [80, 248] on div "gps_fixed Plan keyboard_arrow_right" at bounding box center [106, 240] width 212 height 43
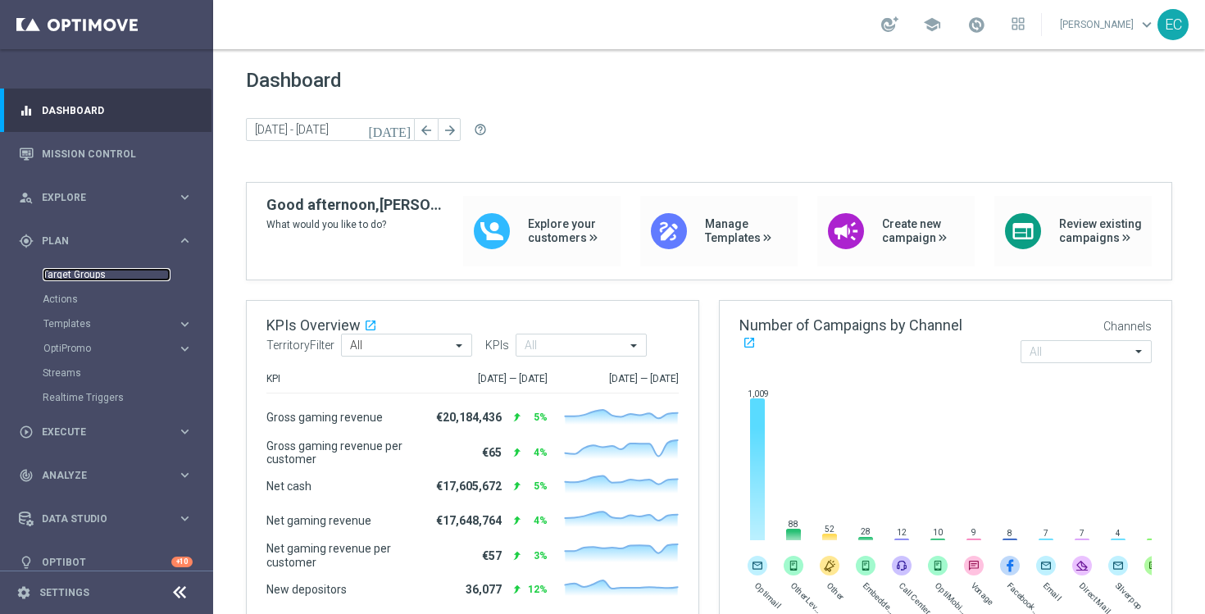
click at [101, 272] on link "Target Groups" at bounding box center [107, 274] width 128 height 13
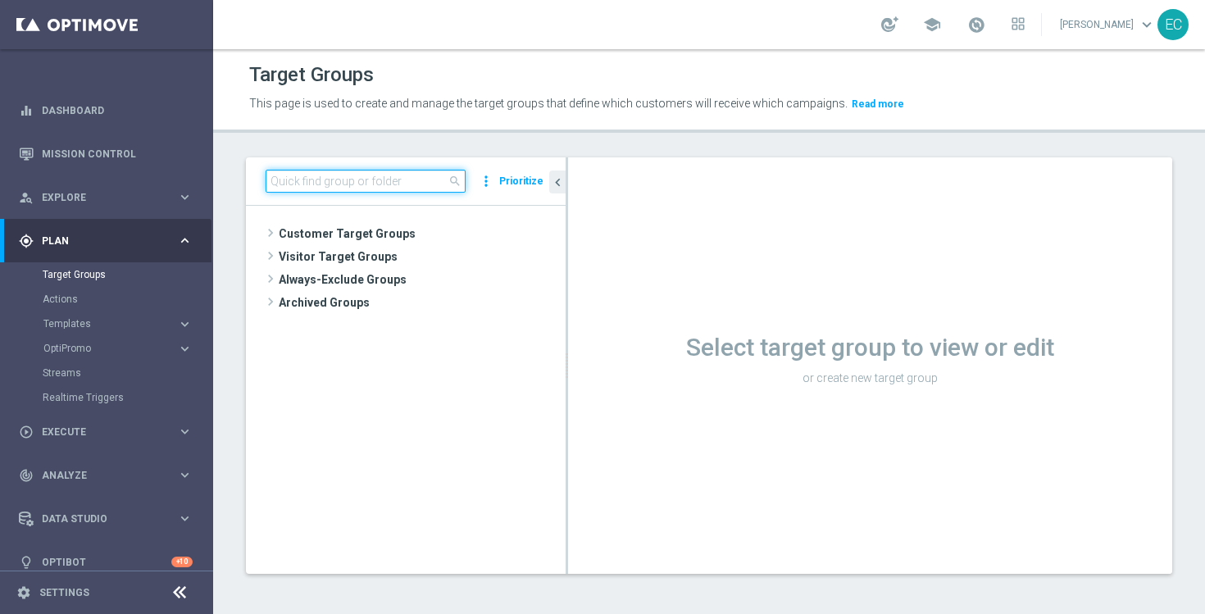
click at [324, 181] on input at bounding box center [366, 181] width 200 height 23
click at [112, 326] on span "Templates" at bounding box center [101, 324] width 117 height 10
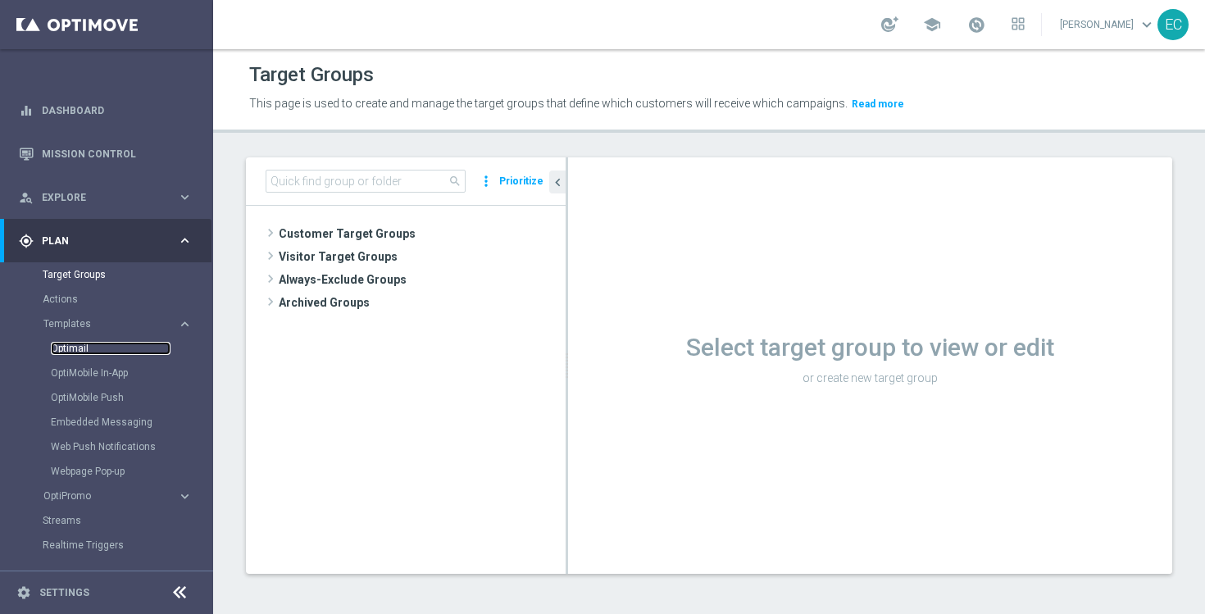
click at [89, 346] on link "Optimail" at bounding box center [111, 348] width 120 height 13
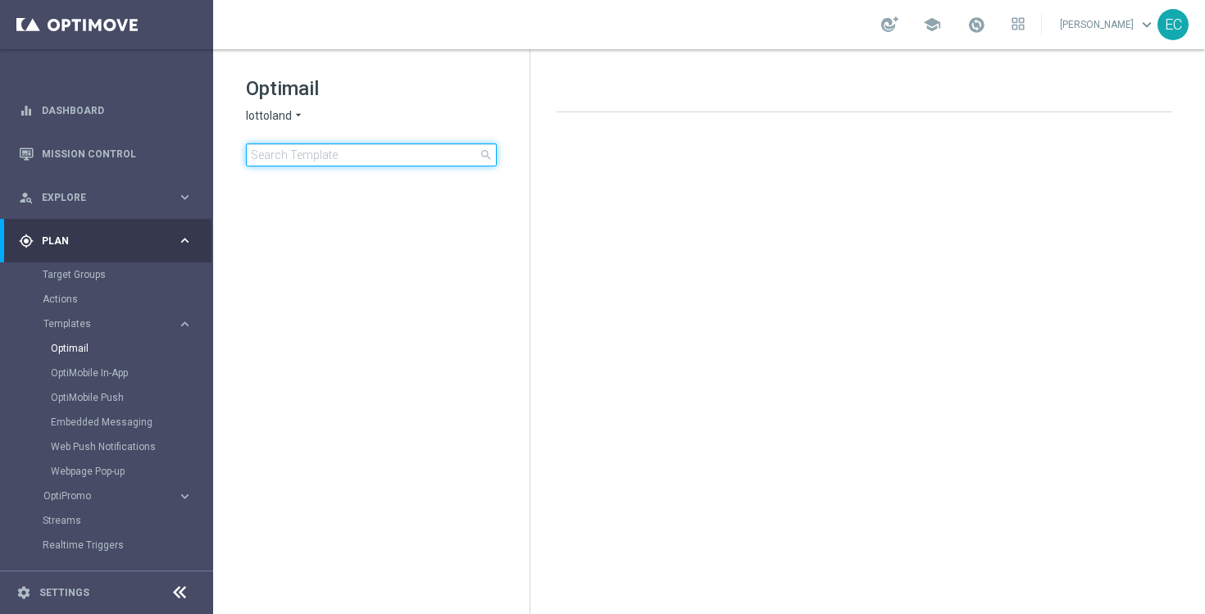
click at [384, 160] on input at bounding box center [371, 154] width 251 height 23
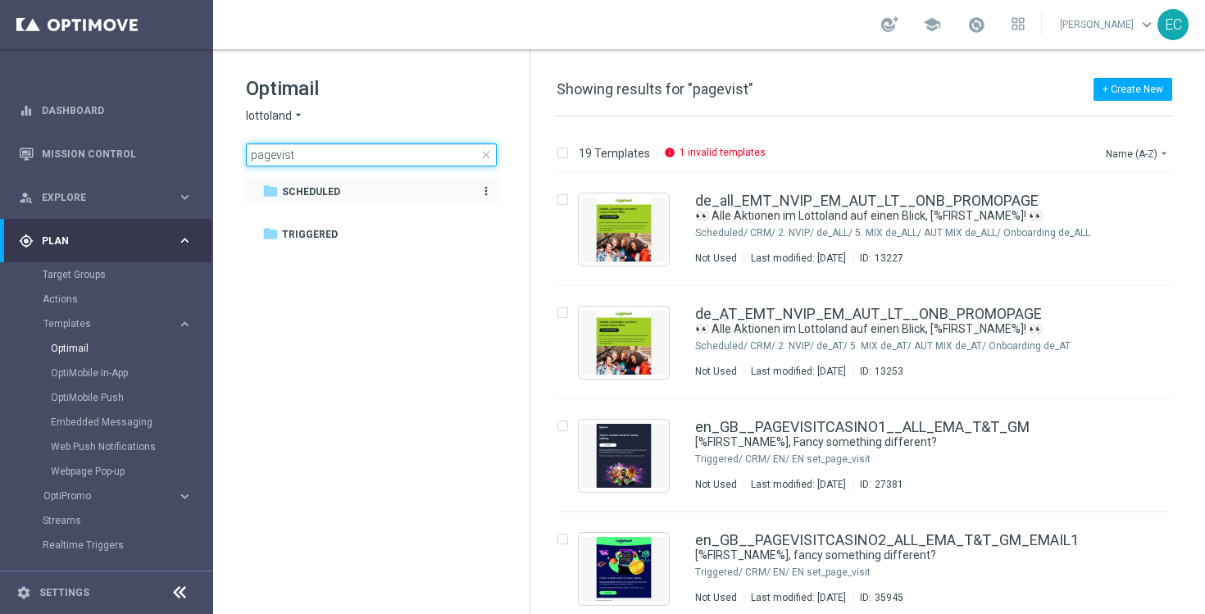
type input "pagevist"
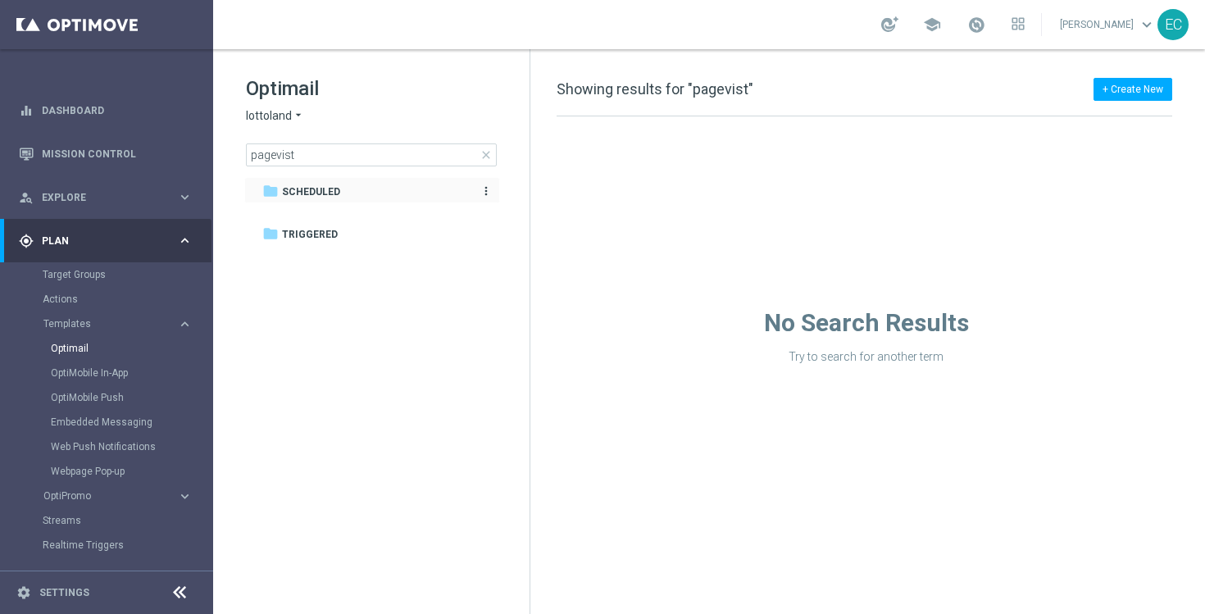
click at [317, 186] on span "Scheduled" at bounding box center [311, 191] width 58 height 15
click at [348, 189] on div "folder Scheduled" at bounding box center [363, 192] width 202 height 19
click at [487, 189] on icon "more_vert" at bounding box center [486, 190] width 13 height 13
click at [451, 191] on div "folder Scheduled" at bounding box center [363, 192] width 202 height 19
click at [376, 152] on input "pagevist" at bounding box center [371, 154] width 251 height 23
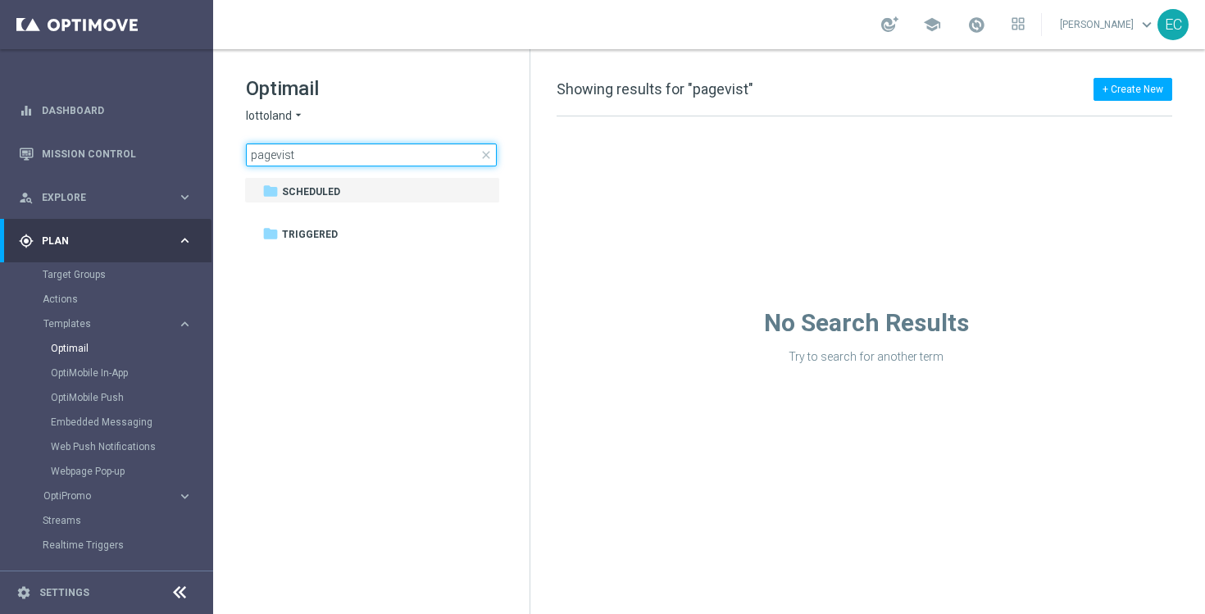
click at [376, 152] on input "pagevist" at bounding box center [371, 154] width 251 height 23
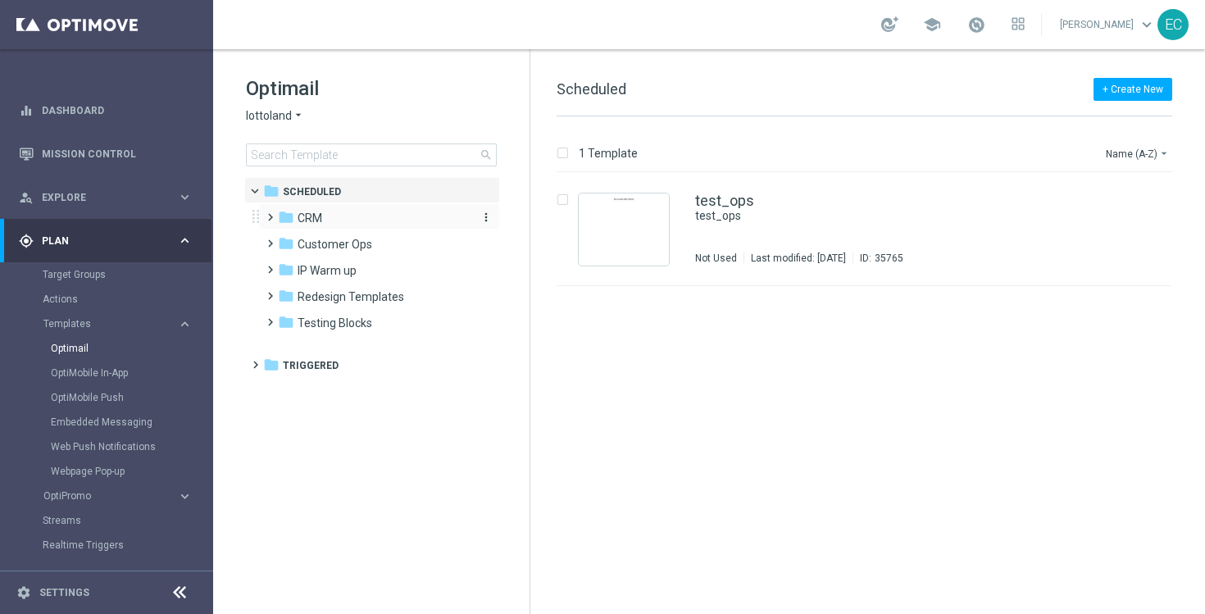
click at [356, 216] on div "folder CRM" at bounding box center [372, 218] width 189 height 19
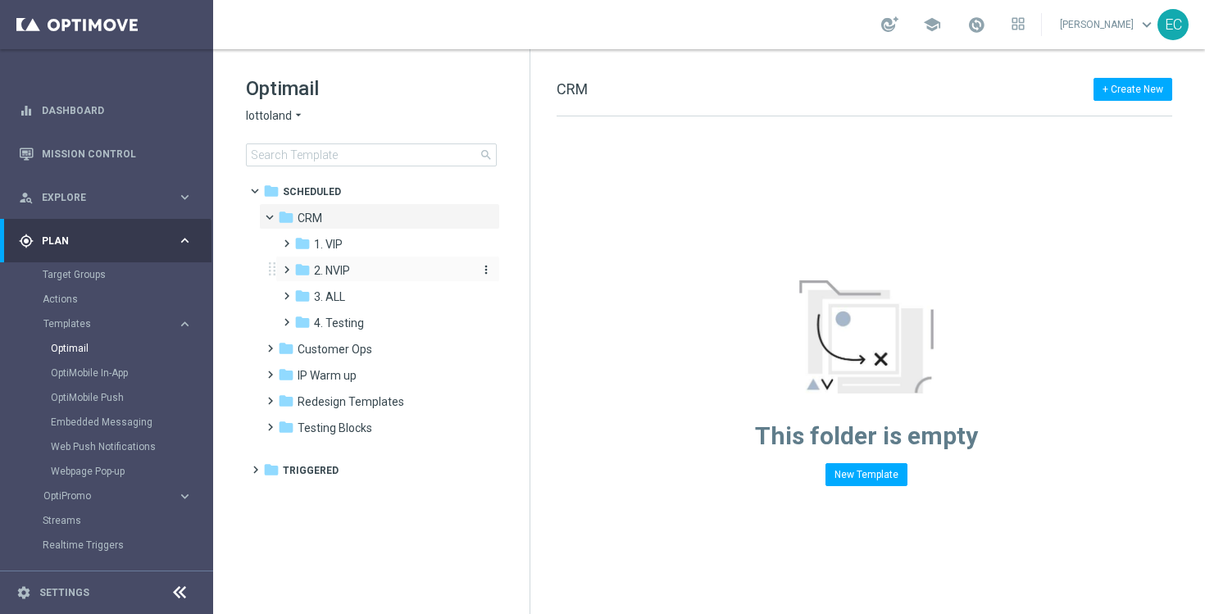
click at [362, 266] on div "folder 2. NVIP" at bounding box center [381, 271] width 175 height 19
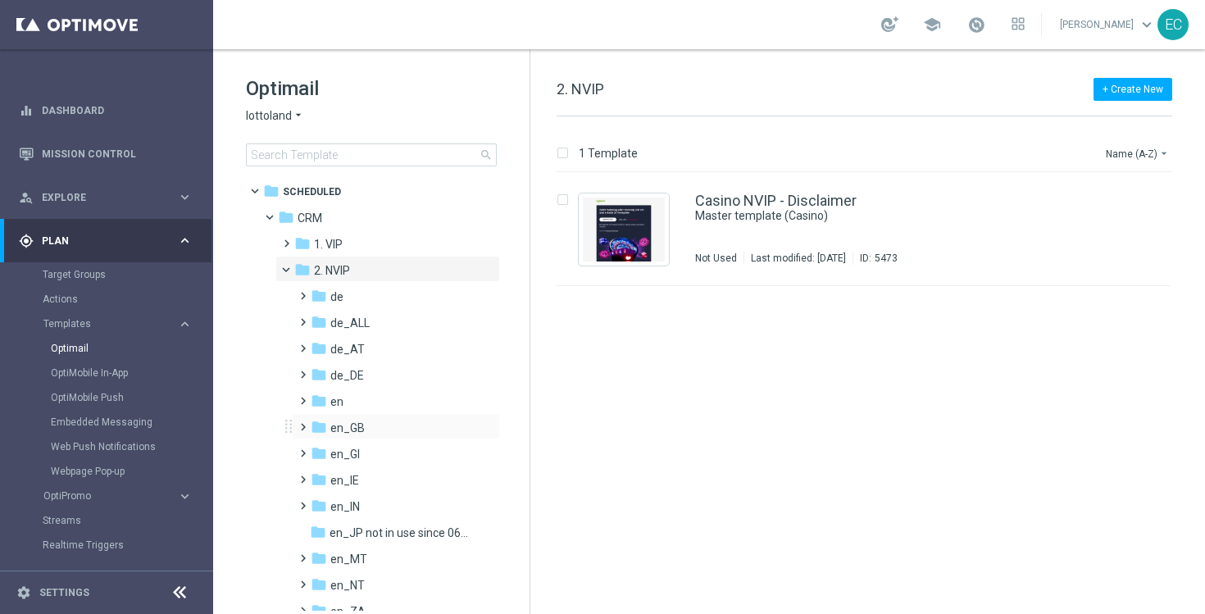
click at [358, 417] on div "folder en_GB more_vert" at bounding box center [396, 426] width 208 height 26
click at [312, 421] on icon "folder" at bounding box center [319, 427] width 16 height 16
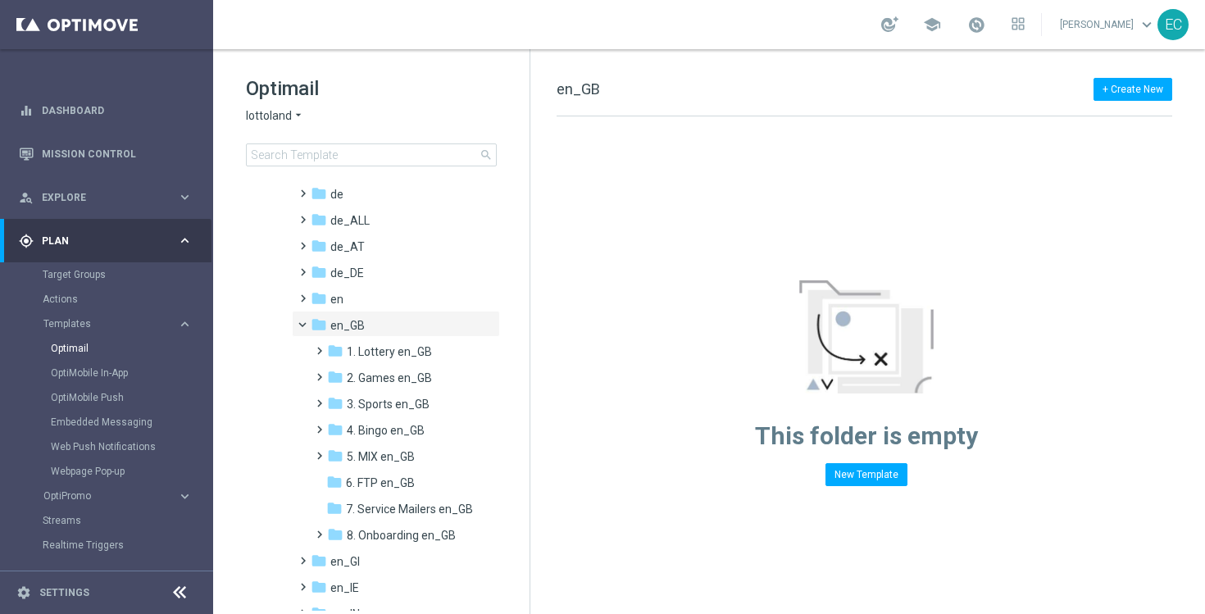
scroll to position [156, 0]
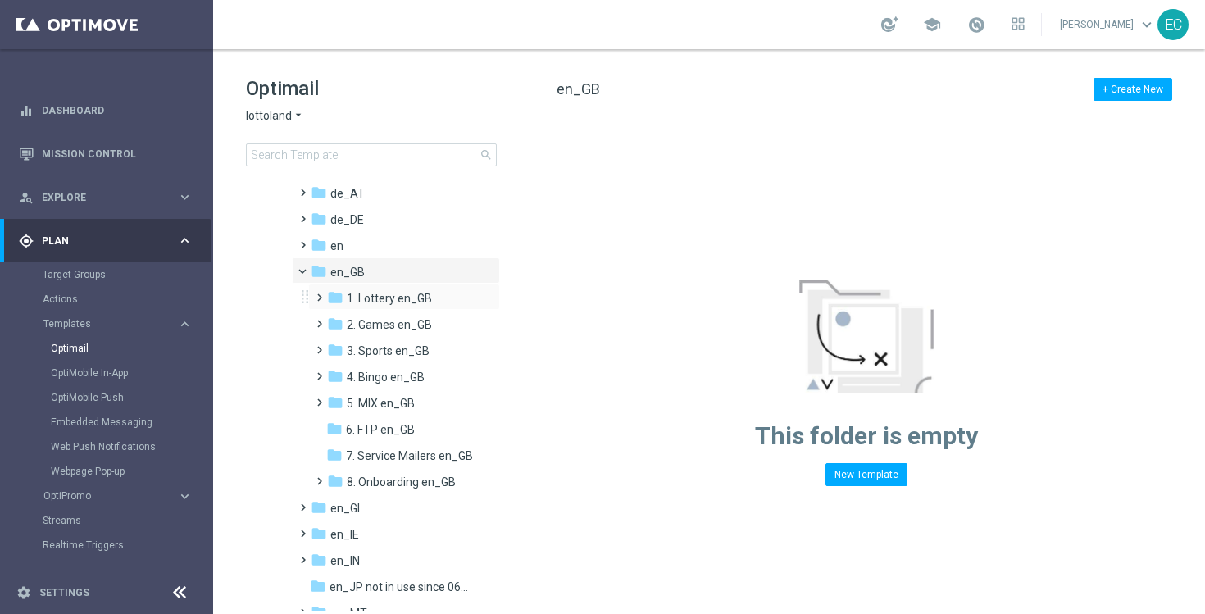
click at [320, 294] on span at bounding box center [315, 290] width 7 height 7
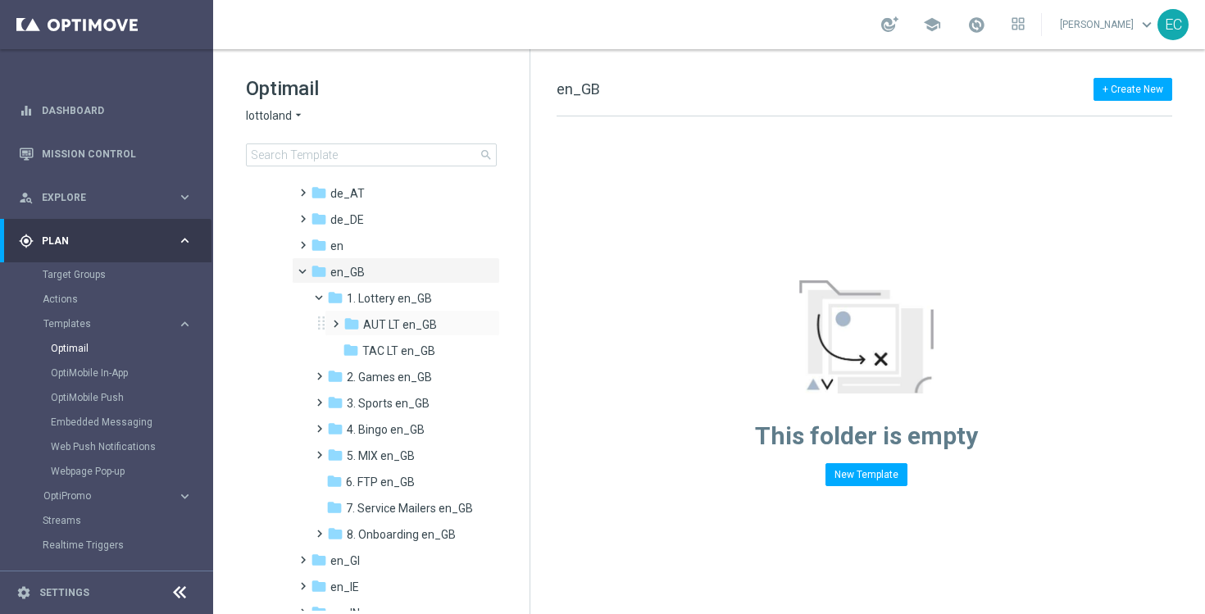
click at [336, 320] on span at bounding box center [332, 316] width 7 height 7
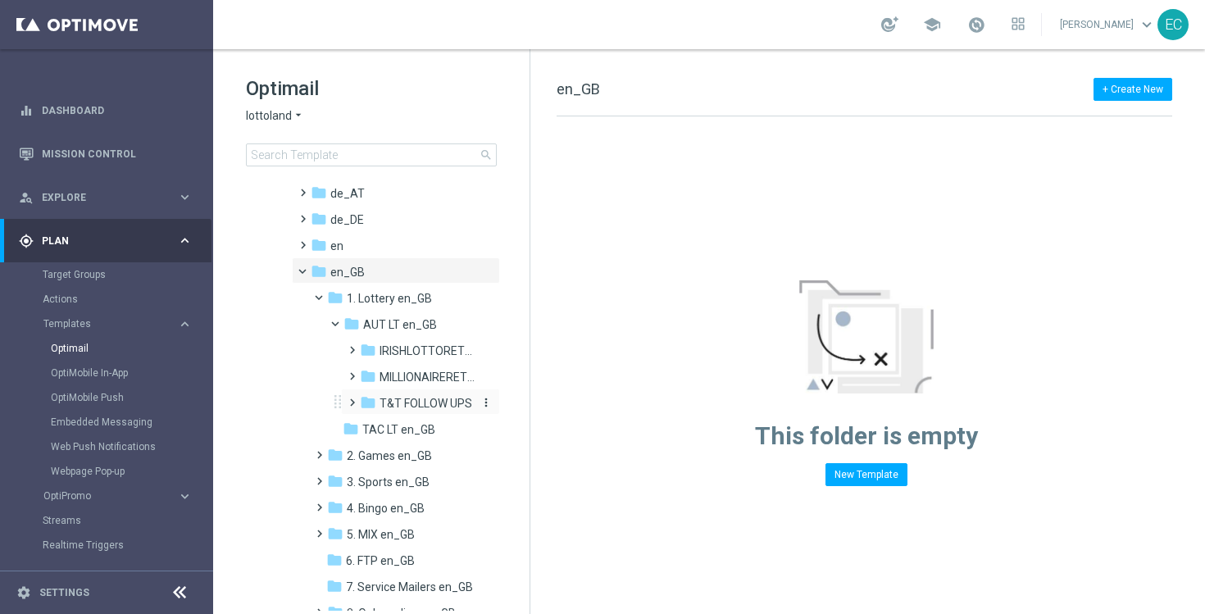
click at [381, 411] on div "folder T&T FOLLOW UPS" at bounding box center [419, 403] width 119 height 19
click at [439, 423] on span "nrt_page_visit" at bounding box center [431, 429] width 75 height 15
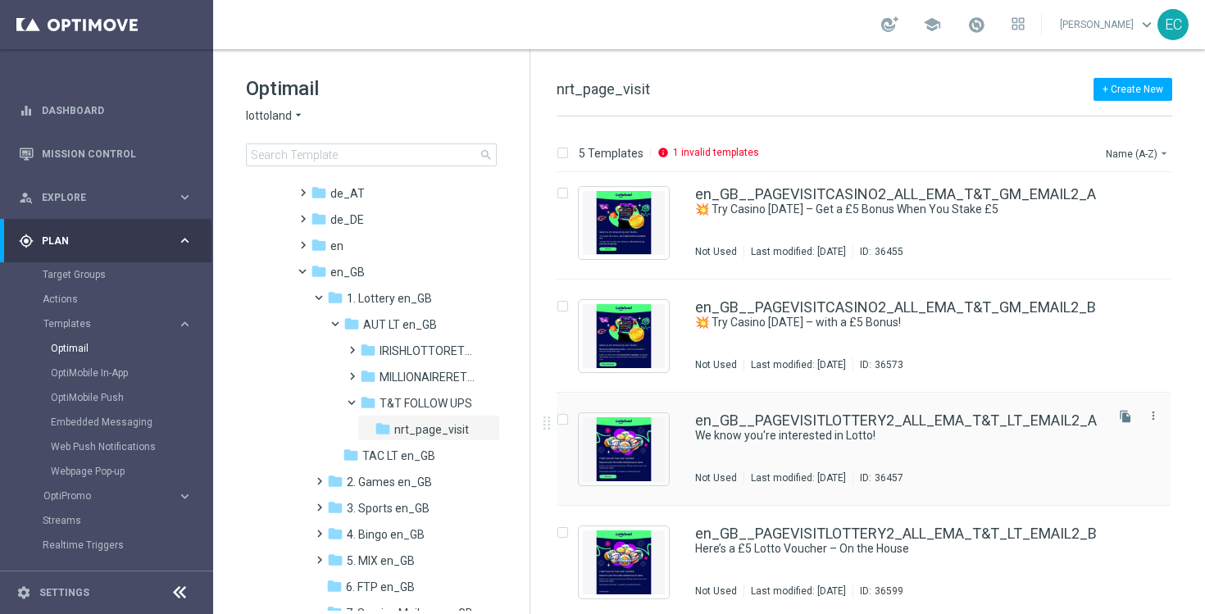
scroll to position [9, 0]
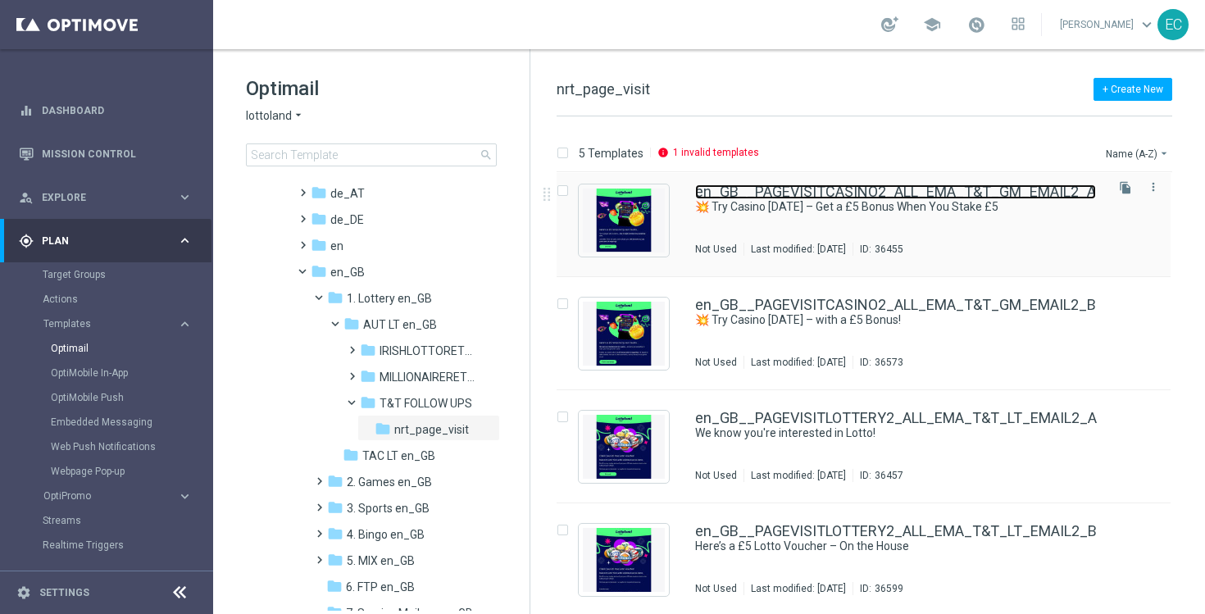
click at [926, 190] on link "en_GB__PAGEVISITCASINO2_ALL_EMA_T&T_GM_EMAIL2_A" at bounding box center [895, 191] width 401 height 15
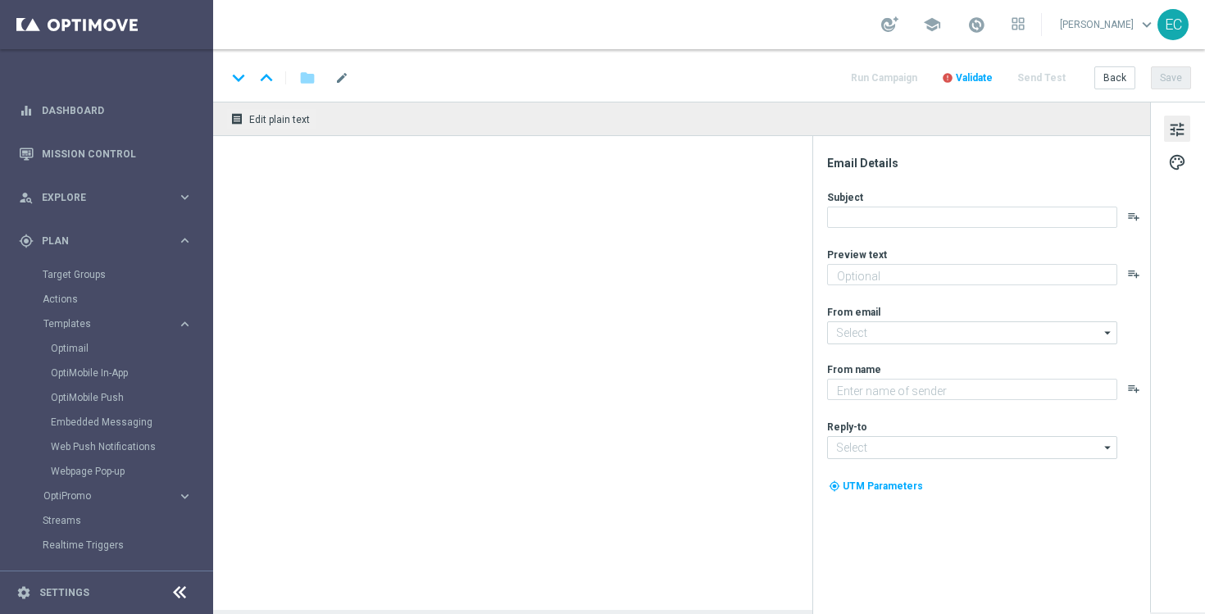
type textarea "Make your first move in Casino"
type input "[EMAIL_ADDRESS][DOMAIN_NAME]"
type textarea "Lottoland"
type input "[EMAIL_ADDRESS][DOMAIN_NAME]"
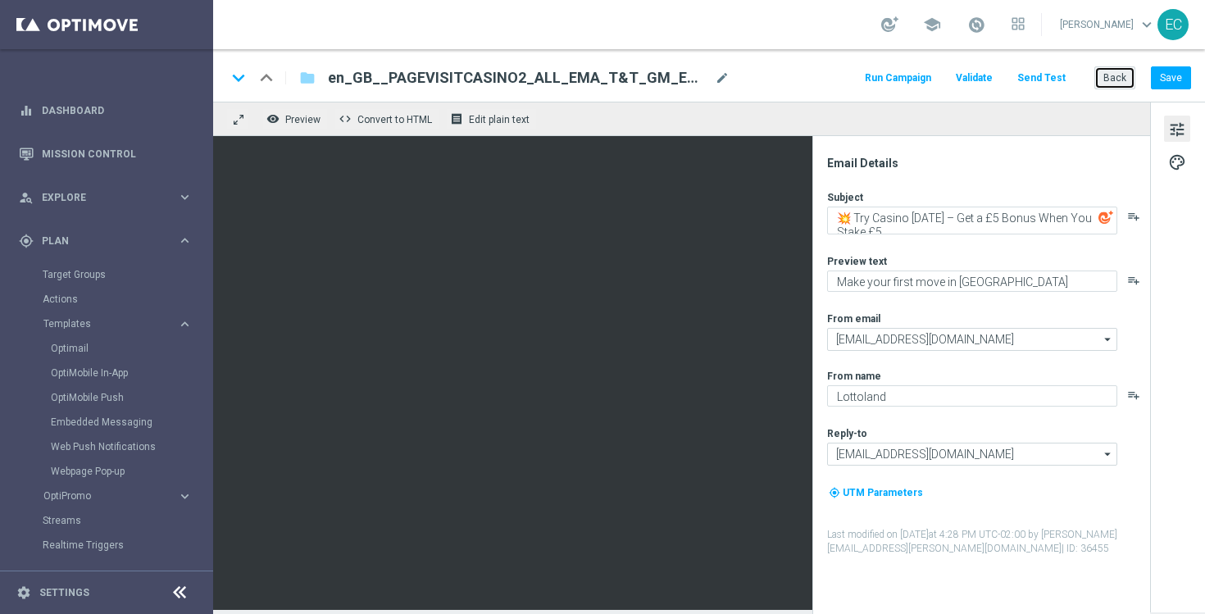
click at [1126, 85] on button "Back" at bounding box center [1115, 77] width 41 height 23
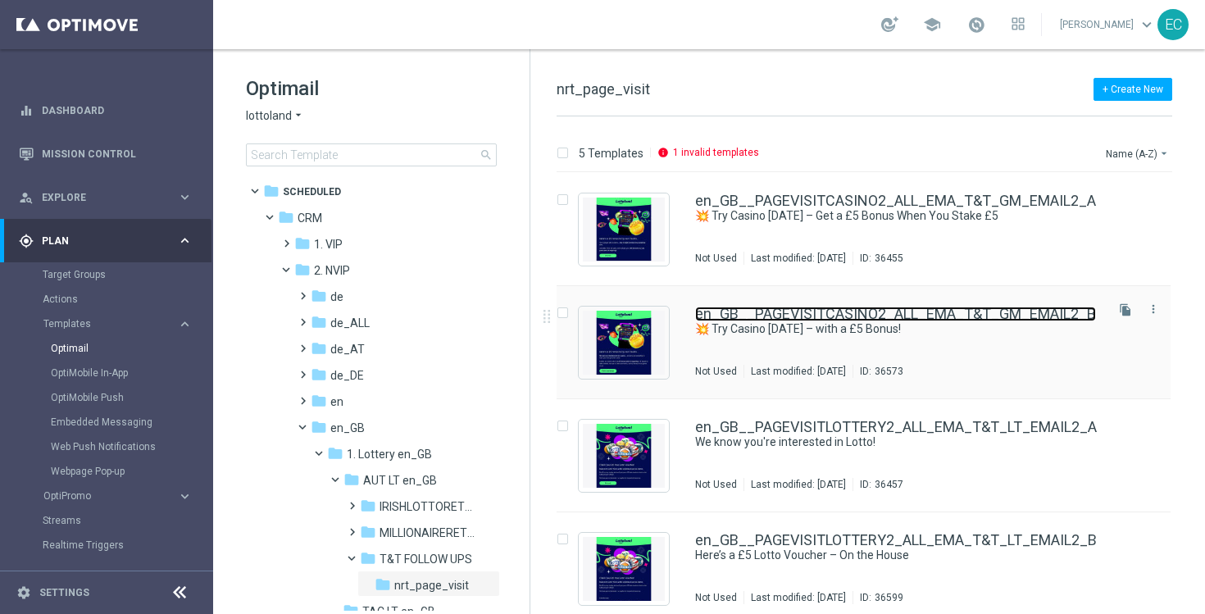
click at [996, 313] on link "en_GB__PAGEVISITCASINO2_ALL_EMA_T&T_GM_EMAIL2_B" at bounding box center [895, 314] width 401 height 15
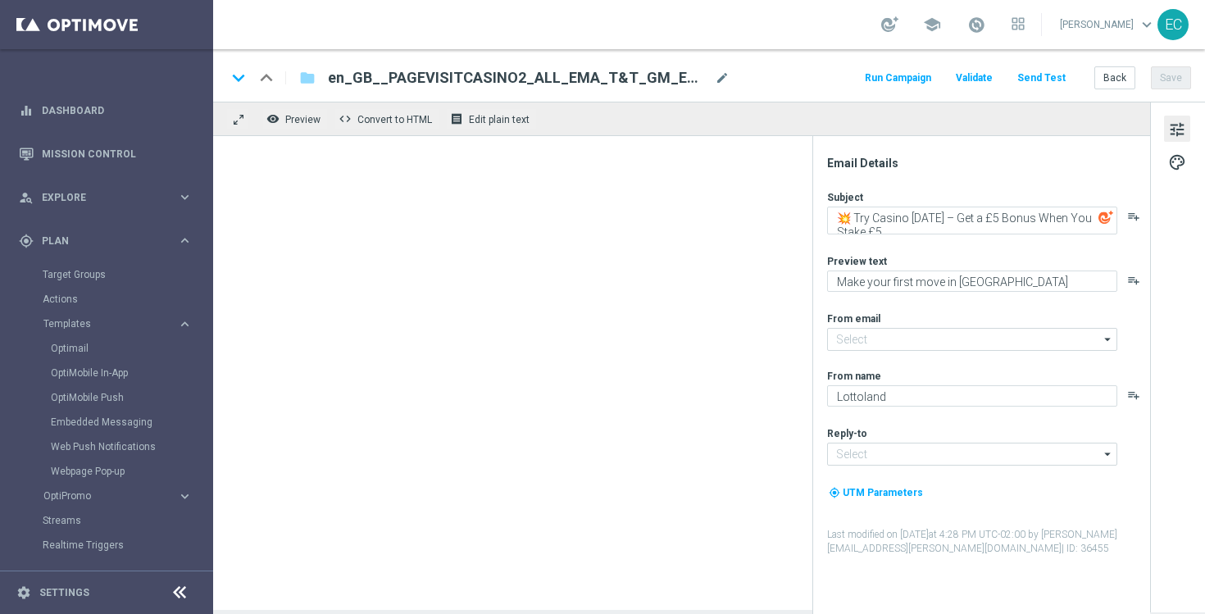
type input "[EMAIL_ADDRESS][DOMAIN_NAME]"
type textarea "💥 Try Casino Today – with a £5 Bonus!"
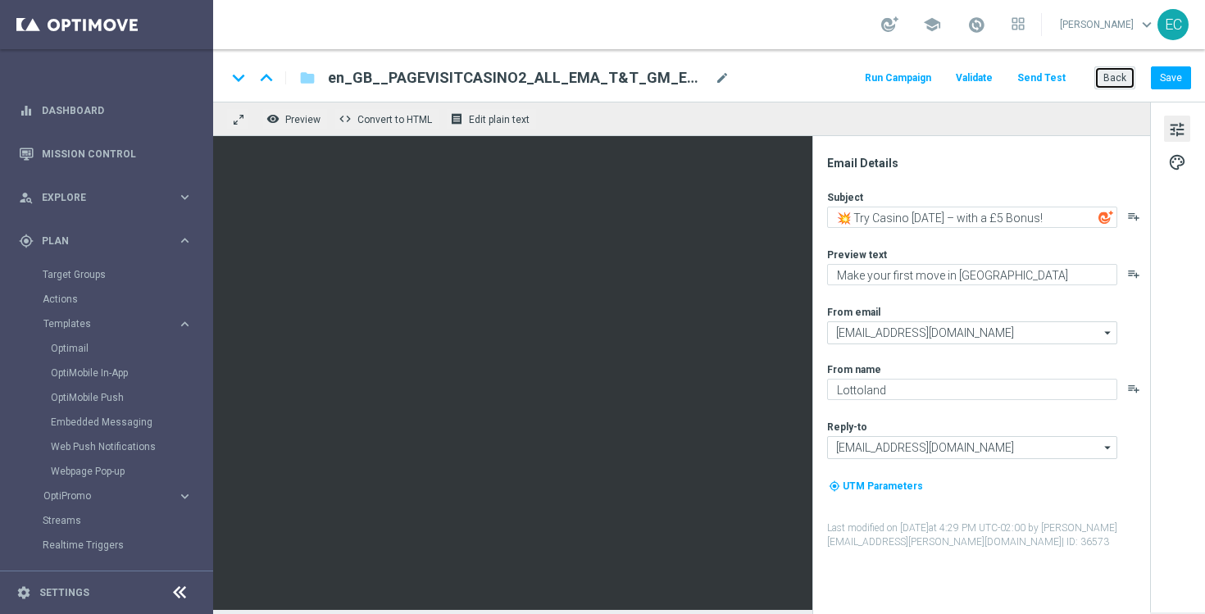
click at [1123, 86] on button "Back" at bounding box center [1115, 77] width 41 height 23
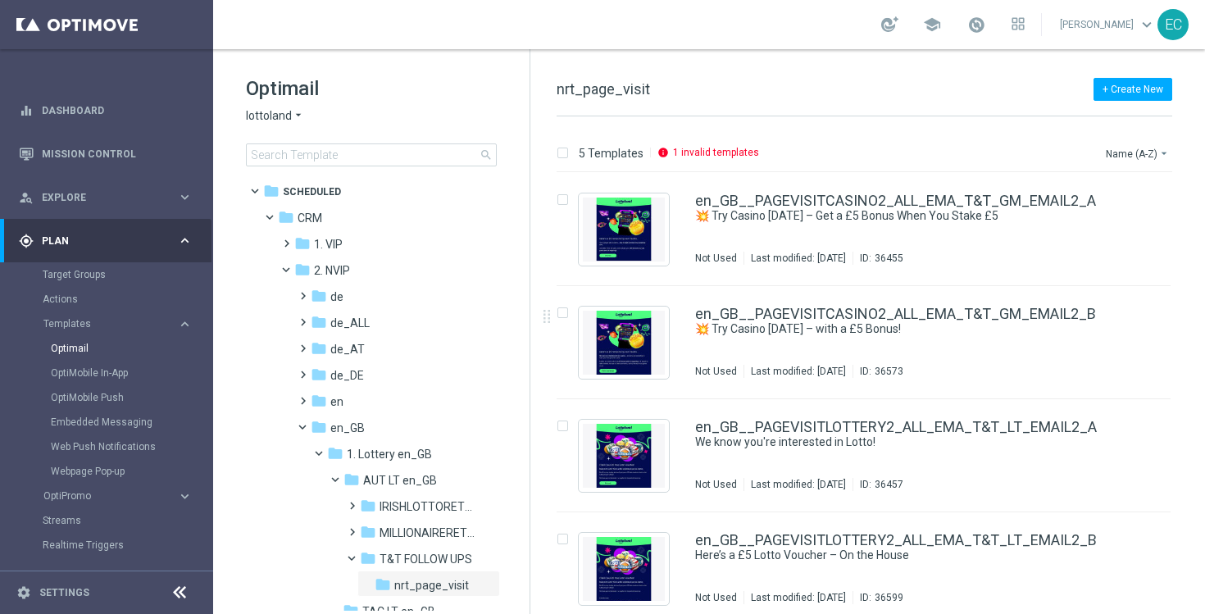
scroll to position [125, 0]
